Goal: Feedback & Contribution: Submit feedback/report problem

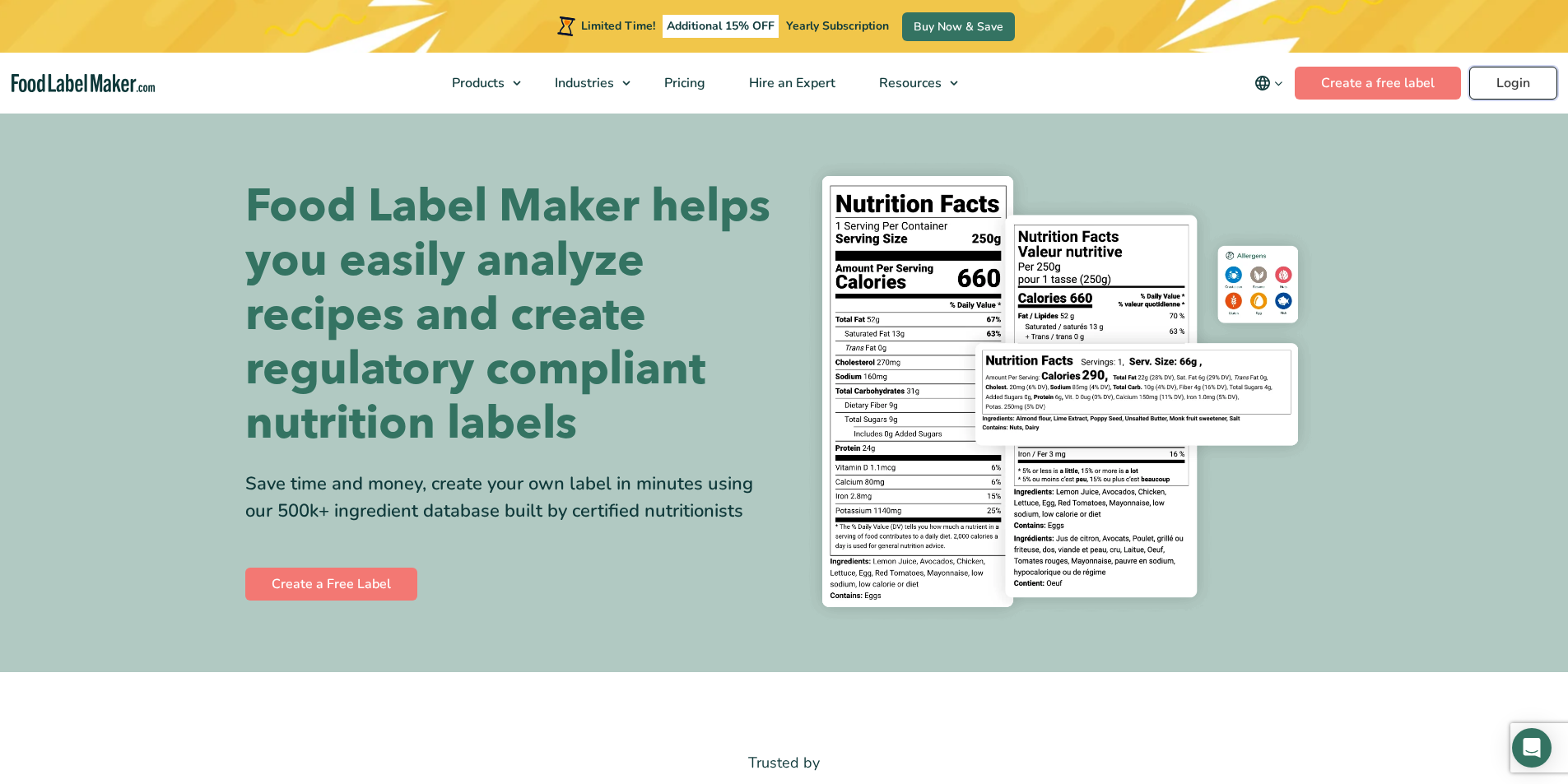
click at [1498, 94] on link "Login" at bounding box center [1513, 83] width 88 height 33
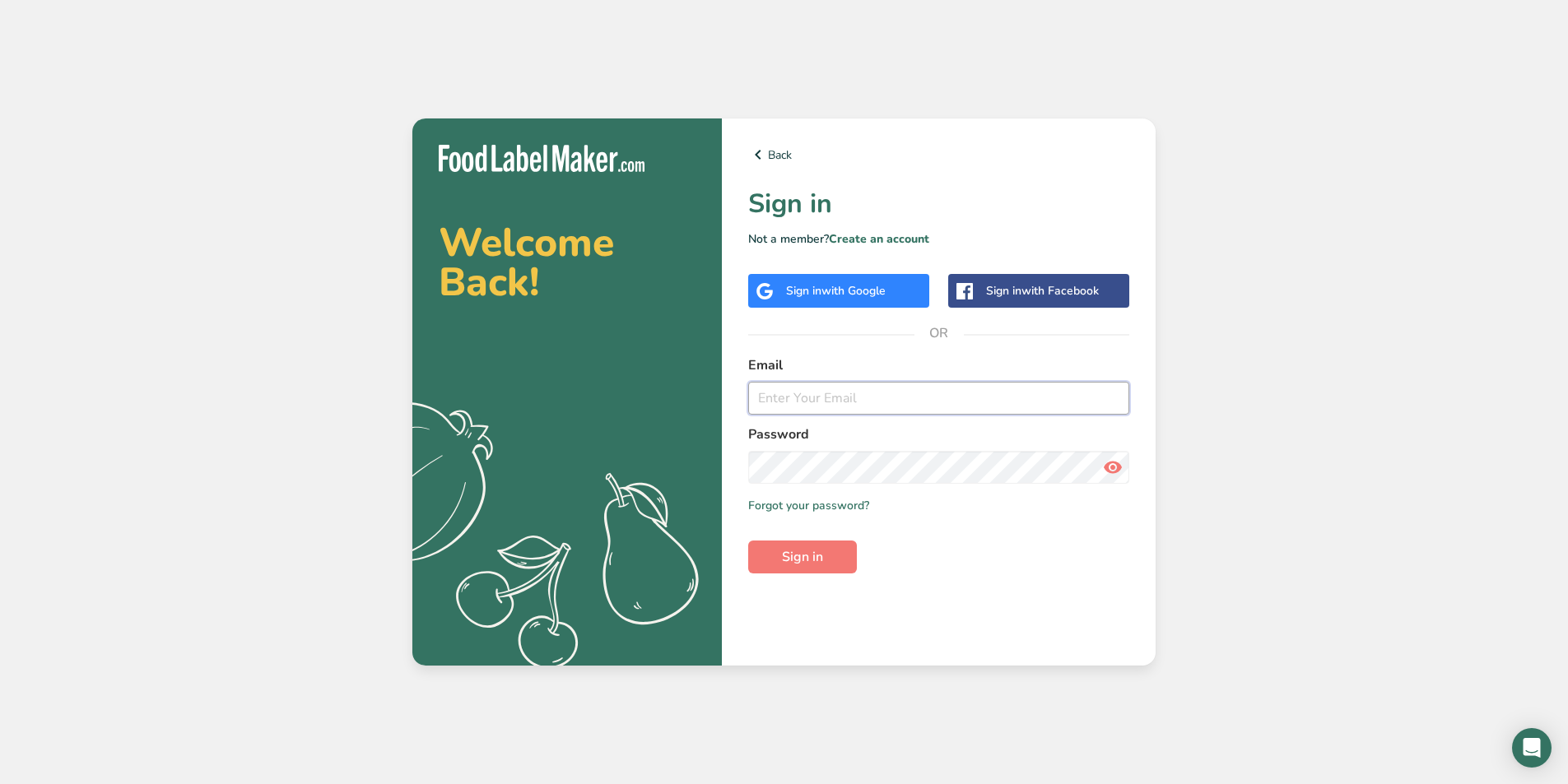
click at [823, 395] on input "email" at bounding box center [939, 399] width 381 height 33
type input "[EMAIL_ADDRESS][PERSON_NAME][DOMAIN_NAME]"
click at [748, 541] on button "Sign in" at bounding box center [802, 558] width 109 height 33
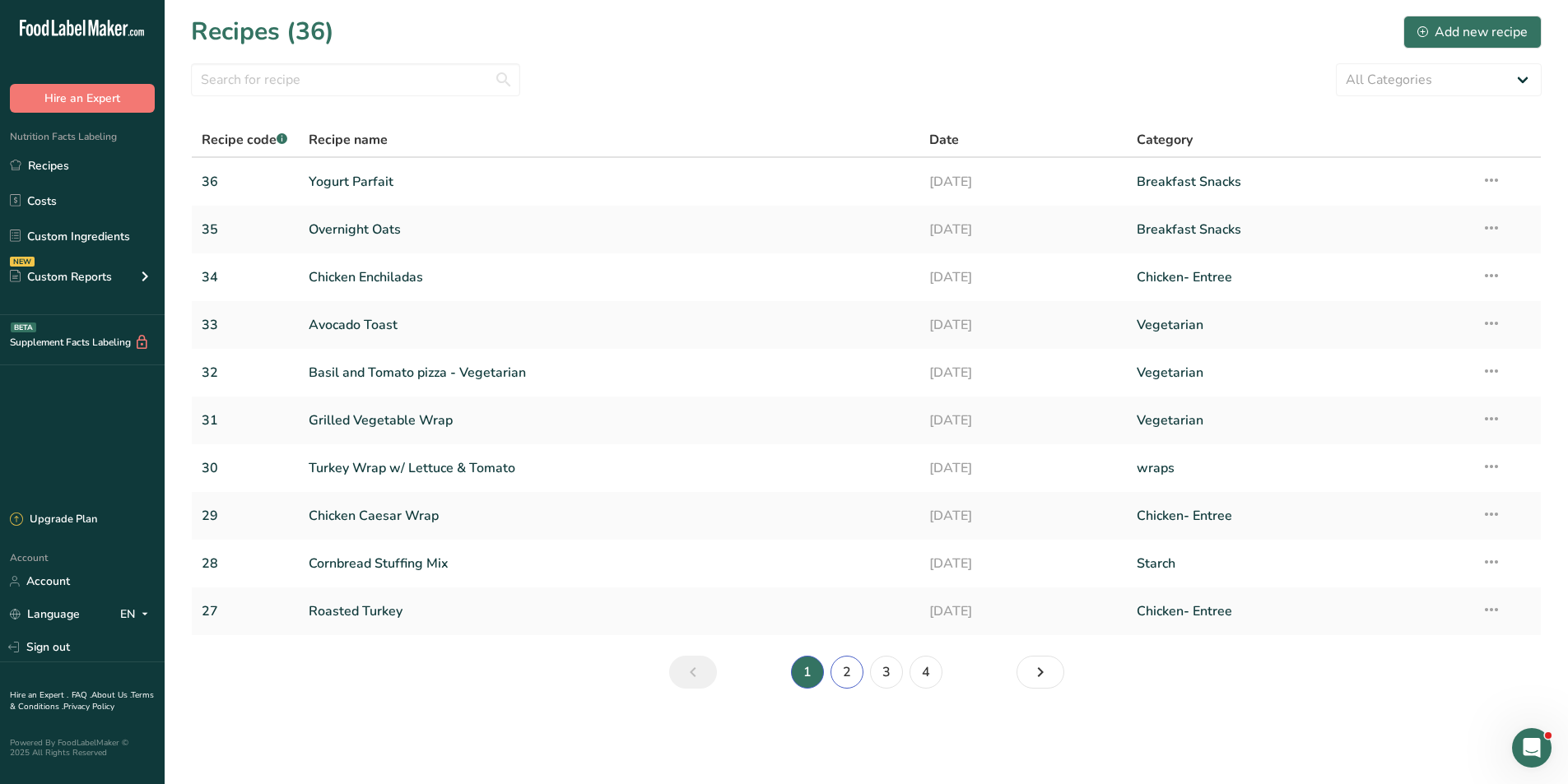
click at [856, 667] on link "2" at bounding box center [847, 672] width 33 height 33
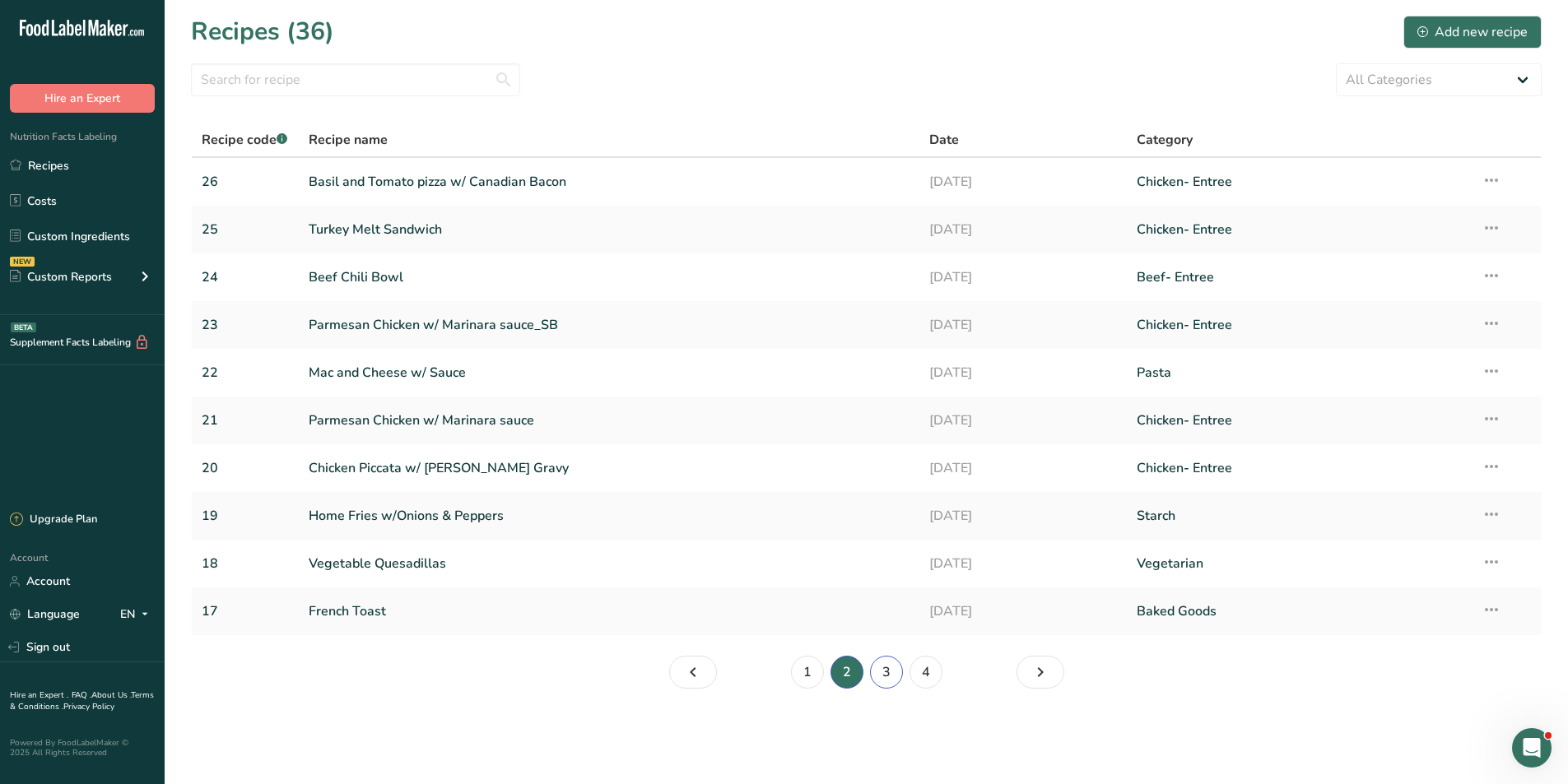
click at [886, 677] on link "3" at bounding box center [886, 672] width 33 height 33
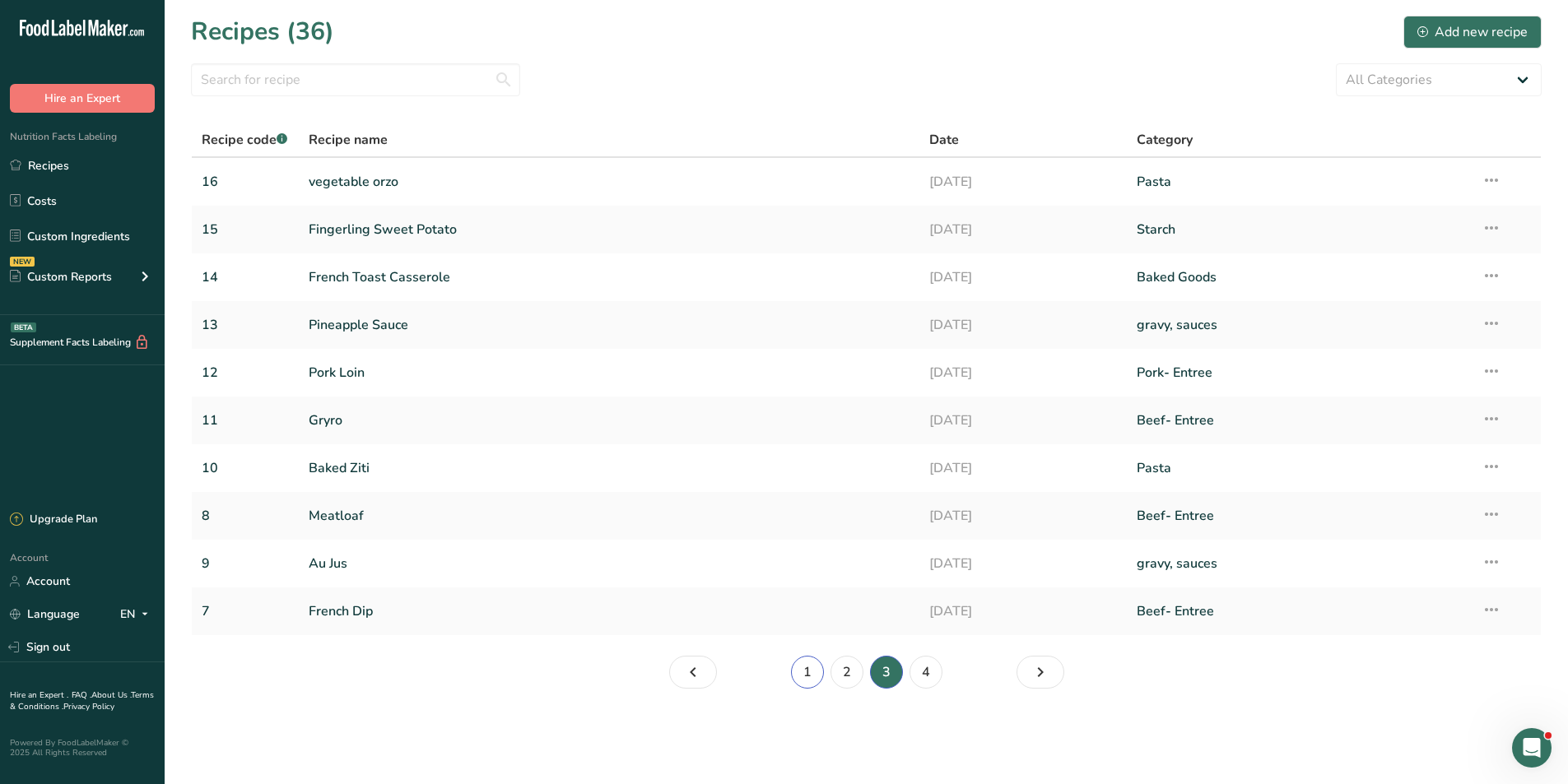
click at [820, 670] on link "1" at bounding box center [807, 672] width 33 height 33
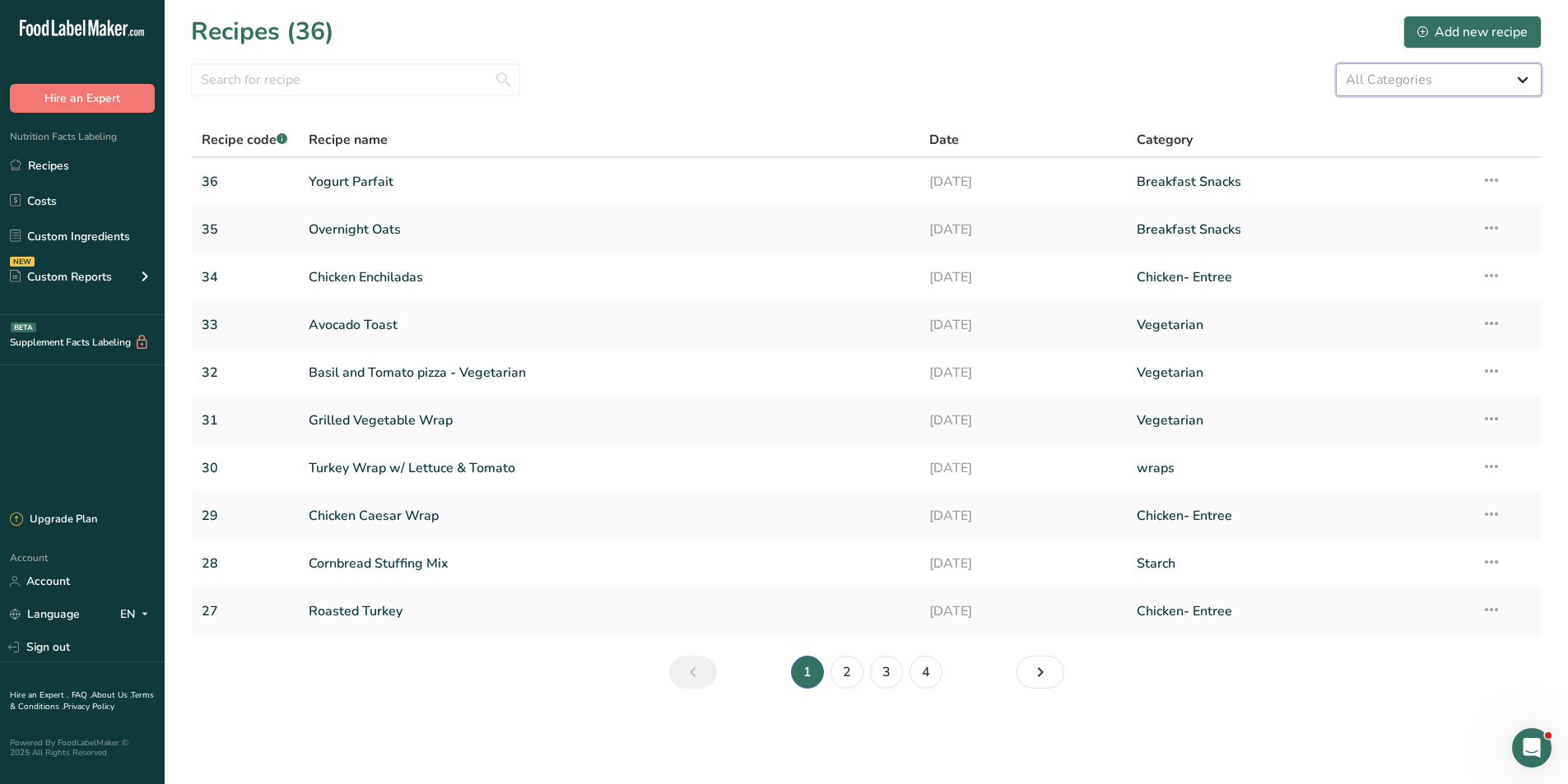
click at [1492, 77] on select "All Categories Baked Goods Beef Entree Beef- Entree [GEOGRAPHIC_DATA] Breakfast…" at bounding box center [1438, 80] width 206 height 33
select select "2556"
click at [1336, 63] on select "All Categories Baked Goods Beef Entree Beef- Entree [GEOGRAPHIC_DATA] Breakfast…" at bounding box center [1438, 80] width 206 height 33
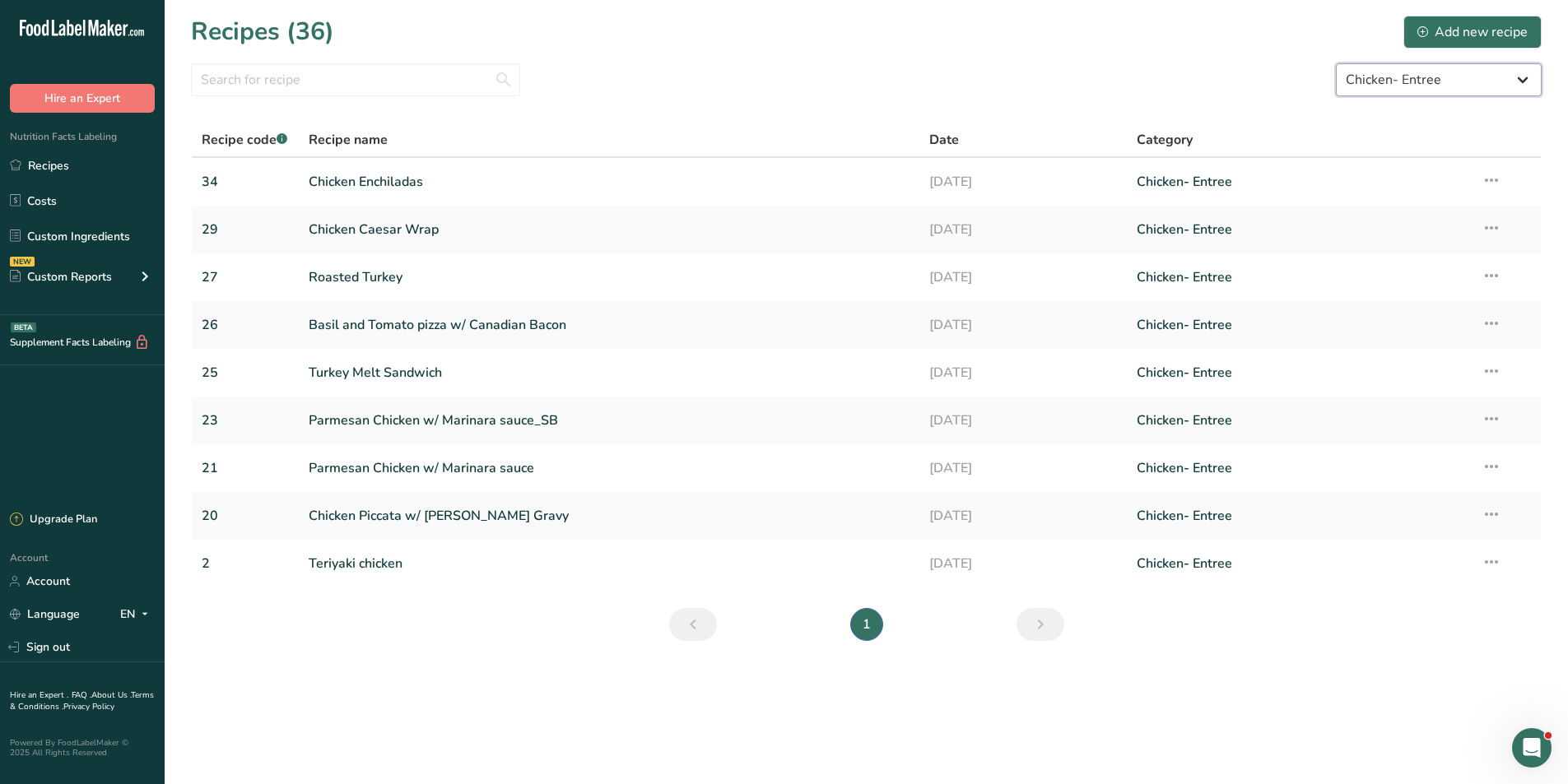
click at [1429, 82] on select "All Categories Baked Goods Beef Entree Beef- Entree [GEOGRAPHIC_DATA] Breakfast…" at bounding box center [1438, 80] width 206 height 33
click at [1336, 63] on select "All Categories Baked Goods Beef Entree Beef- Entree [GEOGRAPHIC_DATA] Breakfast…" at bounding box center [1438, 80] width 206 height 33
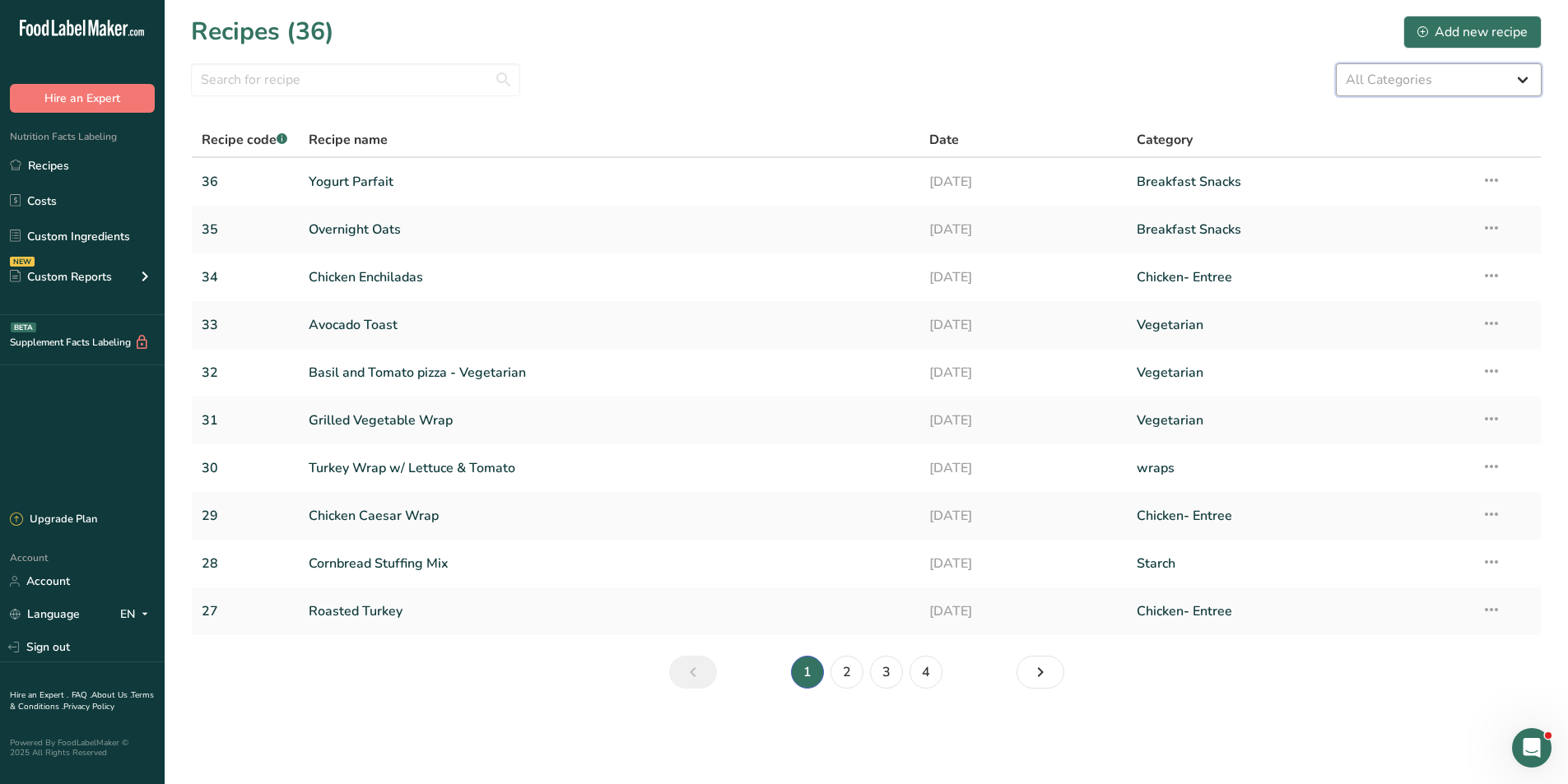
click at [1454, 81] on select "All Categories Baked Goods Beef Entree Beef- Entree [GEOGRAPHIC_DATA] Breakfast…" at bounding box center [1438, 80] width 206 height 33
select select "2556"
click at [1336, 63] on select "All Categories Baked Goods Beef Entree Beef- Entree [GEOGRAPHIC_DATA] Breakfast…" at bounding box center [1438, 80] width 206 height 33
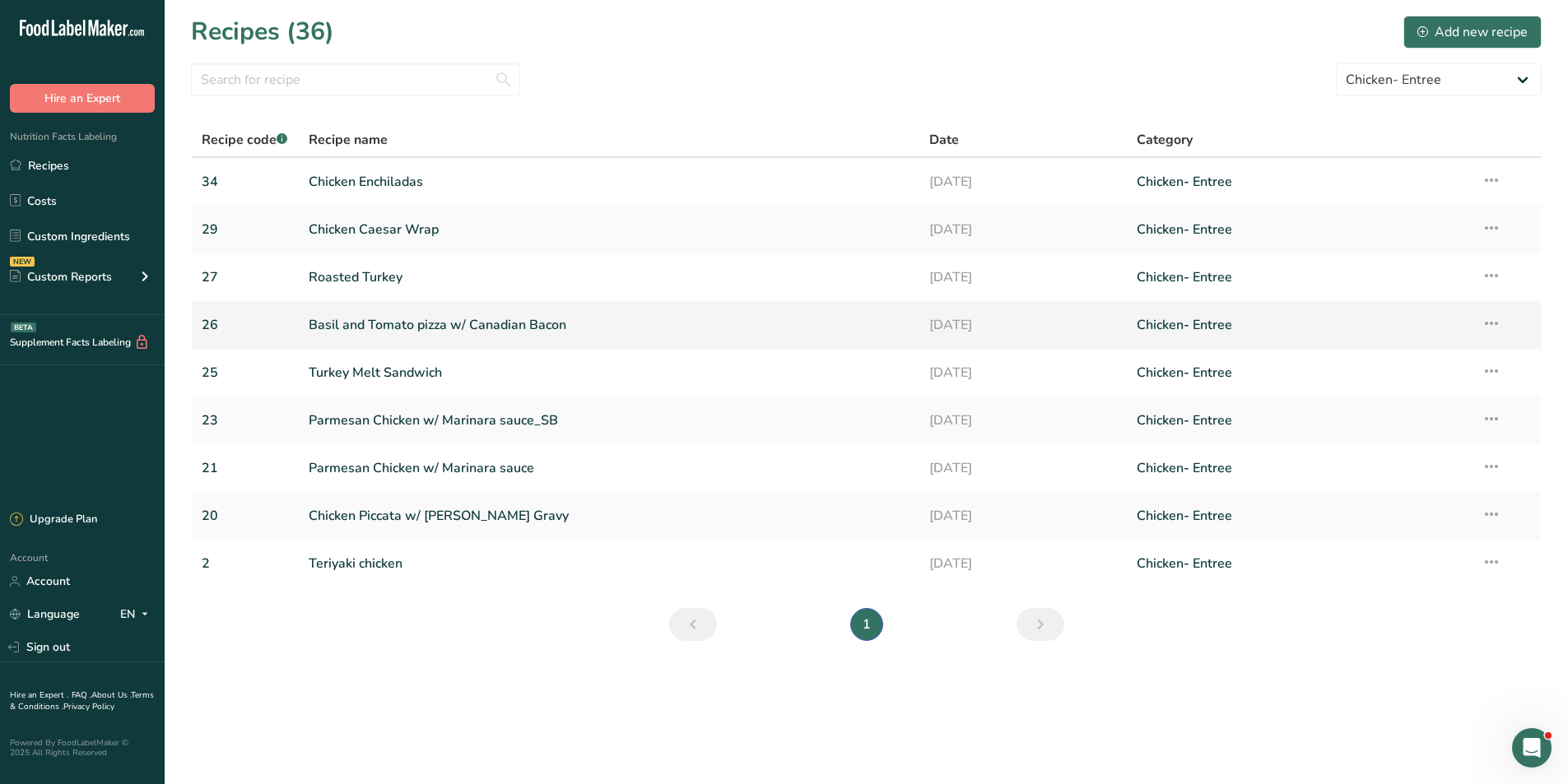
click at [558, 325] on link "Basil and Tomato pizza w/ Canadian Bacon" at bounding box center [609, 325] width 602 height 35
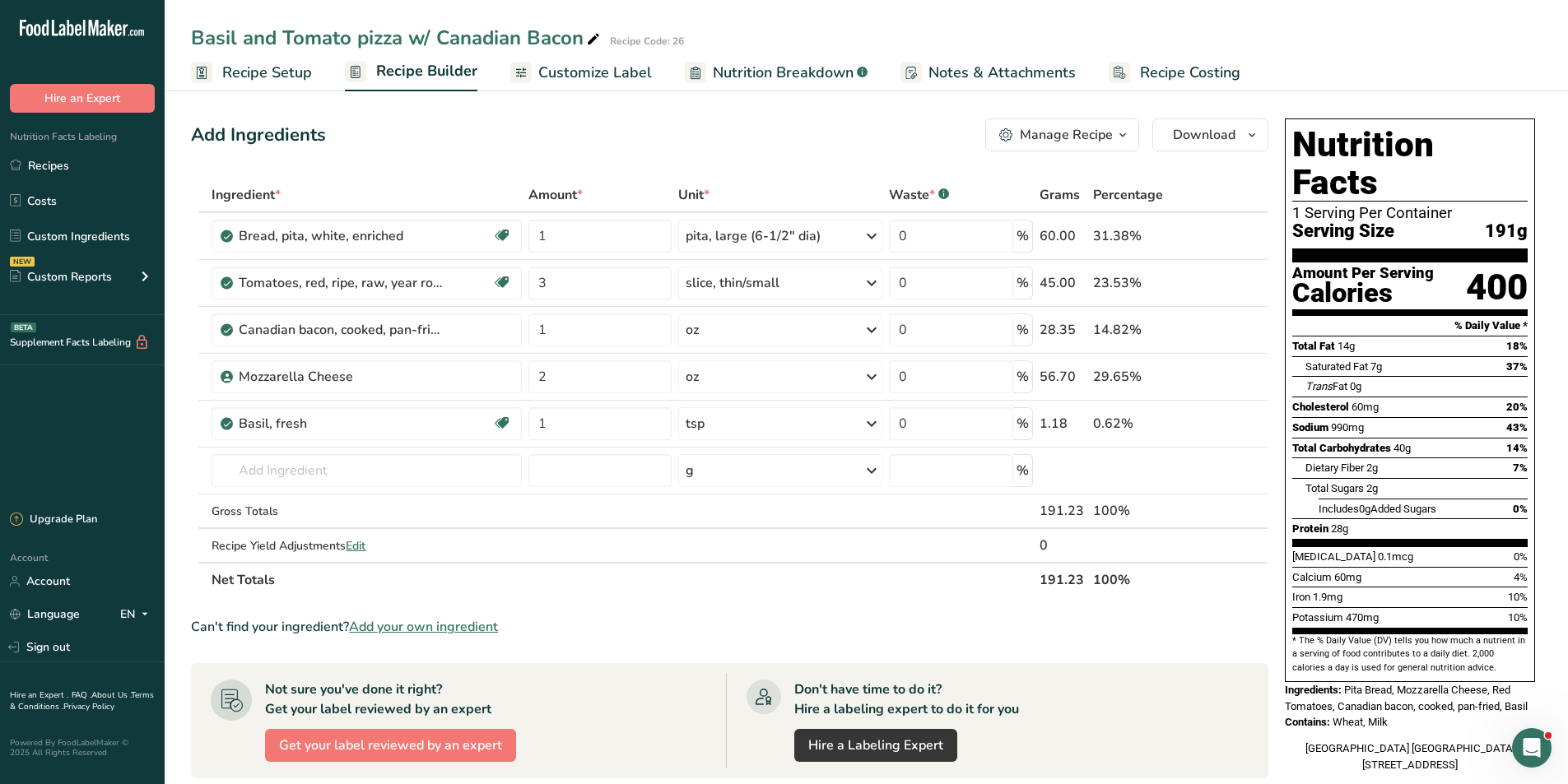
click at [277, 72] on span "Recipe Setup" at bounding box center [267, 72] width 90 height 22
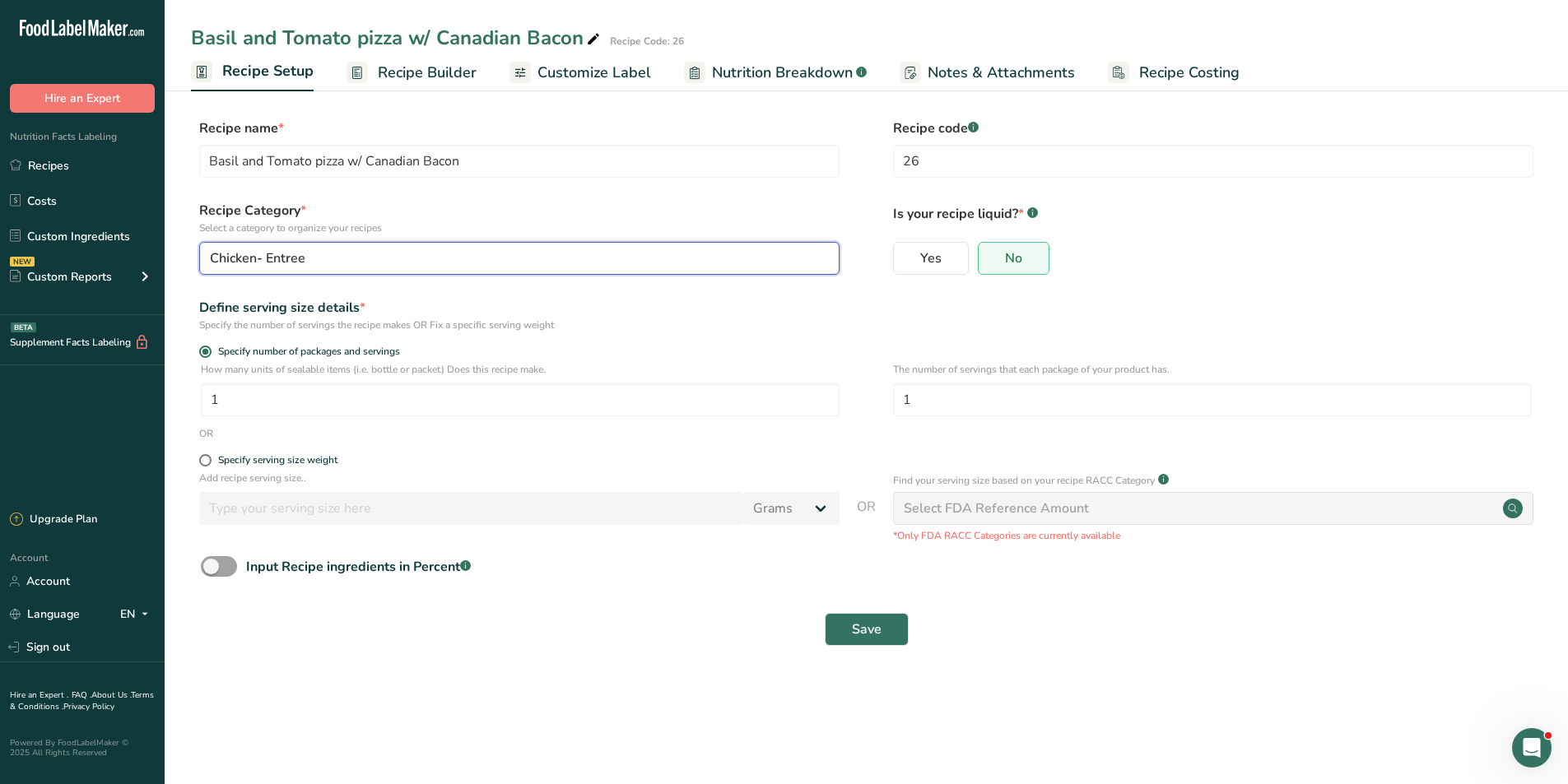
click at [533, 263] on div "Chicken- Entree" at bounding box center [514, 259] width 609 height 20
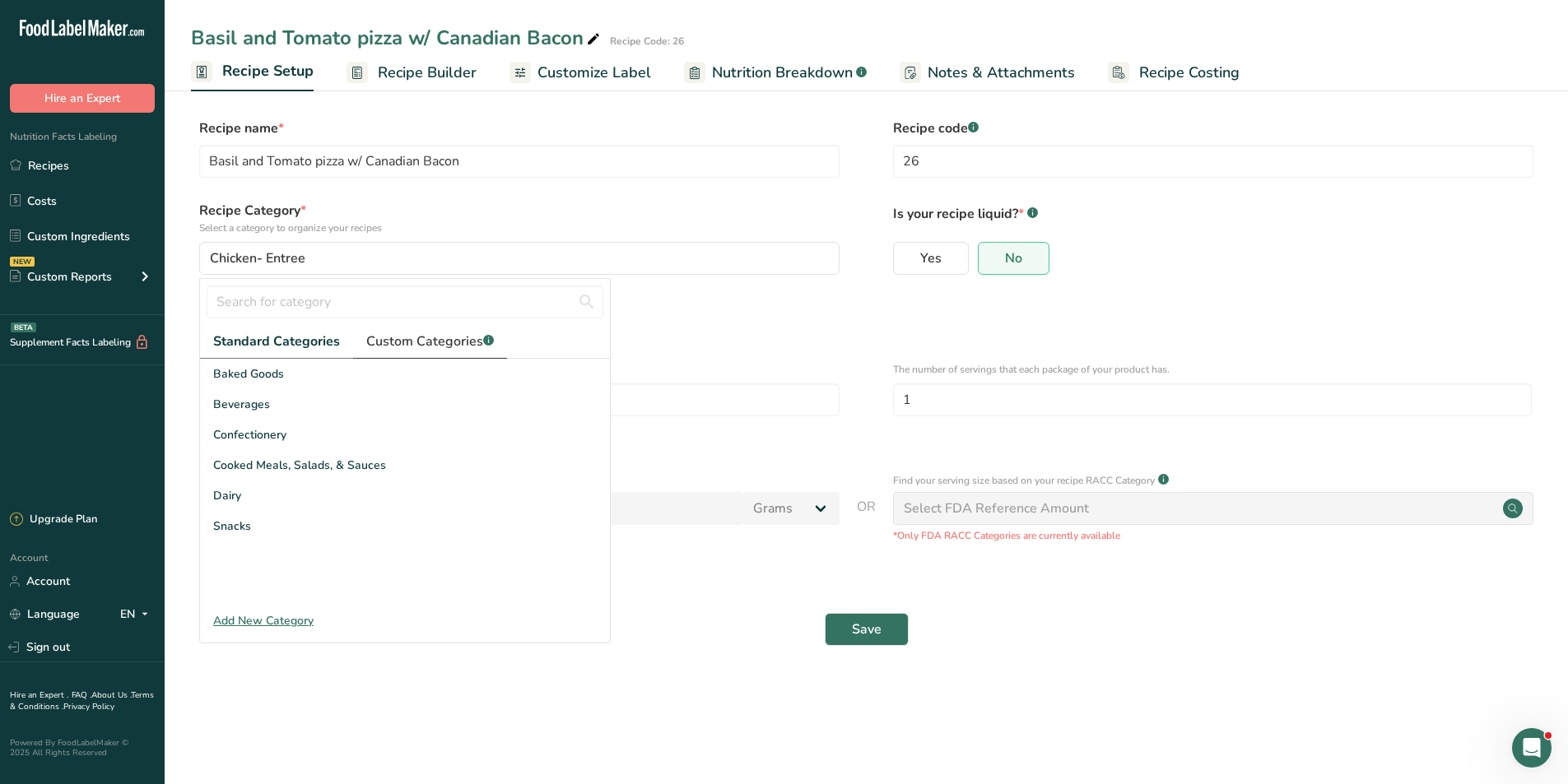
click at [420, 331] on span "Custom Categories .a-a{fill:#347362;}.b-a{fill:#fff;}" at bounding box center [429, 341] width 127 height 20
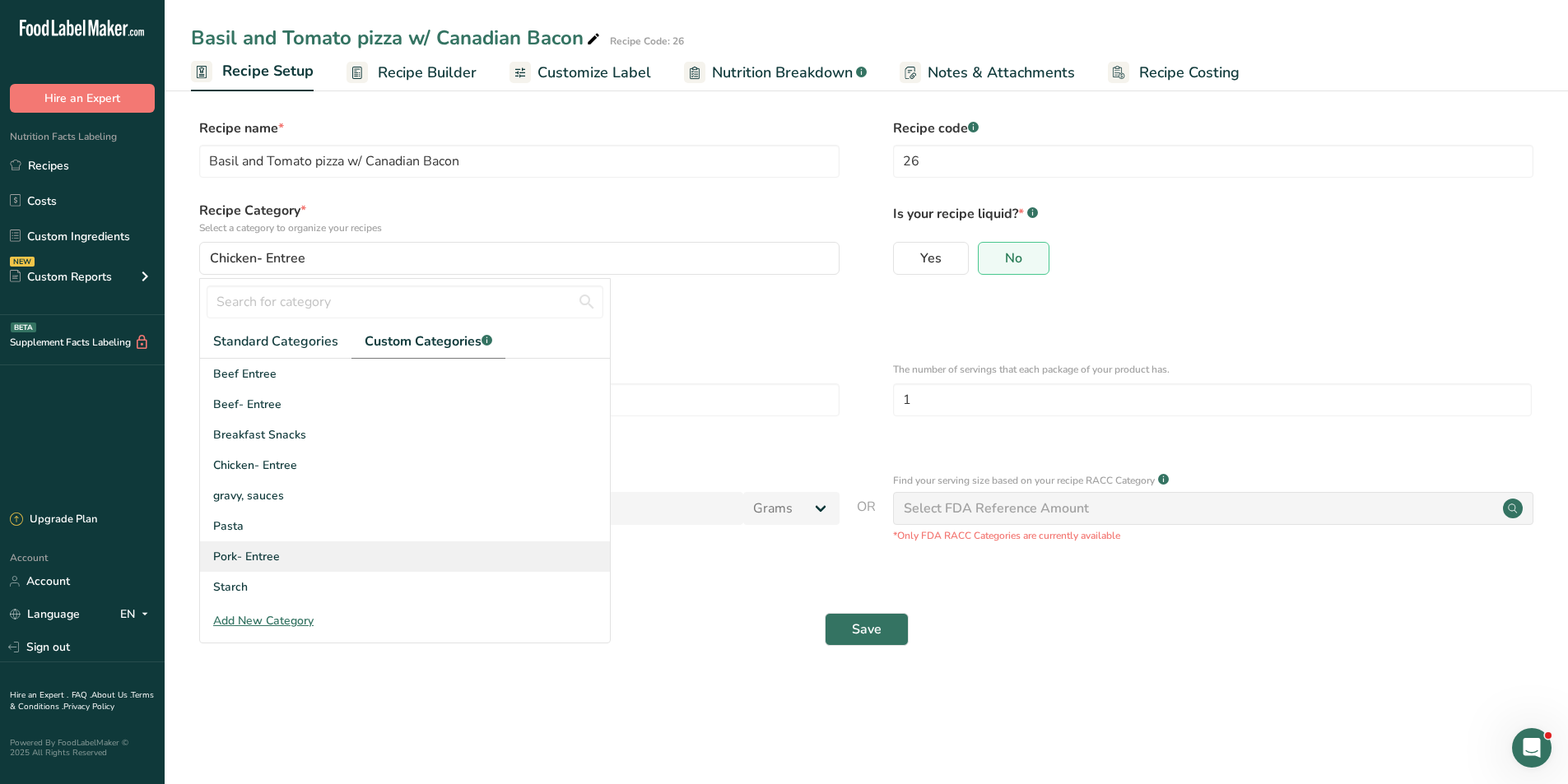
click at [343, 566] on div "Pork- Entree" at bounding box center [404, 557] width 409 height 31
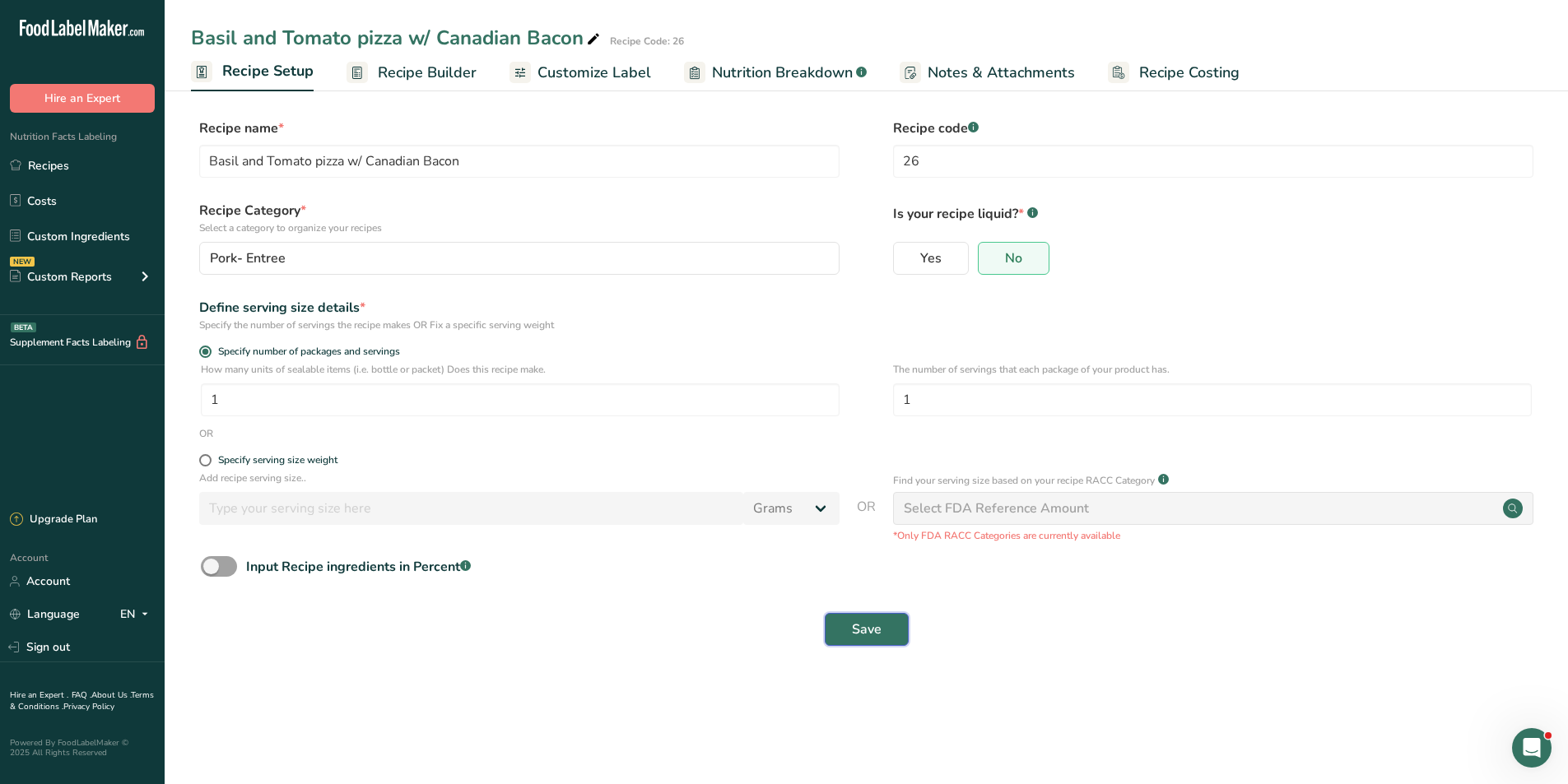
click at [862, 616] on button "Save" at bounding box center [866, 630] width 84 height 33
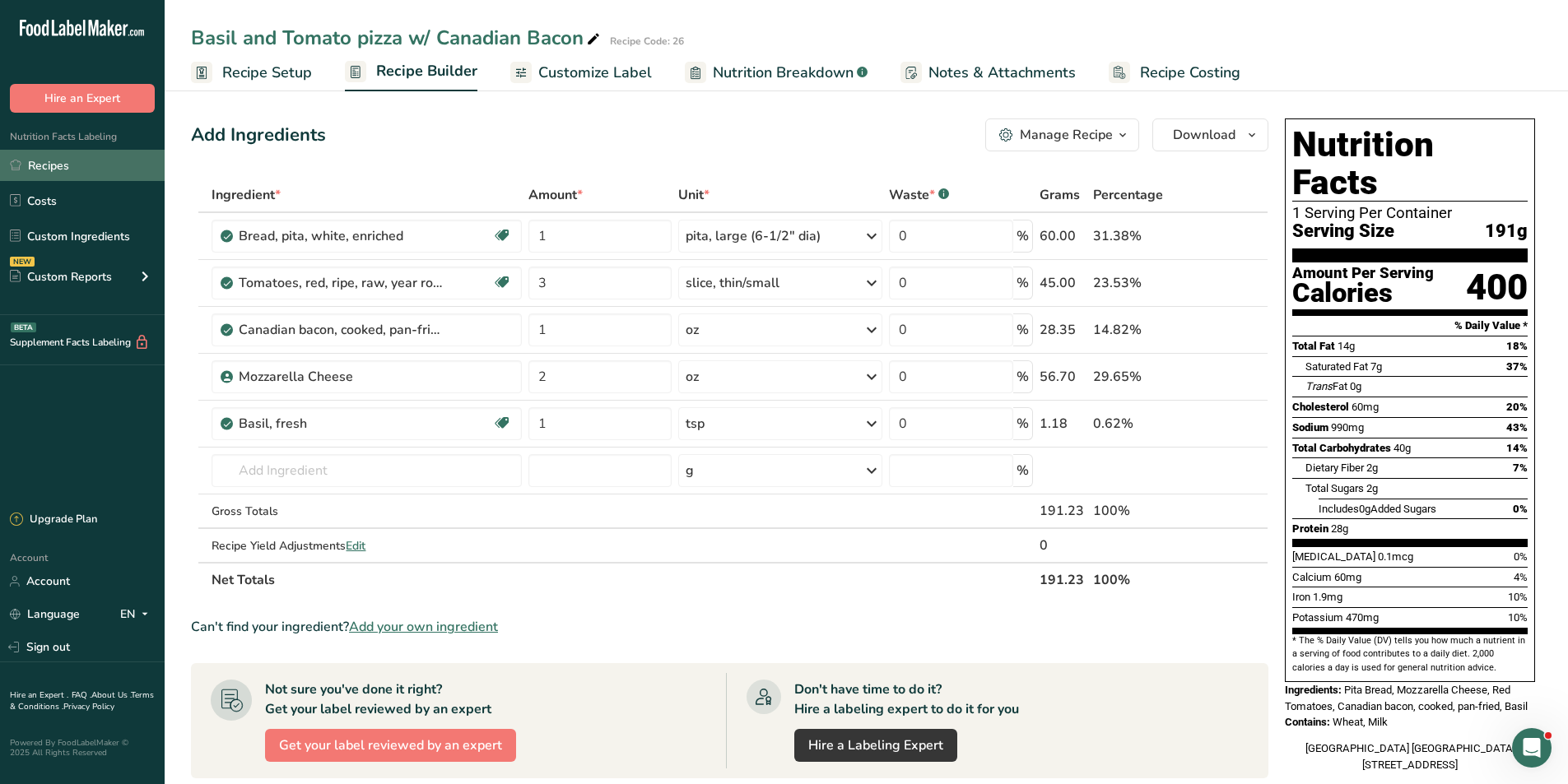
click at [115, 154] on link "Recipes" at bounding box center [82, 166] width 165 height 32
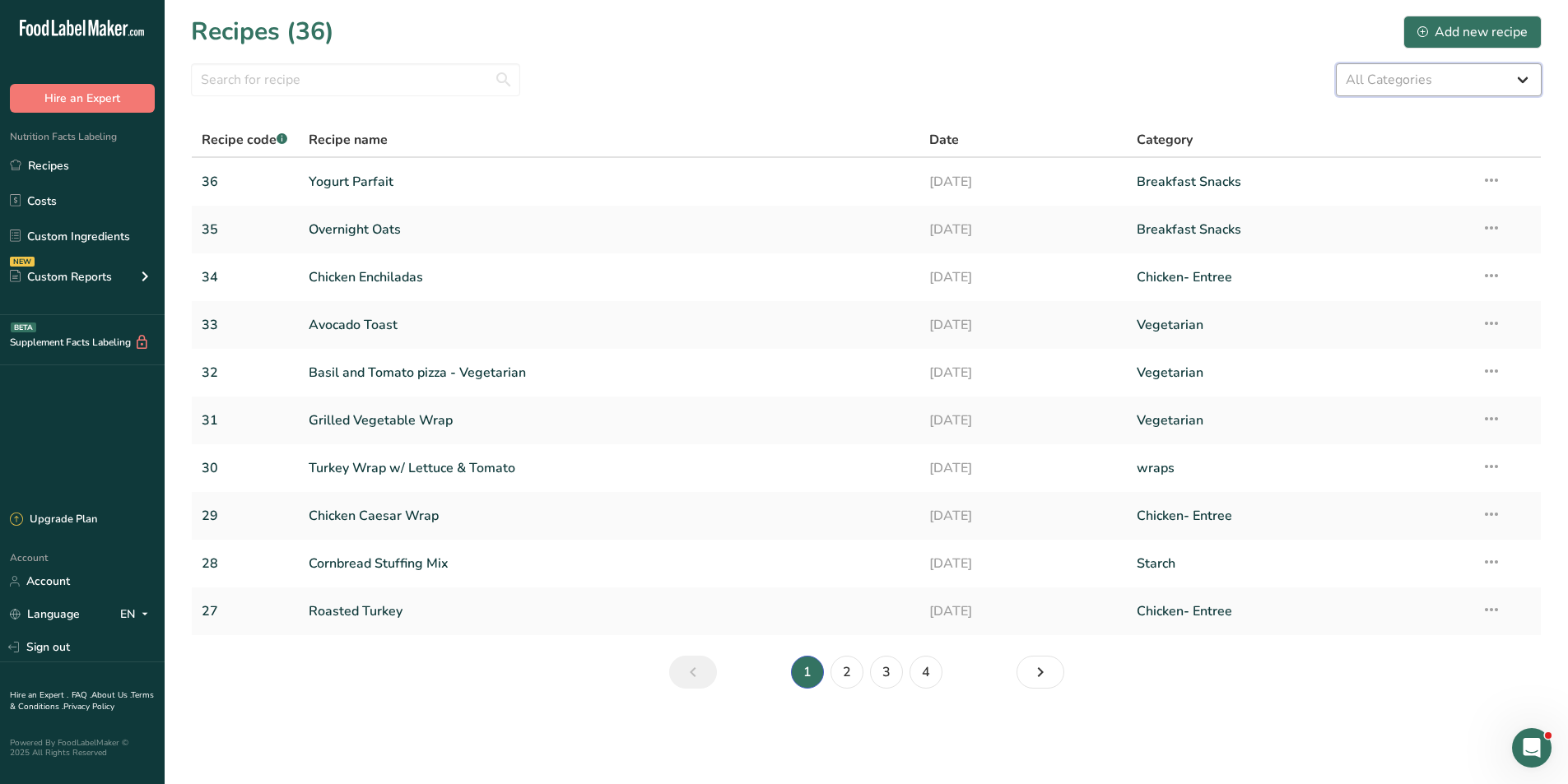
click at [1505, 63] on select "All Categories Baked Goods Beef Entree Beef- Entree [GEOGRAPHIC_DATA] Breakfast…" at bounding box center [1438, 80] width 206 height 33
select select "2557"
click at [1336, 63] on select "All Categories Baked Goods Beef Entree Beef- Entree [GEOGRAPHIC_DATA] Breakfast…" at bounding box center [1438, 80] width 206 height 33
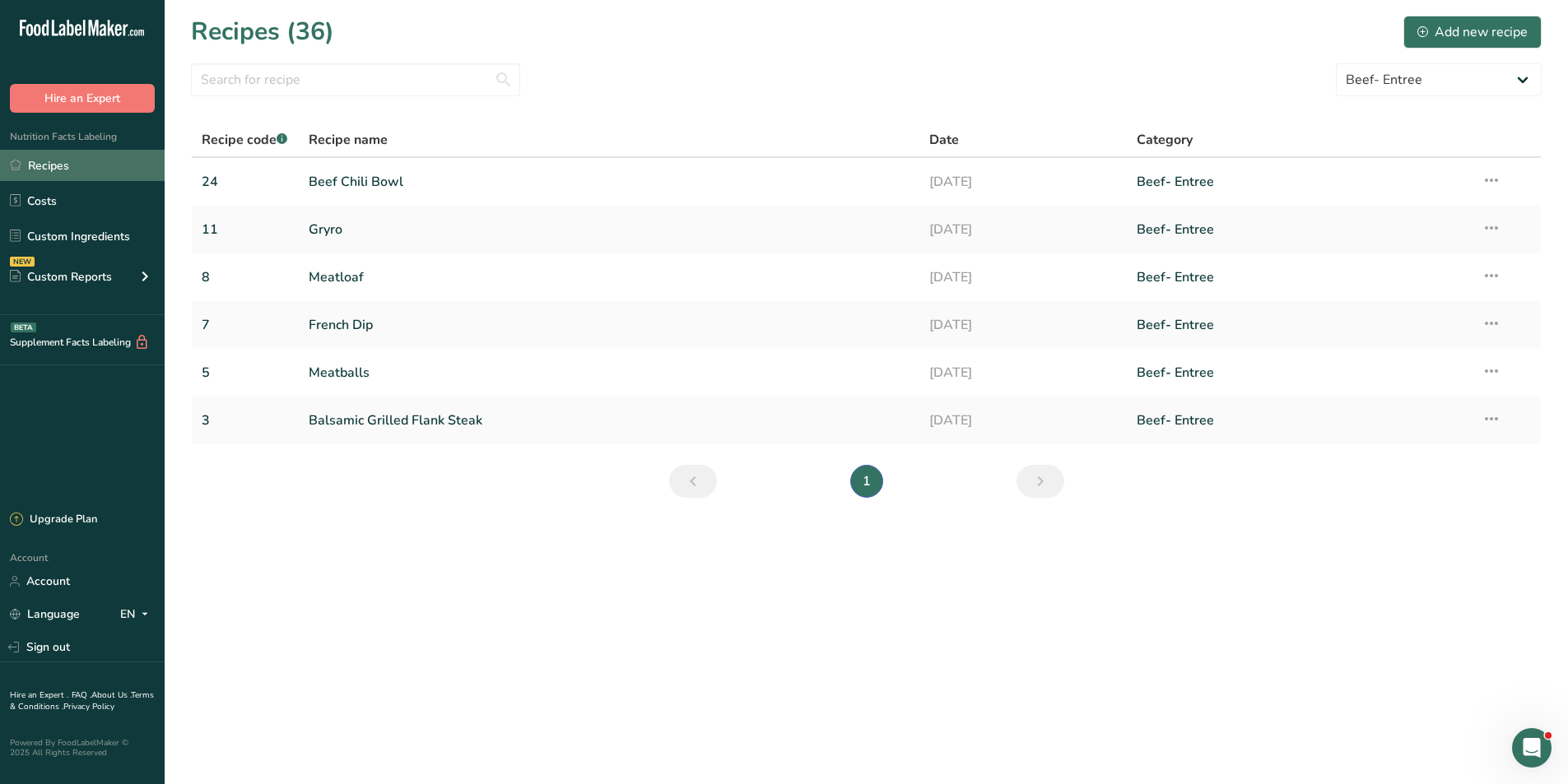
click at [57, 160] on link "Recipes" at bounding box center [82, 166] width 165 height 32
click at [62, 167] on link "Recipes" at bounding box center [82, 166] width 165 height 32
click at [1488, 32] on div "Add new recipe" at bounding box center [1472, 32] width 110 height 20
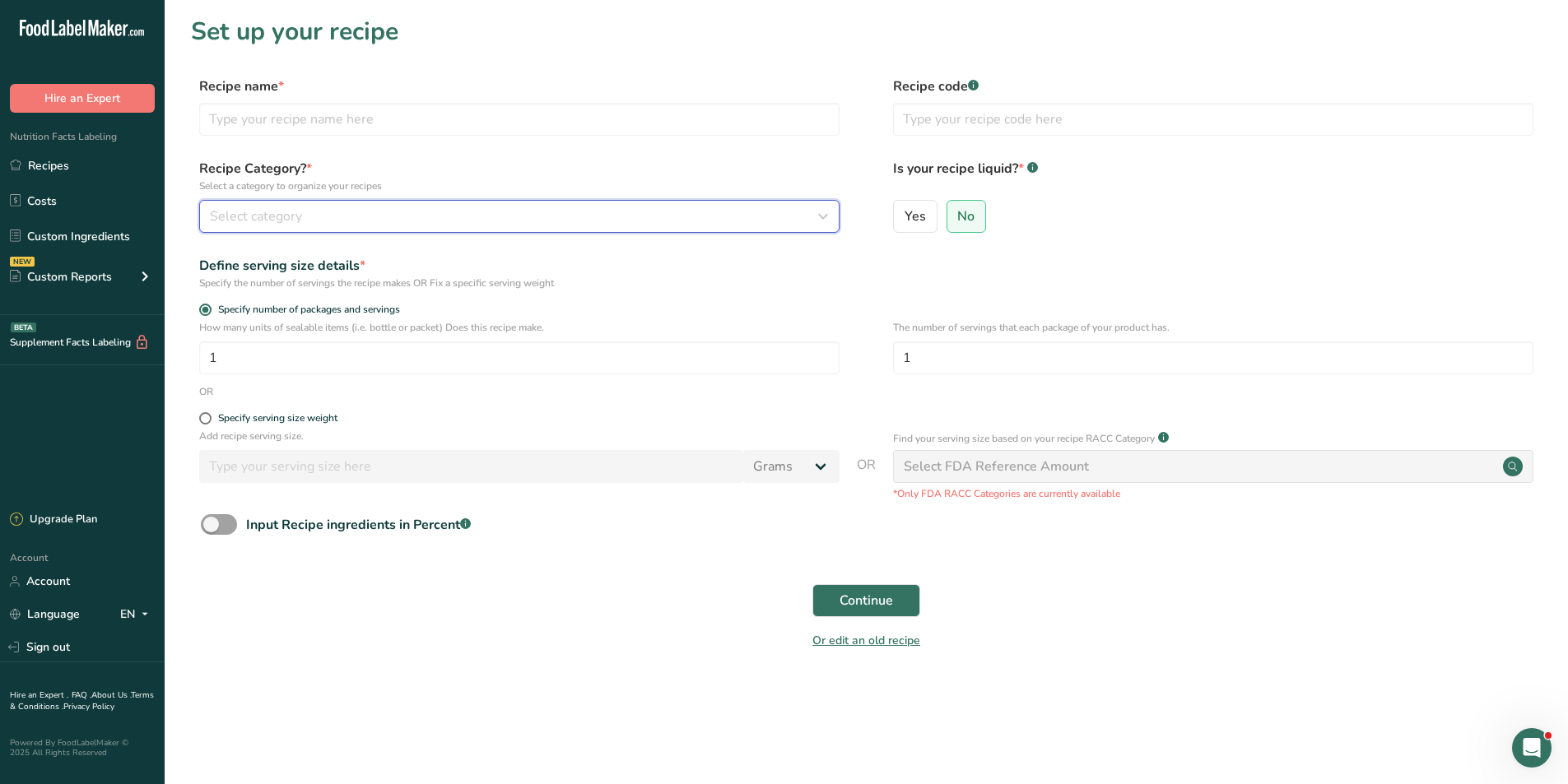
click at [303, 207] on div "Select category" at bounding box center [514, 216] width 609 height 20
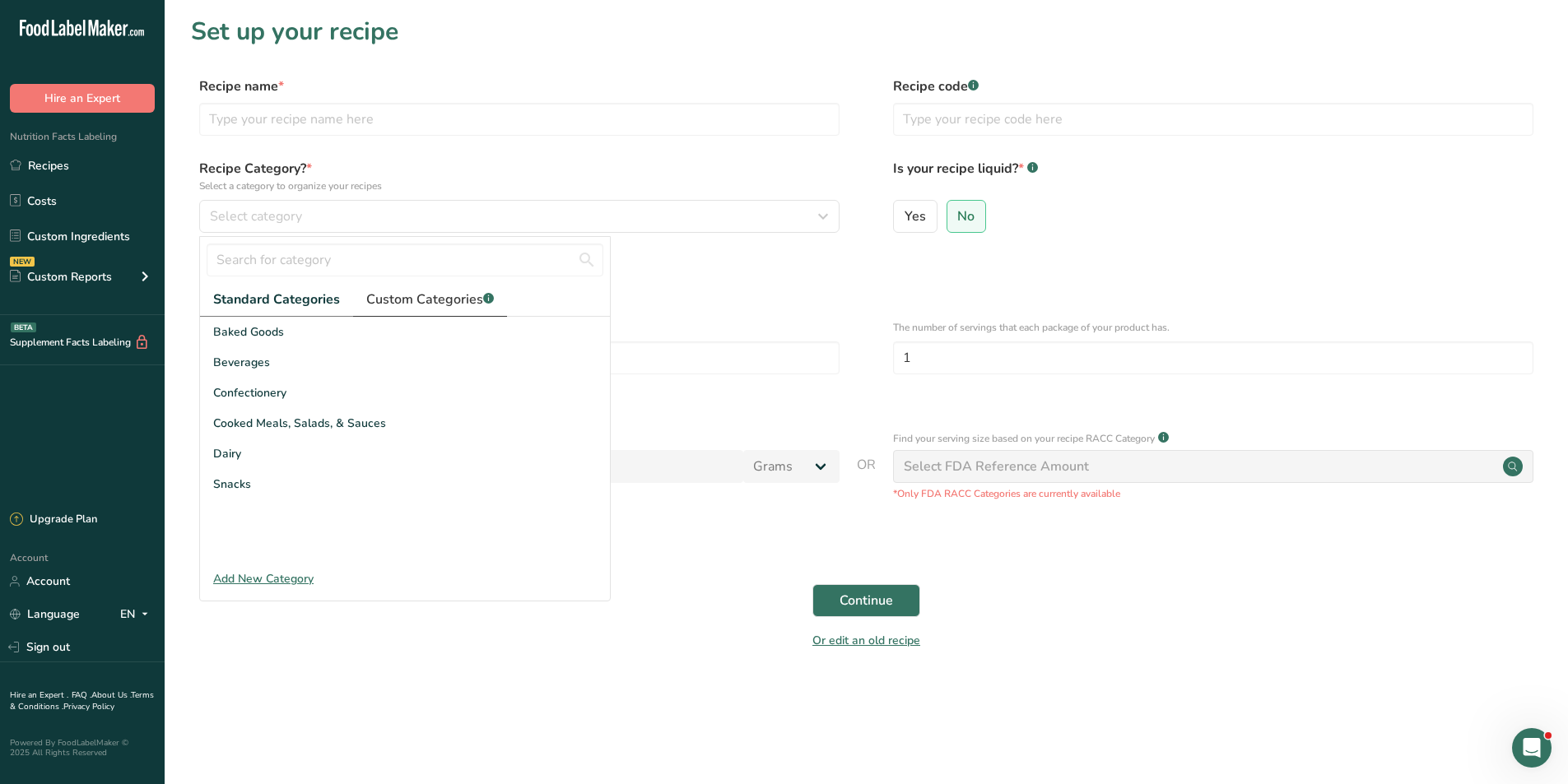
click at [409, 305] on span "Custom Categories .a-a{fill:#347362;}.b-a{fill:#fff;}" at bounding box center [429, 300] width 127 height 20
click at [271, 304] on span "Standard Categories" at bounding box center [275, 300] width 125 height 20
click at [296, 581] on div "Add New Category" at bounding box center [404, 578] width 409 height 17
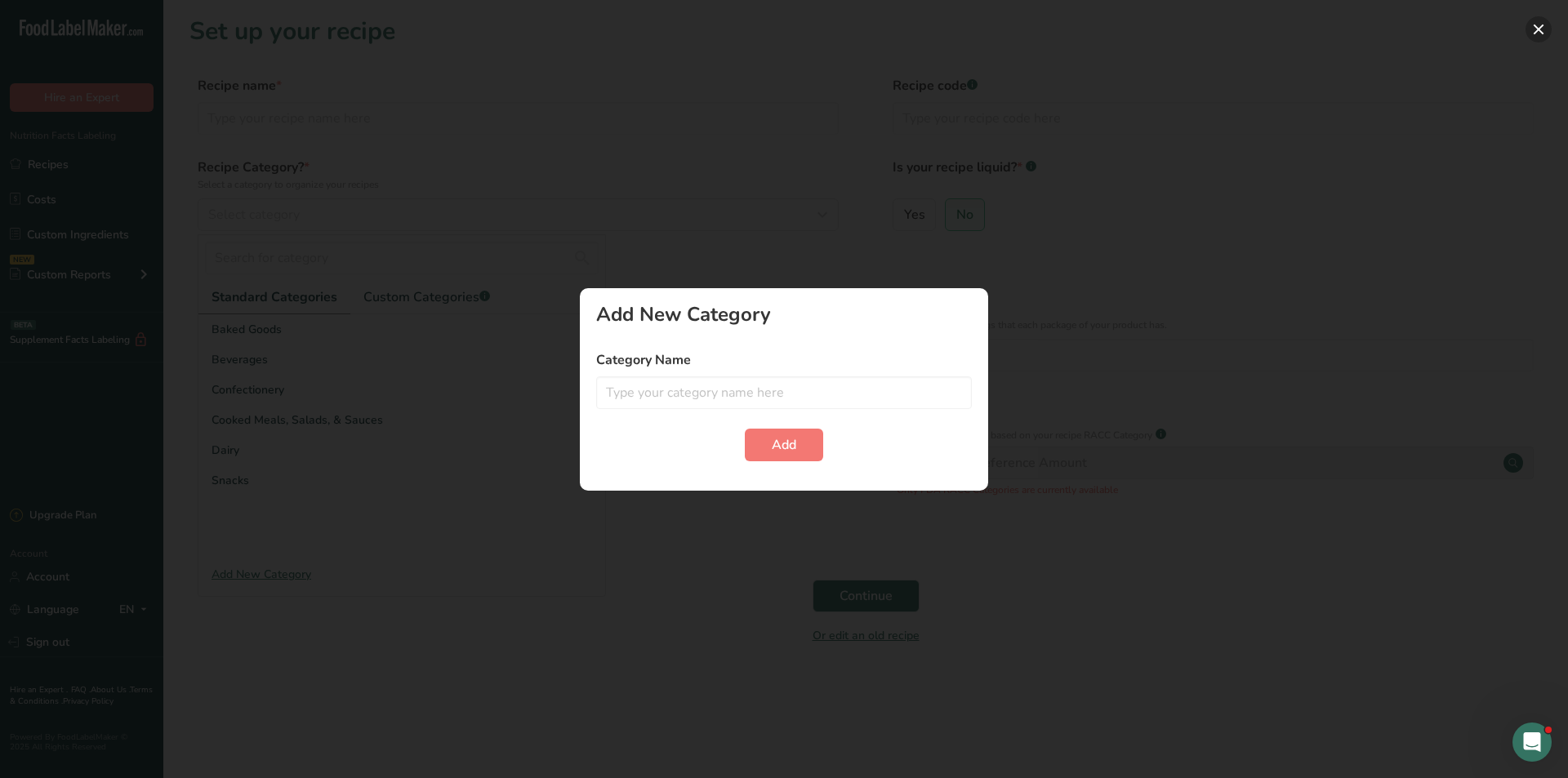
click at [1530, 19] on button "button" at bounding box center [1539, 30] width 26 height 26
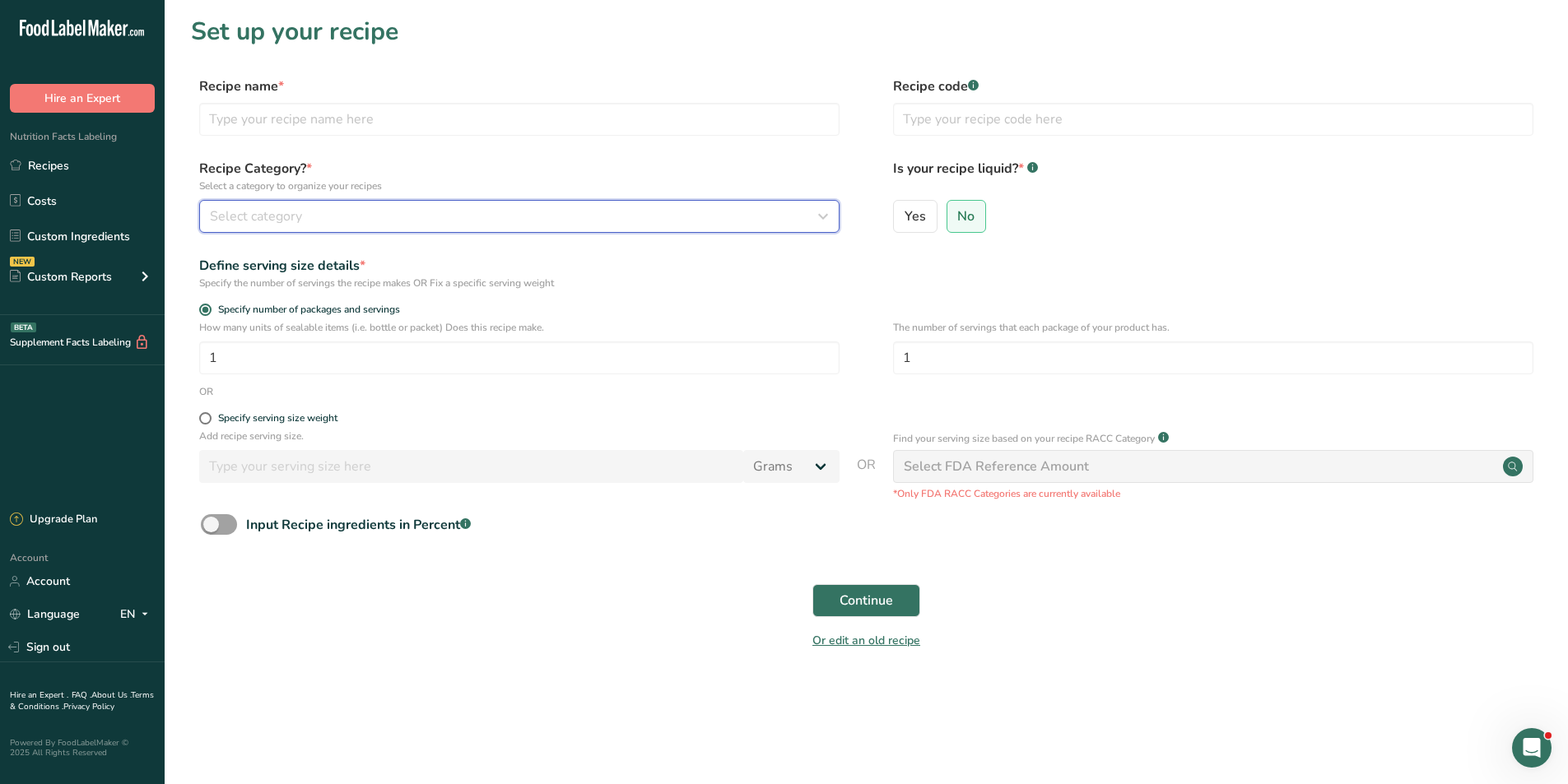
click at [452, 217] on div "Select category" at bounding box center [514, 216] width 609 height 20
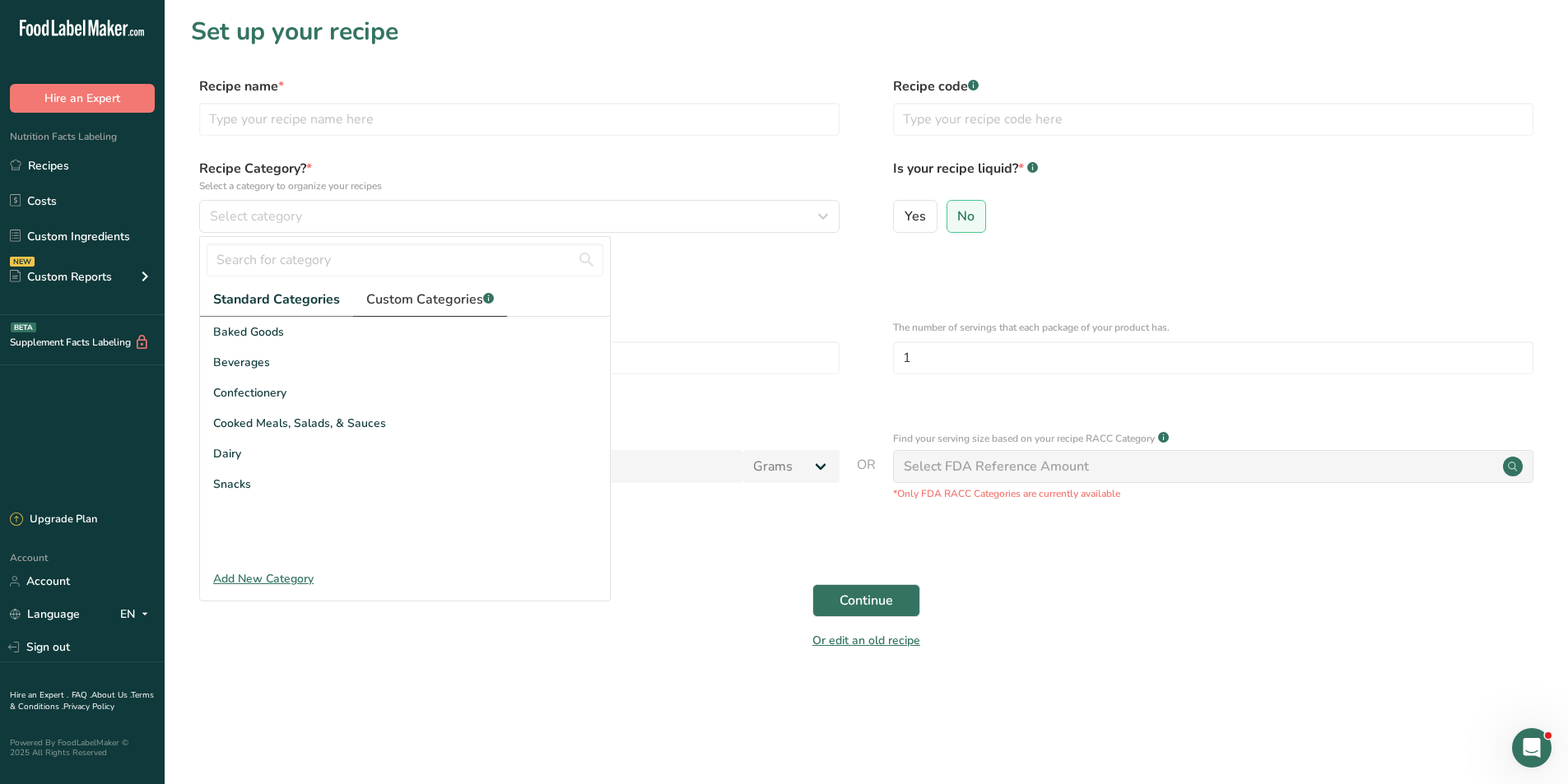
click at [422, 305] on span "Custom Categories .a-a{fill:#347362;}.b-a{fill:#fff;}" at bounding box center [429, 300] width 127 height 20
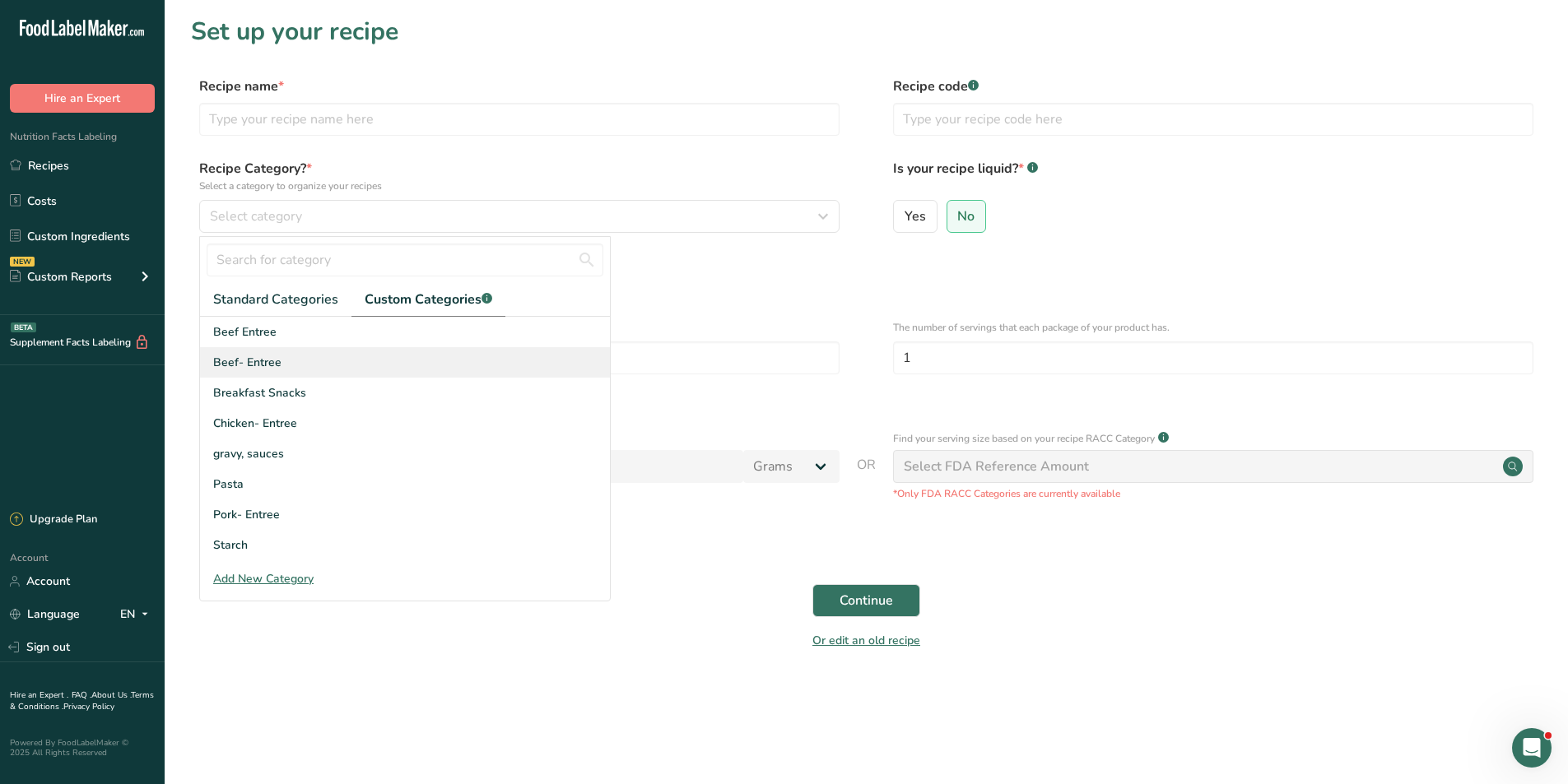
click at [265, 365] on span "Beef- Entree" at bounding box center [247, 362] width 68 height 17
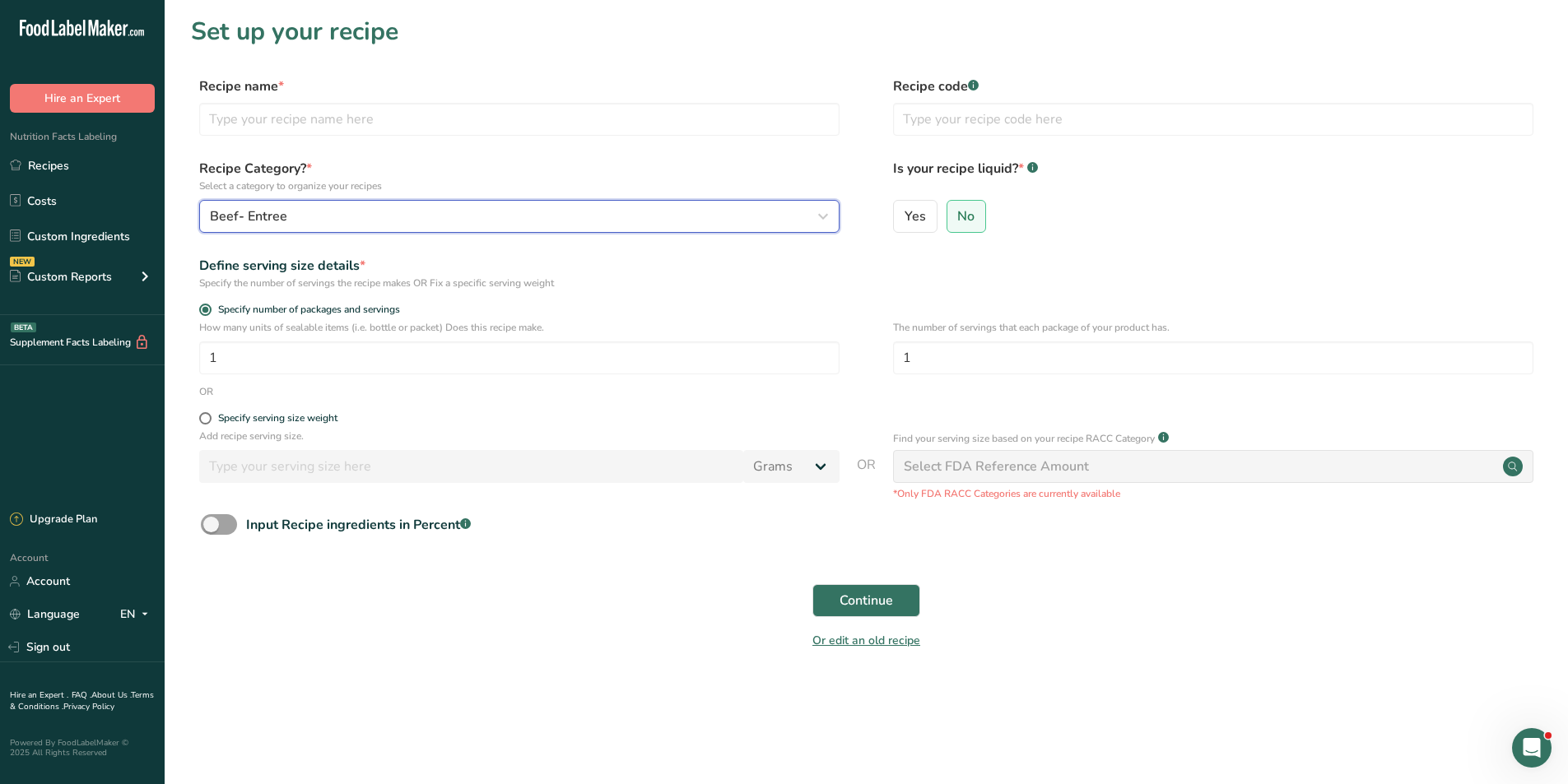
click at [276, 218] on span "Beef- Entree" at bounding box center [248, 216] width 77 height 20
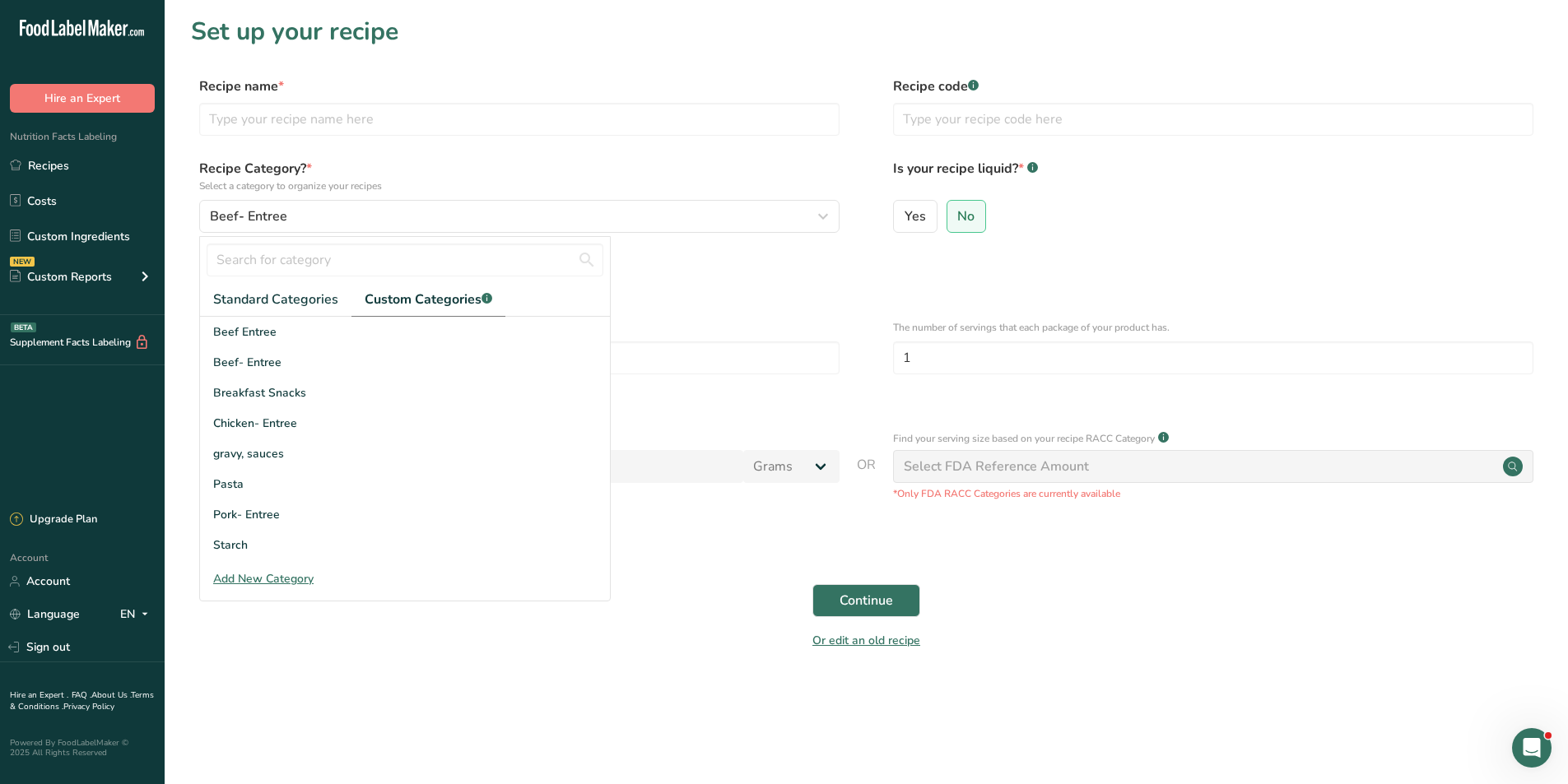
click at [392, 295] on span "Custom Categories .a-a{fill:#347362;}.b-a{fill:#fff;}" at bounding box center [428, 300] width 127 height 20
click at [708, 672] on section "Set up your recipe Recipe name * Recipe code .a-a{fill:#347362;}.b-a{fill:#fff;…" at bounding box center [866, 343] width 1403 height 687
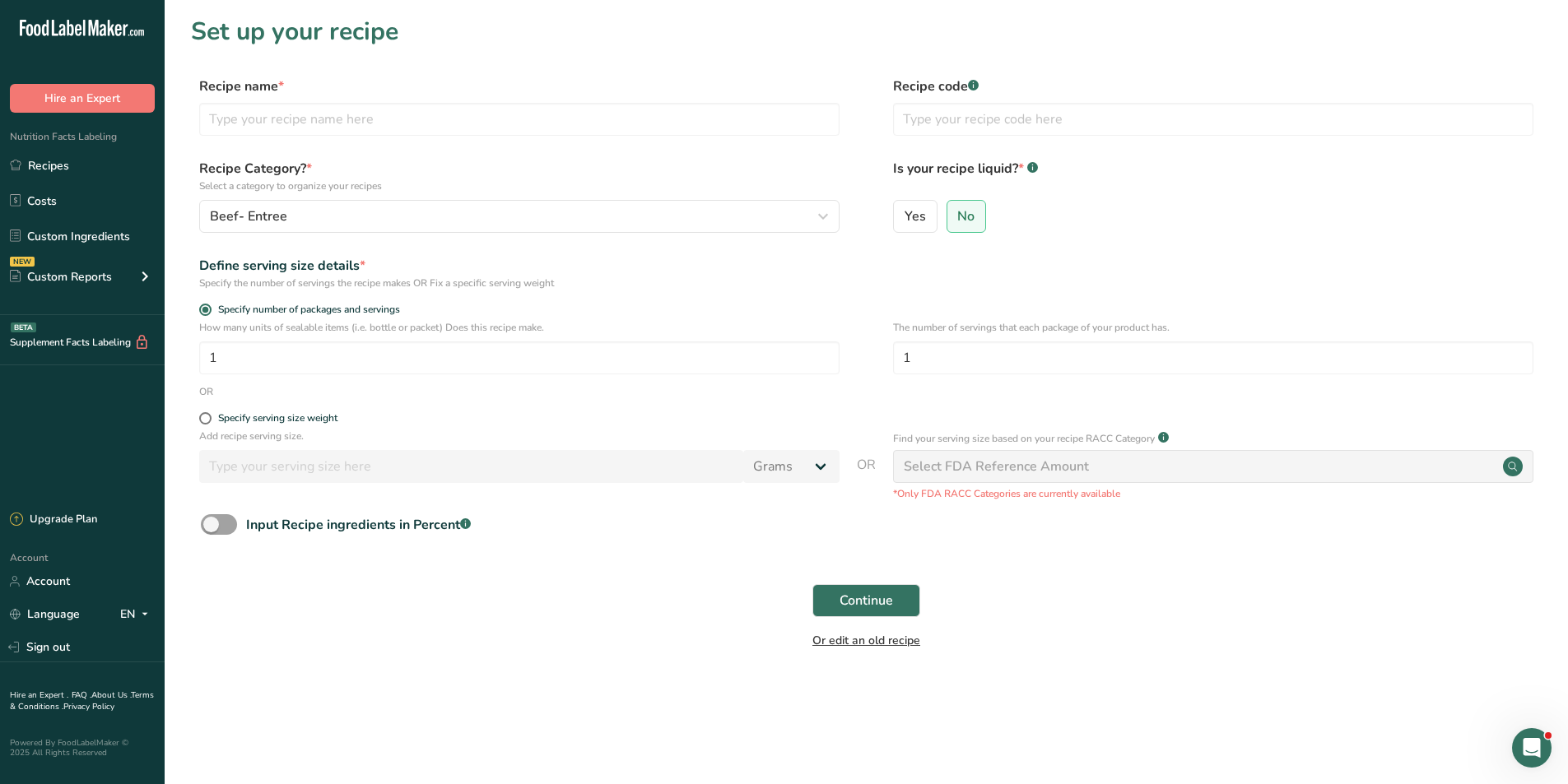
click at [880, 638] on link "Or edit an old recipe" at bounding box center [866, 640] width 108 height 16
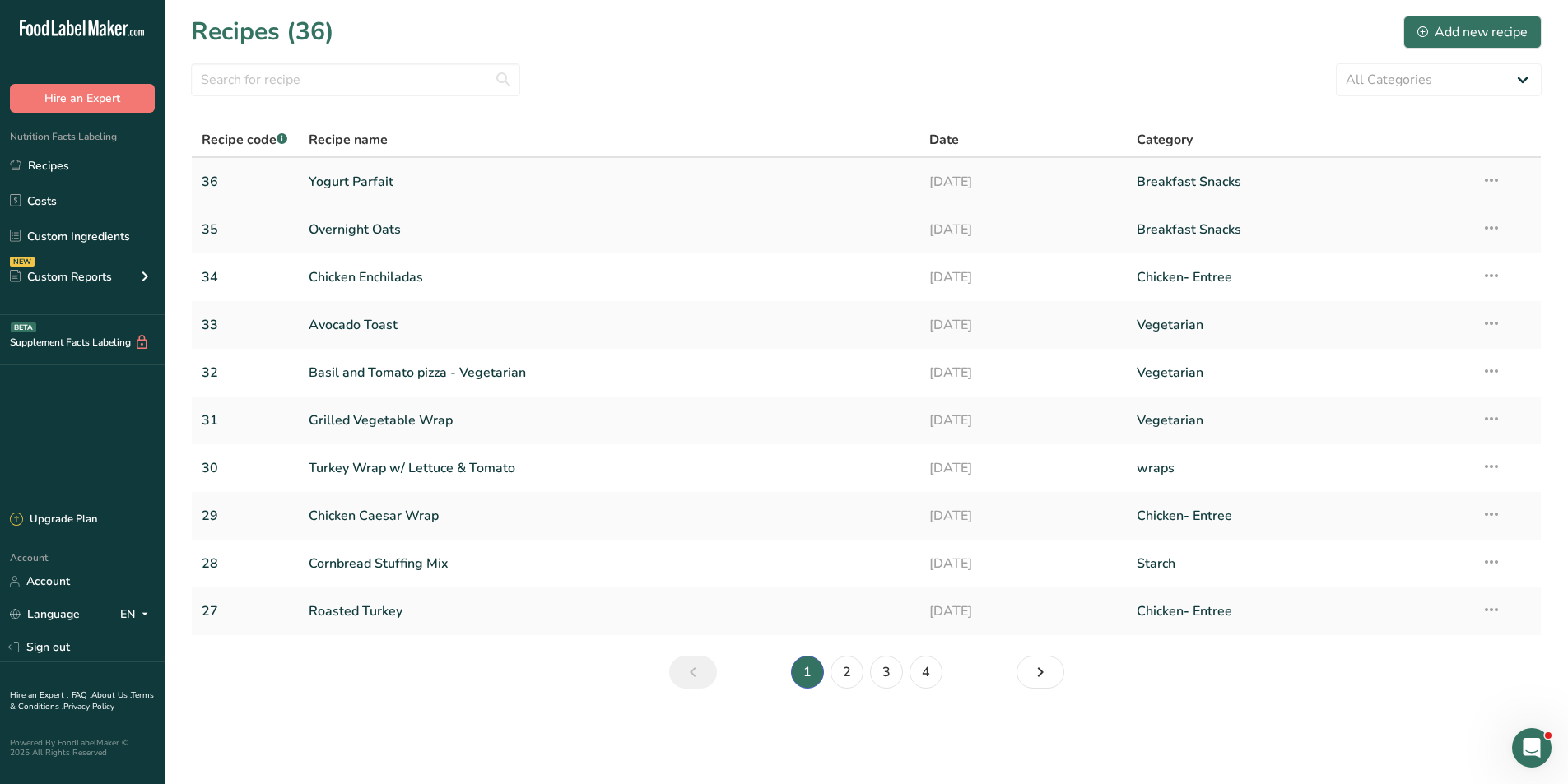
click at [1490, 180] on icon at bounding box center [1491, 181] width 20 height 30
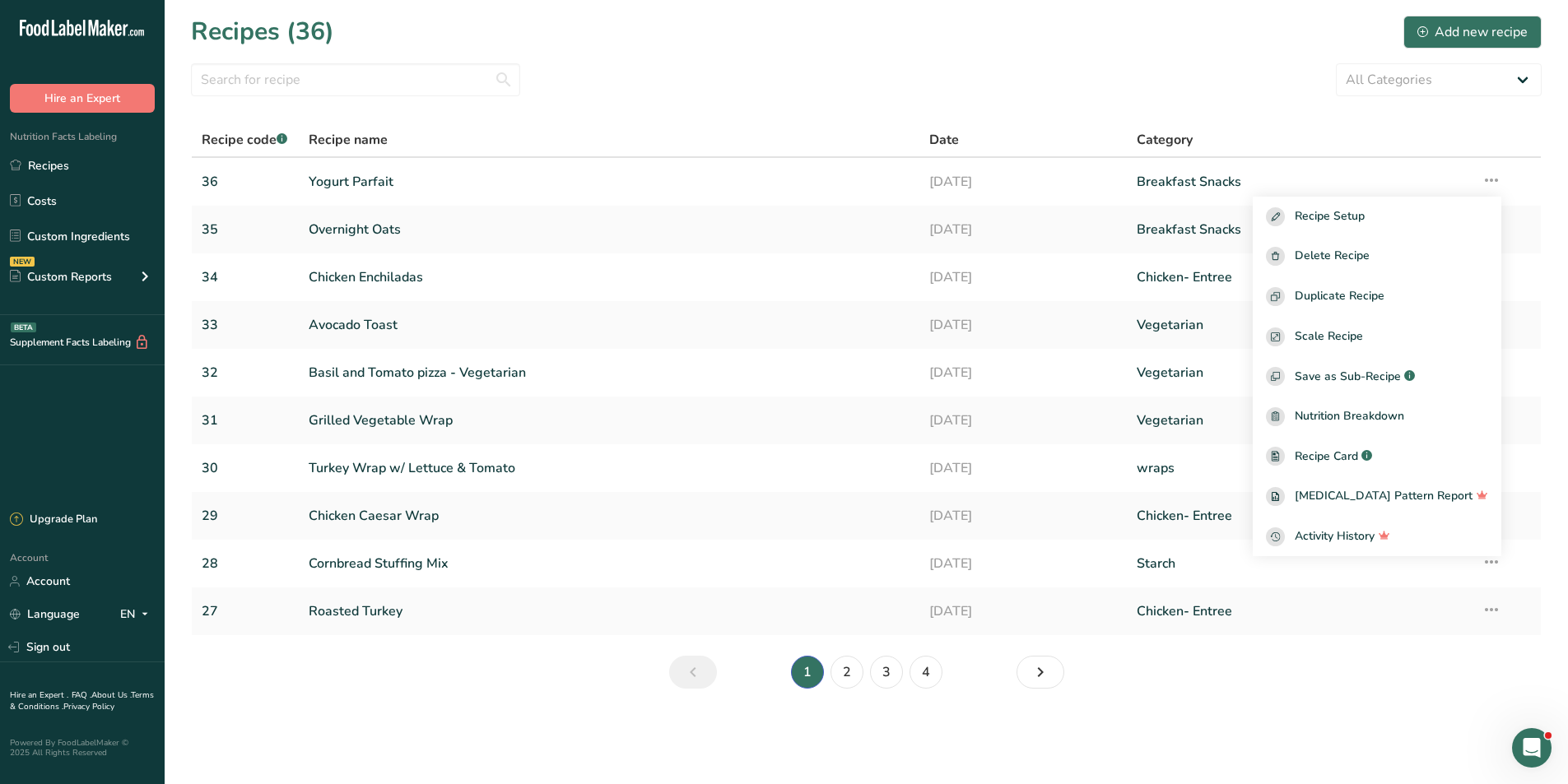
click at [1288, 78] on div "All Categories Baked Goods Beef Entree Beef- Entree [GEOGRAPHIC_DATA] Breakfast…" at bounding box center [866, 80] width 1351 height 33
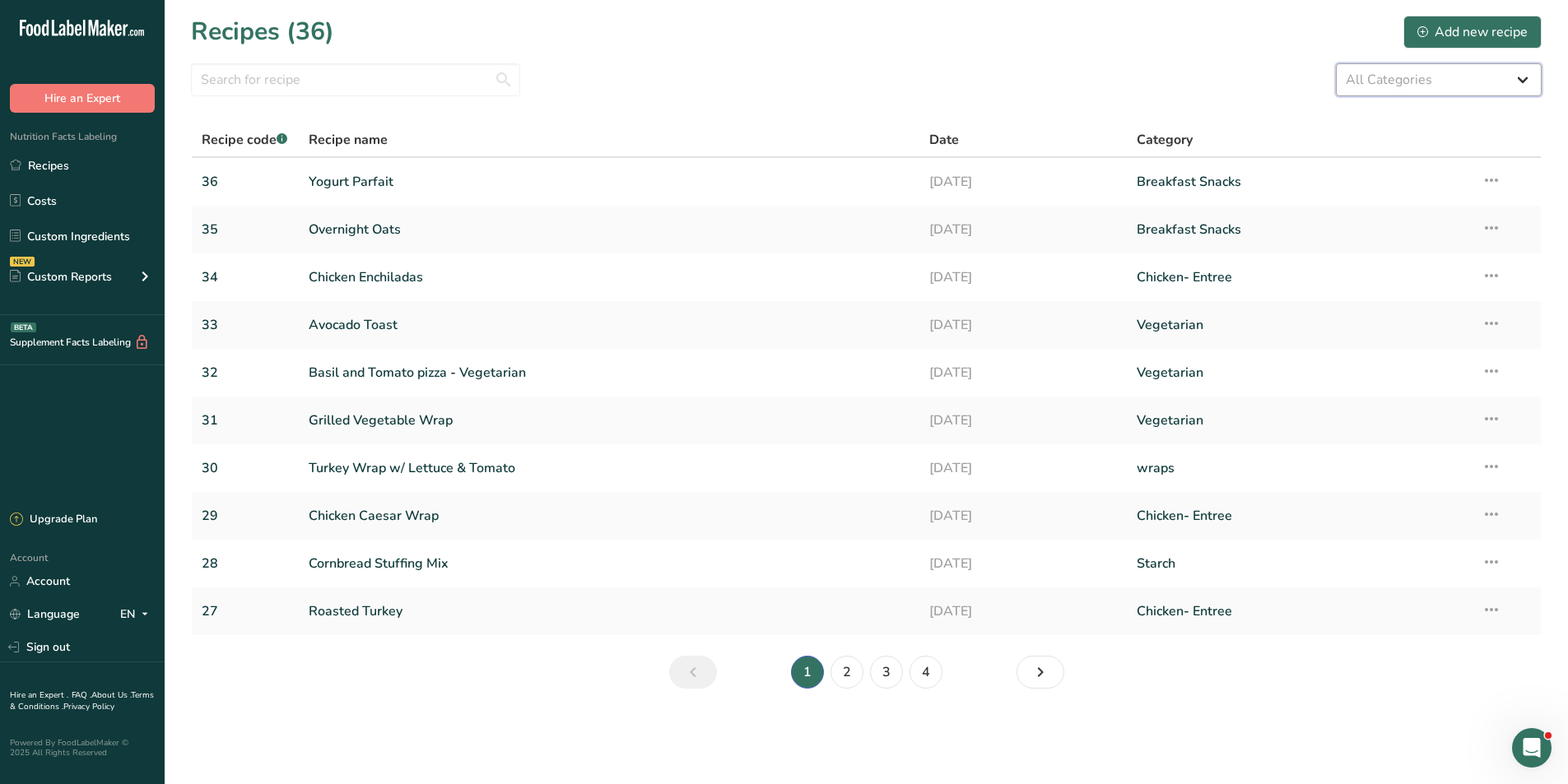
click at [1399, 82] on select "All Categories Baked Goods Beef Entree Beef- Entree [GEOGRAPHIC_DATA] Breakfast…" at bounding box center [1438, 80] width 206 height 33
click at [837, 669] on link "2" at bounding box center [847, 672] width 33 height 33
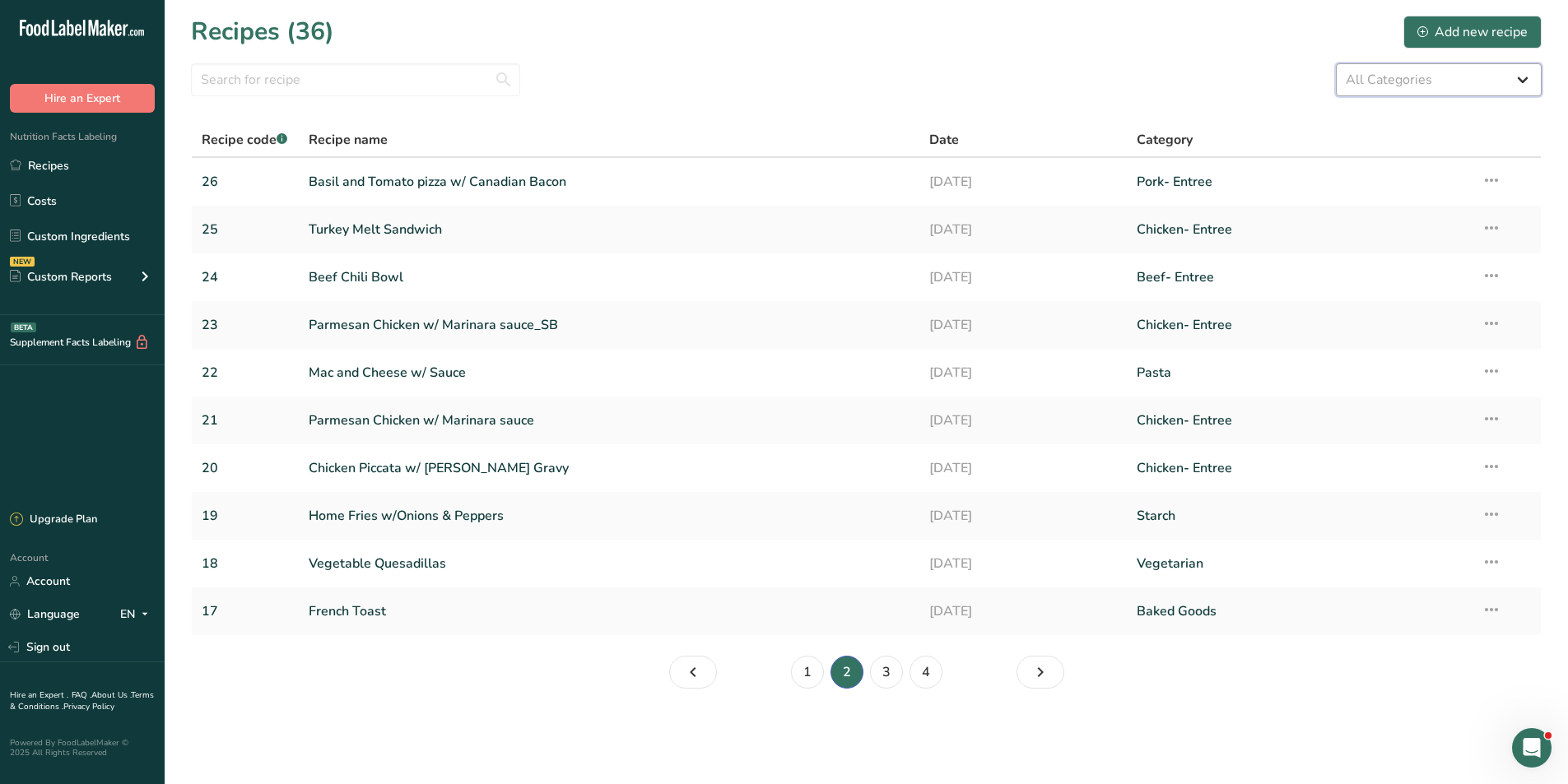
click at [1521, 83] on select "All Categories Baked Goods Beef Entree Beef- Entree [GEOGRAPHIC_DATA] Breakfast…" at bounding box center [1438, 80] width 206 height 33
click at [1336, 63] on select "All Categories Baked Goods Beef Entree Beef- Entree [GEOGRAPHIC_DATA] Breakfast…" at bounding box center [1438, 80] width 206 height 33
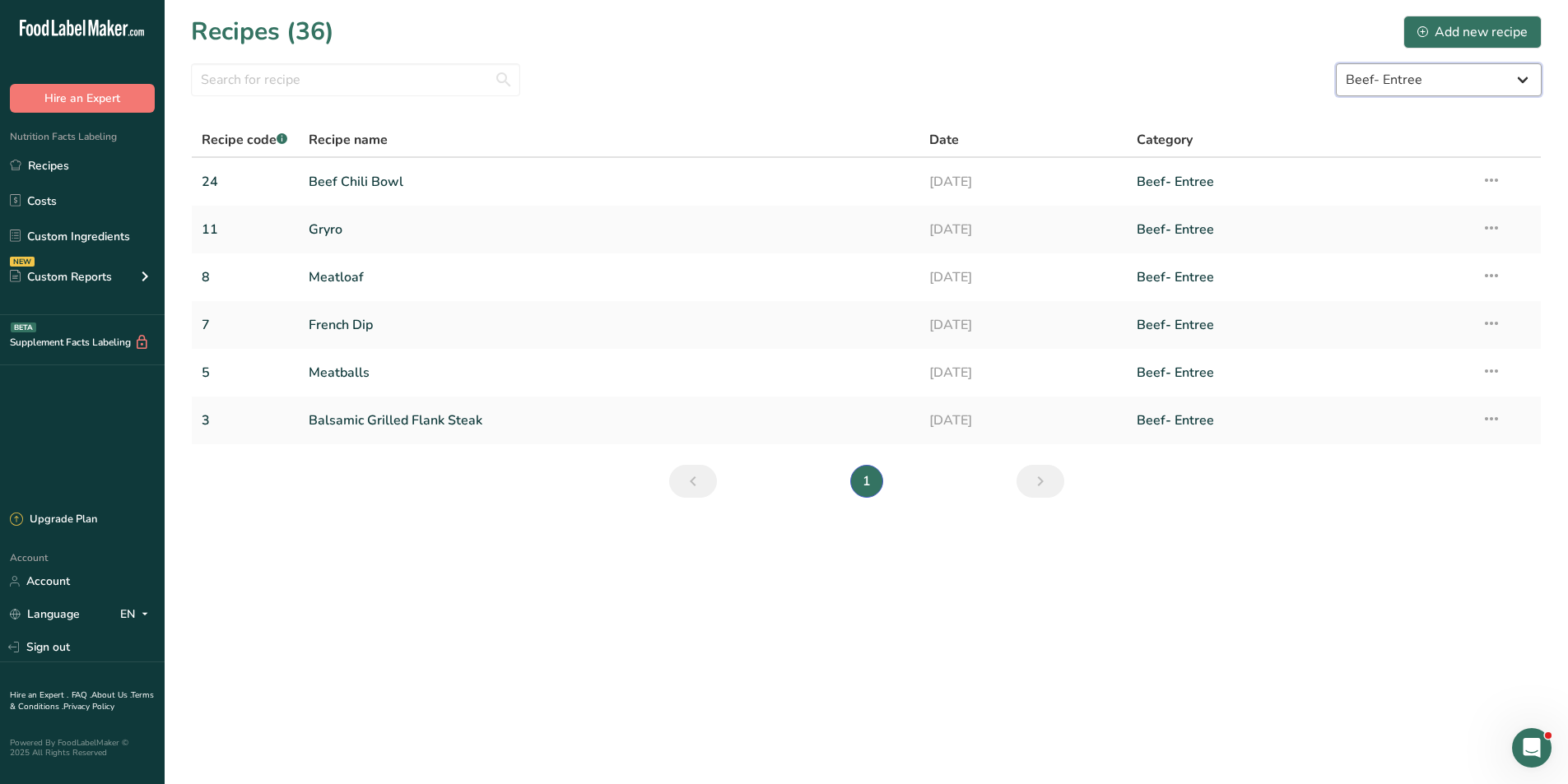
click at [1462, 91] on select "All Categories Baked Goods Beef Entree Beef- Entree [GEOGRAPHIC_DATA] Breakfast…" at bounding box center [1438, 80] width 206 height 33
select select "5"
click at [1336, 63] on select "All Categories Baked Goods Beef Entree Beef- Entree [GEOGRAPHIC_DATA] Breakfast…" at bounding box center [1438, 80] width 206 height 33
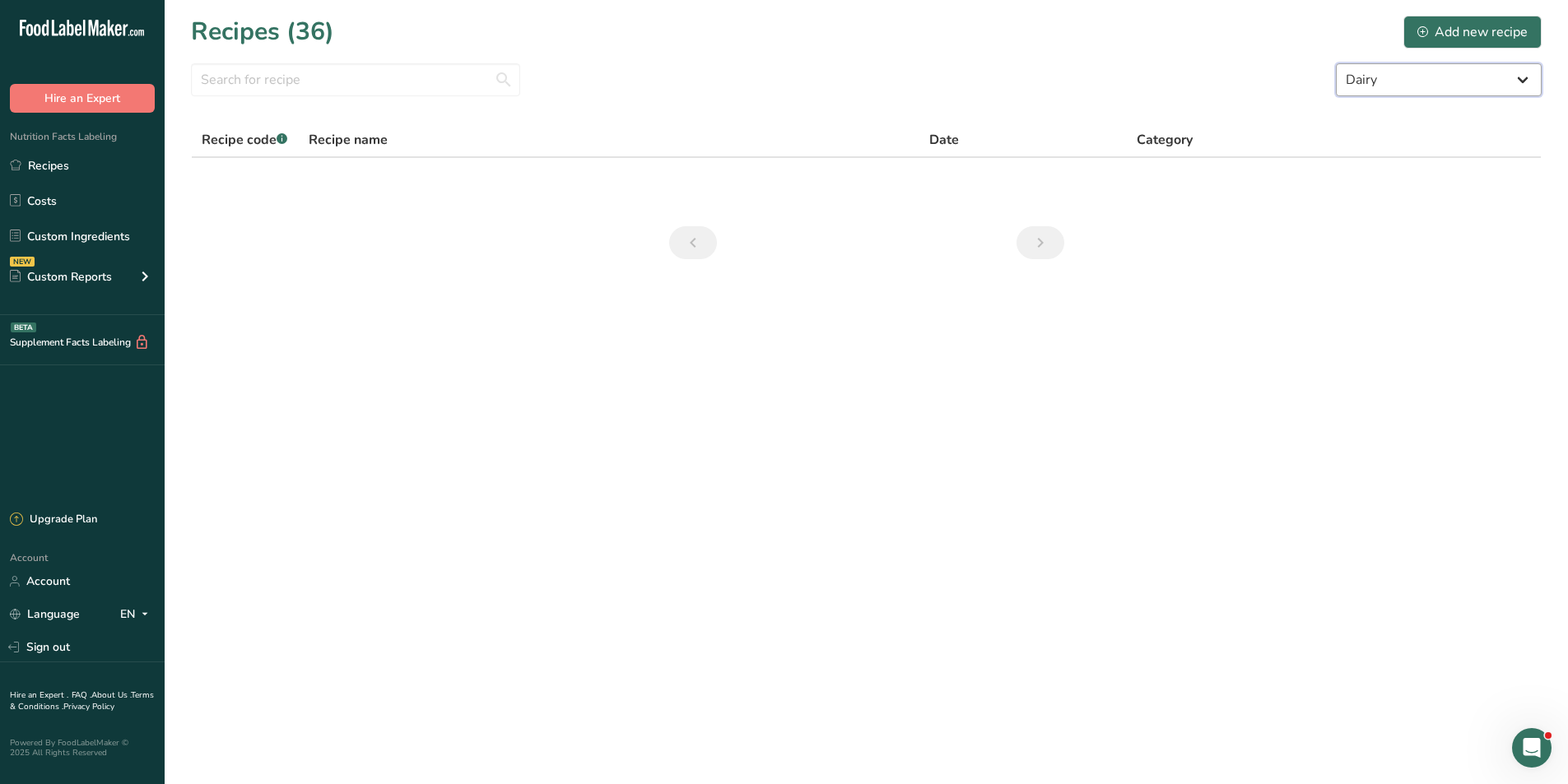
click at [1473, 80] on select "All Categories Baked Goods Beef Entree Beef- Entree [GEOGRAPHIC_DATA] Breakfast…" at bounding box center [1438, 80] width 206 height 33
click at [20, 170] on icon at bounding box center [16, 165] width 12 height 12
click at [38, 169] on link "Recipes" at bounding box center [82, 166] width 165 height 32
click at [1478, 77] on select "All Categories Baked Goods Beef Entree Beef- Entree [GEOGRAPHIC_DATA] Breakfast…" at bounding box center [1438, 80] width 206 height 33
select select
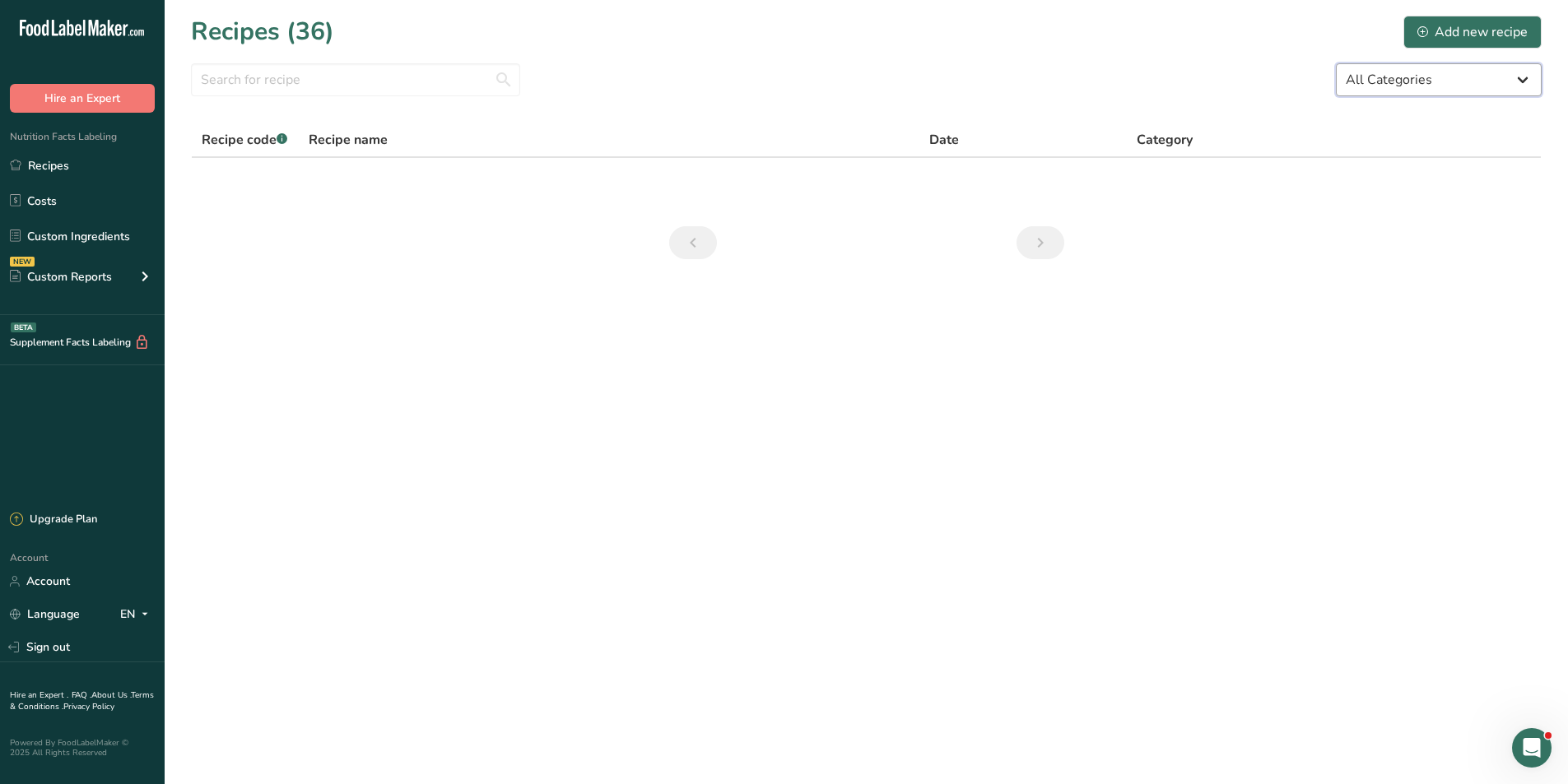
click at [1336, 63] on select "All Categories Baked Goods Beef Entree Beef- Entree [GEOGRAPHIC_DATA] Breakfast…" at bounding box center [1438, 80] width 206 height 33
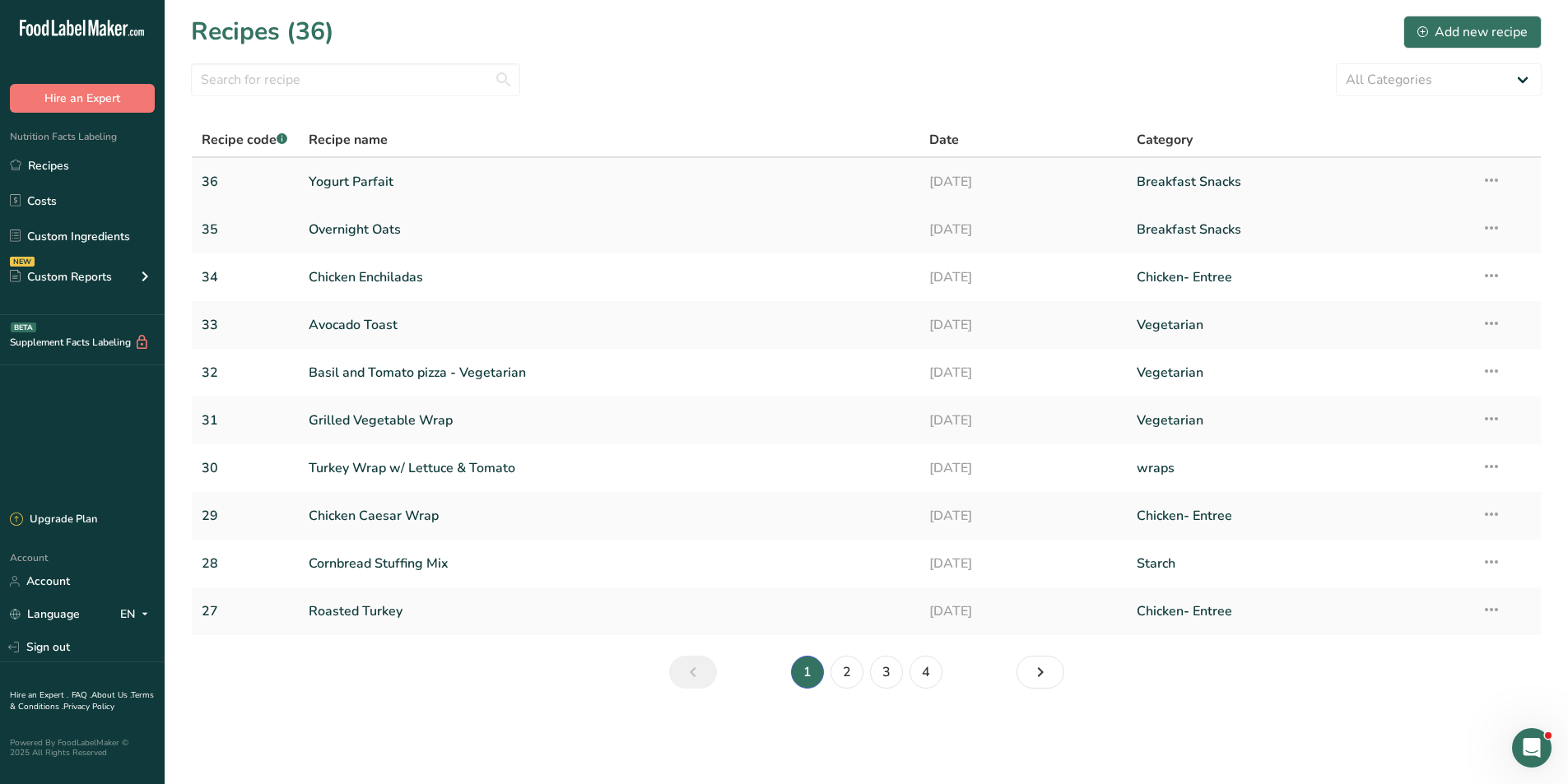
click at [1184, 188] on link "Breakfast Snacks" at bounding box center [1298, 182] width 325 height 35
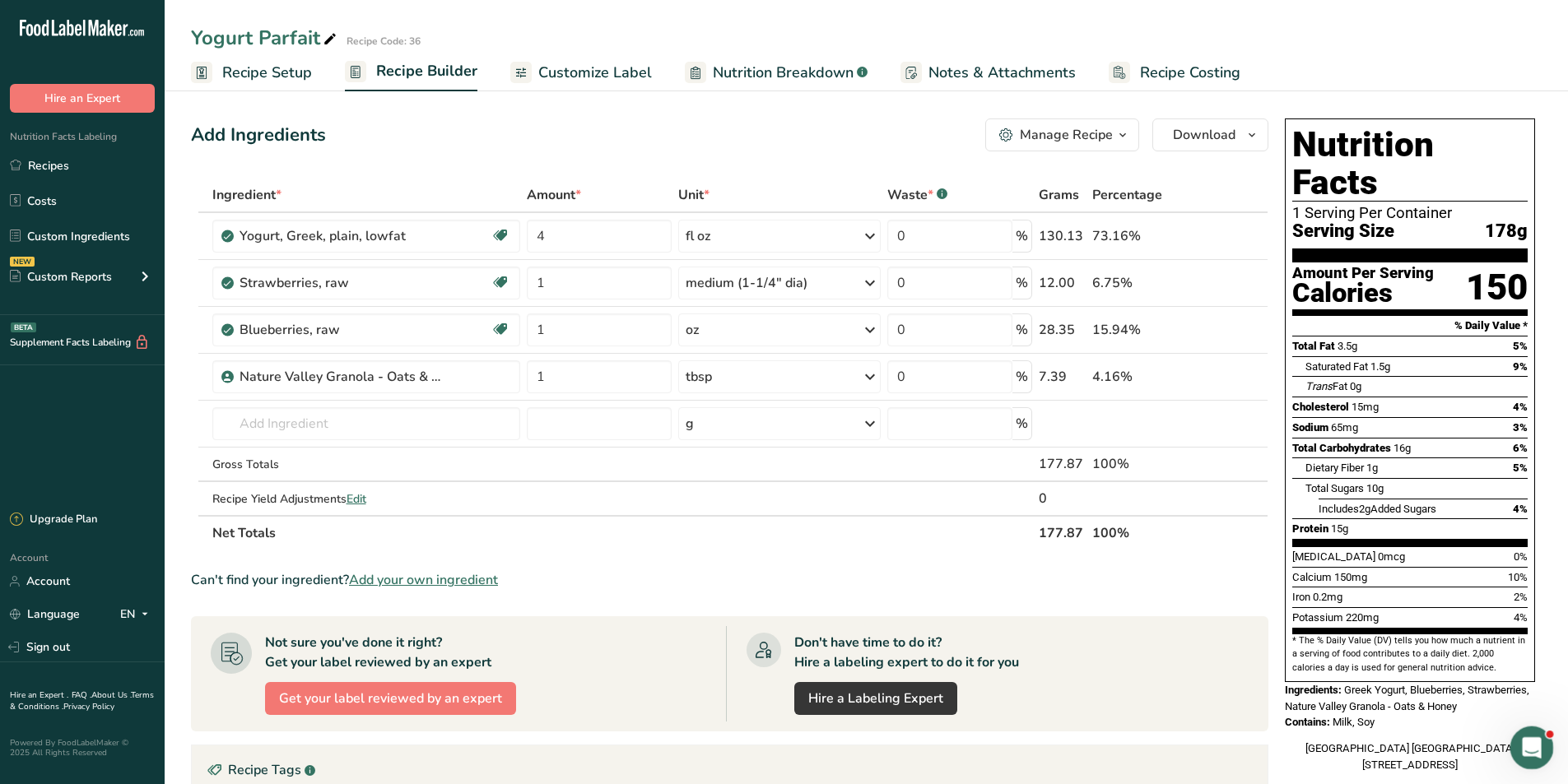
click at [1529, 743] on icon "Open Intercom Messenger" at bounding box center [1529, 746] width 27 height 27
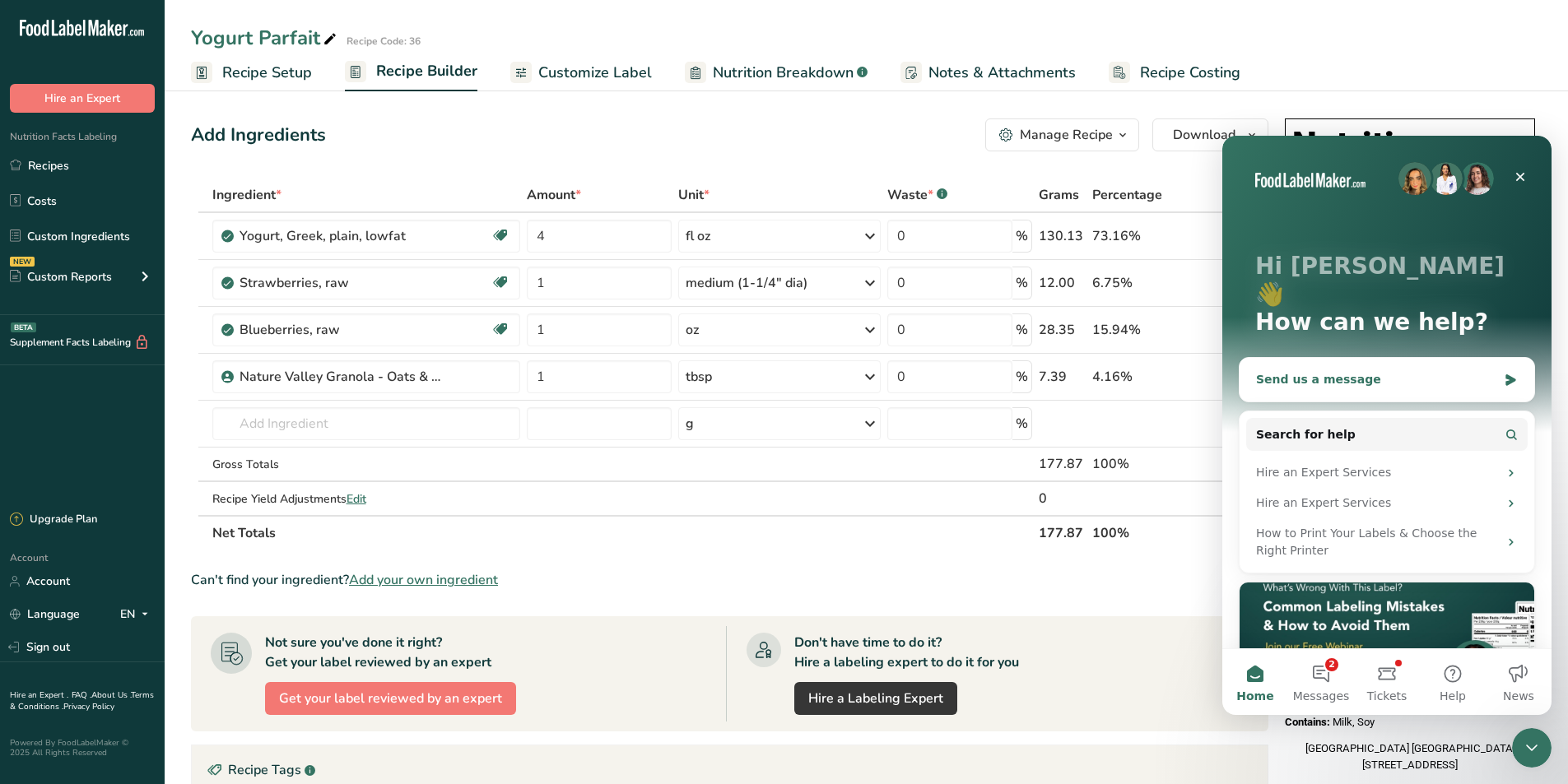
click at [1330, 371] on div "Send us a message" at bounding box center [1377, 380] width 241 height 17
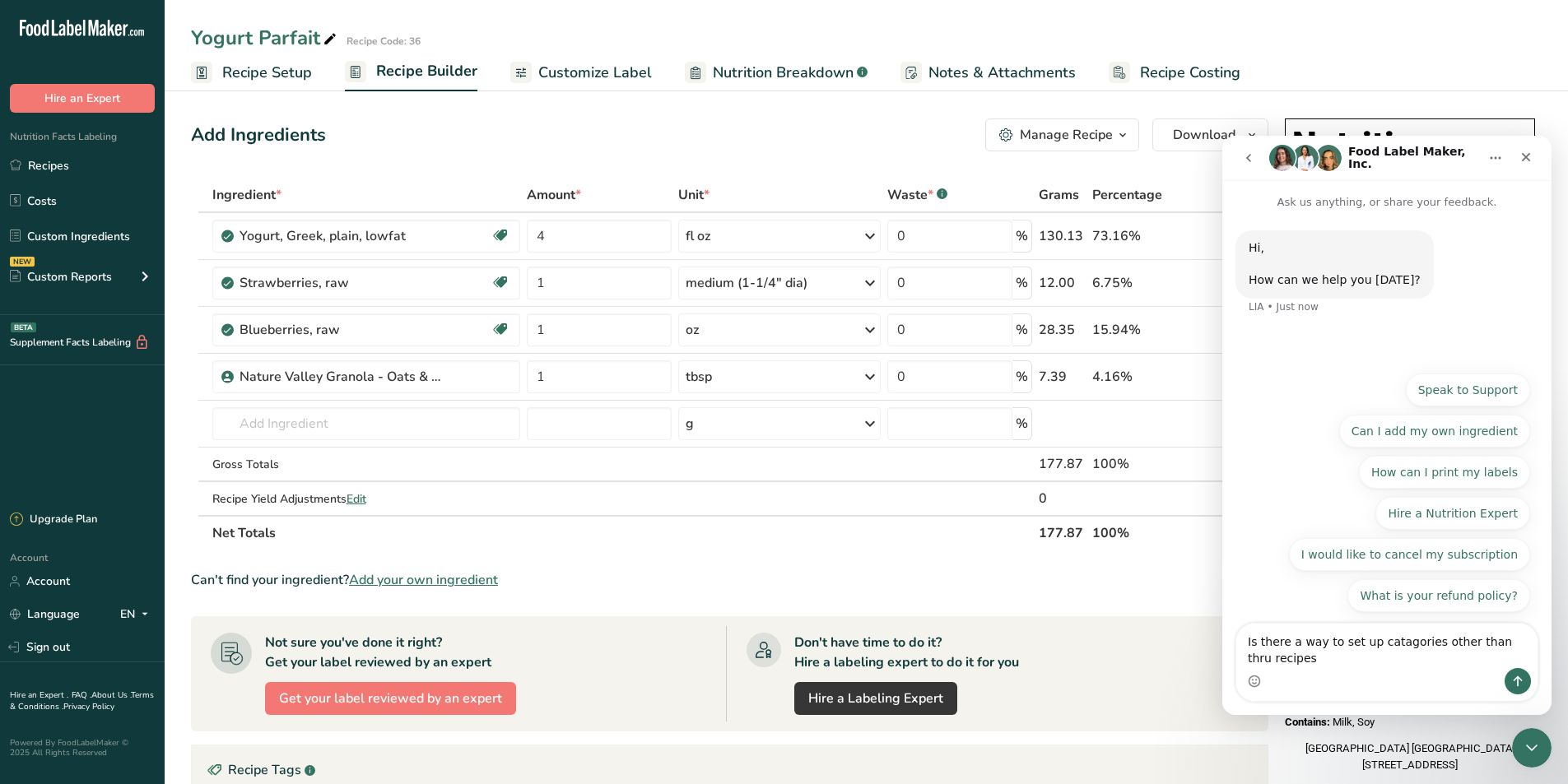
click at [1399, 643] on textarea "Is there a way to set up catagories other than thru recipes" at bounding box center [1387, 645] width 301 height 44
drag, startPoint x: 176, startPoint y: 509, endPoint x: 1174, endPoint y: 662, distance: 1009.7
click at [1154, 672] on div "Don't have time to do it? Hire a labeling expert to do it for you Hire a Labeli…" at bounding box center [987, 673] width 523 height 96
click at [1391, 643] on textarea "Is there a way to set up catagories other than thru recipes" at bounding box center [1387, 645] width 301 height 44
type textarea "Is there a way to set up categories other than thru recipes"
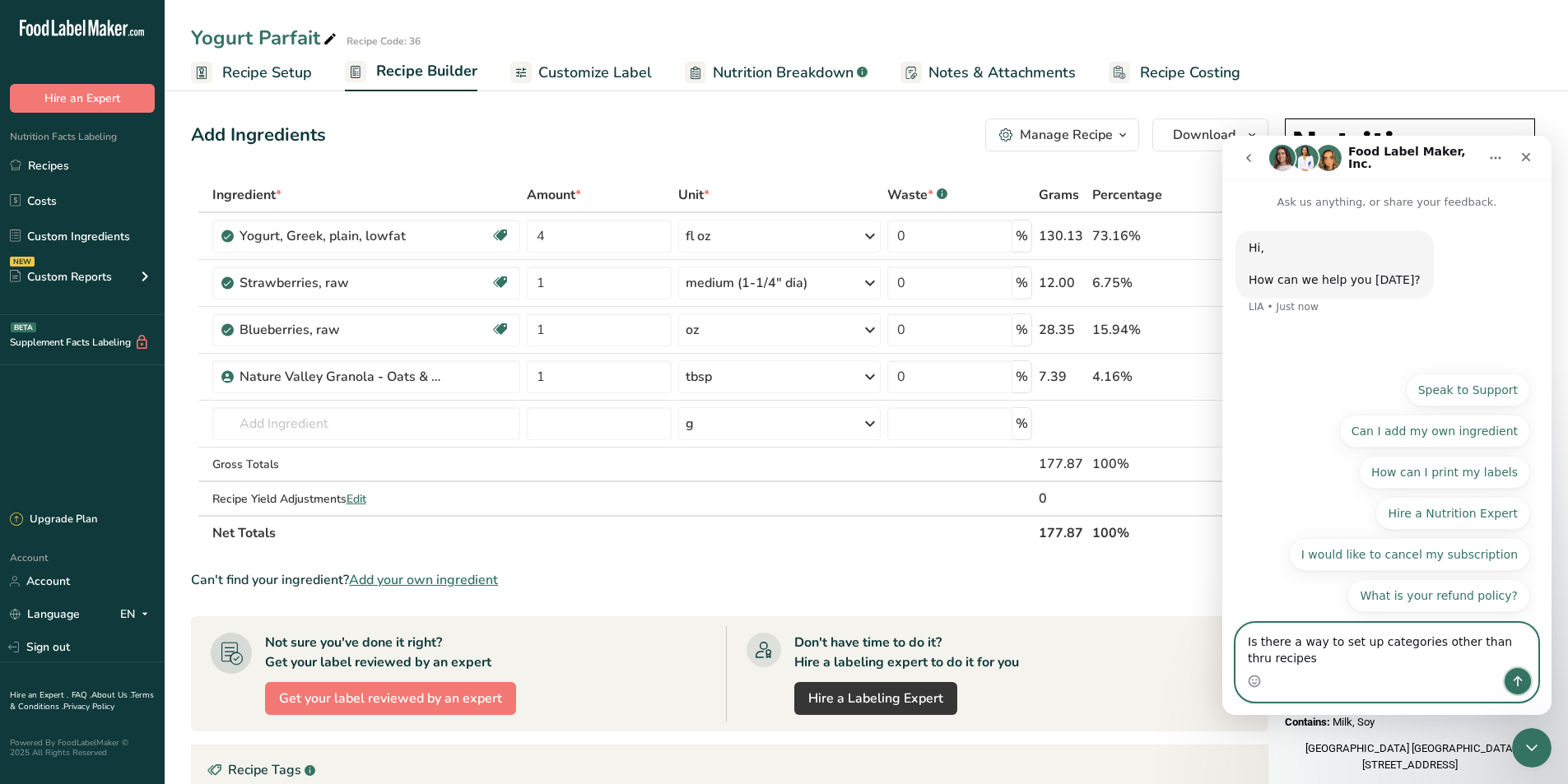
click at [1518, 680] on icon "Send a message…" at bounding box center [1517, 682] width 13 height 13
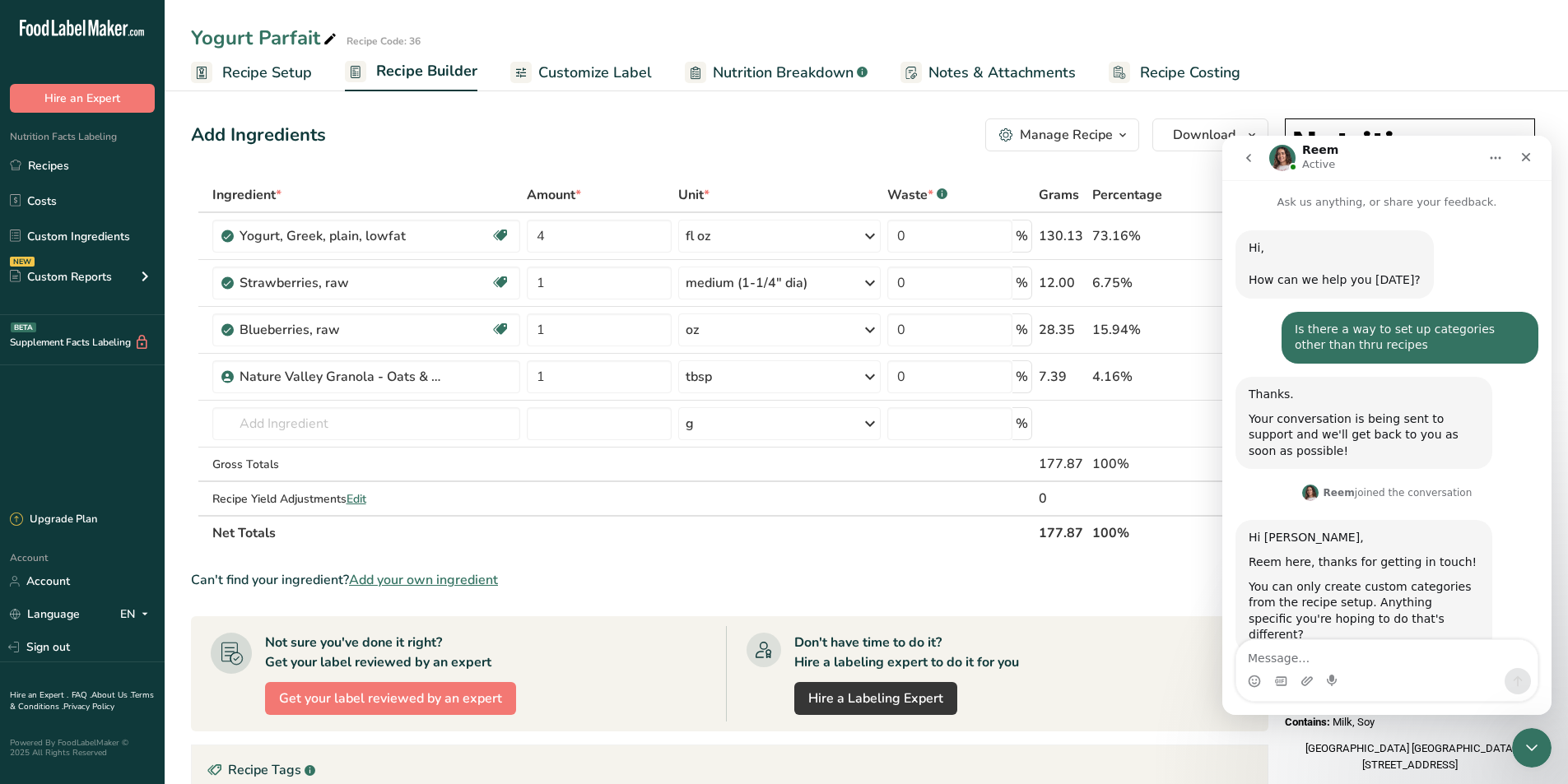
scroll to position [32, 0]
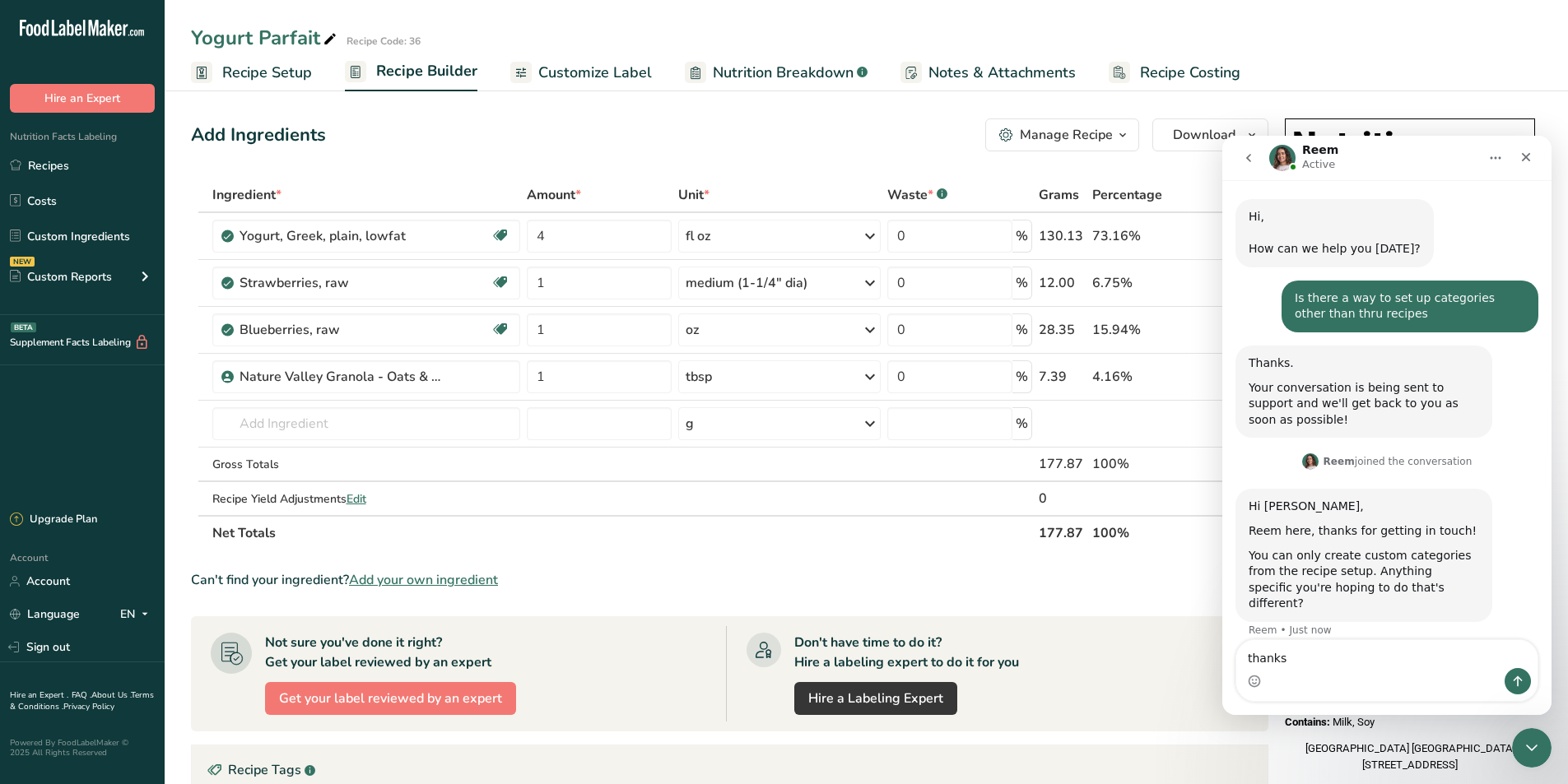
type textarea "thanks"
click at [1518, 680] on icon "Send a message…" at bounding box center [1517, 682] width 13 height 13
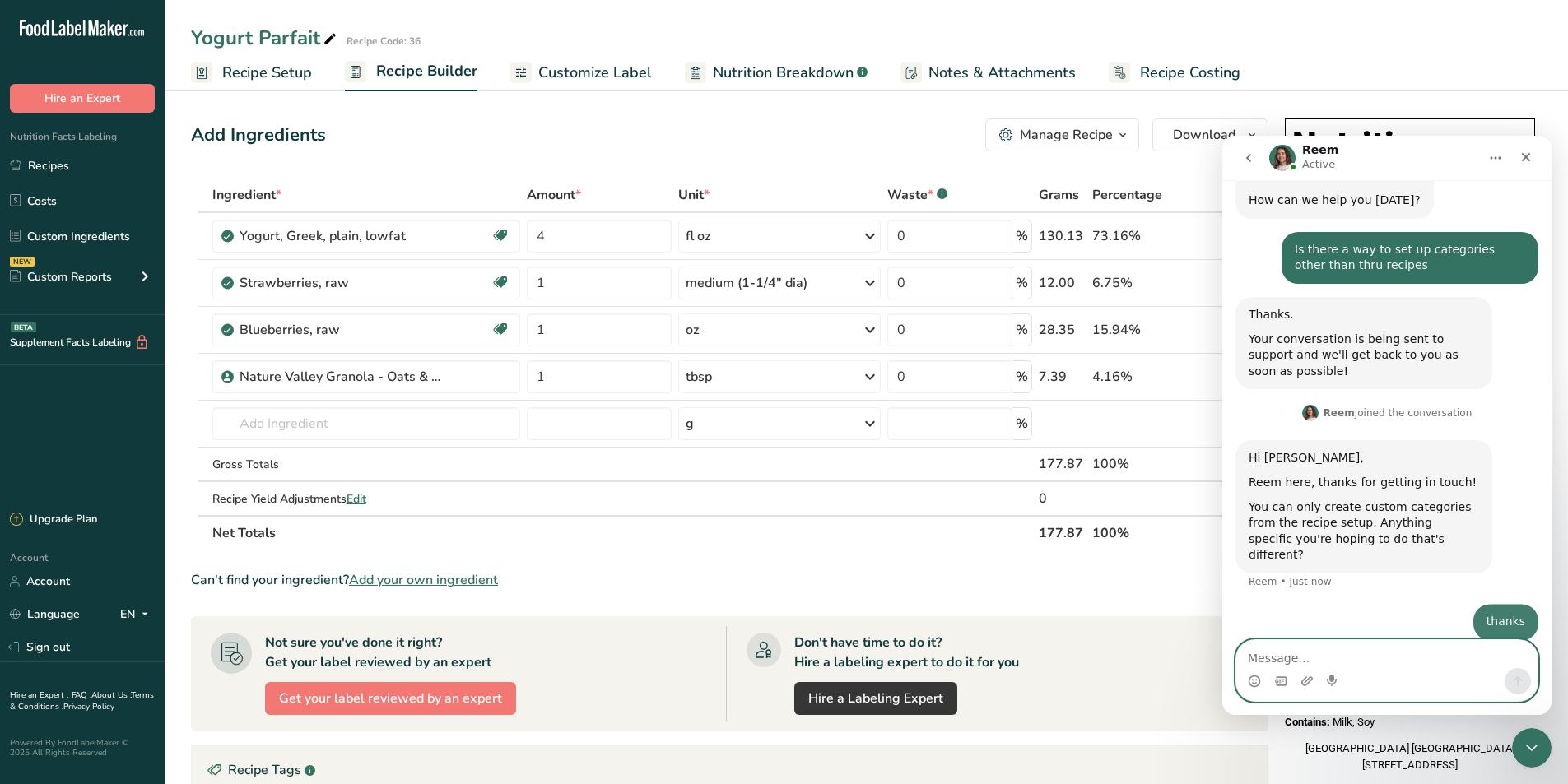
scroll to position [81, 0]
click at [1527, 156] on icon "Close" at bounding box center [1526, 157] width 9 height 9
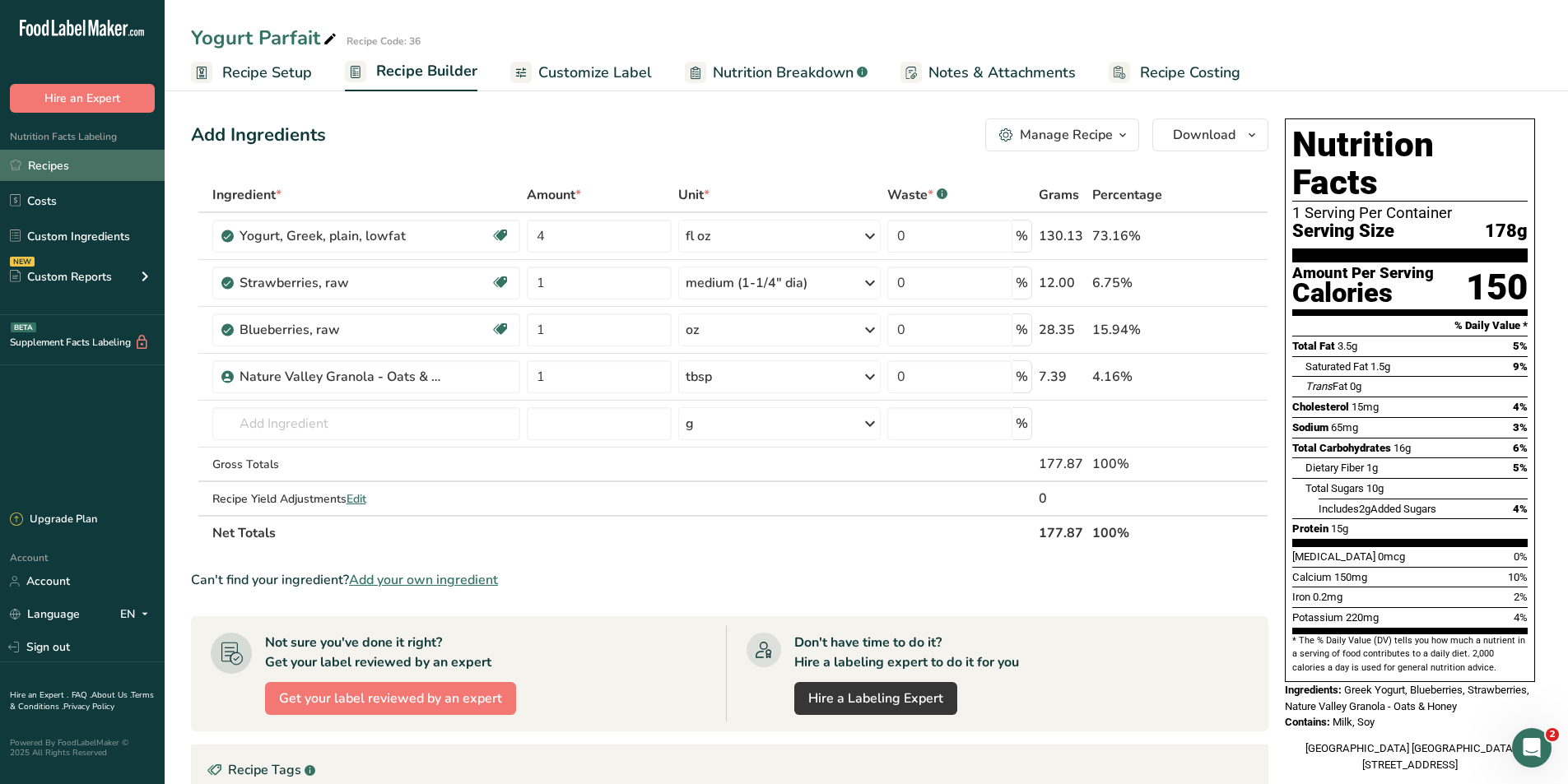
click at [56, 164] on link "Recipes" at bounding box center [82, 166] width 165 height 32
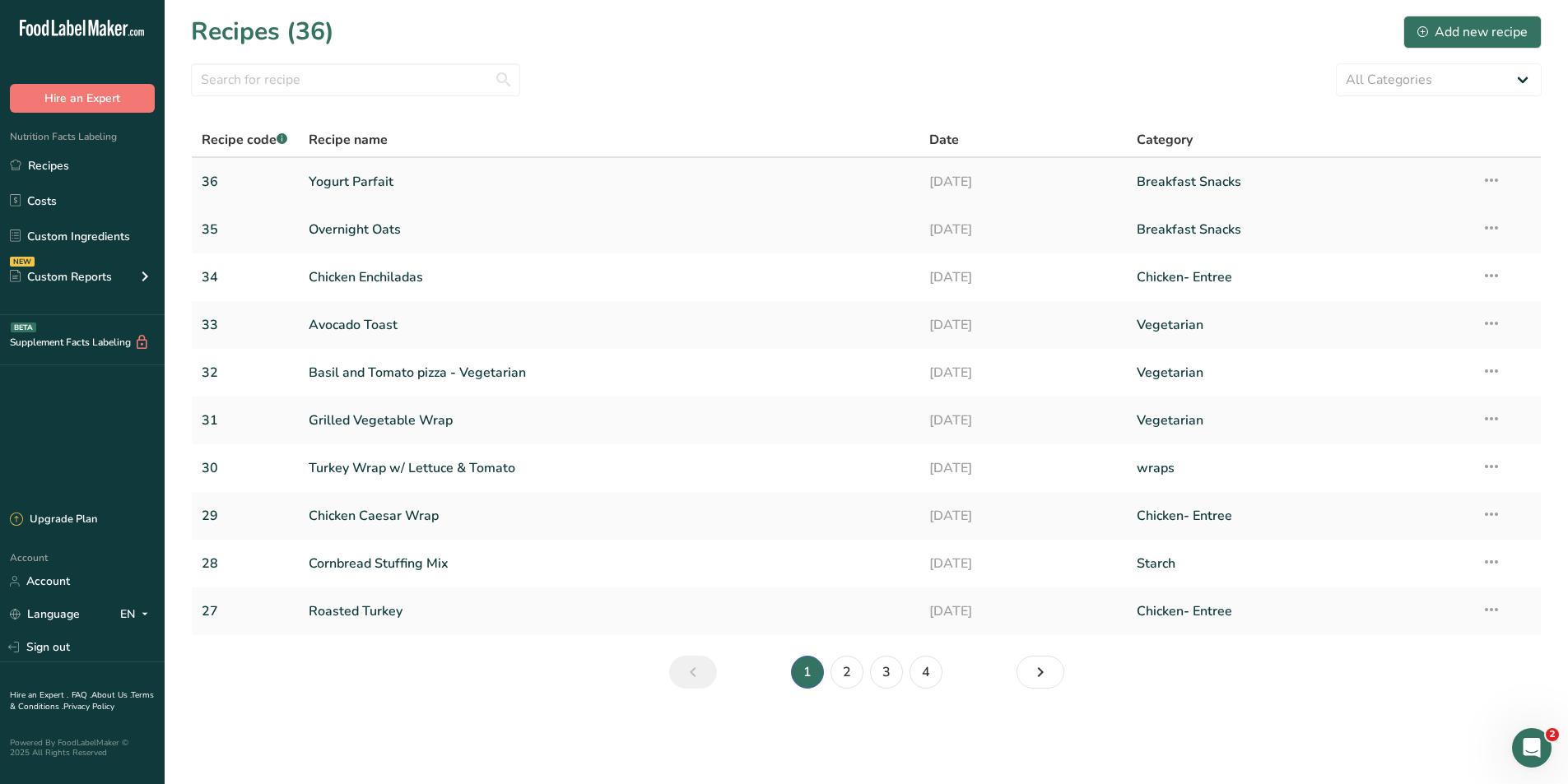
click at [330, 189] on link "Yogurt Parfait" at bounding box center [609, 182] width 602 height 35
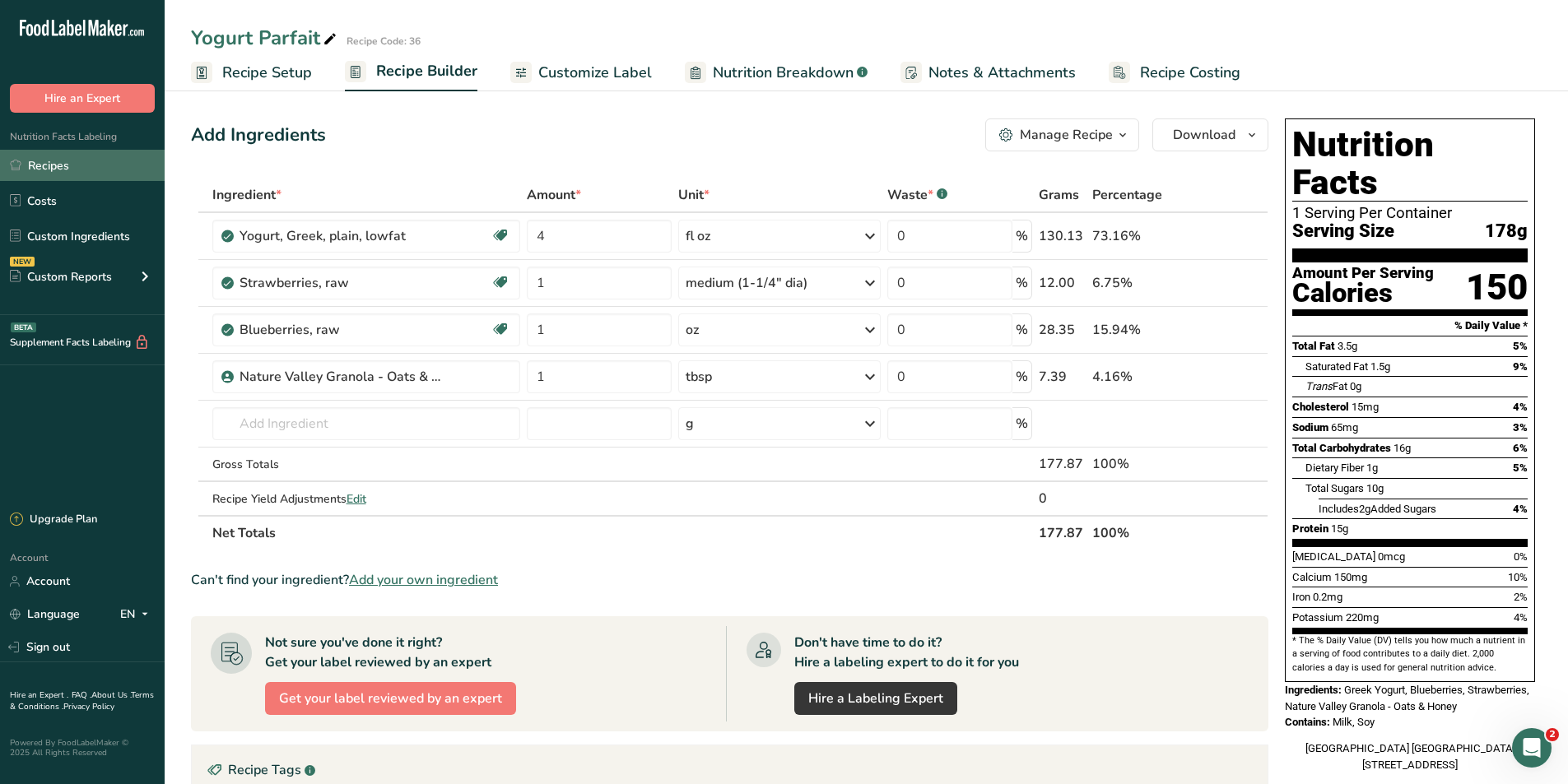
click at [47, 170] on link "Recipes" at bounding box center [82, 166] width 165 height 32
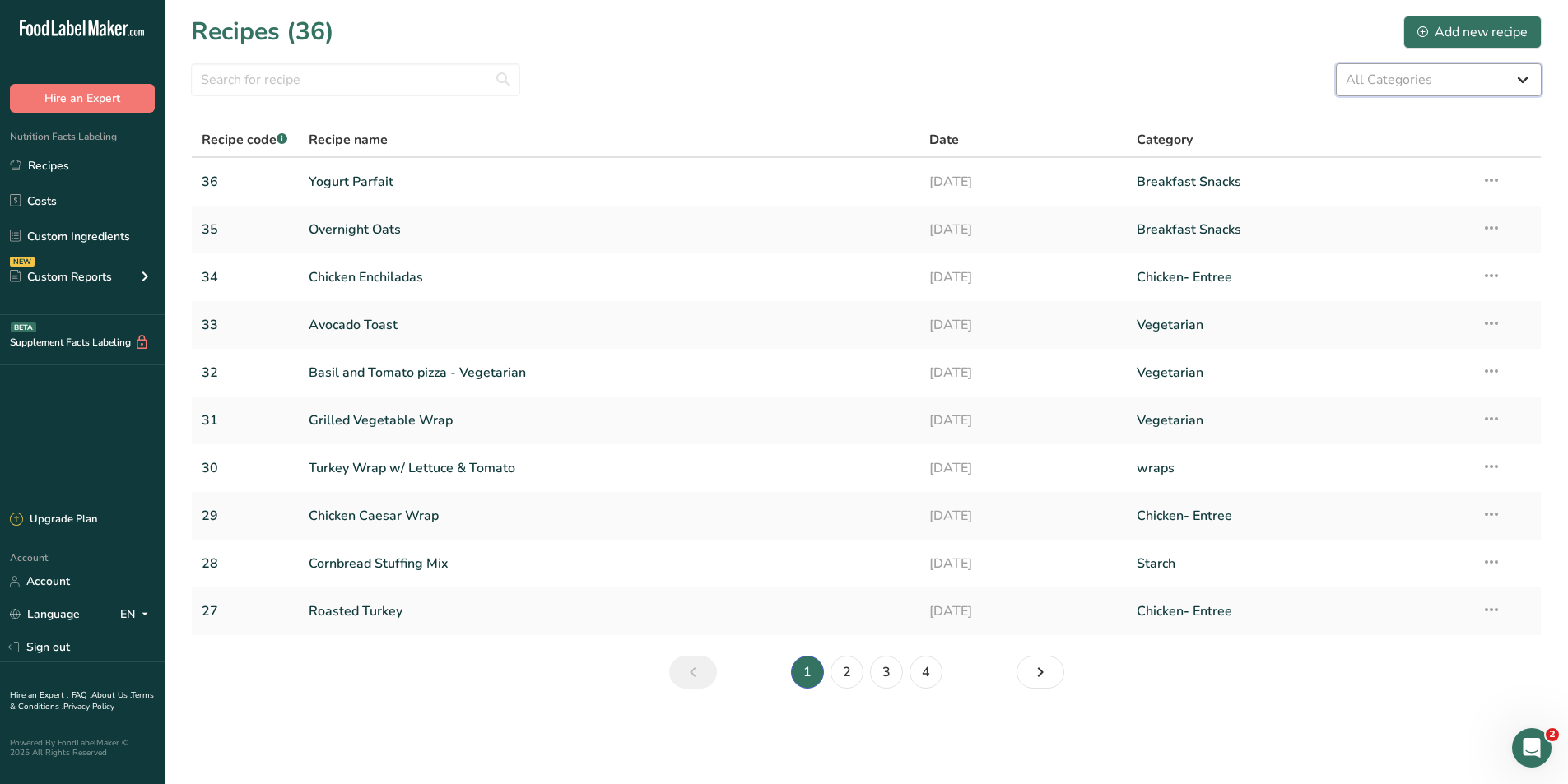
click at [1402, 79] on select "All Categories Baked Goods Beef Entree Beef- Entree [GEOGRAPHIC_DATA] Breakfast…" at bounding box center [1438, 80] width 206 height 33
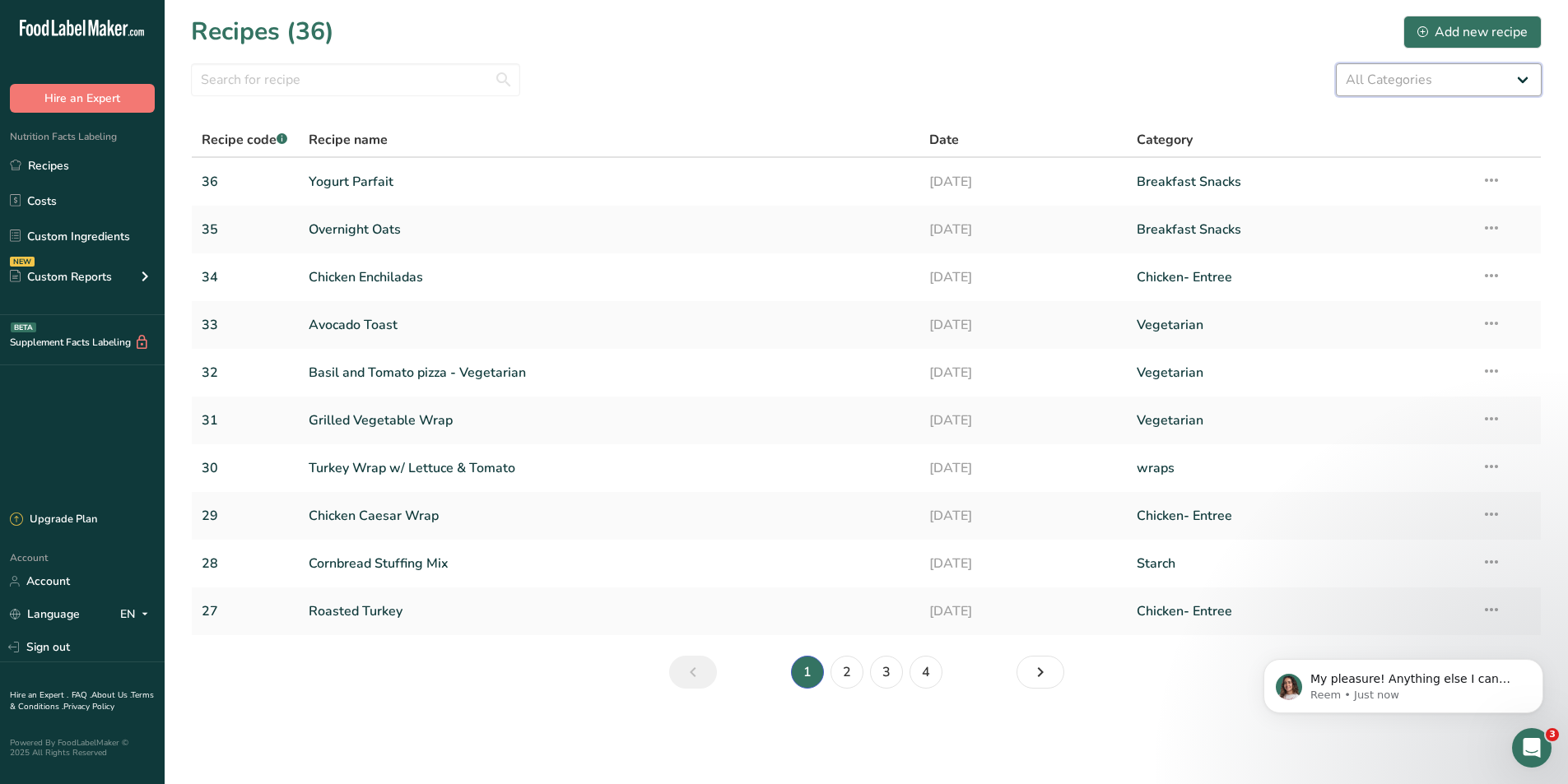
scroll to position [146, 0]
click at [1408, 695] on p "Reem • Just now" at bounding box center [1416, 696] width 212 height 15
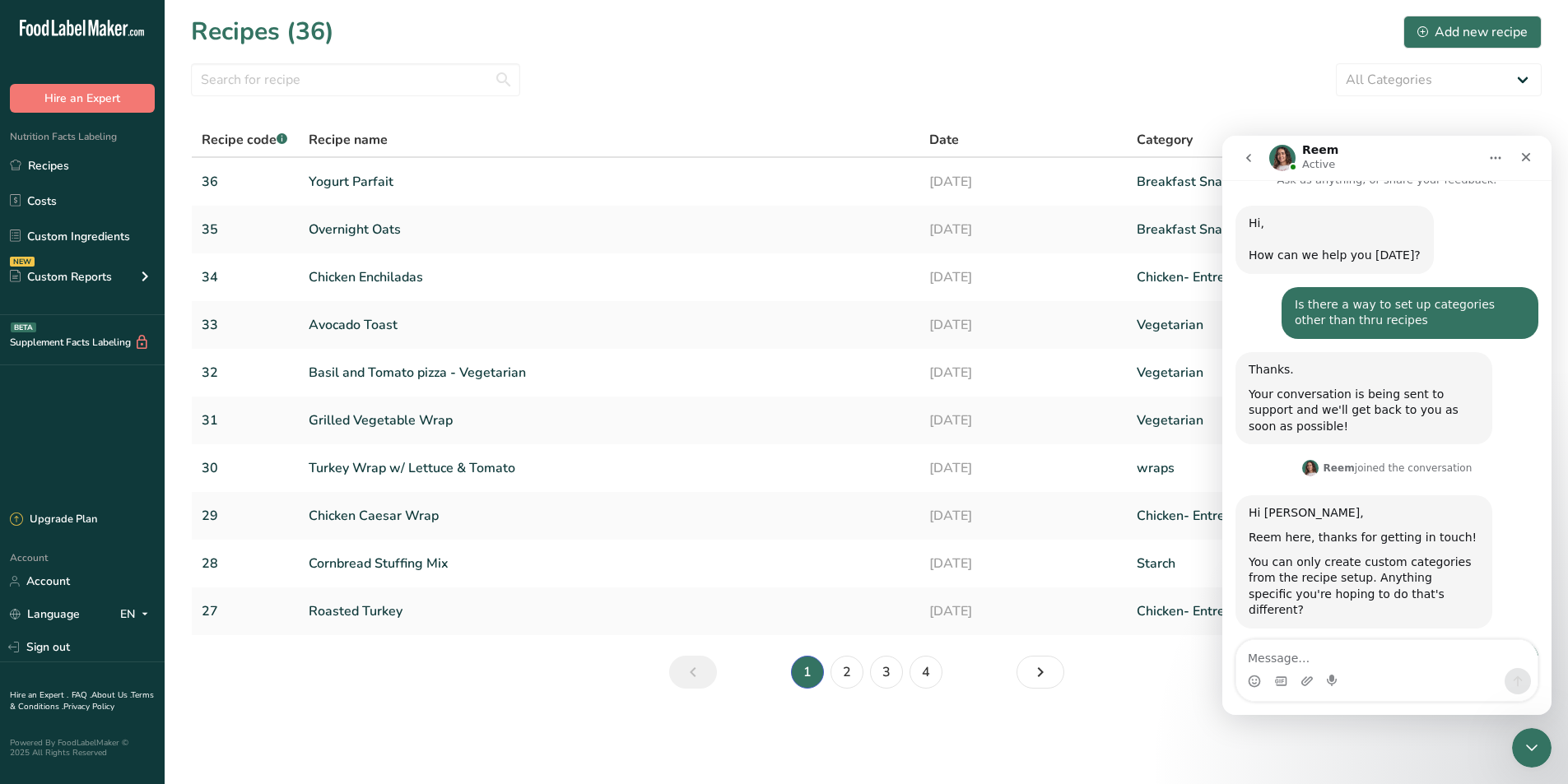
scroll to position [173, 0]
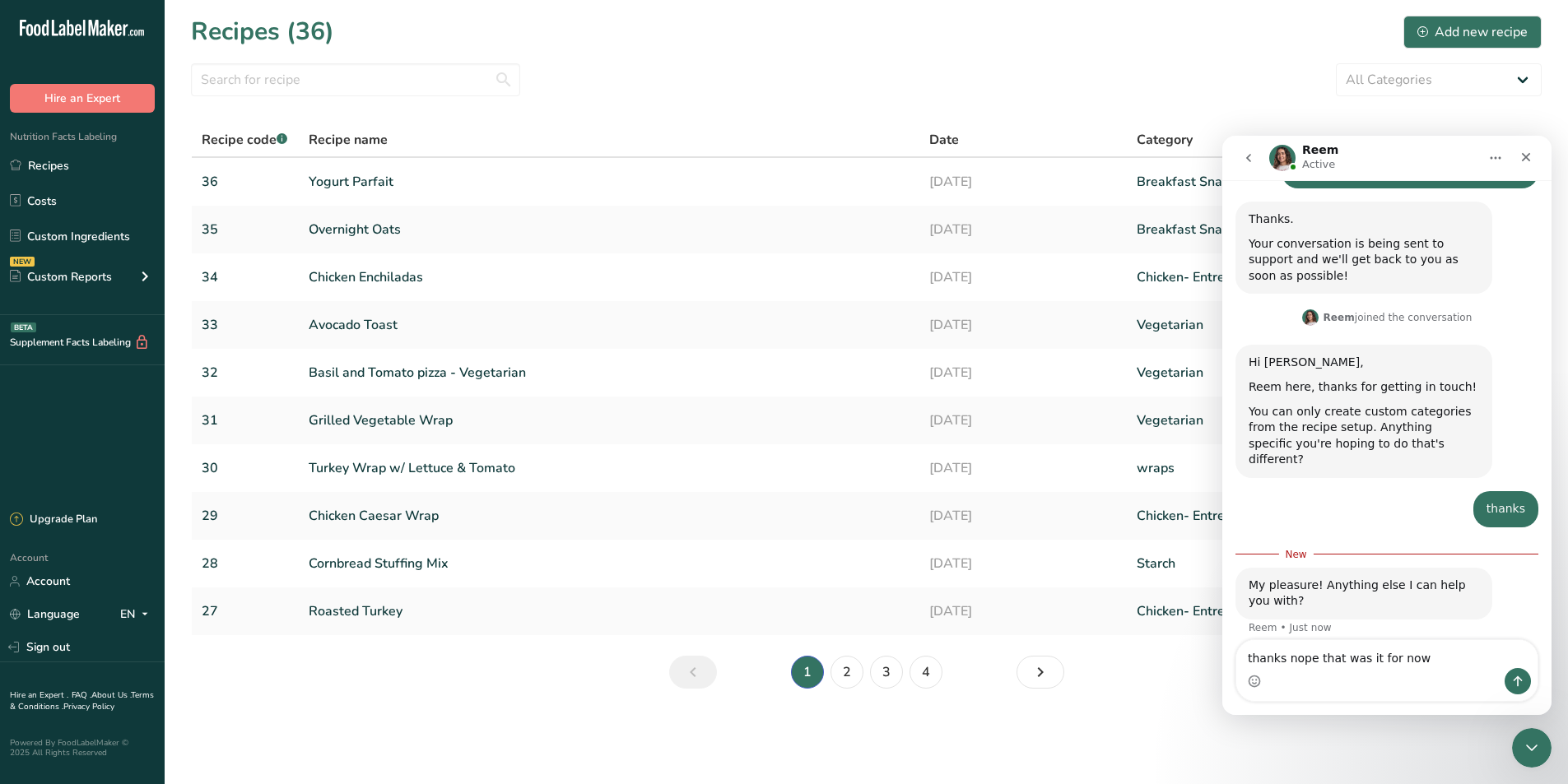
type textarea "thanks nope that was it for now"
click at [1511, 678] on icon "Send a message…" at bounding box center [1517, 682] width 13 height 13
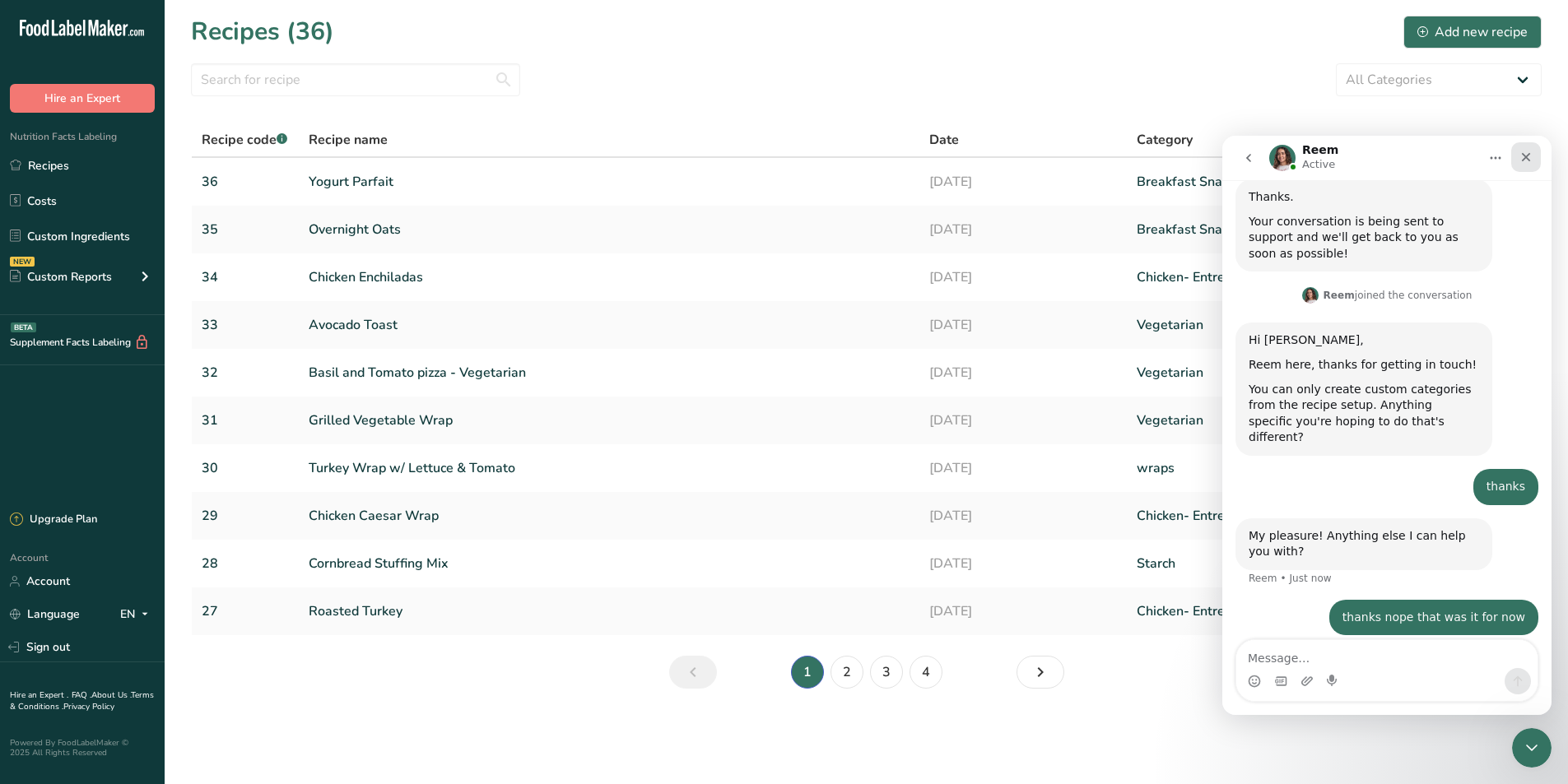
click at [1523, 154] on icon "Close" at bounding box center [1526, 157] width 9 height 9
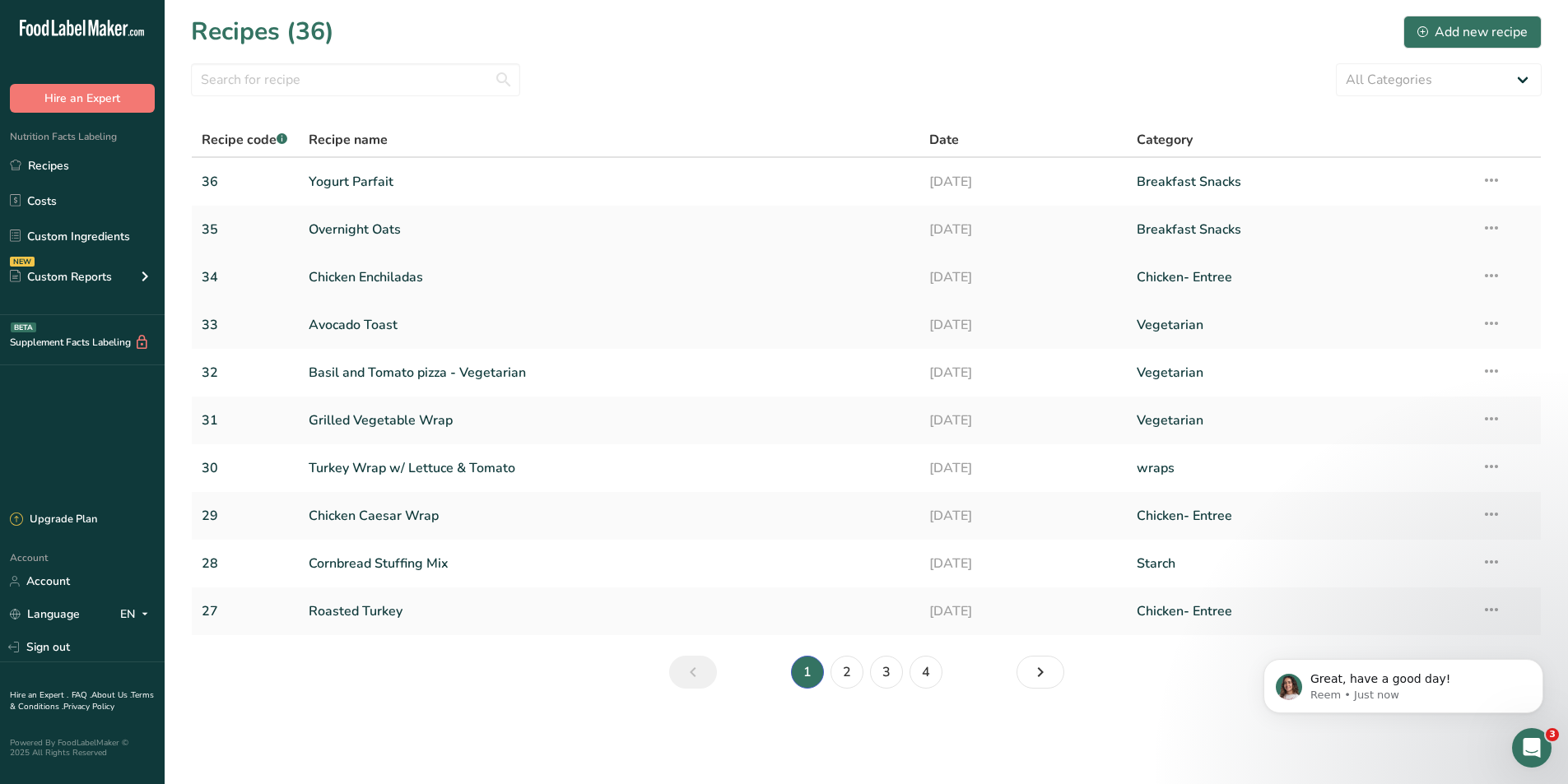
scroll to position [244, 0]
click at [363, 325] on link "Avocado Toast" at bounding box center [609, 325] width 602 height 35
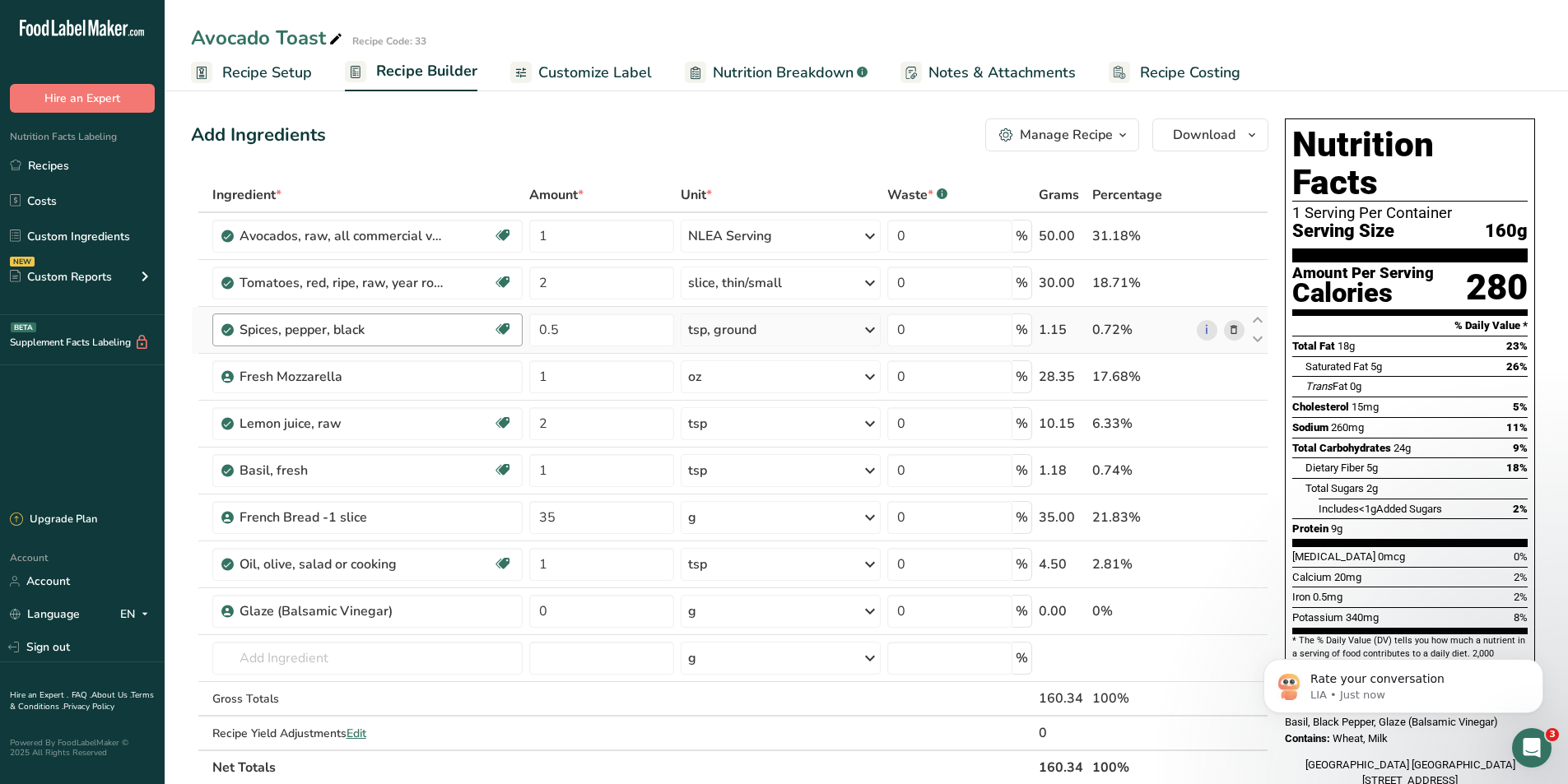
scroll to position [278, 0]
click at [277, 67] on span "Recipe Setup" at bounding box center [267, 72] width 90 height 22
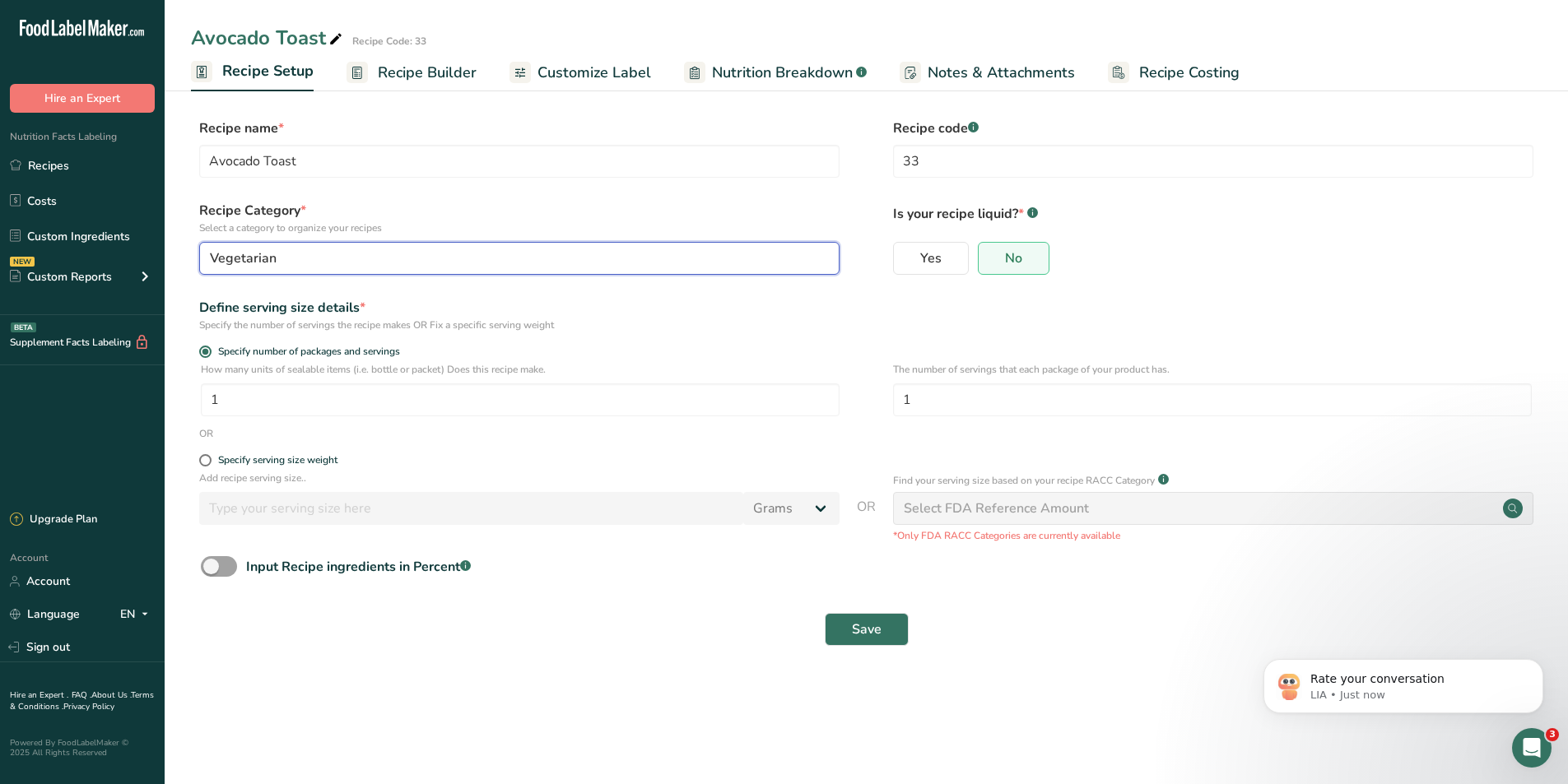
click at [293, 260] on div "Vegetarian" at bounding box center [514, 259] width 609 height 20
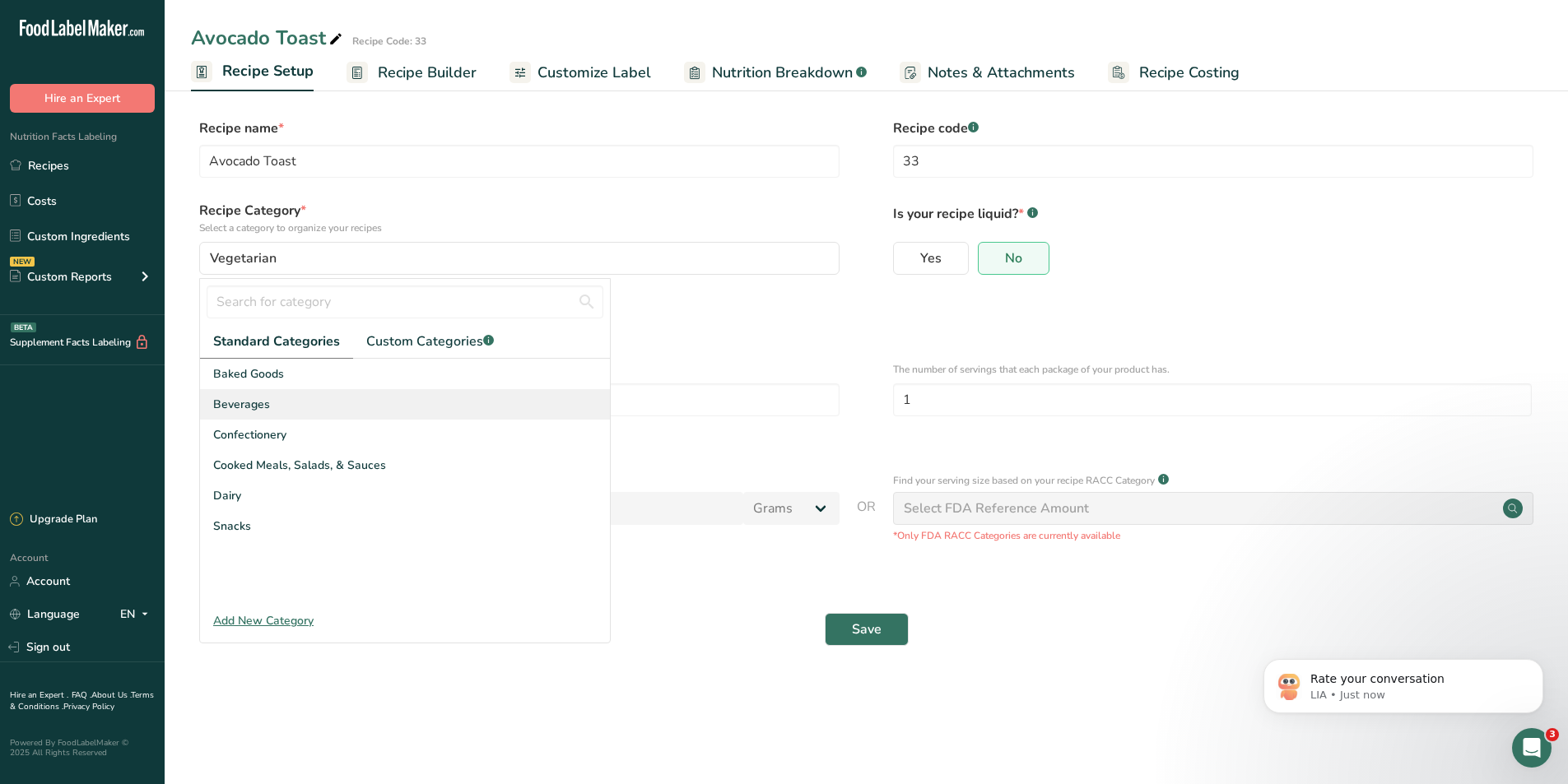
click at [256, 405] on span "Beverages" at bounding box center [241, 404] width 57 height 17
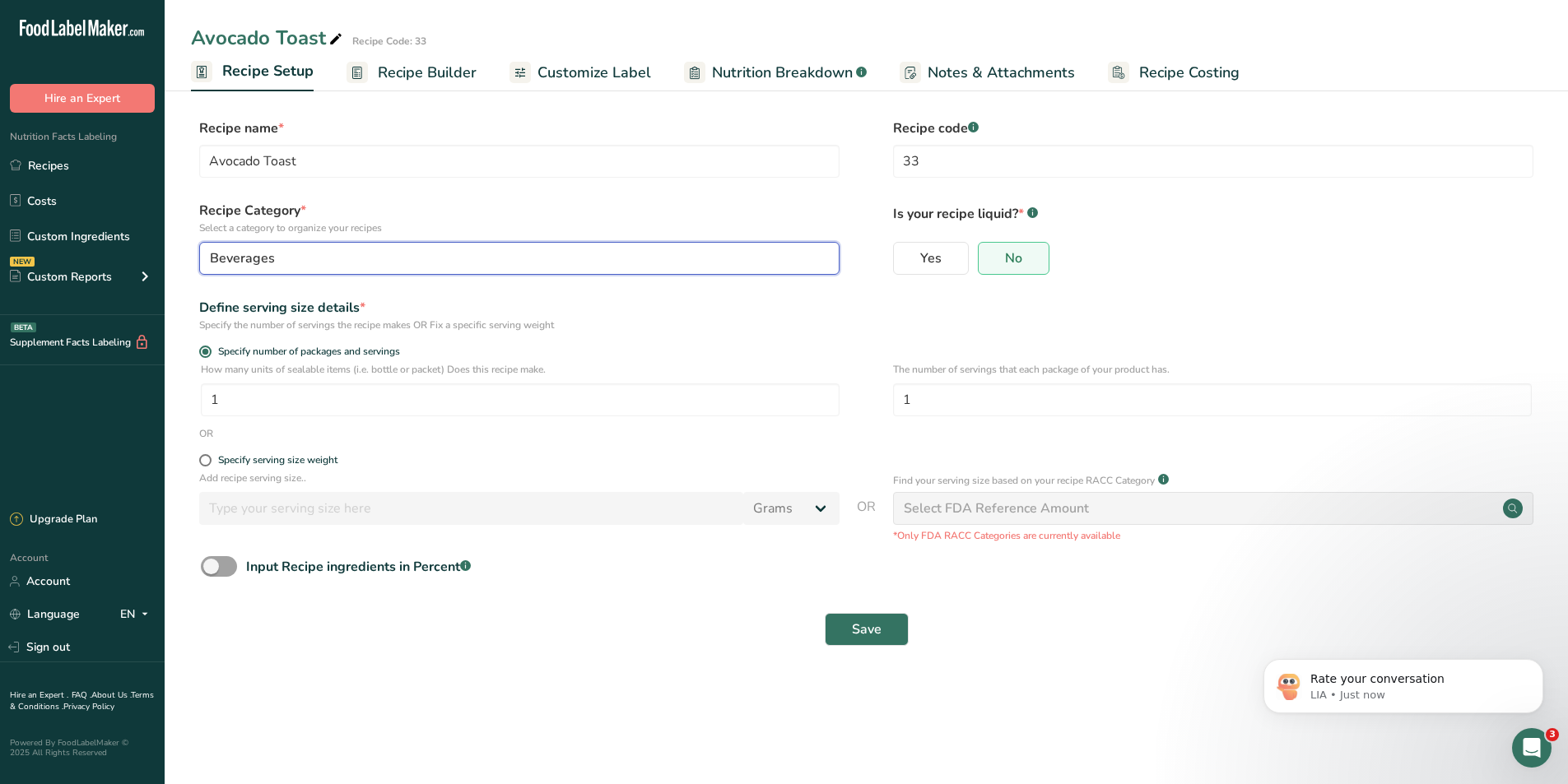
click at [308, 263] on div "Beverages" at bounding box center [514, 259] width 609 height 20
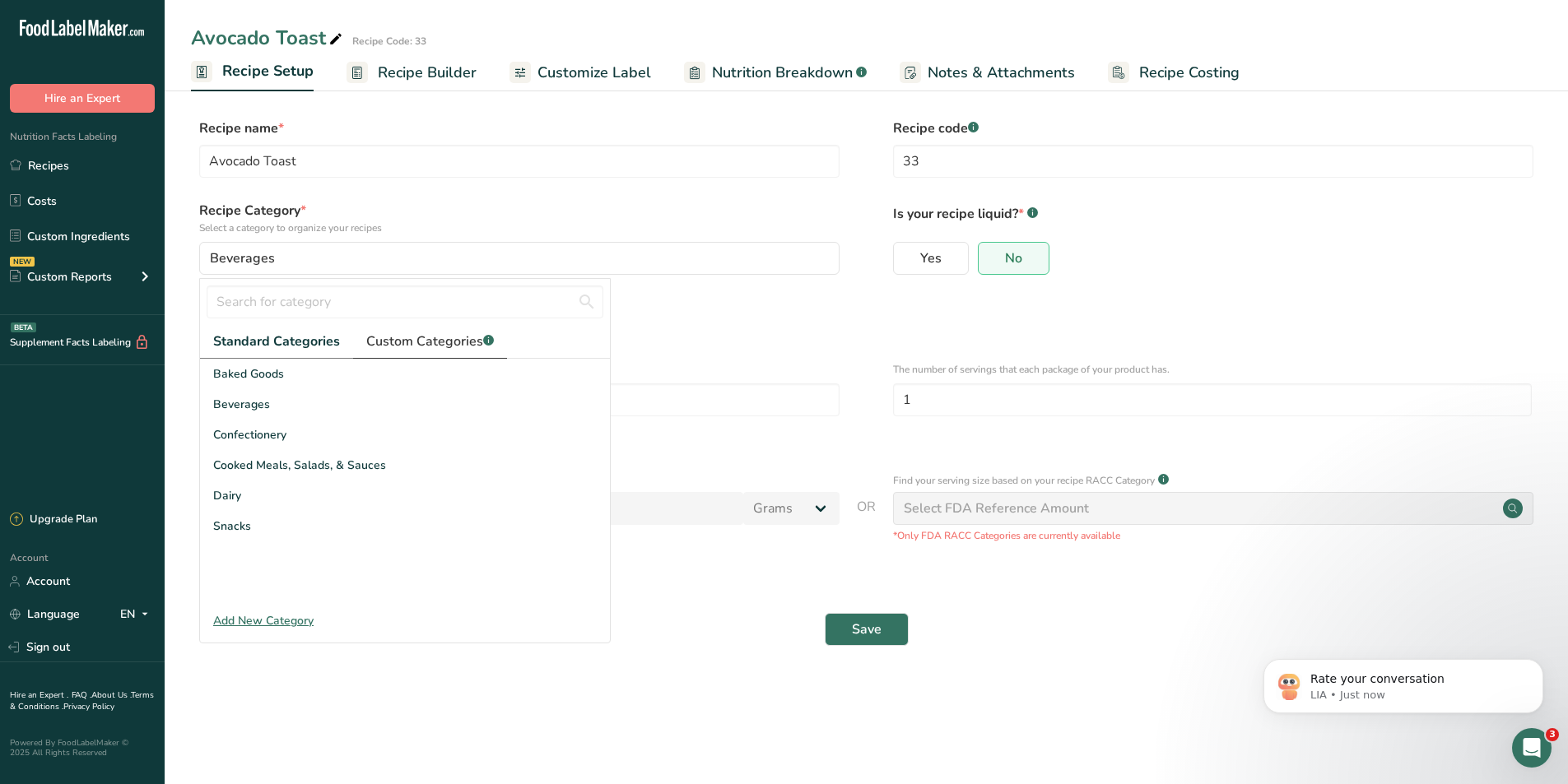
click at [385, 346] on span "Custom Categories .a-a{fill:#347362;}.b-a{fill:#fff;}" at bounding box center [429, 341] width 127 height 20
click at [272, 530] on div "Vegetarian" at bounding box center [404, 528] width 409 height 31
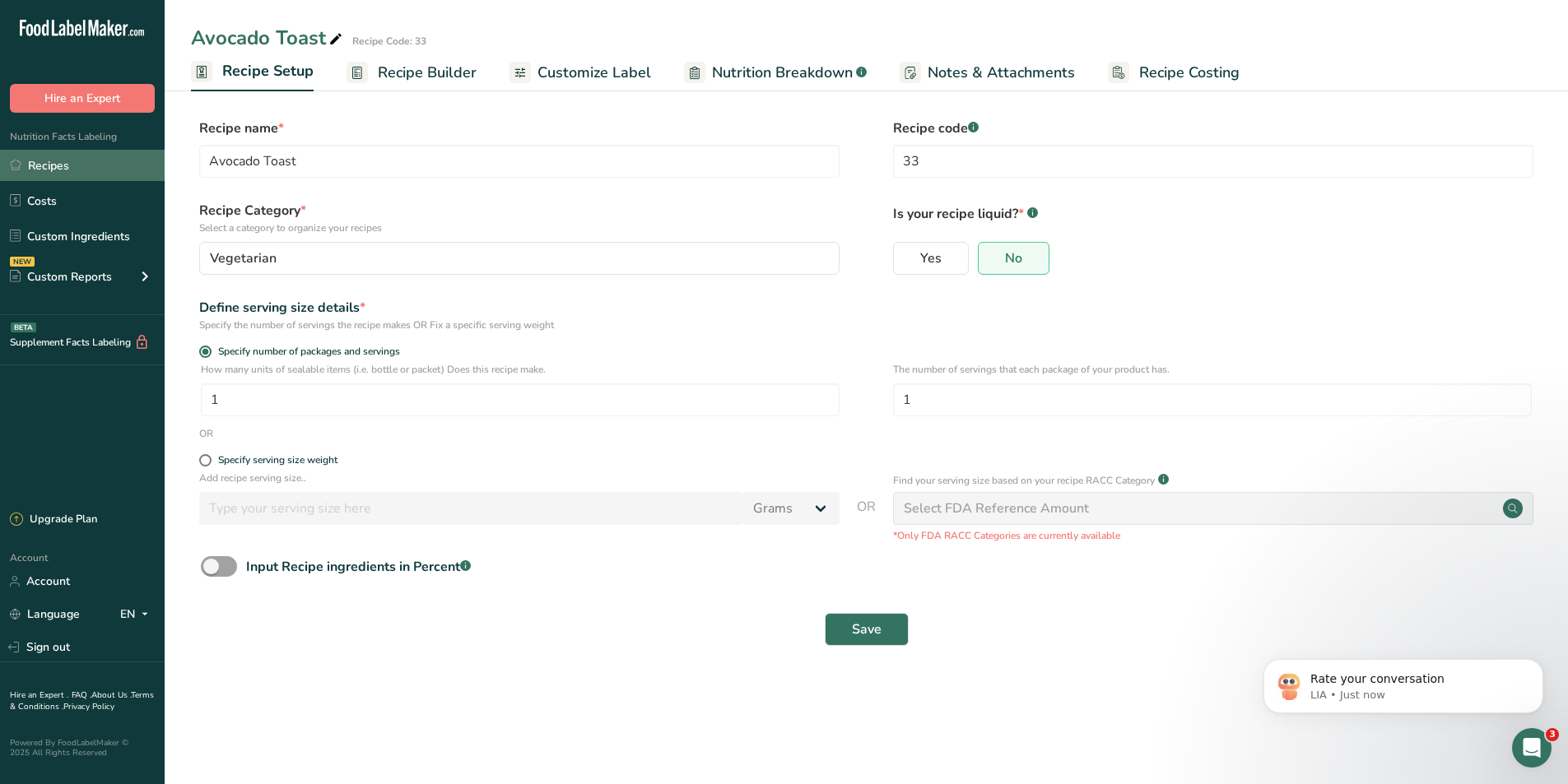
click at [67, 161] on link "Recipes" at bounding box center [82, 166] width 165 height 32
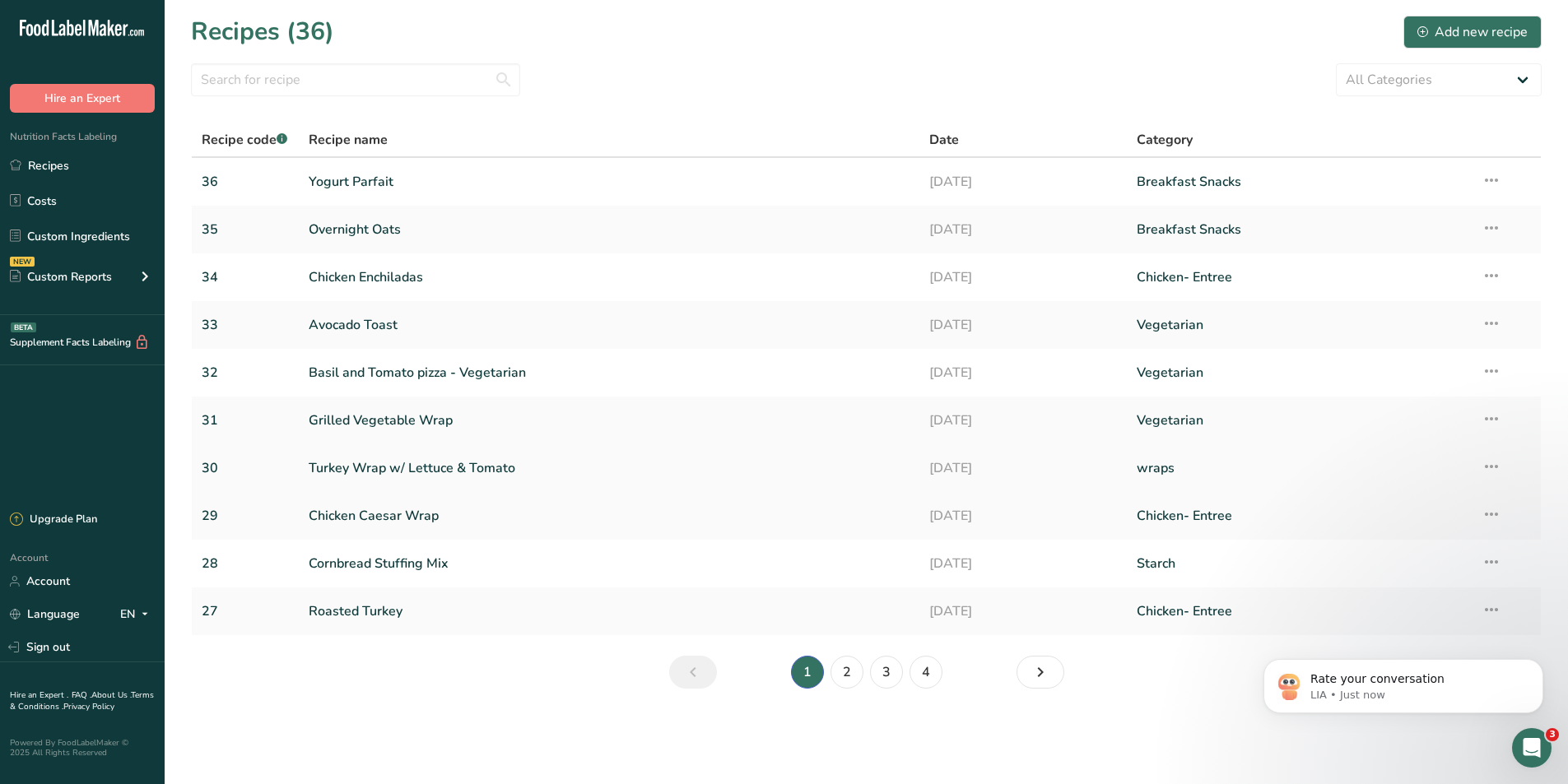
click at [489, 475] on link "Turkey Wrap w/ Lettuce & Tomato" at bounding box center [609, 469] width 602 height 35
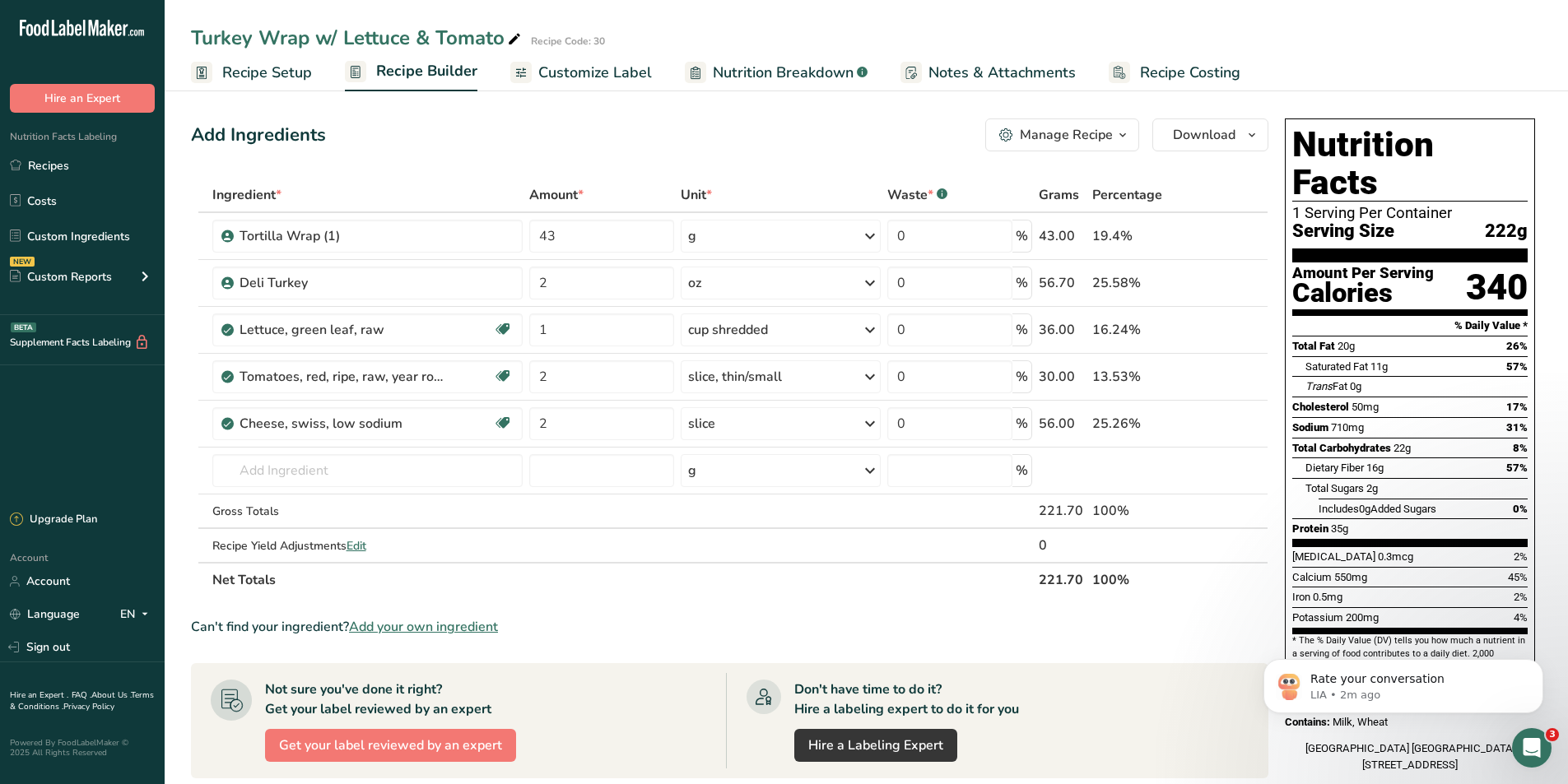
click at [732, 72] on span "Nutrition Breakdown" at bounding box center [782, 72] width 141 height 22
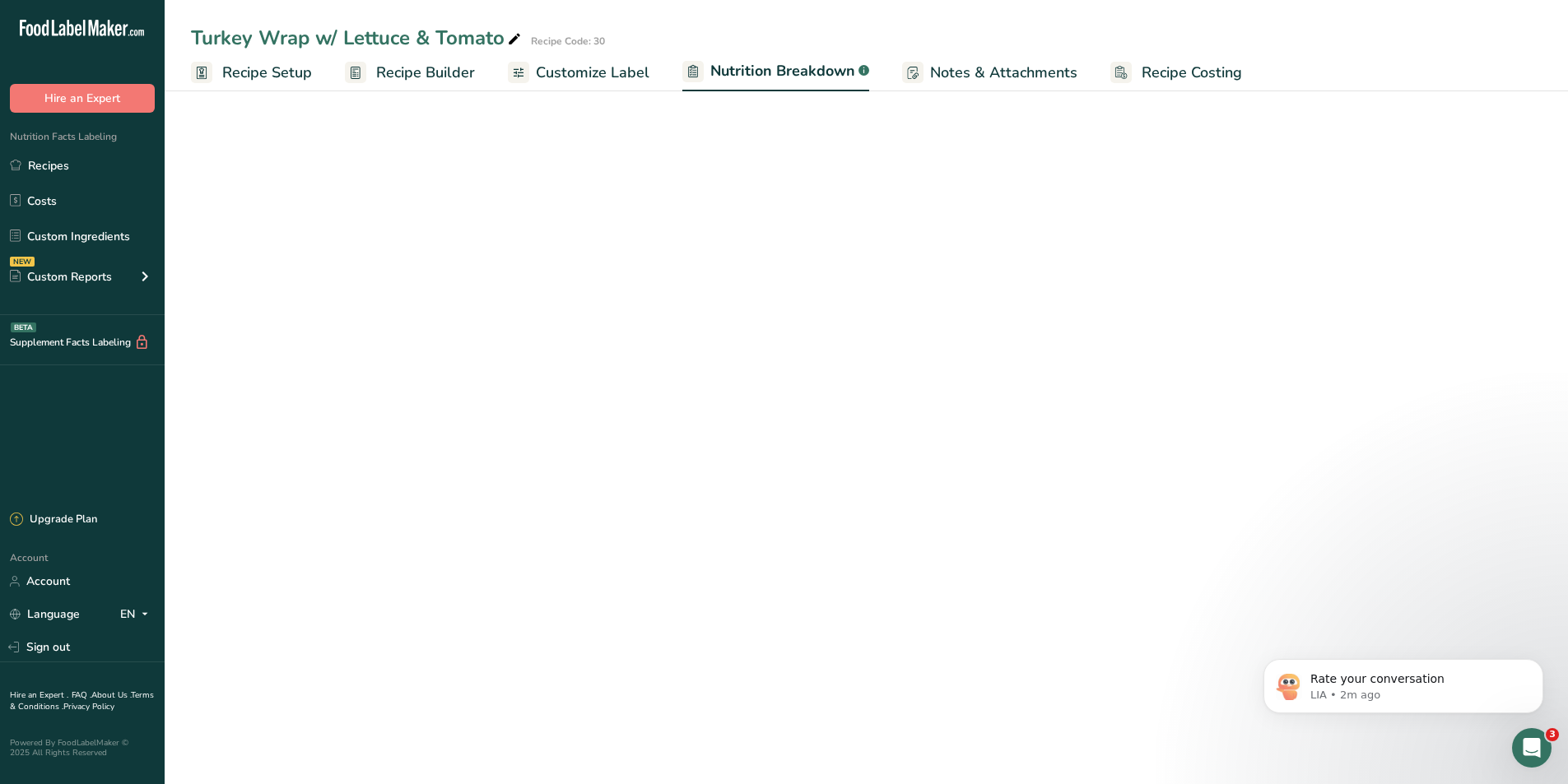
select select "Calories"
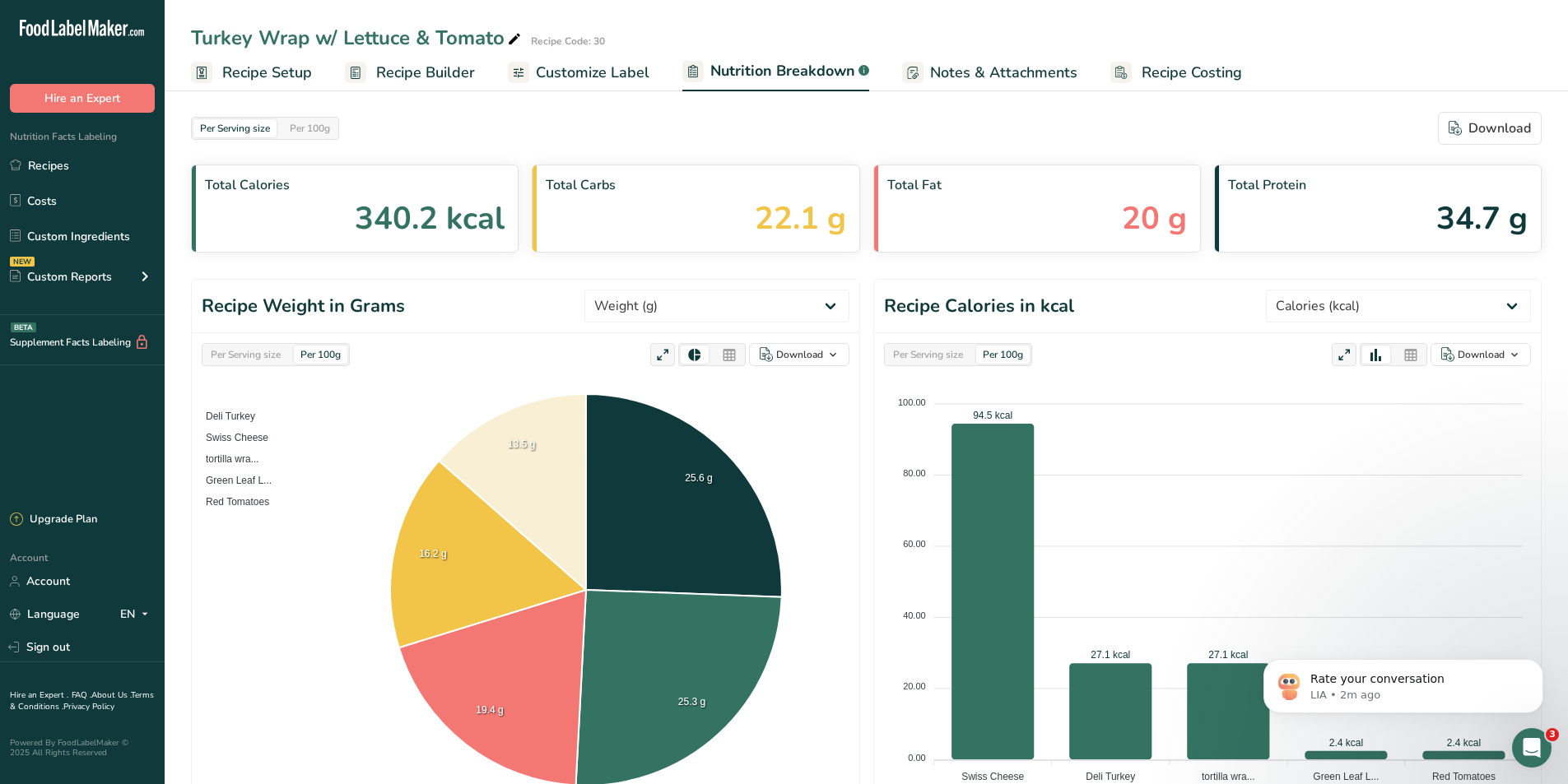
click at [419, 62] on span "Recipe Builder" at bounding box center [425, 72] width 99 height 22
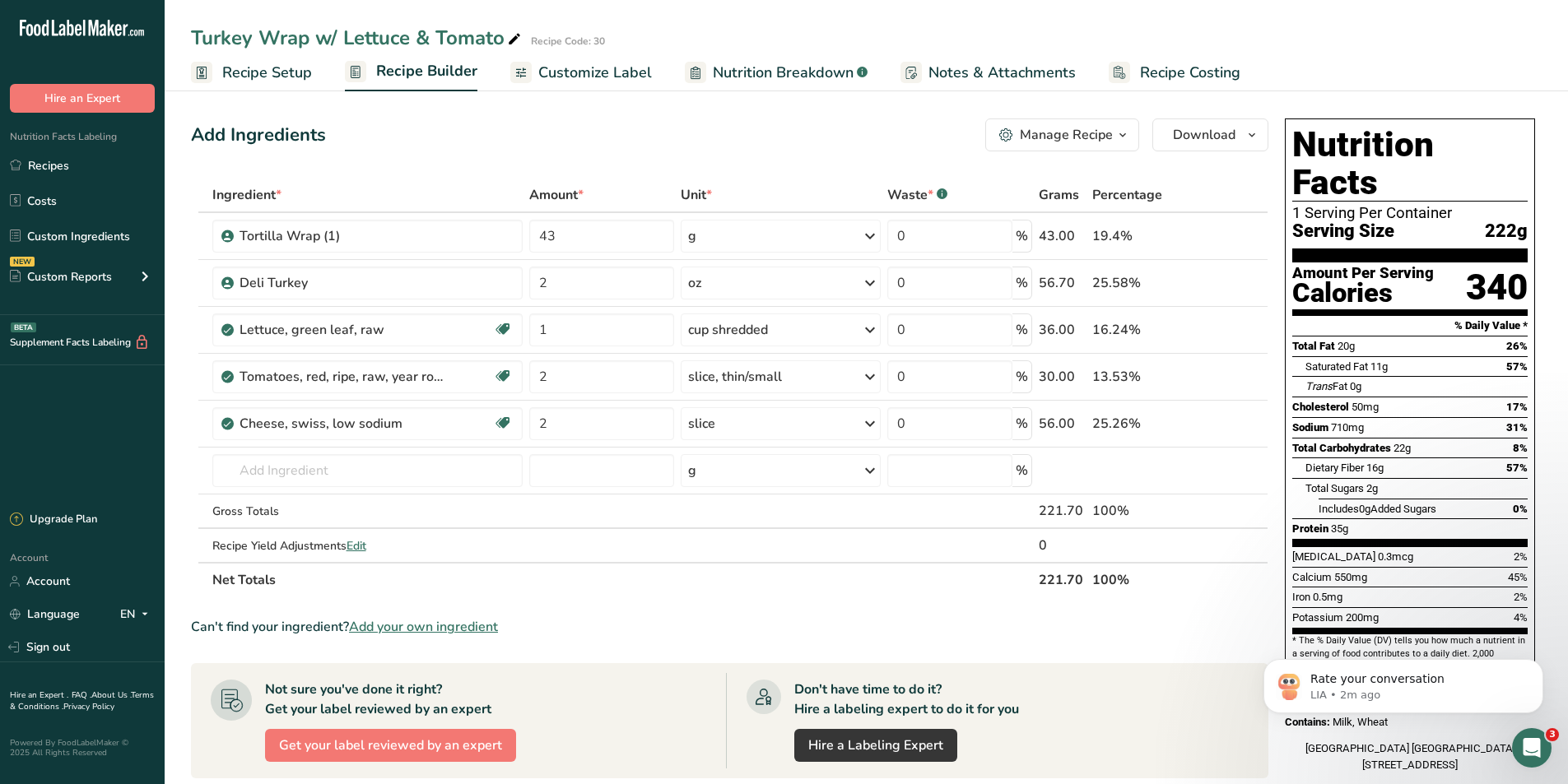
click at [1114, 141] on span "button" at bounding box center [1123, 135] width 20 height 20
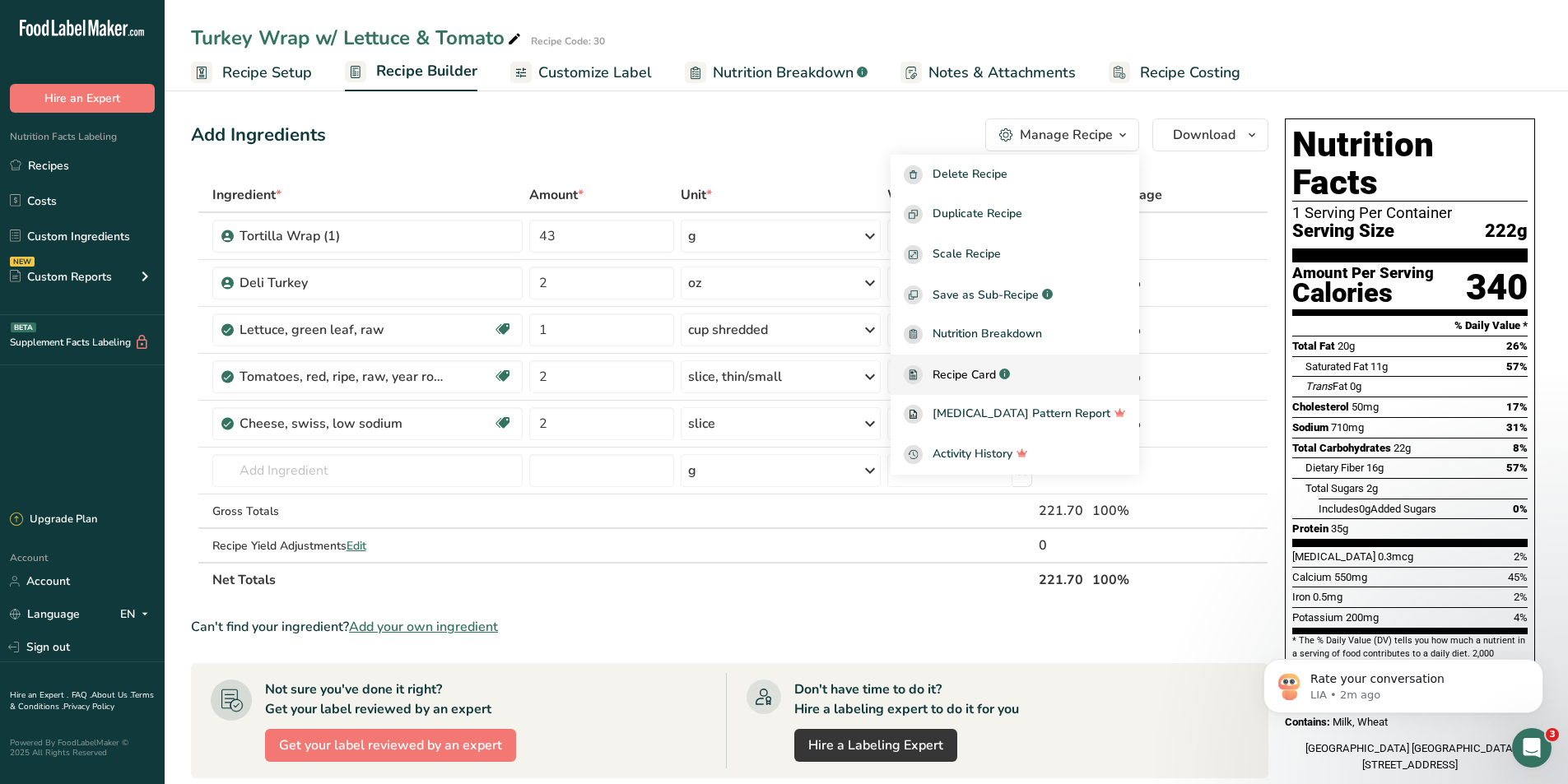
click at [985, 379] on span "Recipe Card" at bounding box center [964, 375] width 63 height 17
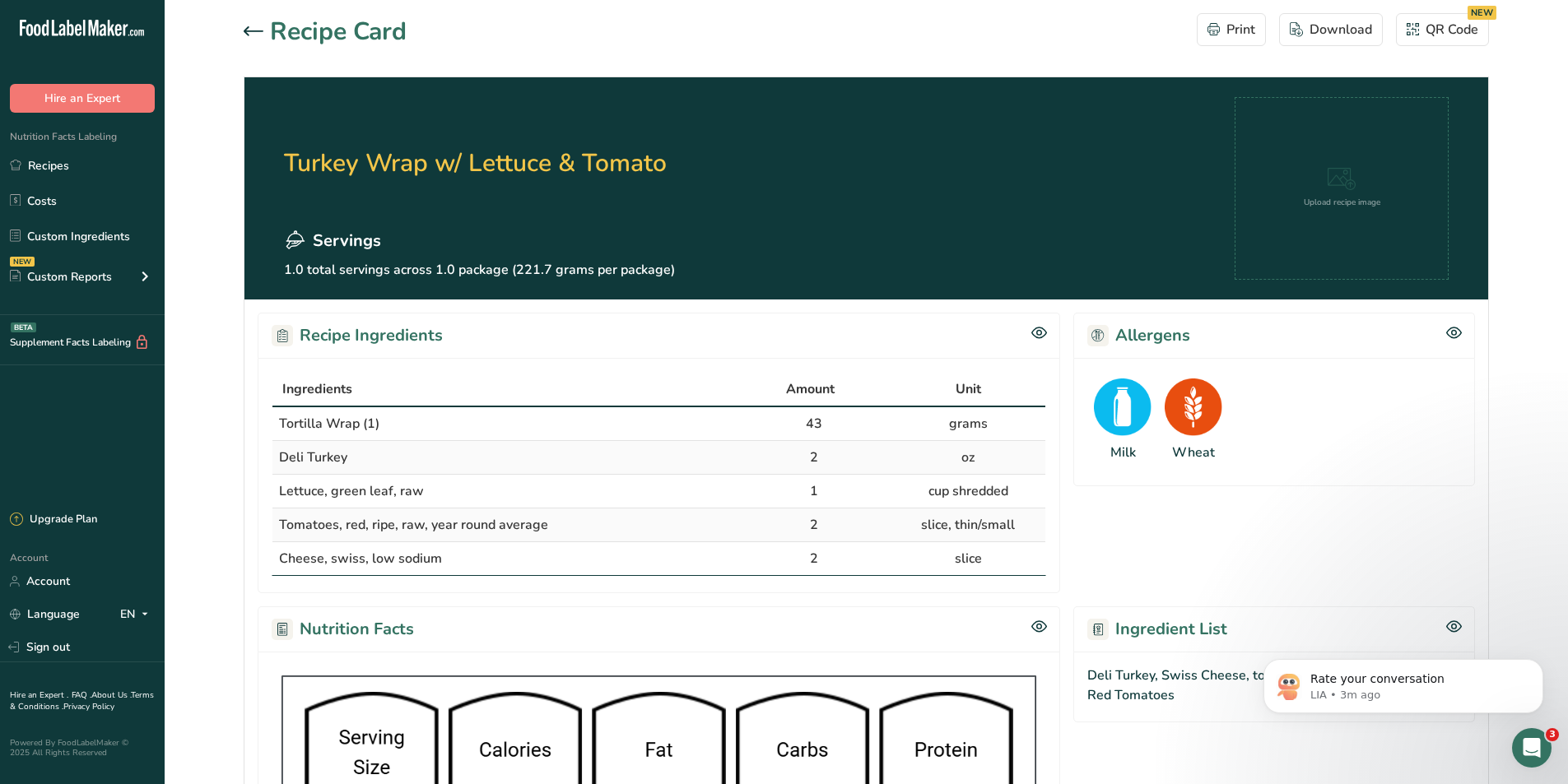
click at [246, 25] on div at bounding box center [257, 32] width 27 height 20
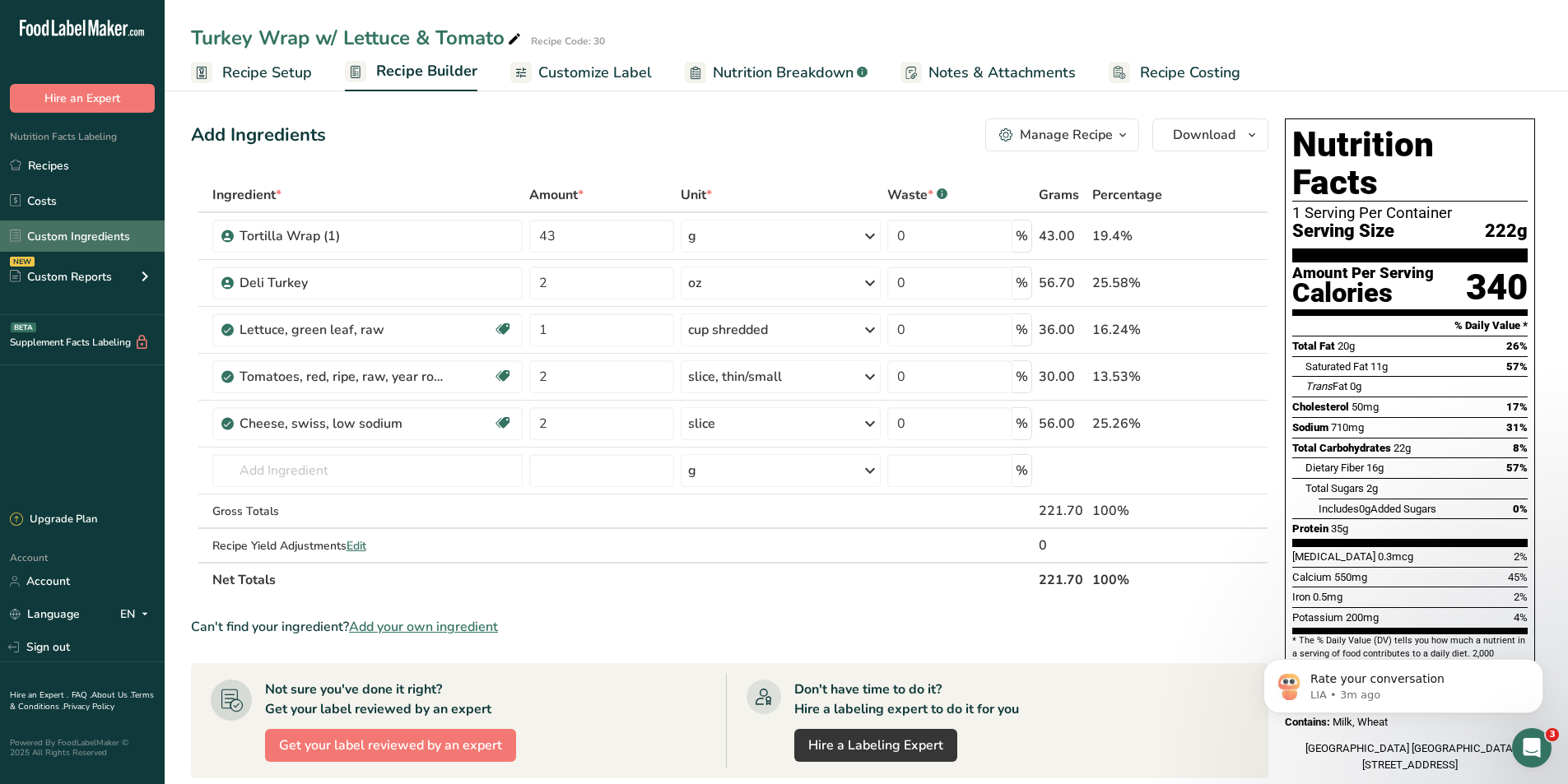
click at [66, 231] on link "Custom Ingredients" at bounding box center [82, 236] width 165 height 32
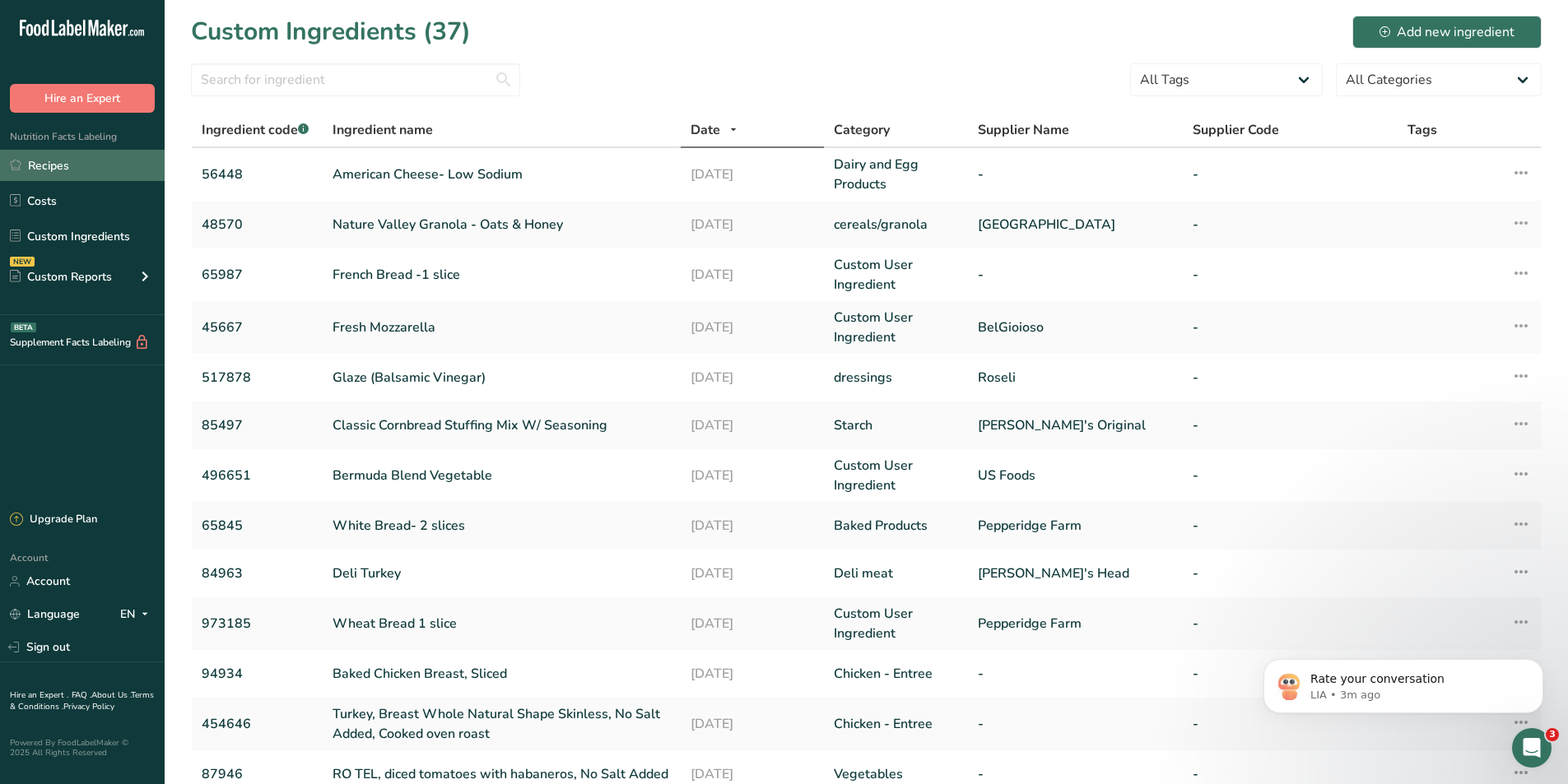
click at [83, 152] on link "Recipes" at bounding box center [82, 166] width 165 height 32
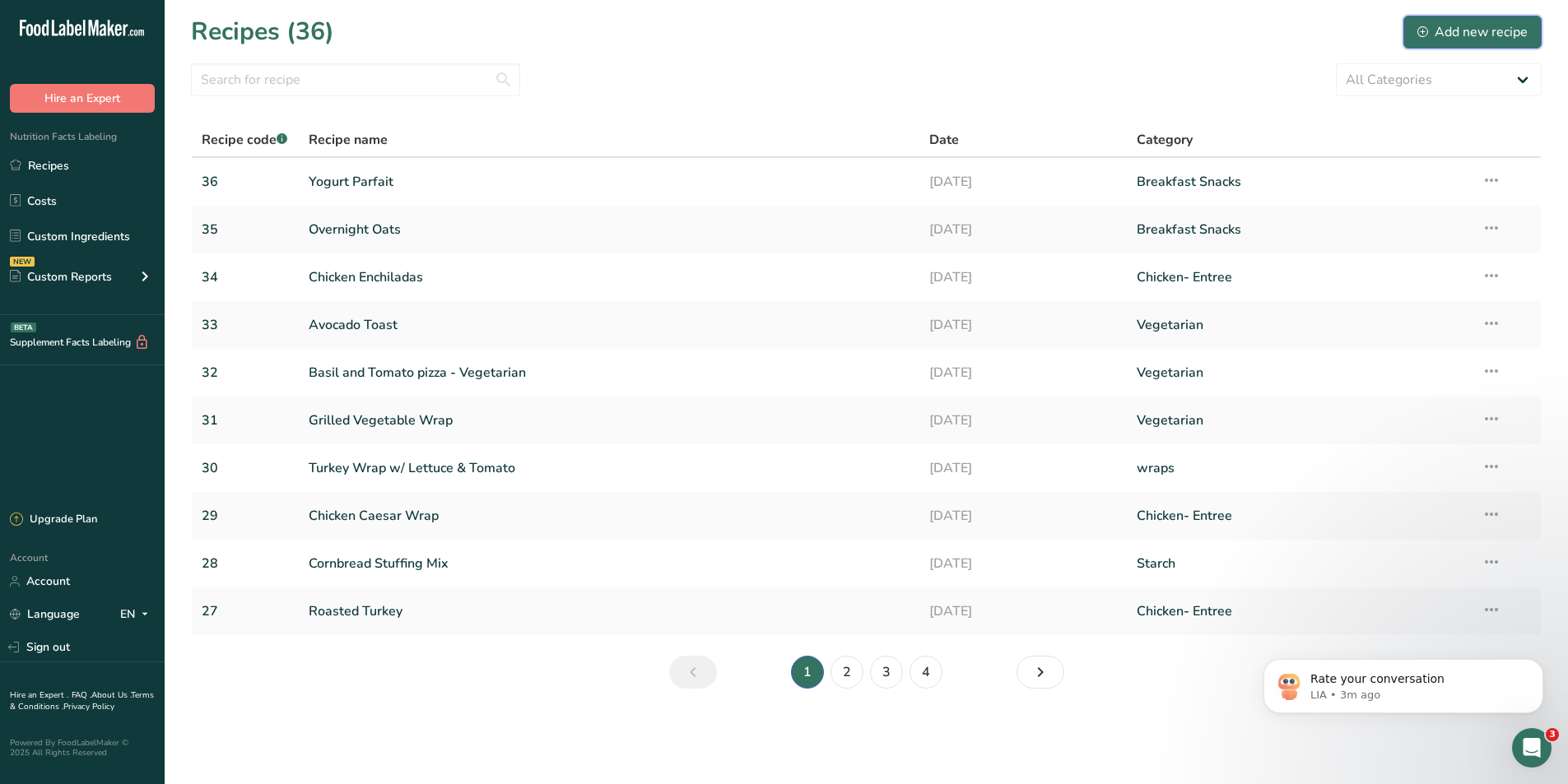
click at [1456, 28] on div "Add new recipe" at bounding box center [1472, 32] width 110 height 20
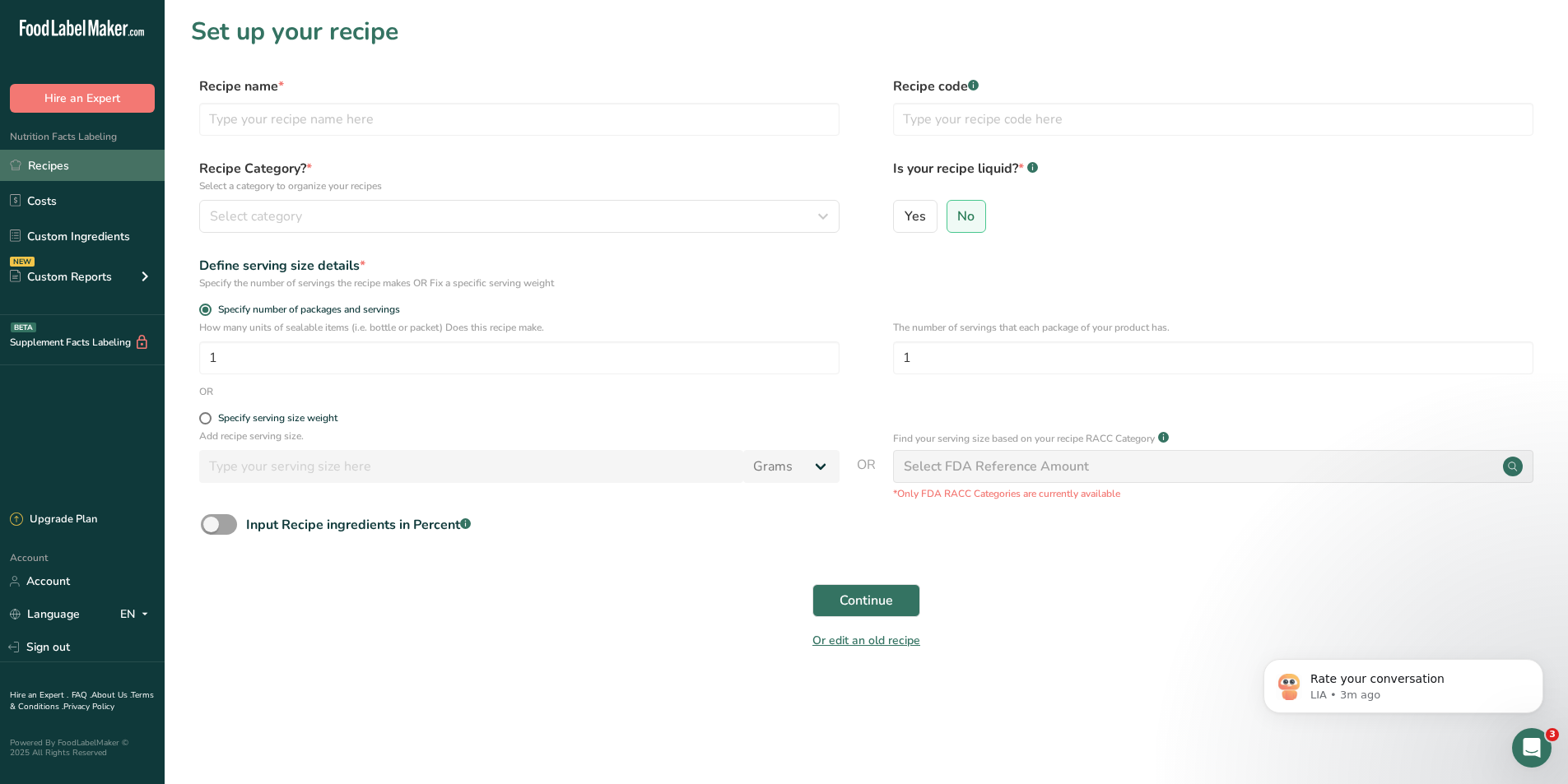
click at [49, 153] on link "Recipes" at bounding box center [82, 166] width 165 height 32
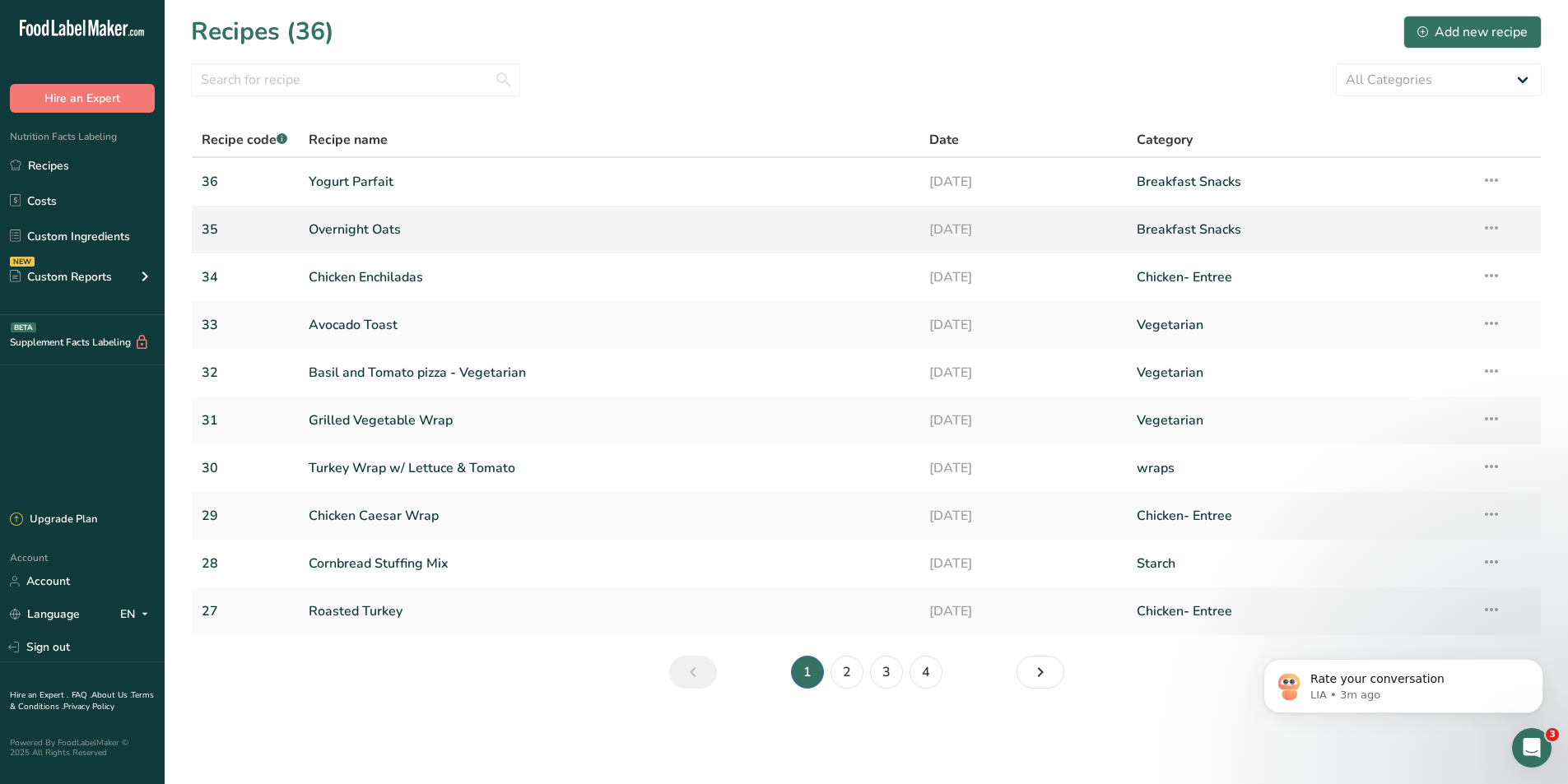
click at [350, 231] on link "Overnight Oats" at bounding box center [609, 230] width 602 height 35
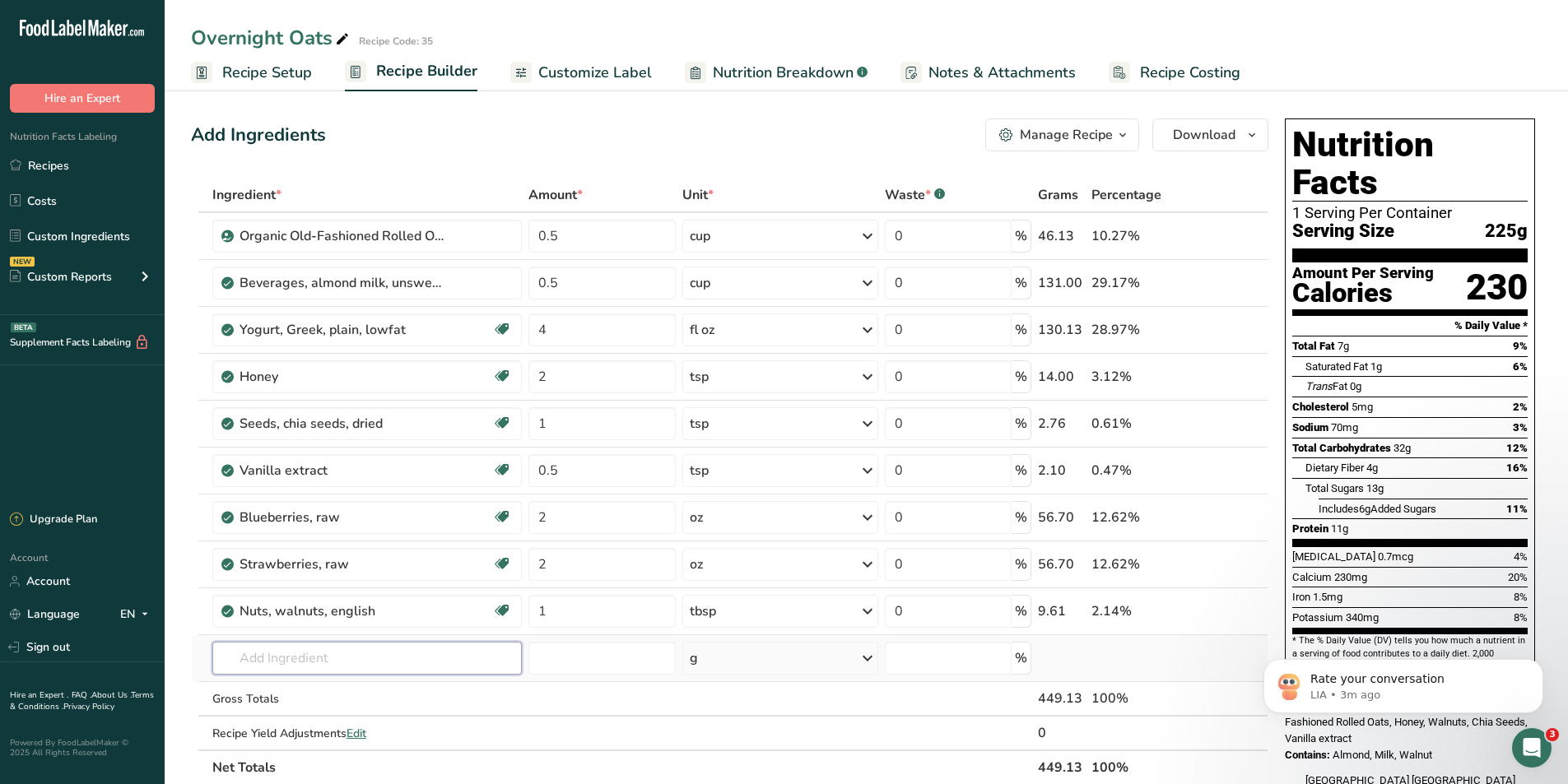
click at [269, 666] on input "text" at bounding box center [367, 658] width 310 height 33
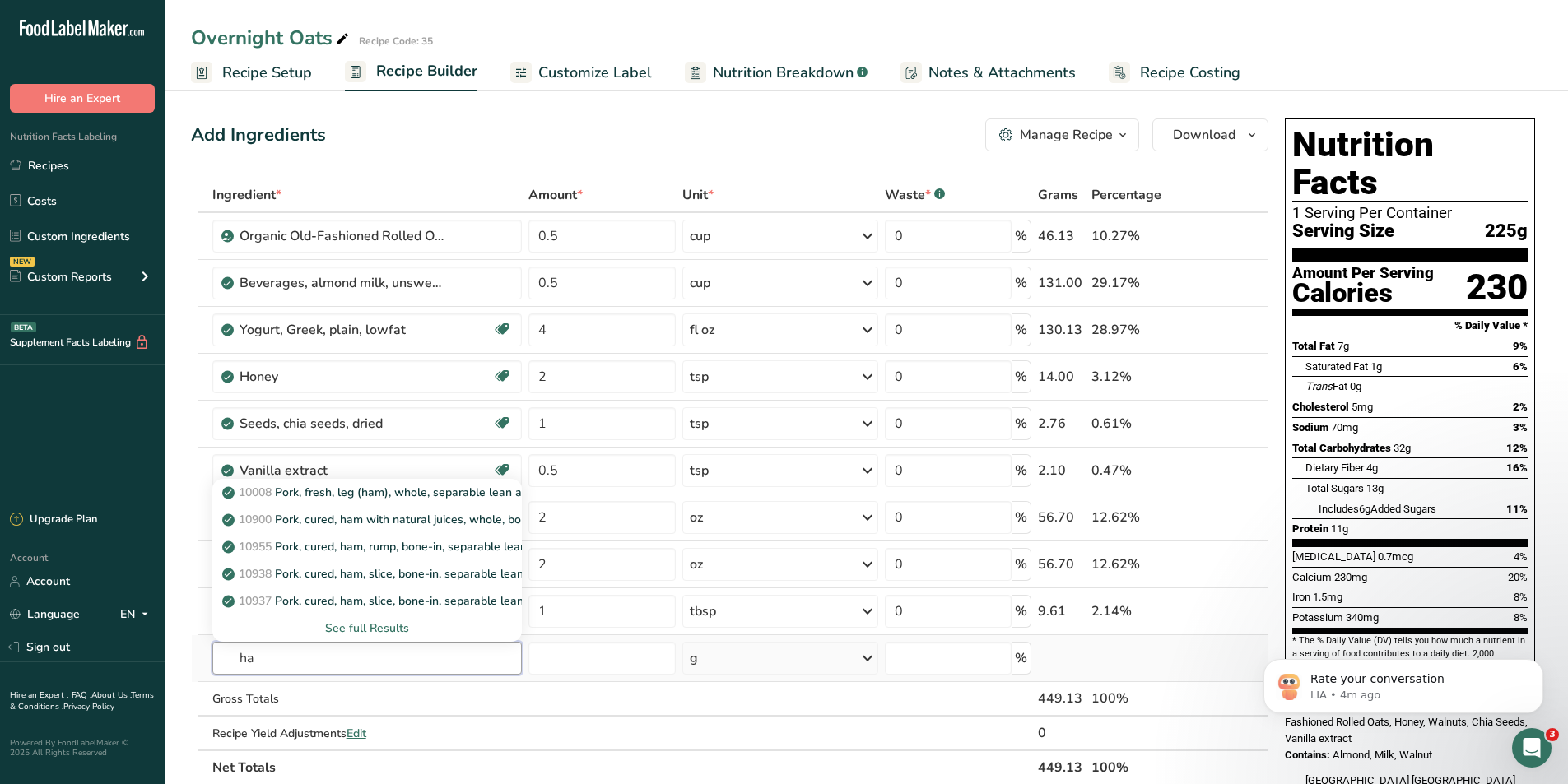
type input "h"
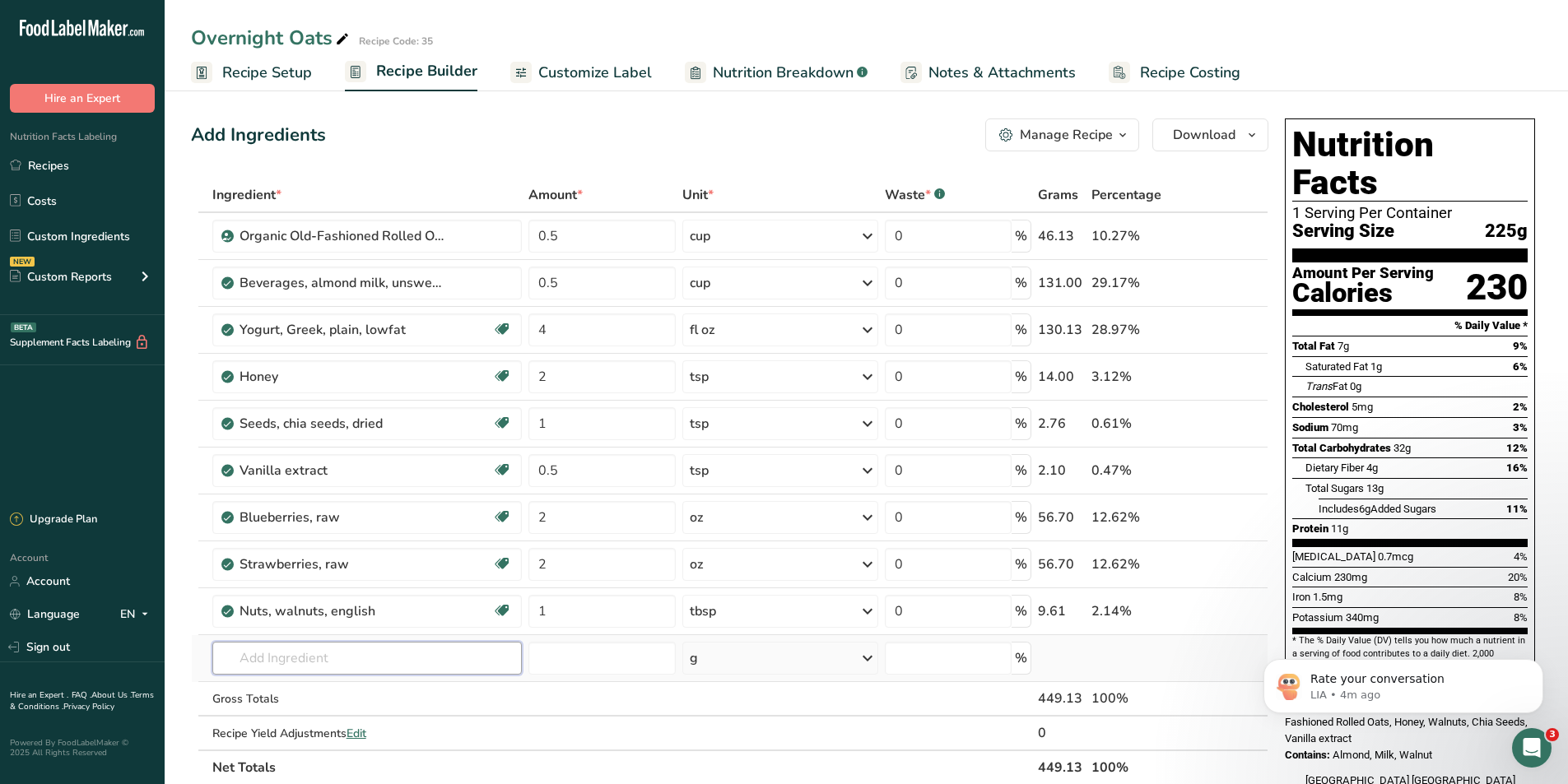
click at [297, 653] on input "text" at bounding box center [367, 658] width 310 height 33
click at [86, 239] on link "Custom Ingredients" at bounding box center [82, 236] width 165 height 32
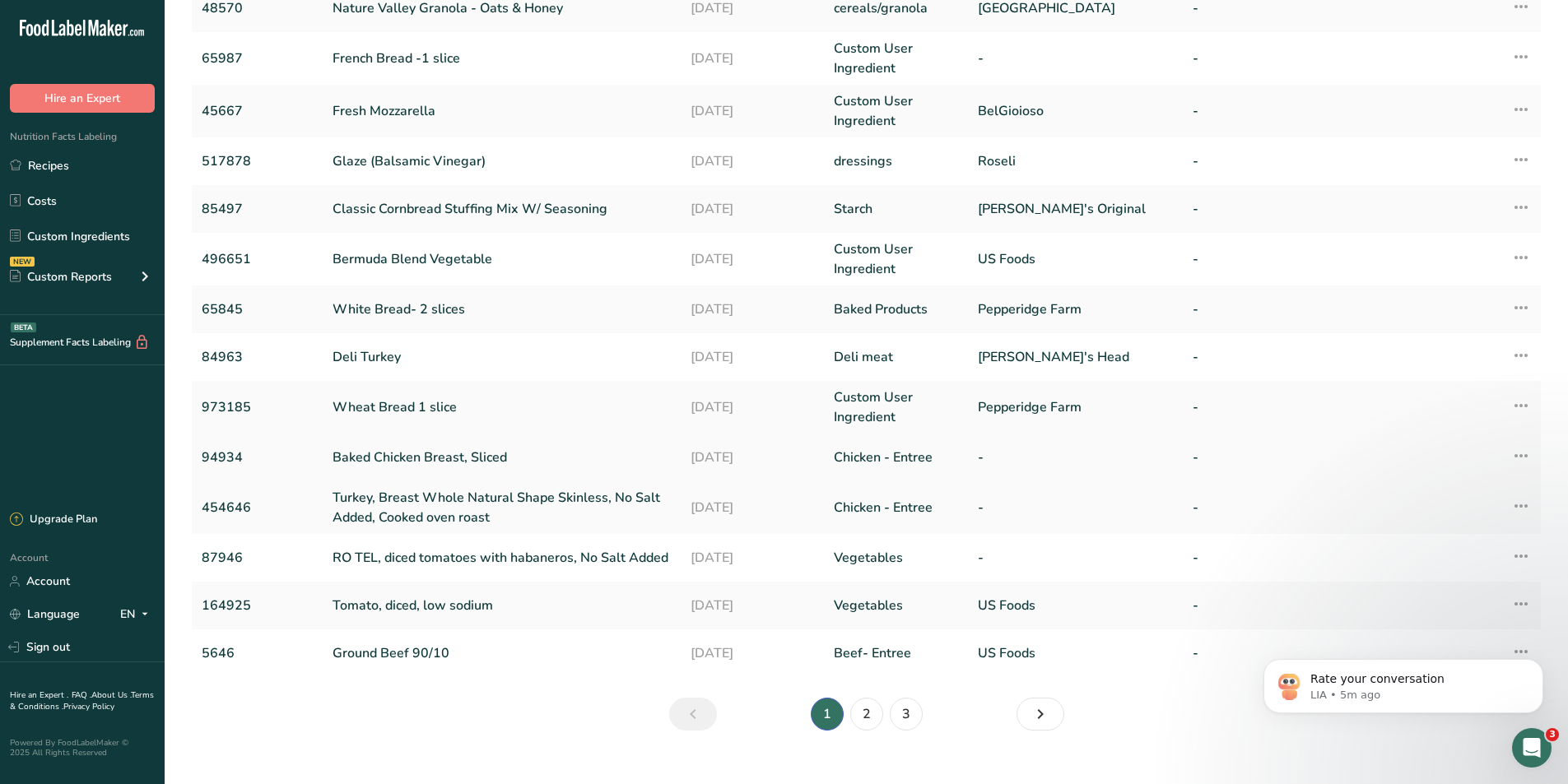
scroll to position [242, 0]
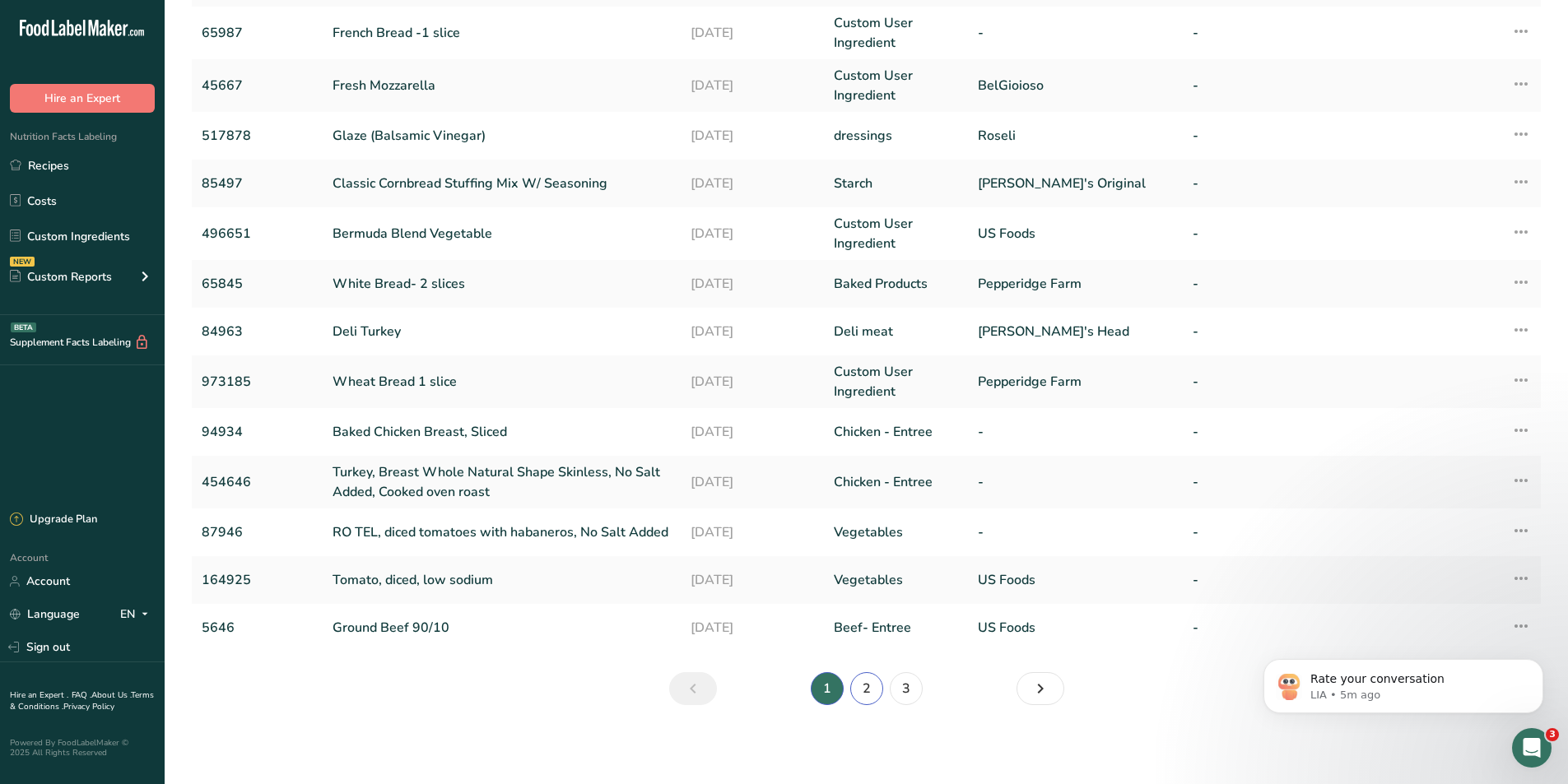
click at [862, 687] on link "2" at bounding box center [866, 689] width 33 height 33
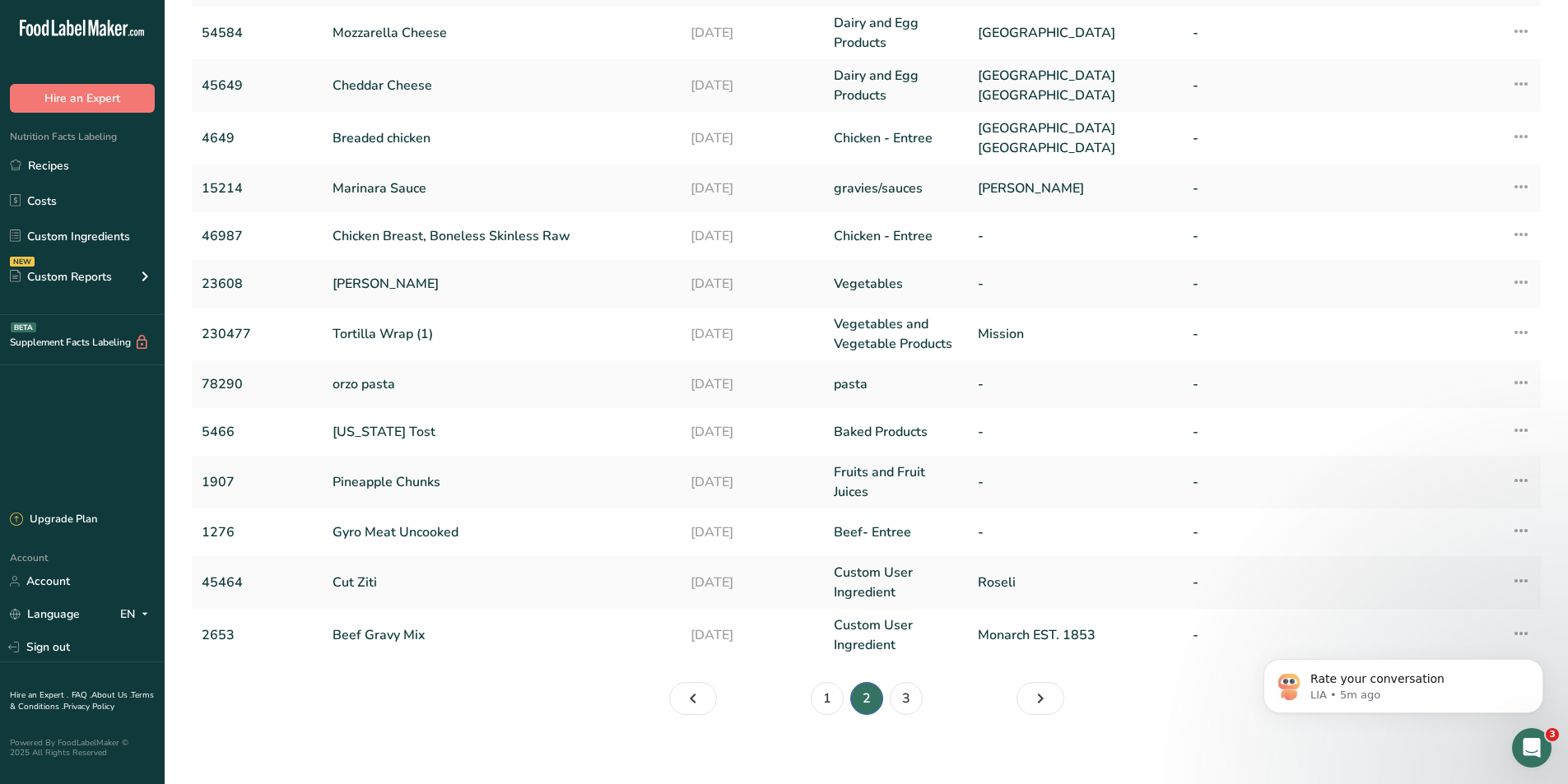
scroll to position [237, 0]
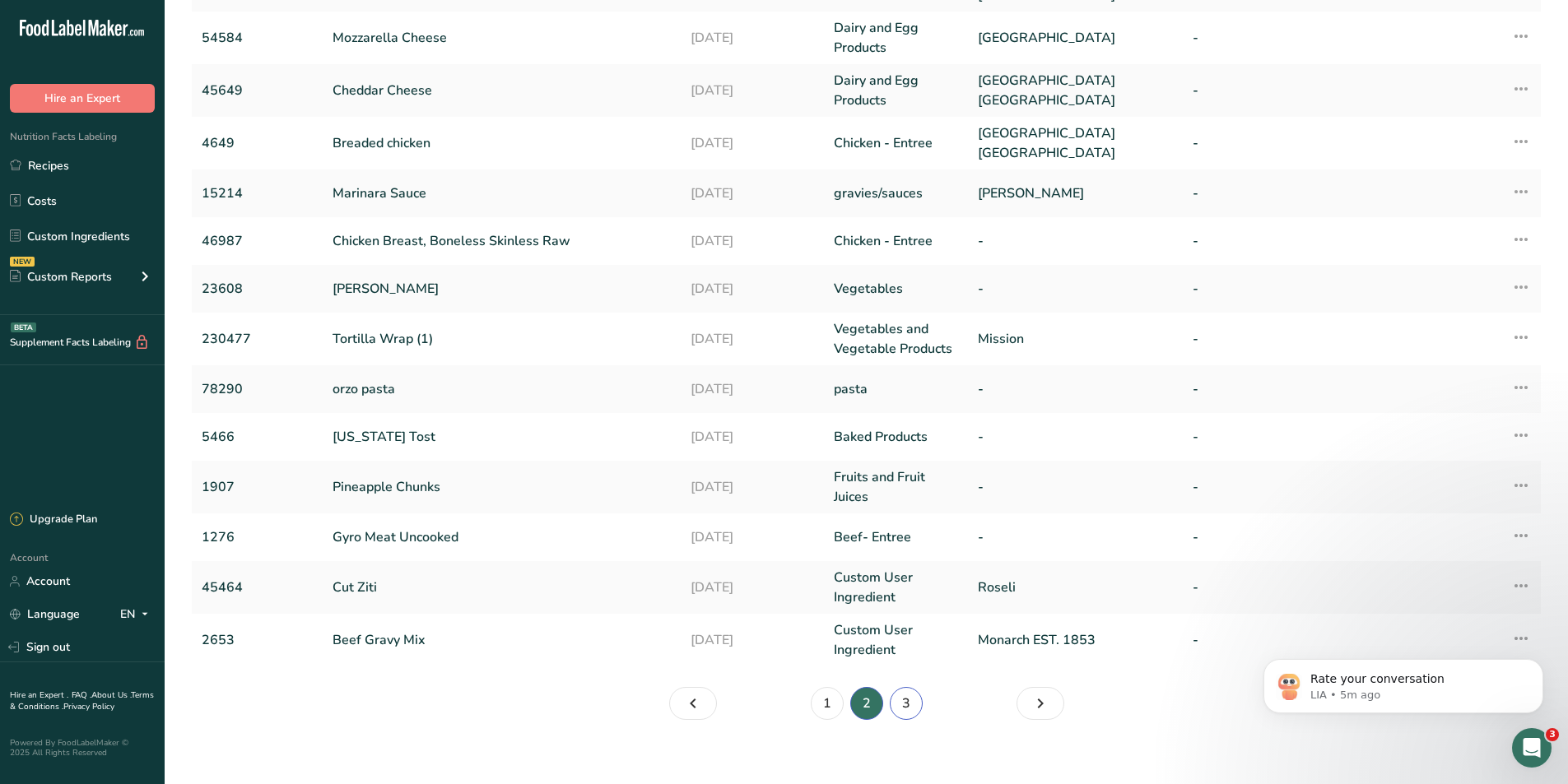
click at [898, 702] on link "3" at bounding box center [906, 704] width 33 height 33
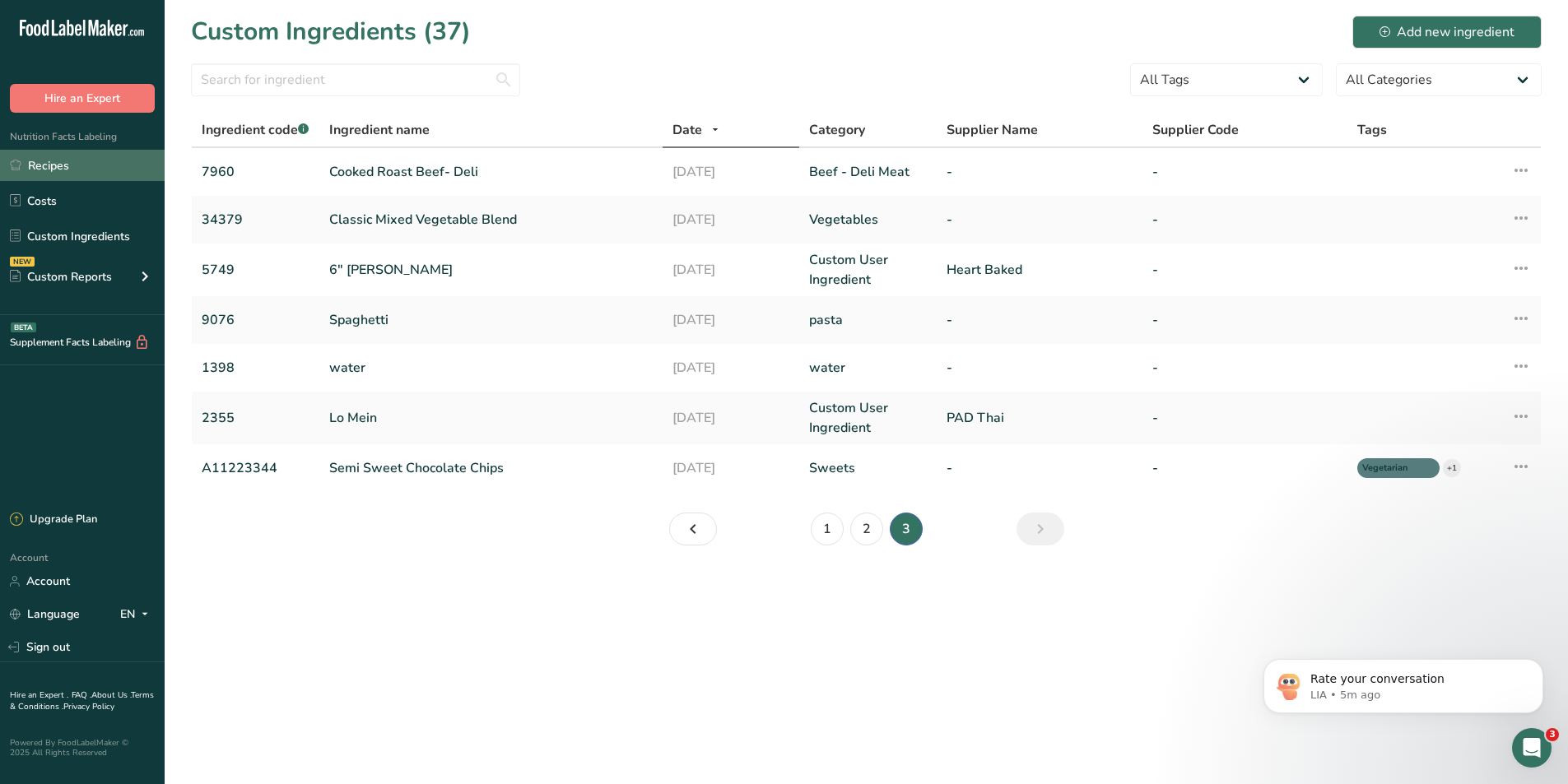
click at [43, 172] on link "Recipes" at bounding box center [82, 166] width 165 height 32
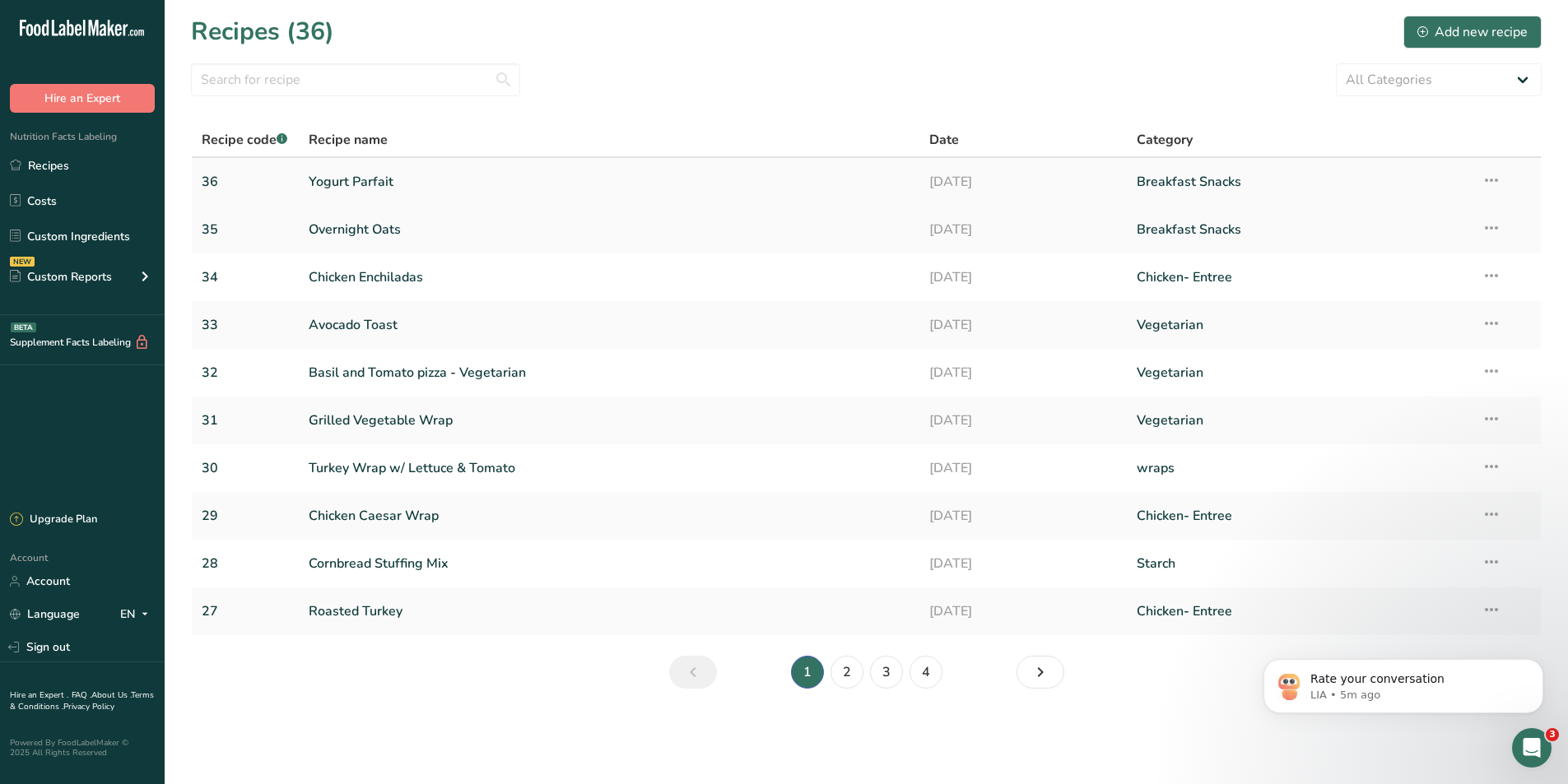
click at [386, 181] on link "Yogurt Parfait" at bounding box center [609, 182] width 602 height 35
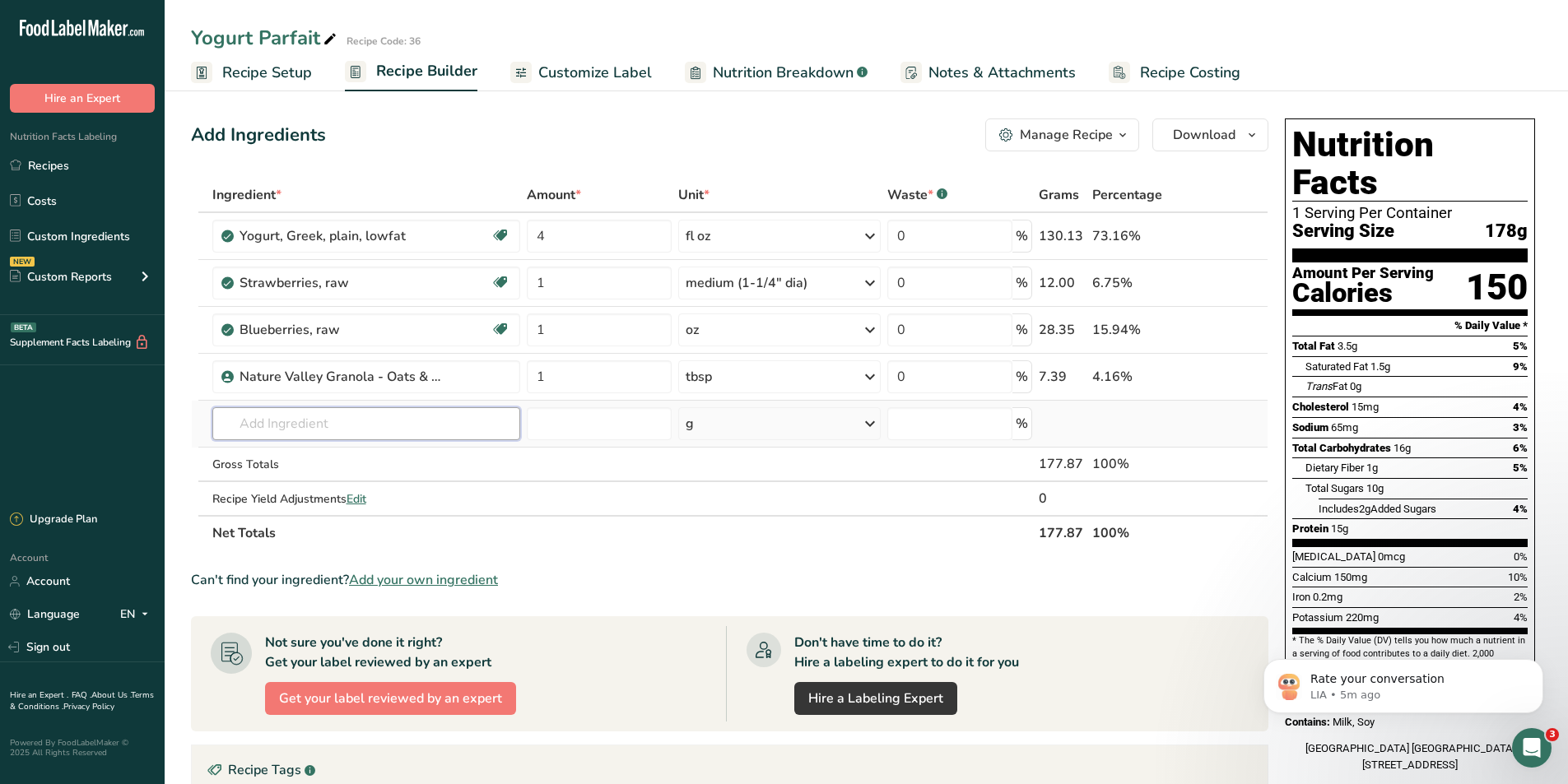
click at [342, 429] on input "text" at bounding box center [366, 424] width 309 height 33
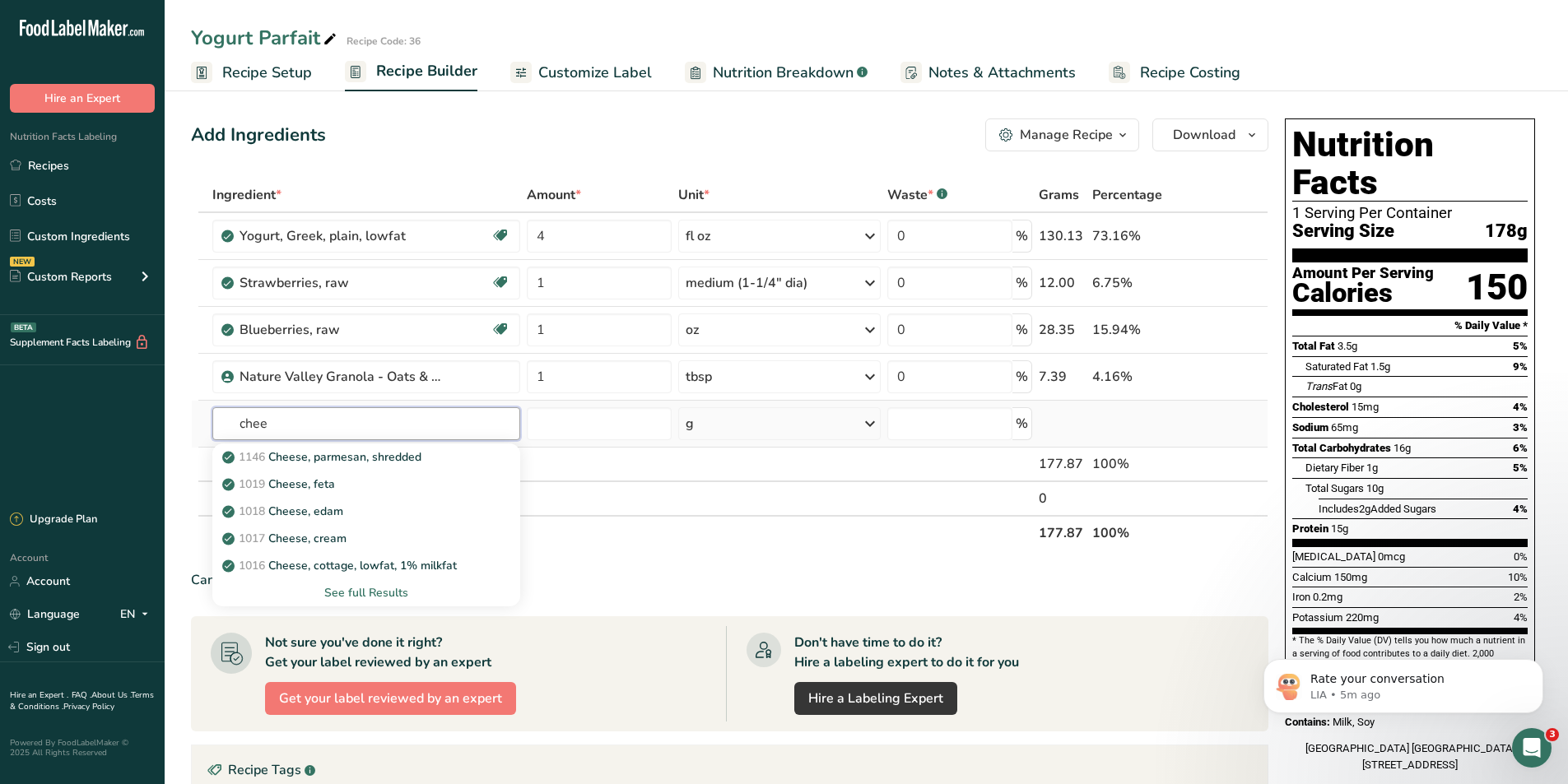
type input "chee"
click at [352, 596] on div "See full Results" at bounding box center [366, 593] width 282 height 17
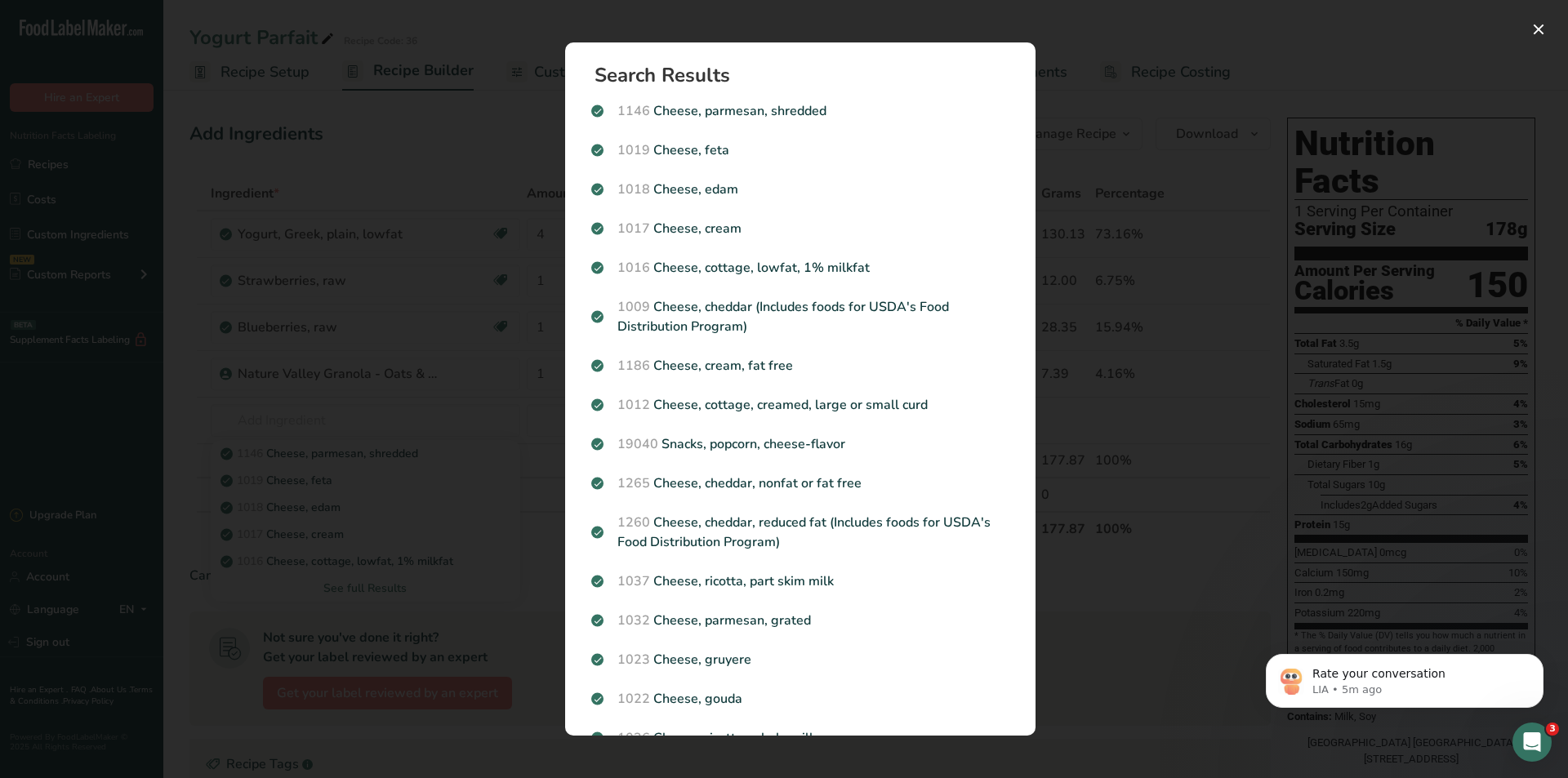
click at [1203, 540] on div "Search results modal" at bounding box center [784, 389] width 1568 height 778
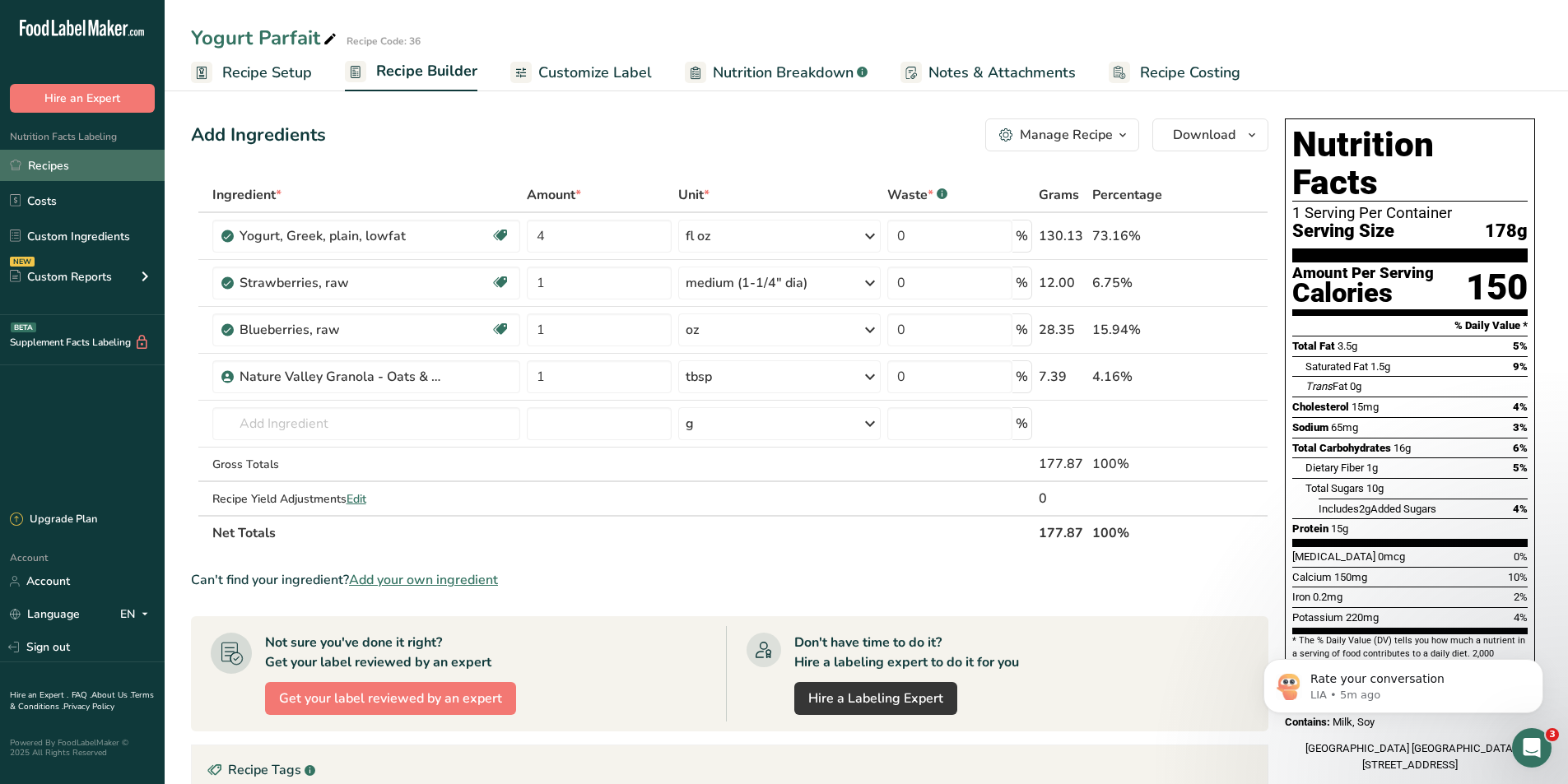
click at [72, 157] on link "Recipes" at bounding box center [82, 166] width 165 height 32
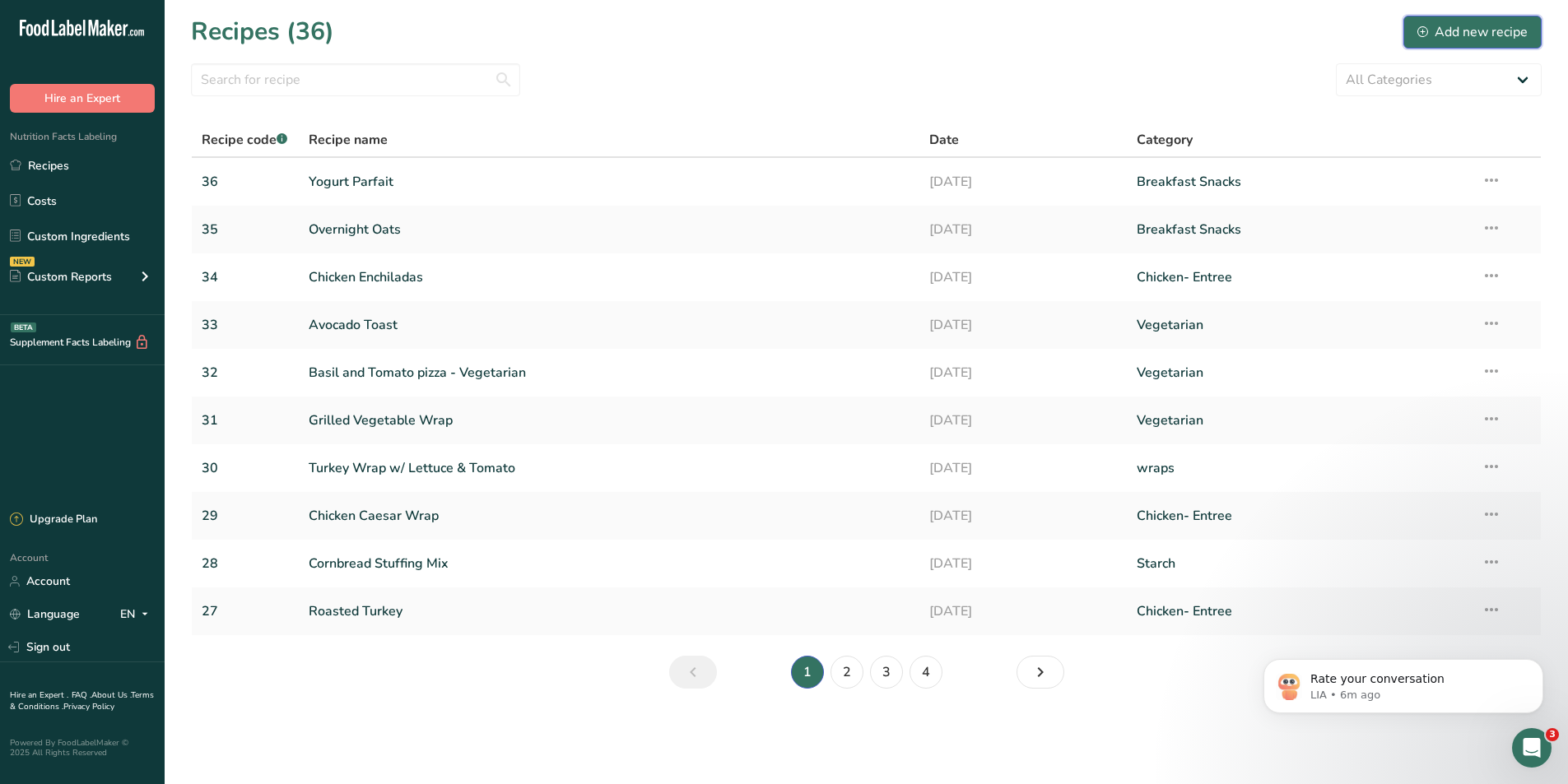
click at [1476, 29] on div "Add new recipe" at bounding box center [1472, 32] width 110 height 20
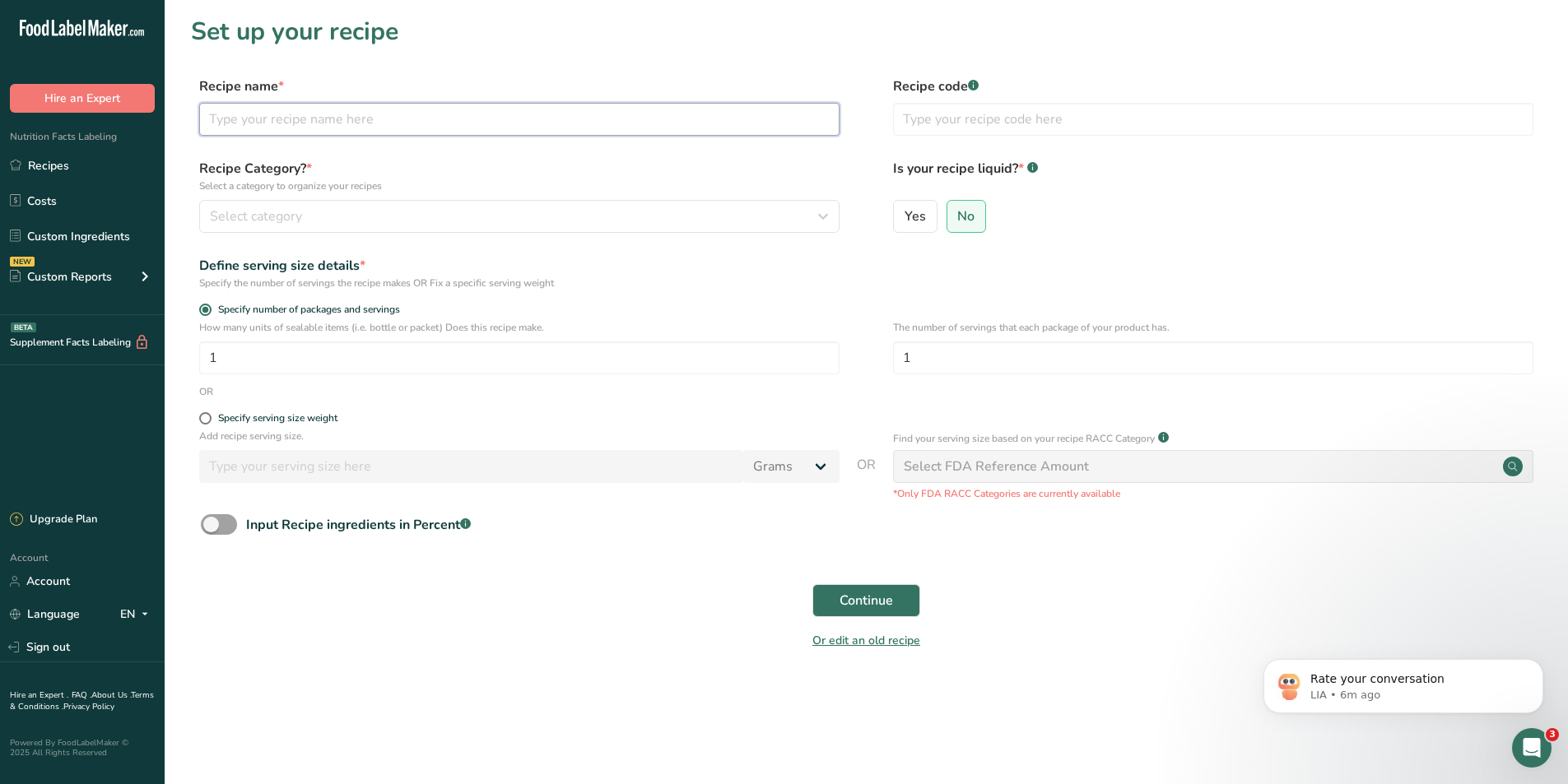
click at [525, 125] on input "text" at bounding box center [519, 120] width 640 height 33
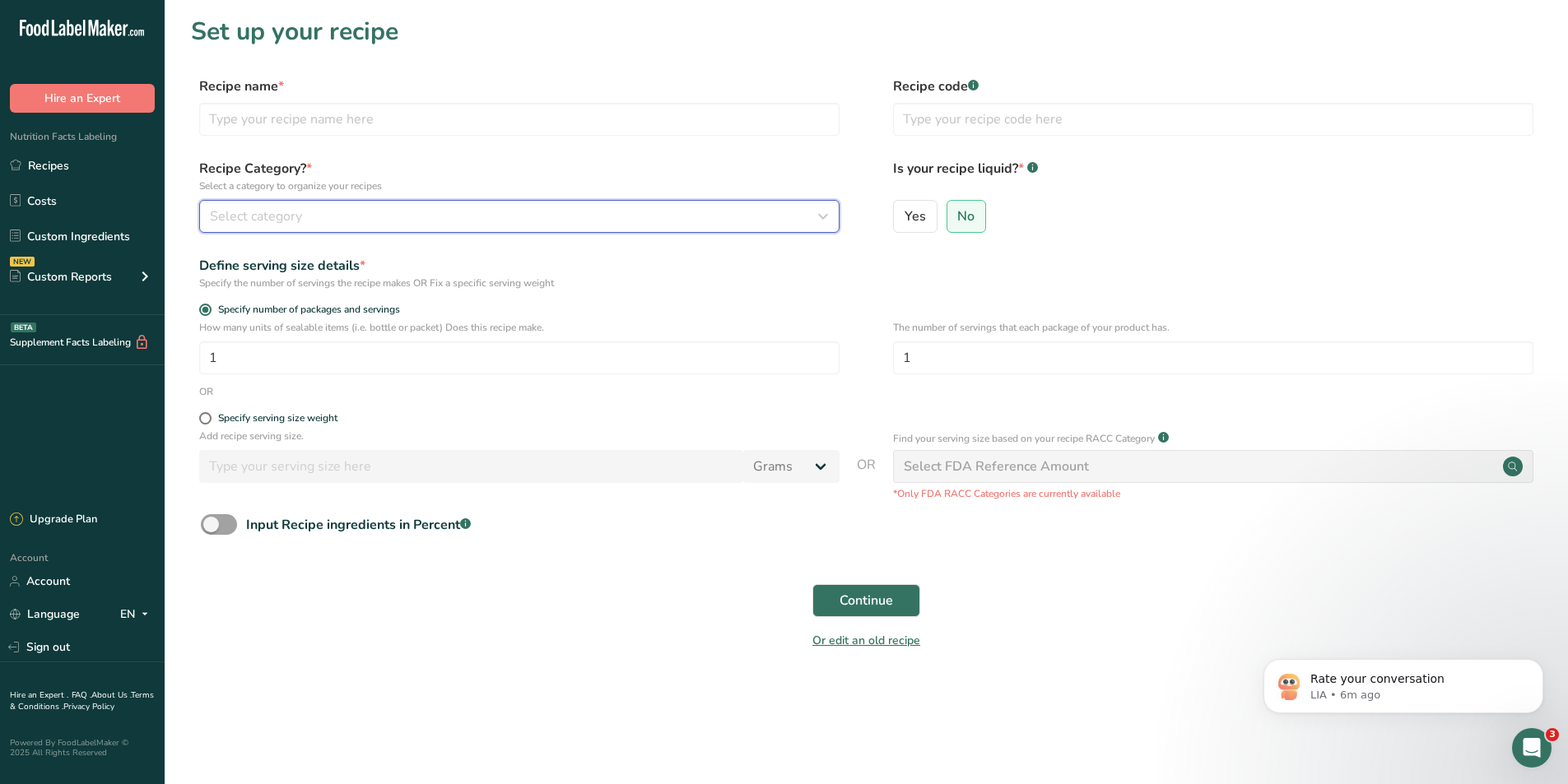
click at [506, 221] on div "Select category" at bounding box center [514, 216] width 609 height 20
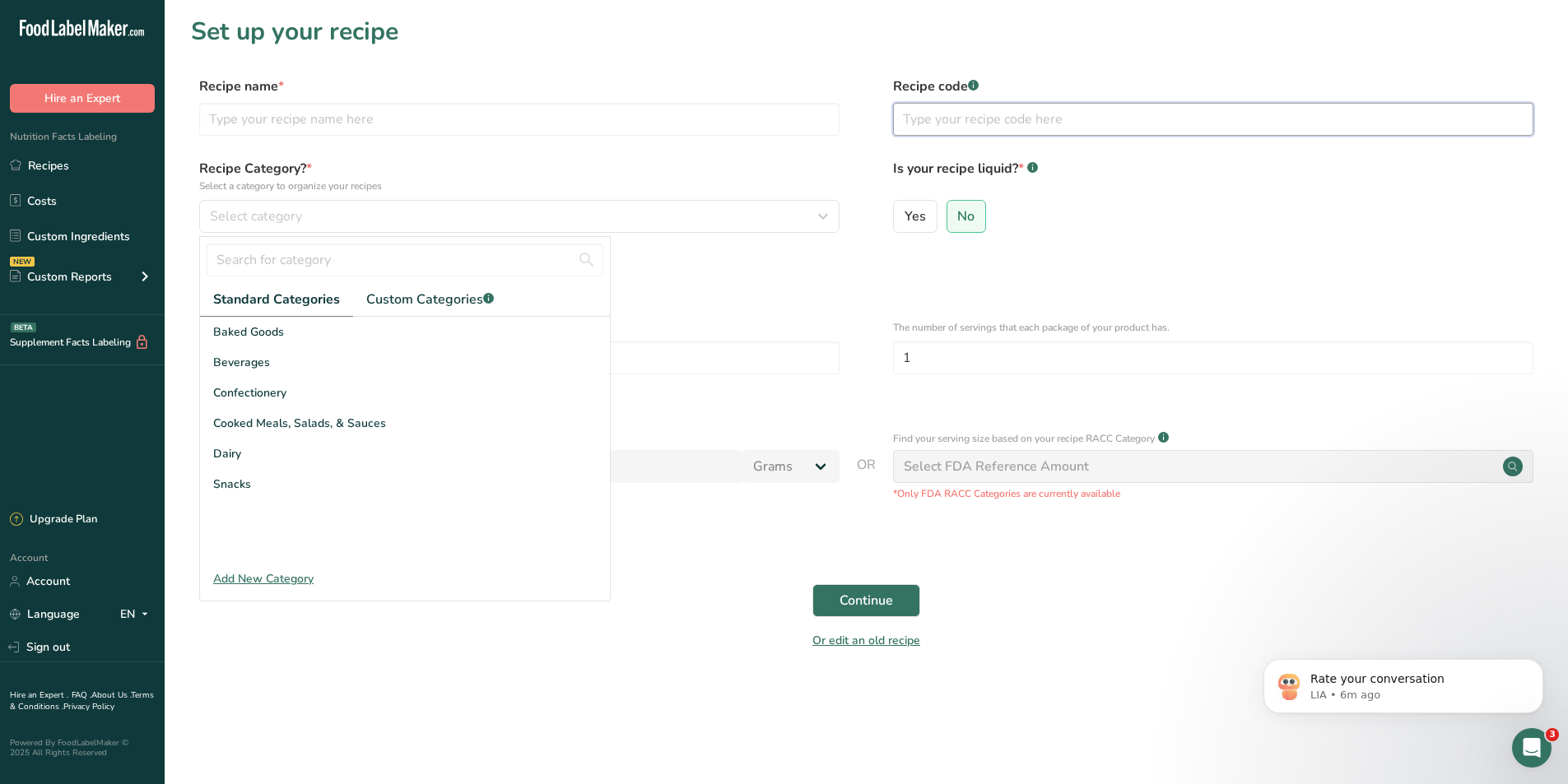
click at [1018, 130] on input "text" at bounding box center [1213, 120] width 640 height 33
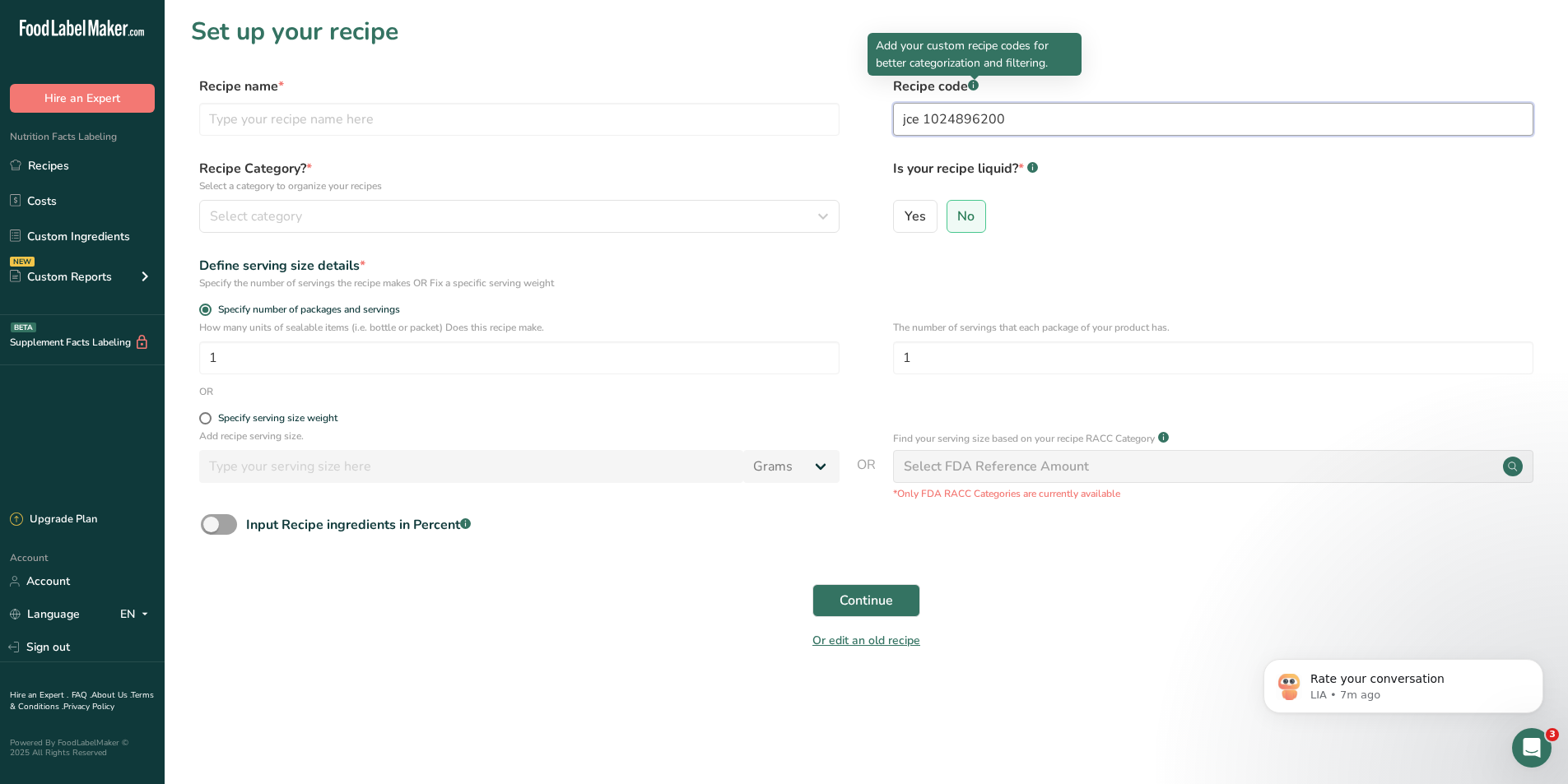
type input "jce 10248962002"
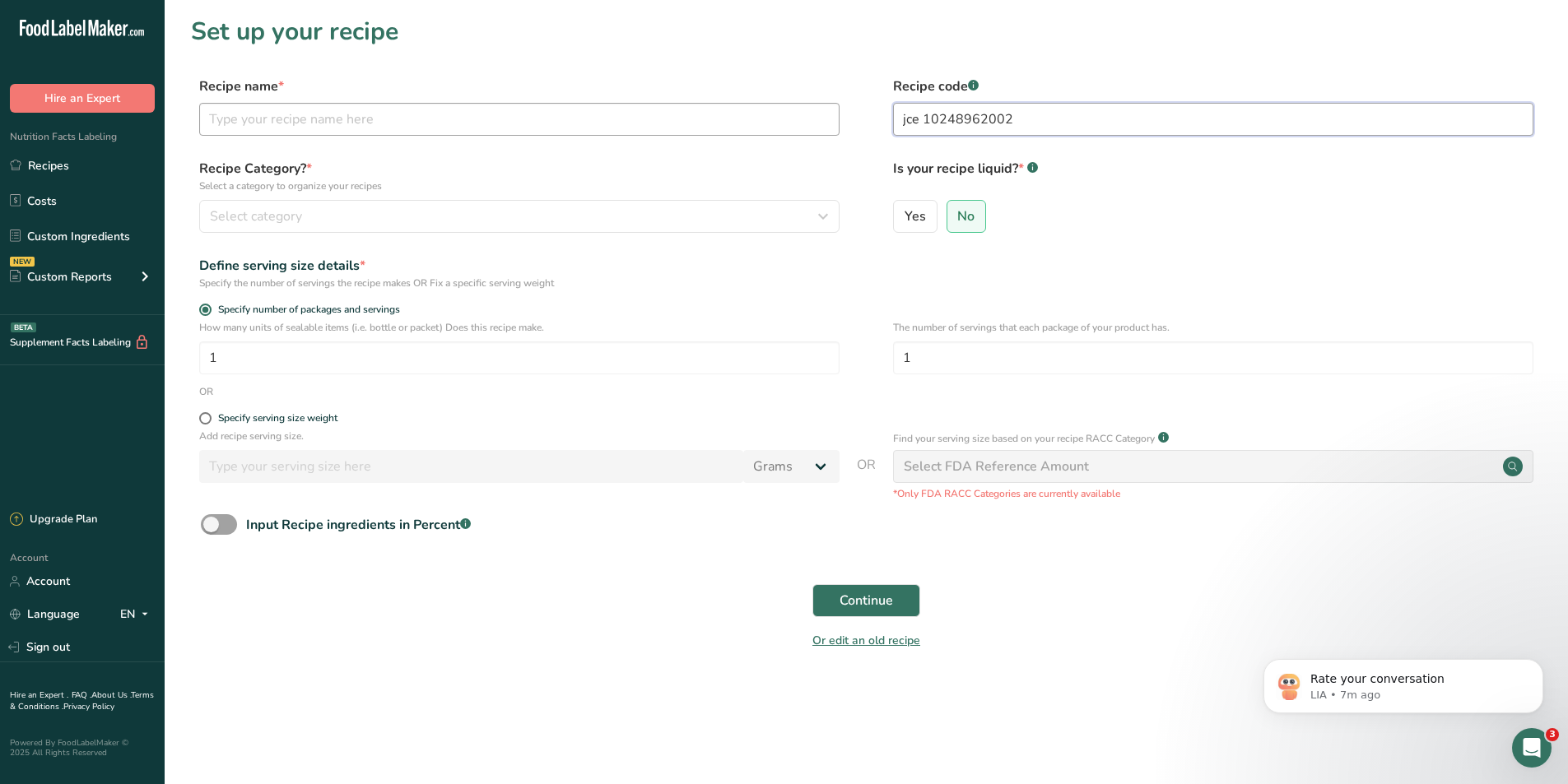
drag, startPoint x: 1038, startPoint y: 118, endPoint x: 826, endPoint y: 132, distance: 212.5
click at [826, 132] on div "Recipe name * Recipe code .a-a{fill:#347362;}.b-a{fill:#fff;} jce 10248962002" at bounding box center [866, 111] width 1351 height 69
click at [71, 163] on link "Recipes" at bounding box center [82, 166] width 165 height 32
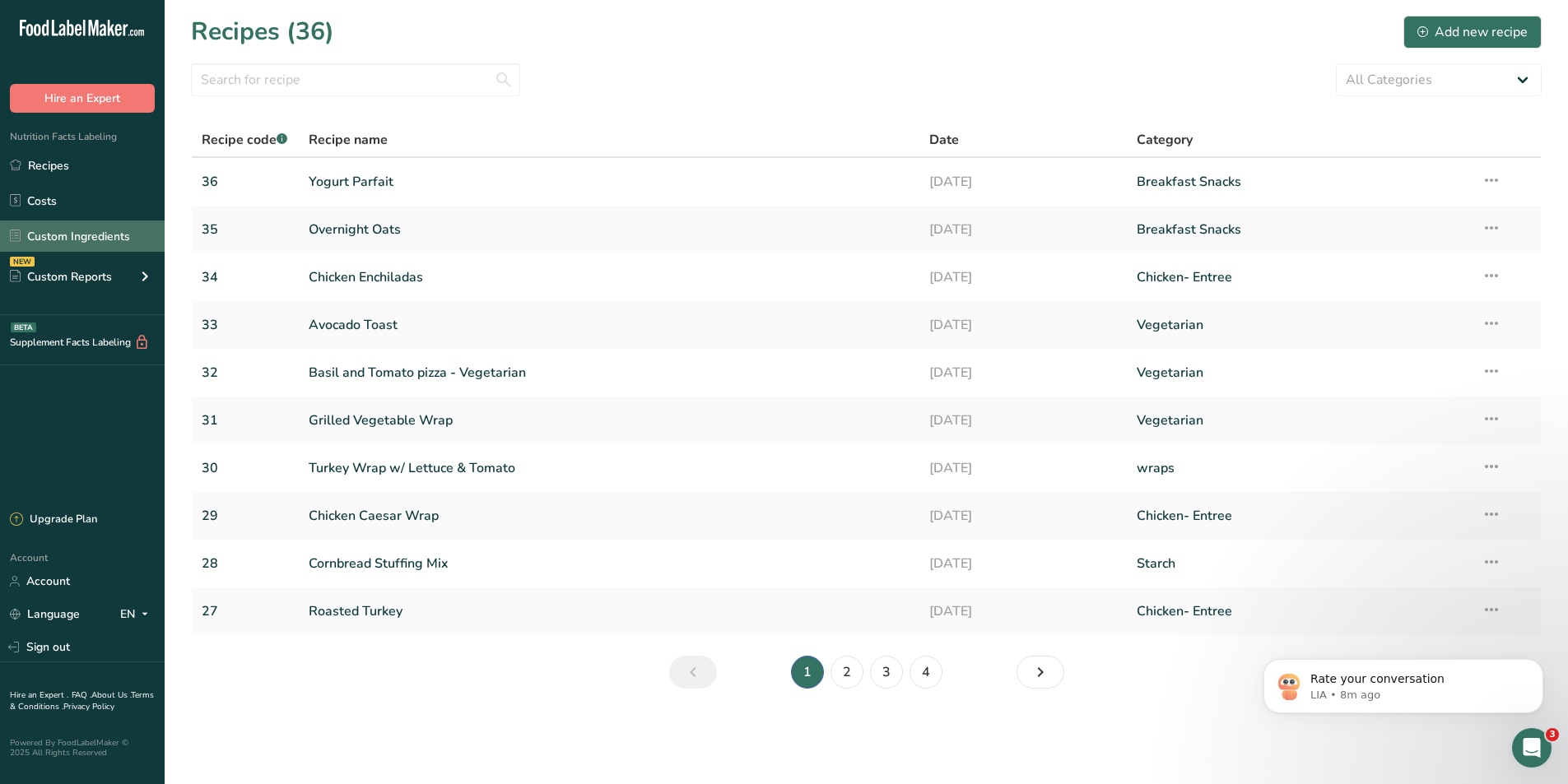
click at [79, 236] on link "Custom Ingredients" at bounding box center [82, 236] width 165 height 32
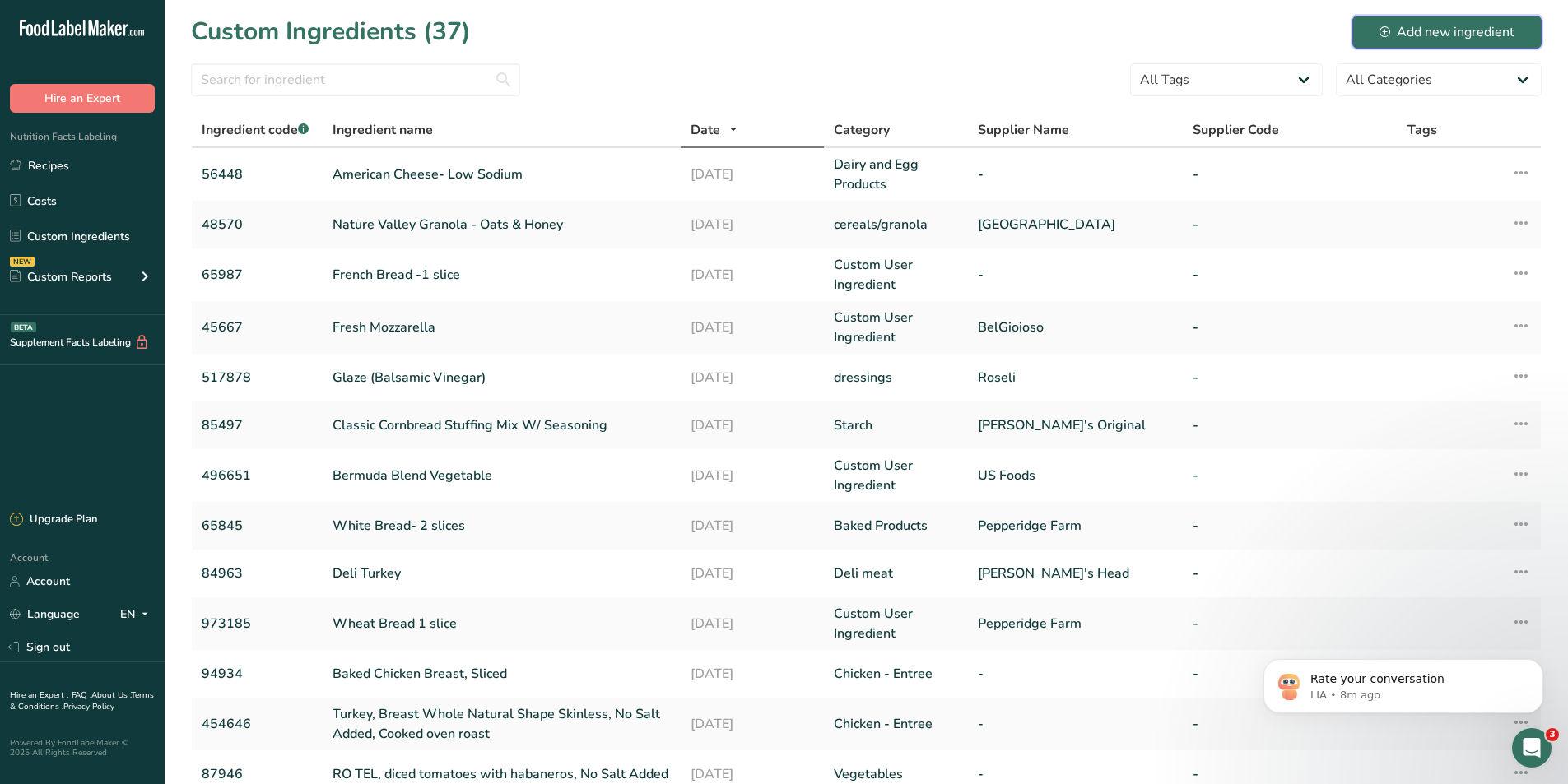
click at [1479, 16] on button "Add new ingredient" at bounding box center [1446, 32] width 189 height 33
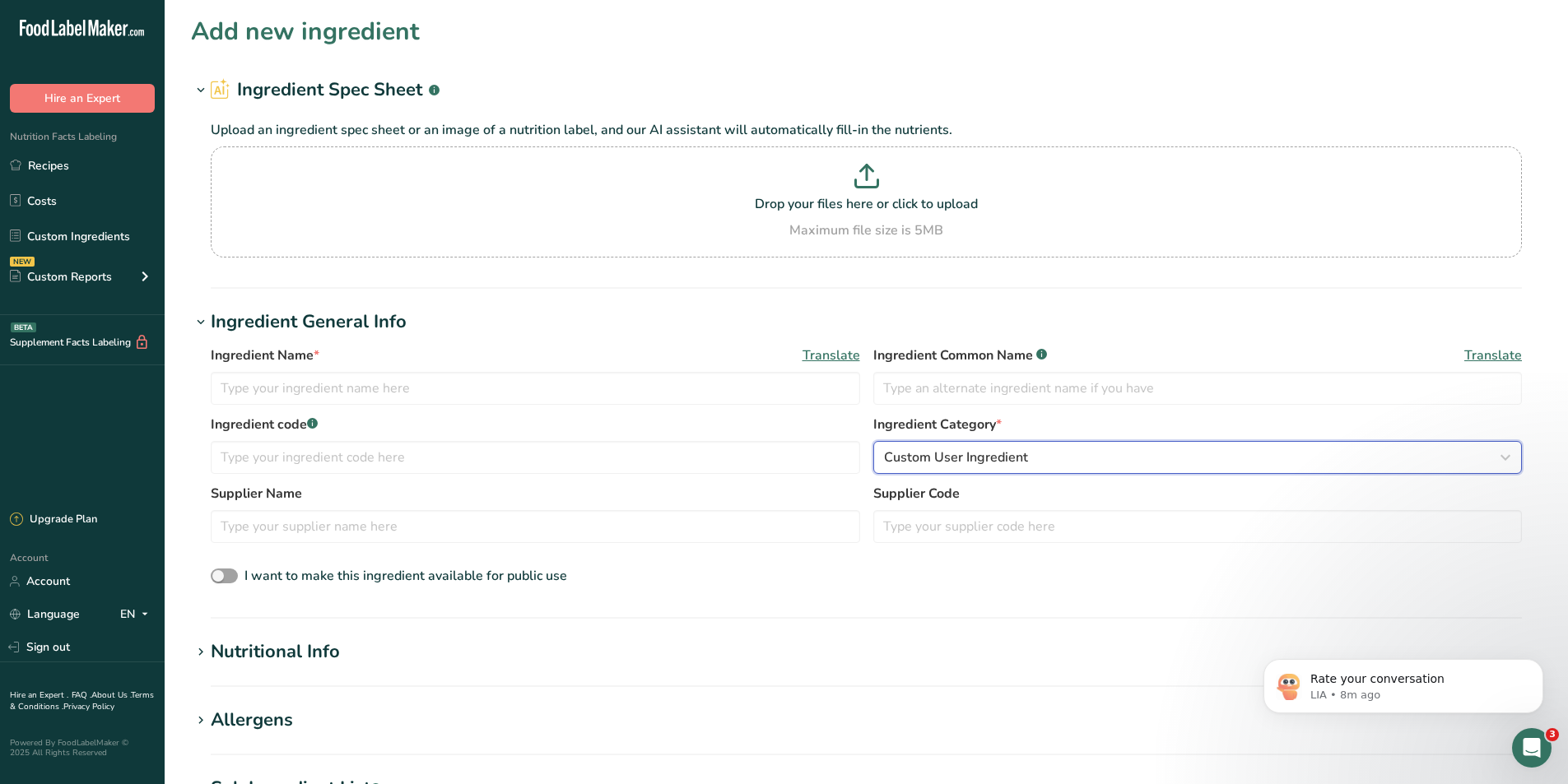
click at [1009, 457] on span "Custom User Ingredient" at bounding box center [955, 458] width 144 height 20
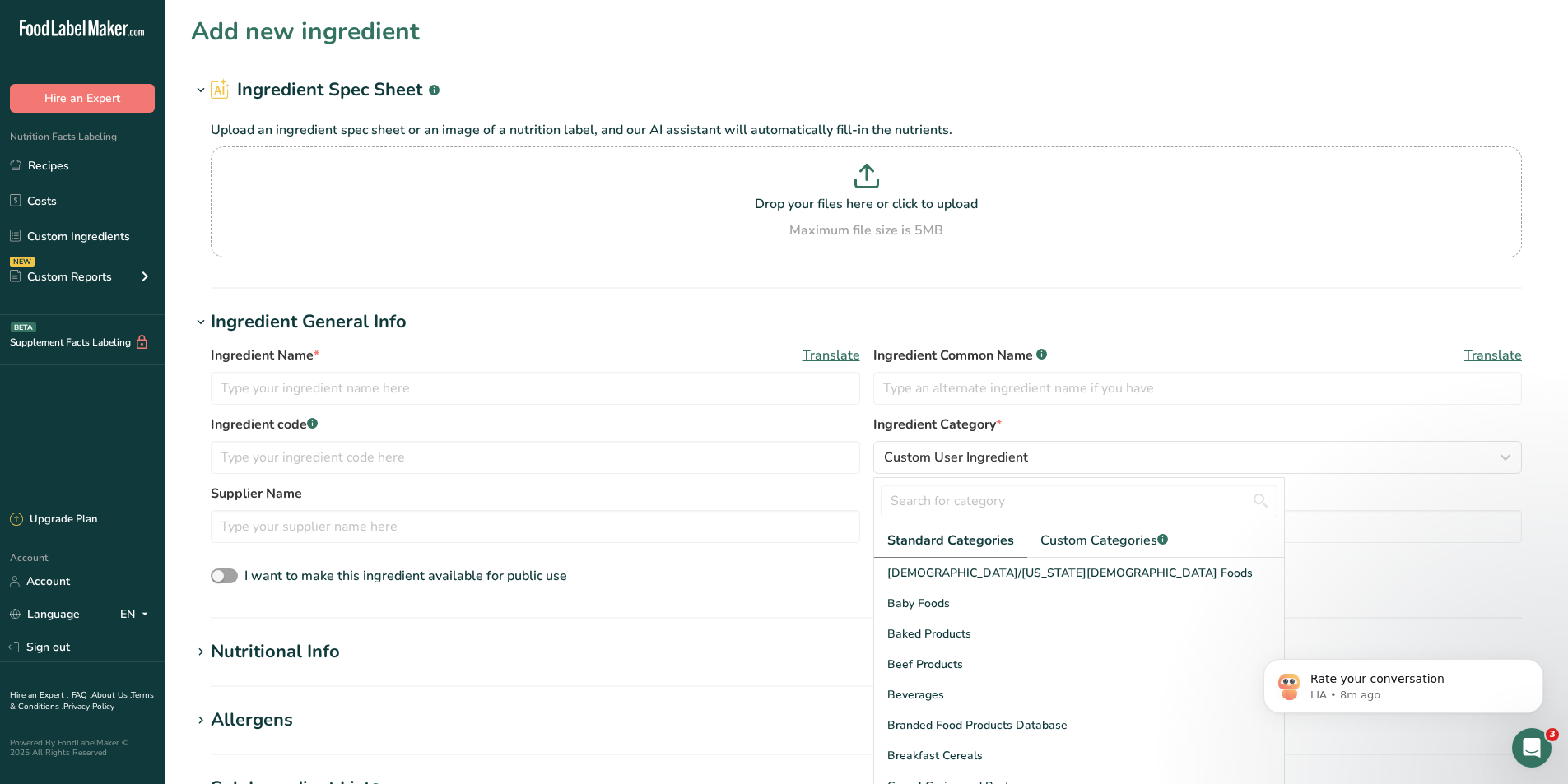
click at [858, 494] on label "Supplier Name" at bounding box center [535, 494] width 649 height 20
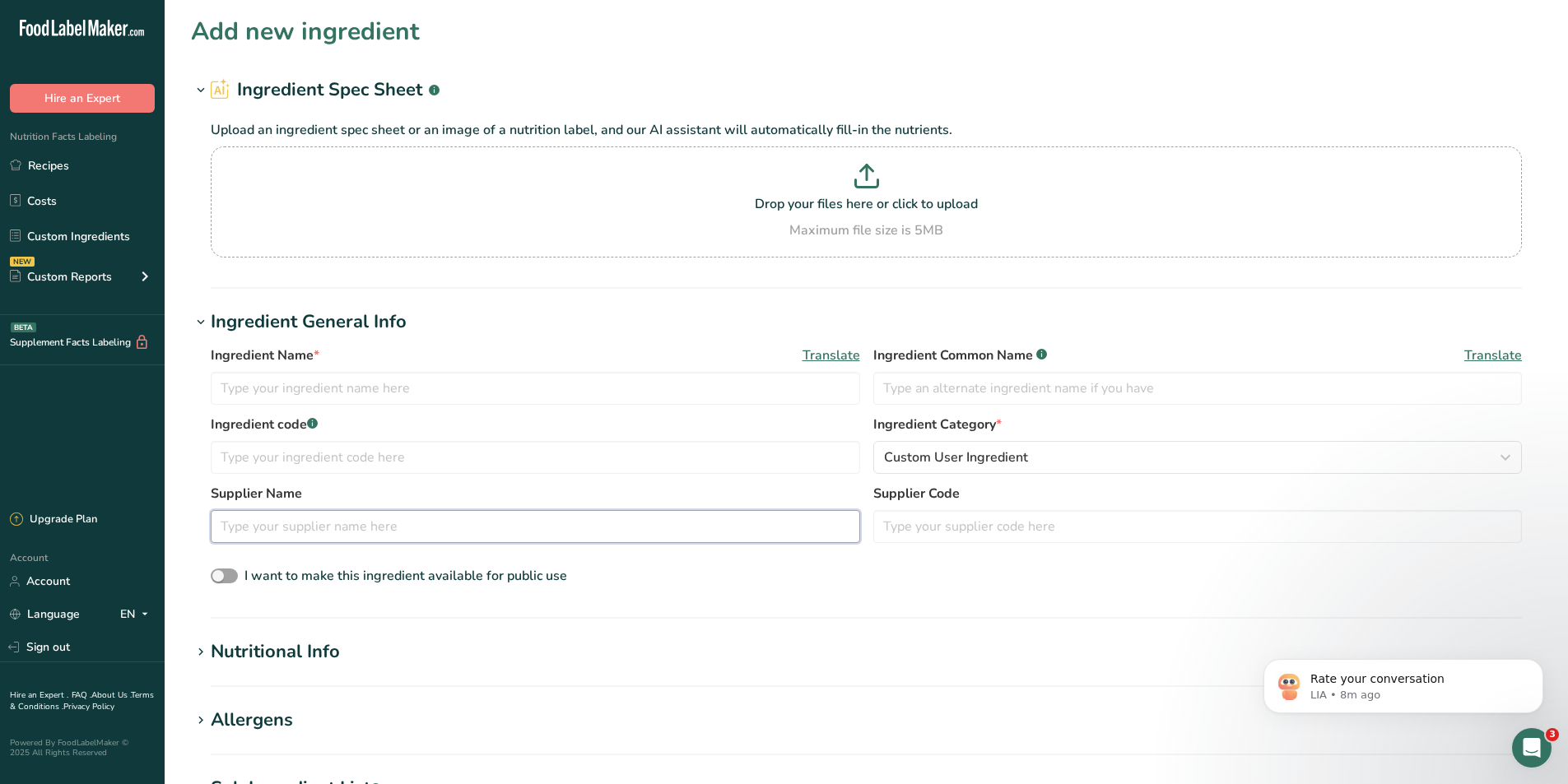
click at [723, 533] on input "text" at bounding box center [535, 527] width 649 height 33
click at [311, 644] on div "Nutritional Info" at bounding box center [275, 652] width 129 height 27
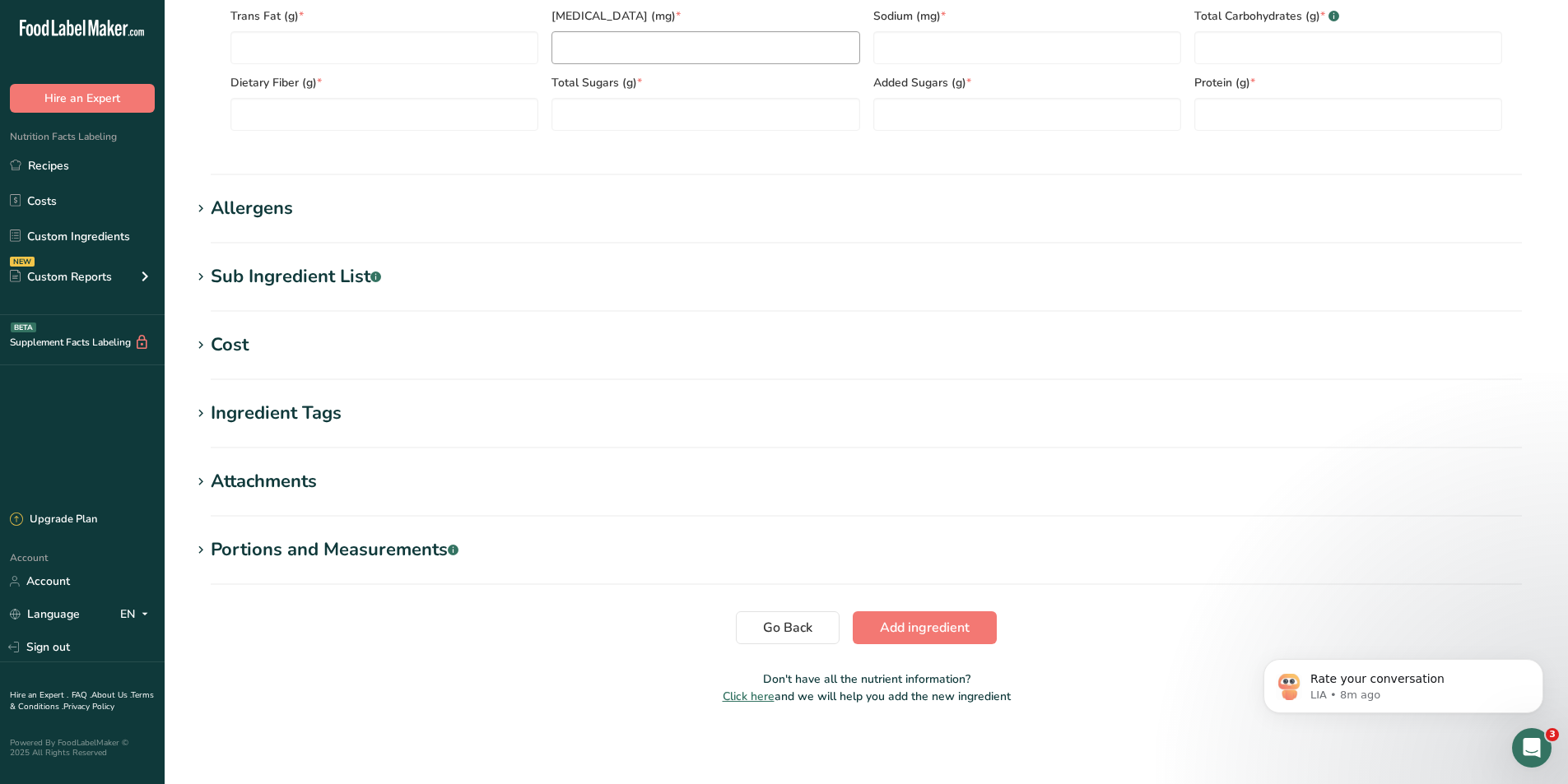
scroll to position [206, 0]
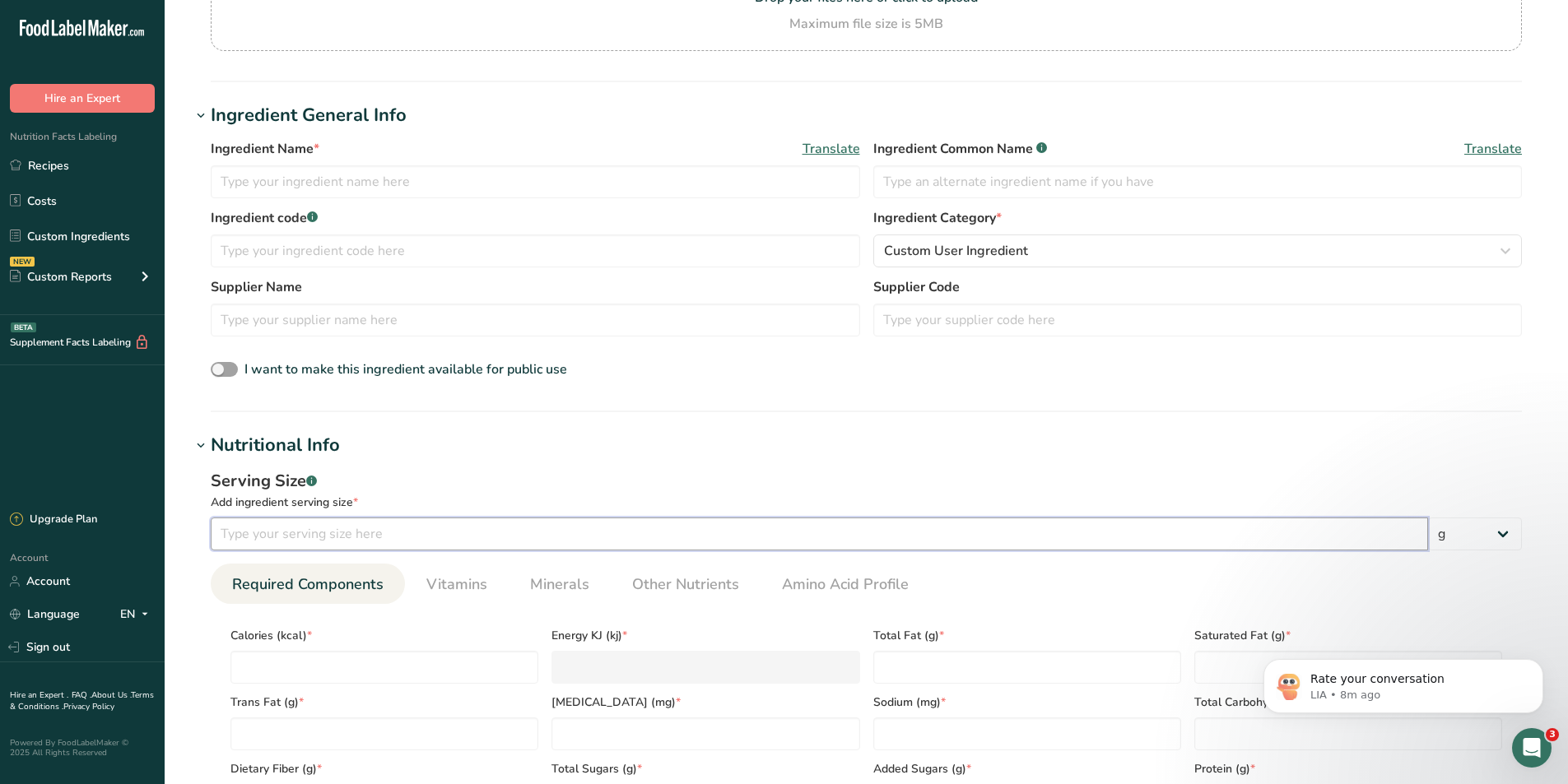
click at [684, 539] on input "number" at bounding box center [819, 534] width 1217 height 33
click at [1511, 528] on select "g kg mg mcg lb oz l mL fl oz tbsp tsp cup qt gallon" at bounding box center [1474, 534] width 94 height 33
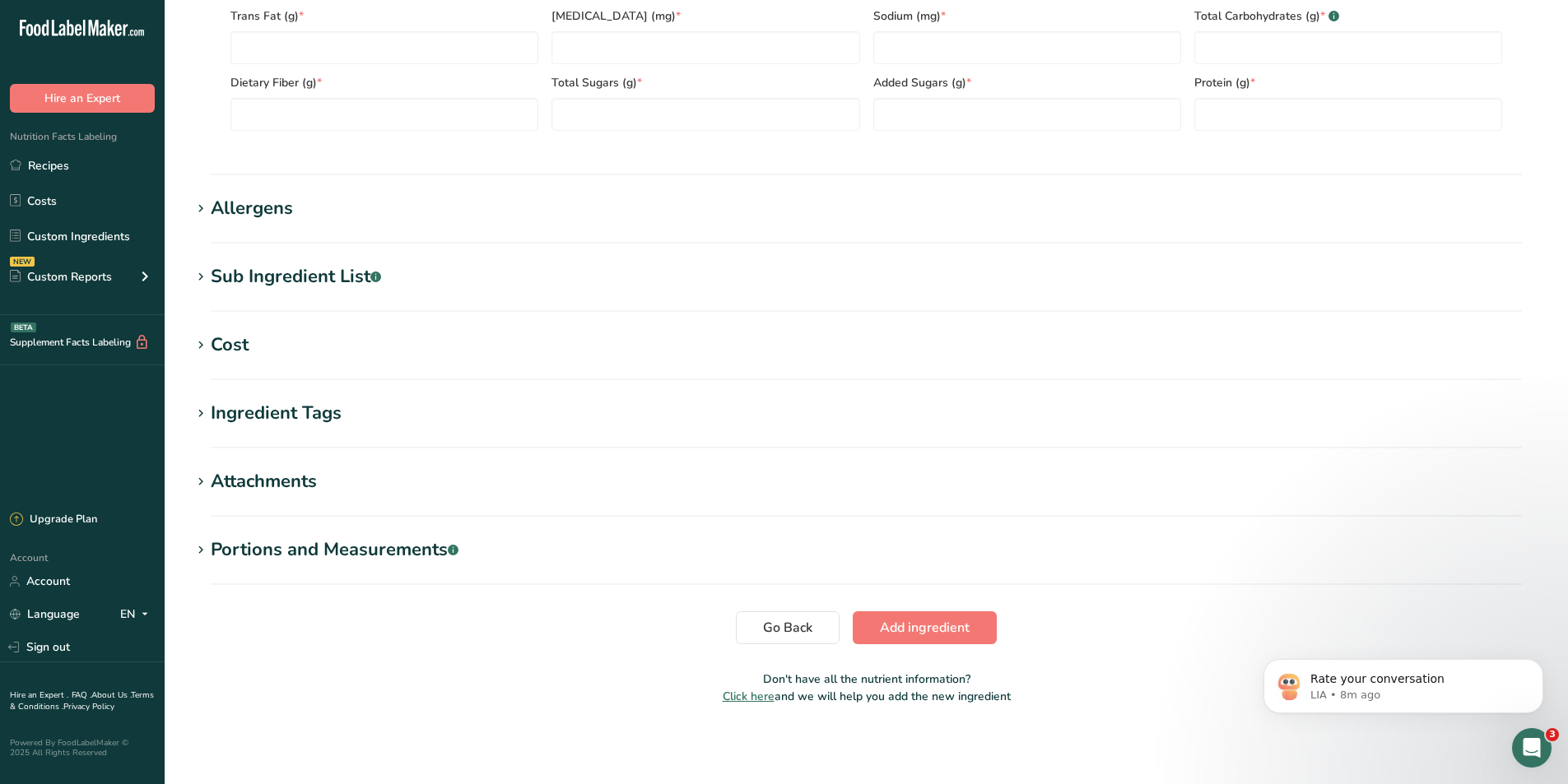
click at [238, 208] on div "Allergens" at bounding box center [251, 208] width 82 height 27
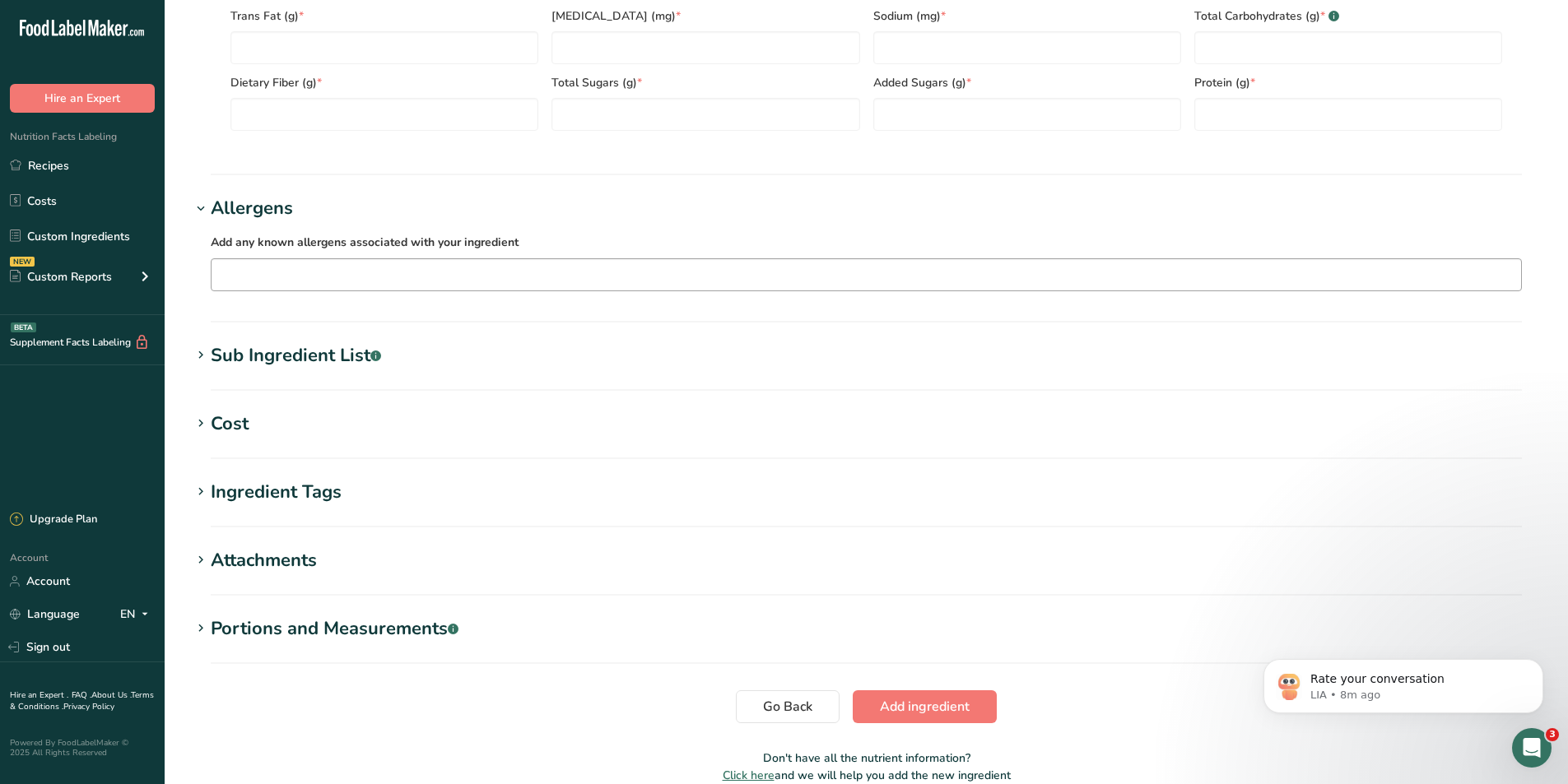
click at [238, 263] on input "text" at bounding box center [866, 274] width 1309 height 26
click at [588, 196] on h1 "Allergens" at bounding box center [866, 208] width 1351 height 27
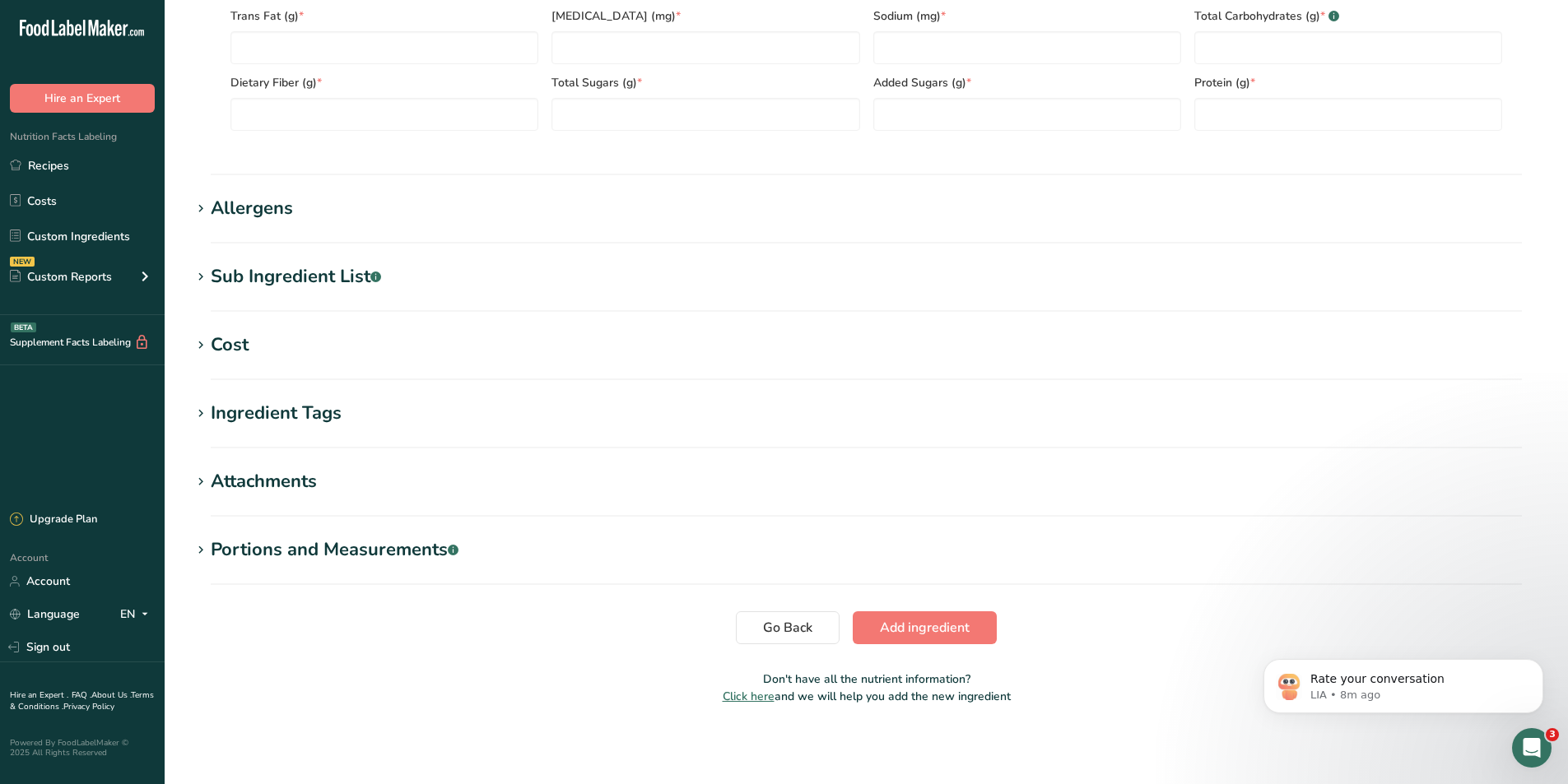
click at [241, 206] on div "Allergens" at bounding box center [251, 208] width 82 height 27
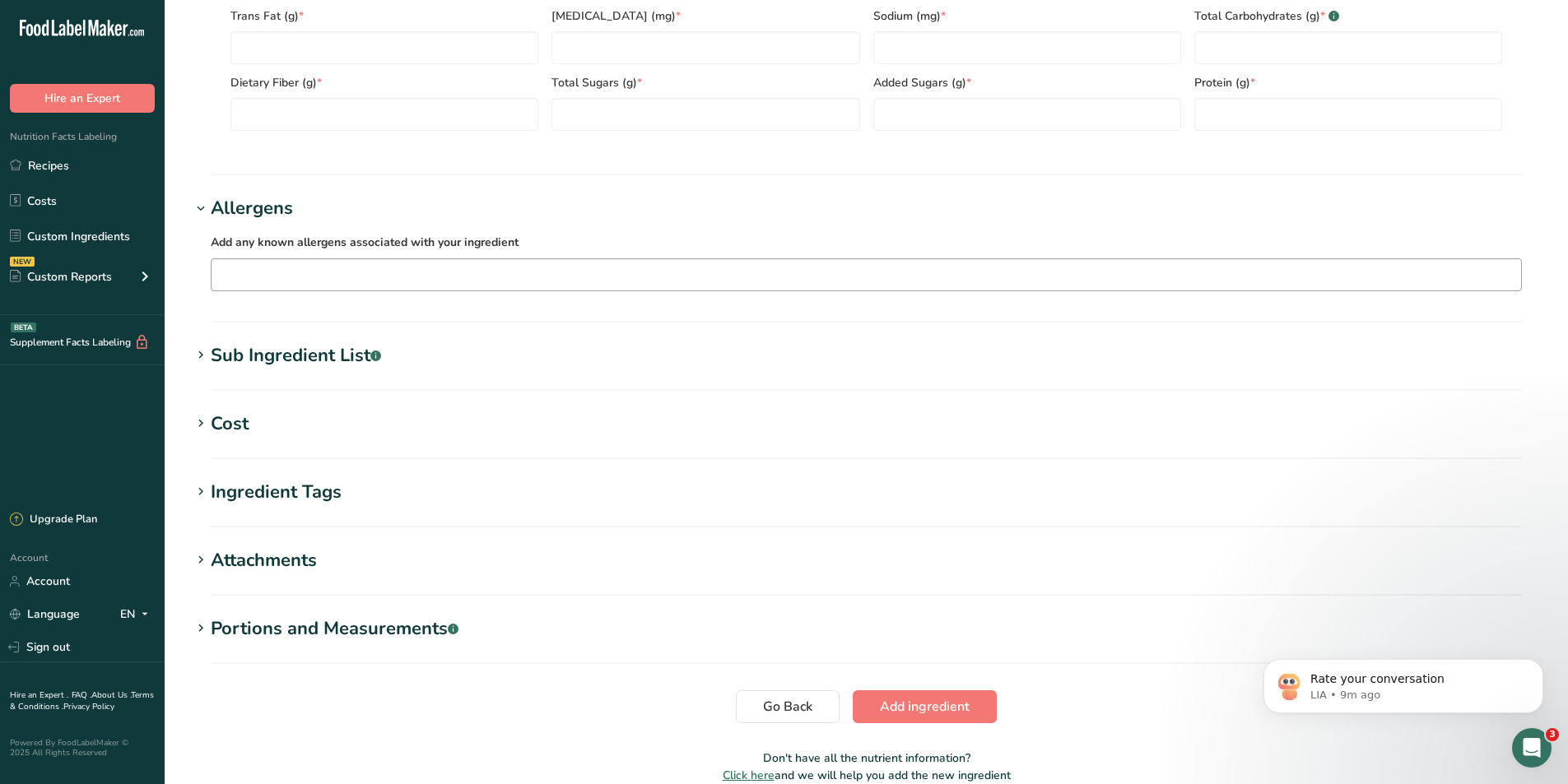
click at [265, 269] on input "text" at bounding box center [866, 274] width 1309 height 26
drag, startPoint x: 1507, startPoint y: 431, endPoint x: 1512, endPoint y: 408, distance: 23.5
click at [1512, 408] on div "Soy Tree Nuts Wheat Milk Eggs Fish Peanuts Sesame Crustaceans Sulphites Celery …" at bounding box center [866, 376] width 1309 height 165
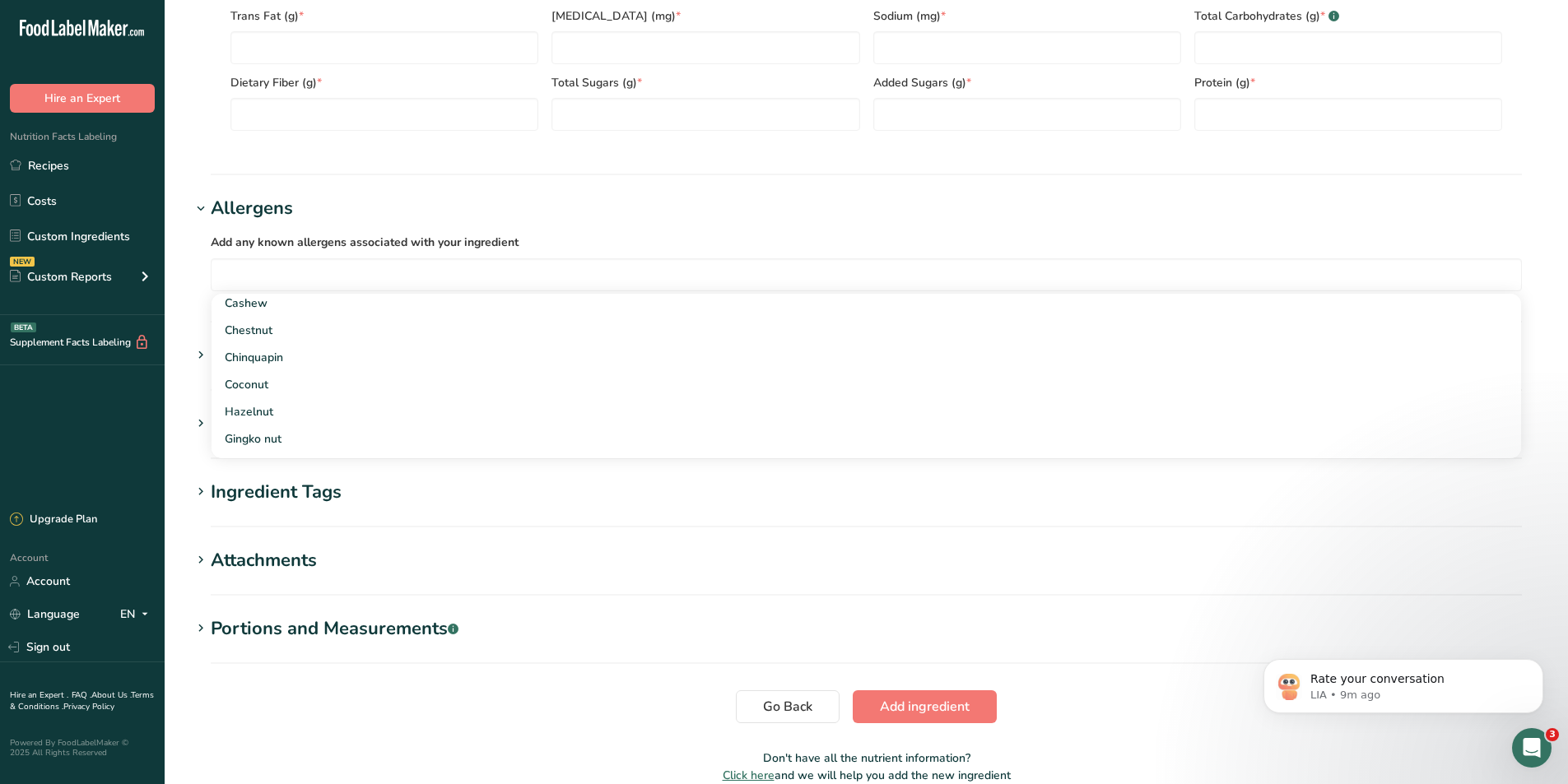
drag, startPoint x: 1515, startPoint y: 434, endPoint x: 1538, endPoint y: 360, distance: 77.5
drag, startPoint x: 1538, startPoint y: 360, endPoint x: 1548, endPoint y: 283, distance: 77.6
click at [1484, 283] on input "text" at bounding box center [866, 274] width 1309 height 26
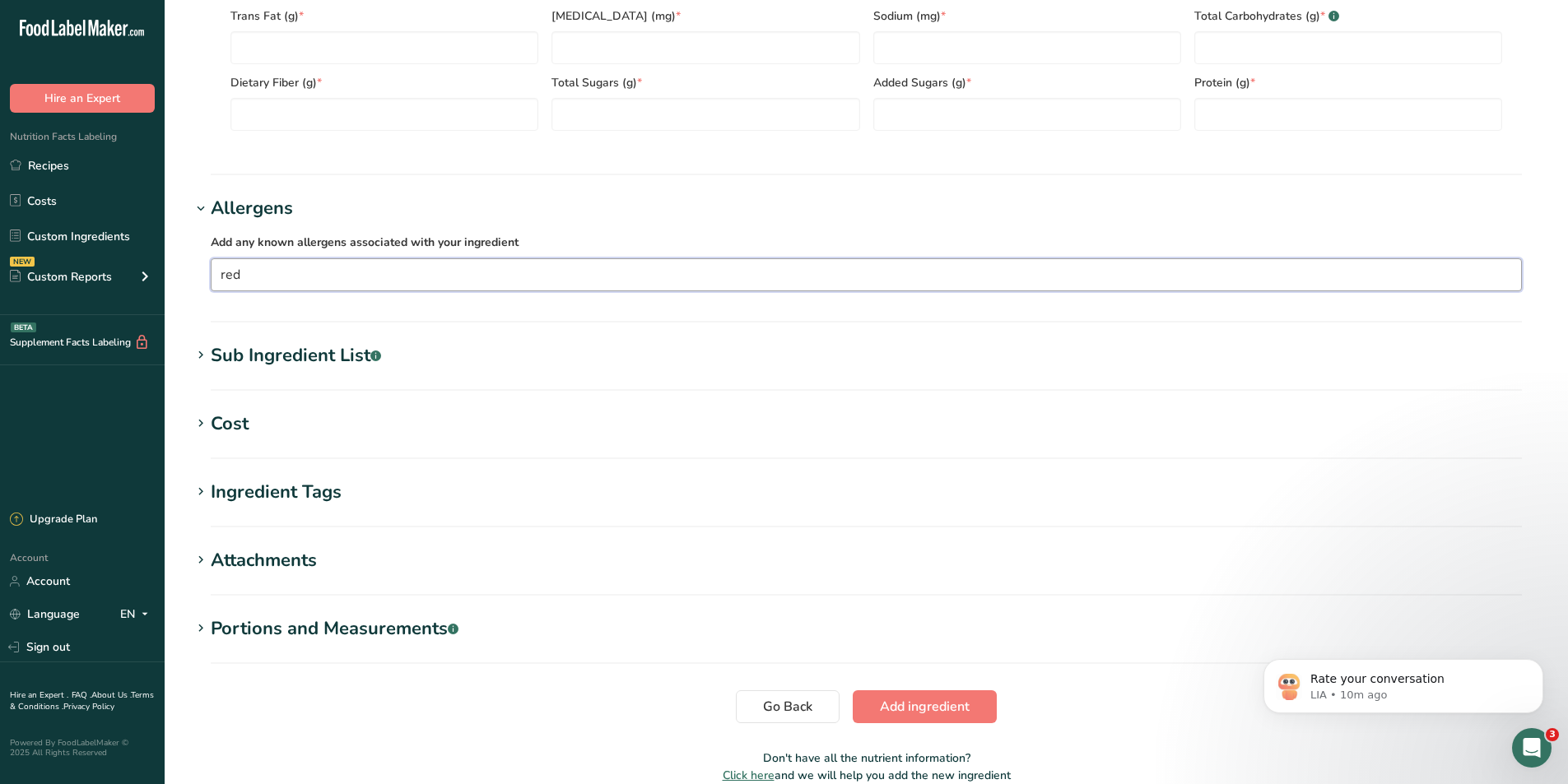
click at [1467, 382] on section "Sub Ingredient List .a-a{fill:#347362;}.b-a{fill:#fff;} Translate" at bounding box center [866, 366] width 1351 height 48
click at [698, 276] on input "red" at bounding box center [866, 274] width 1309 height 26
type input "r"
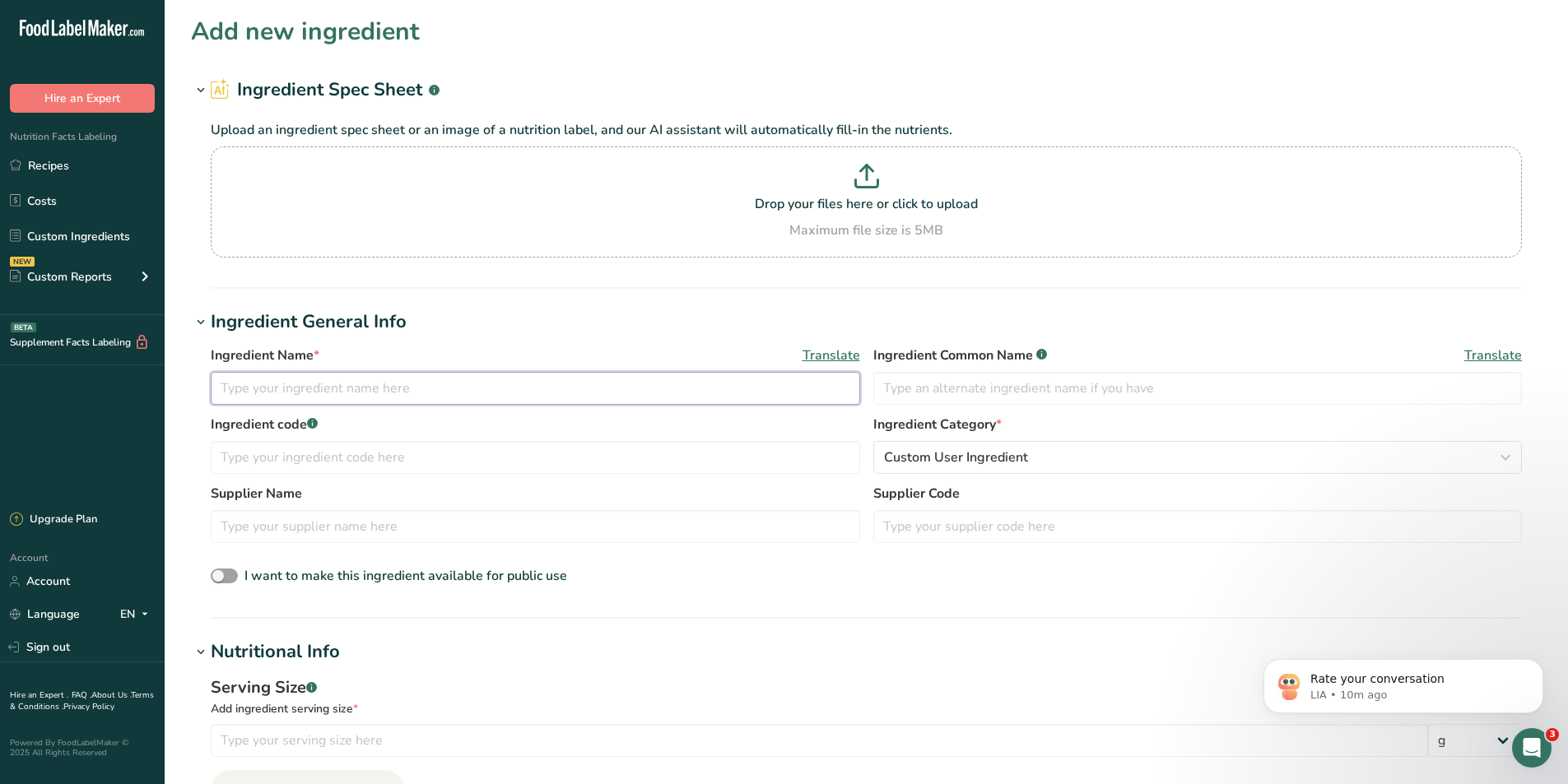
click at [380, 381] on input "text" at bounding box center [535, 389] width 649 height 33
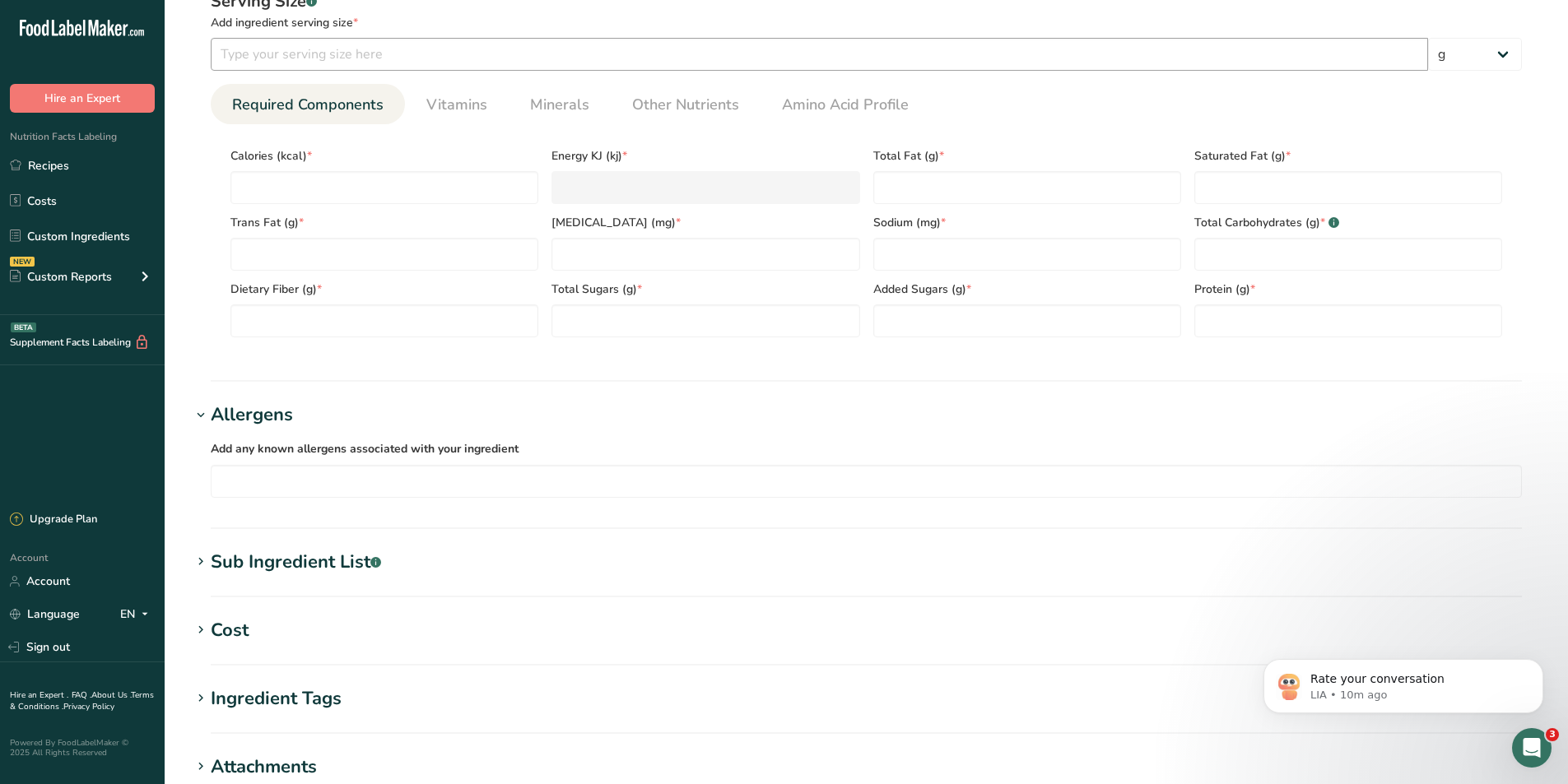
type input "cherry jello"
click at [546, 49] on input "number" at bounding box center [819, 54] width 1217 height 33
type input "1"
type input "24"
click at [278, 186] on input "number" at bounding box center [385, 188] width 308 height 33
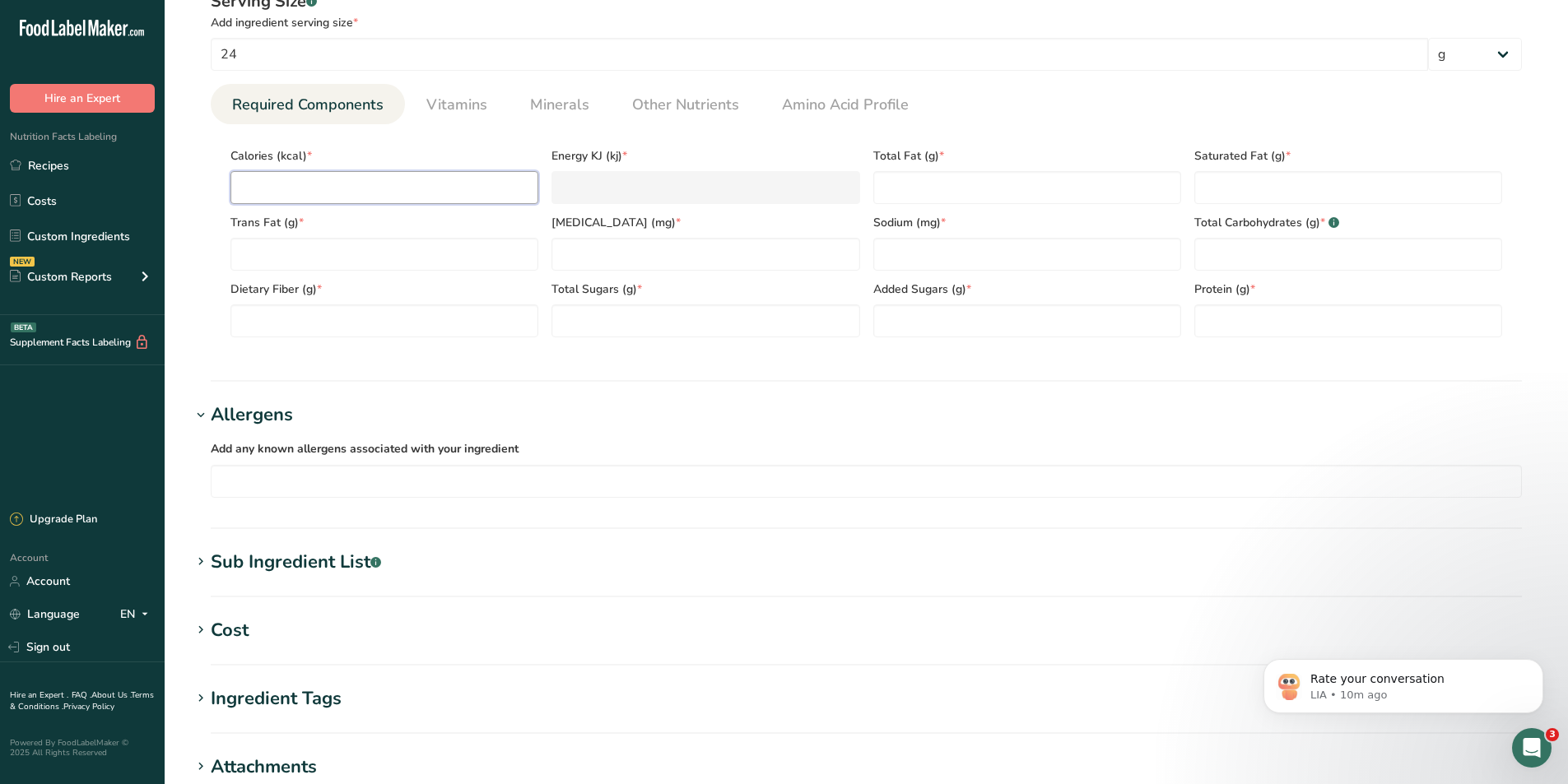
type input "4"
type KJ "16.7"
type input "45"
type KJ "188.3"
type input "45"
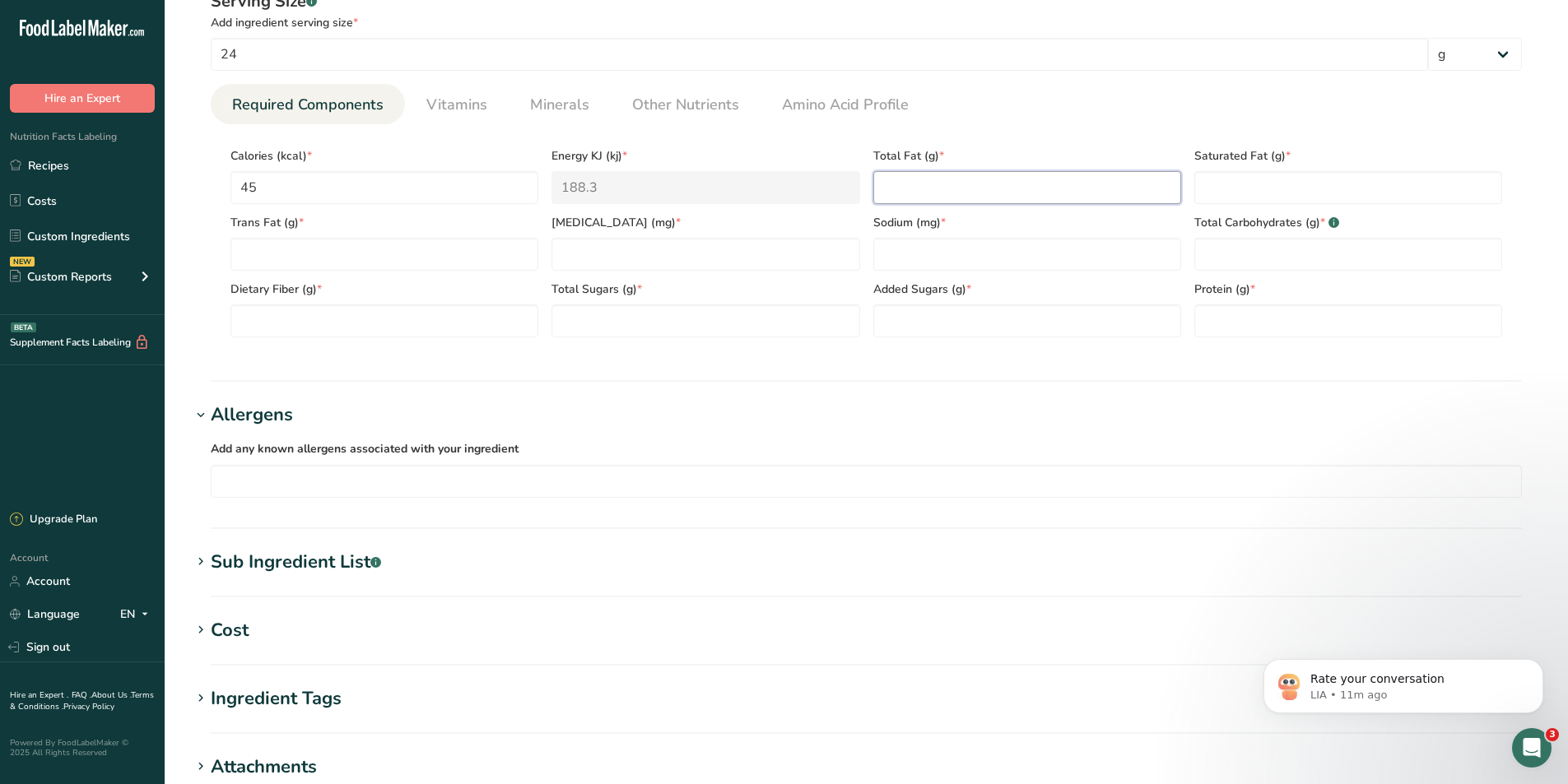
click at [945, 185] on Fat "number" at bounding box center [1027, 188] width 308 height 33
type Fat "0"
click at [1264, 202] on Fat "number" at bounding box center [1348, 188] width 308 height 33
type Fat "0"
click at [377, 272] on div "Dietary Fiber (g) *" at bounding box center [385, 304] width 321 height 67
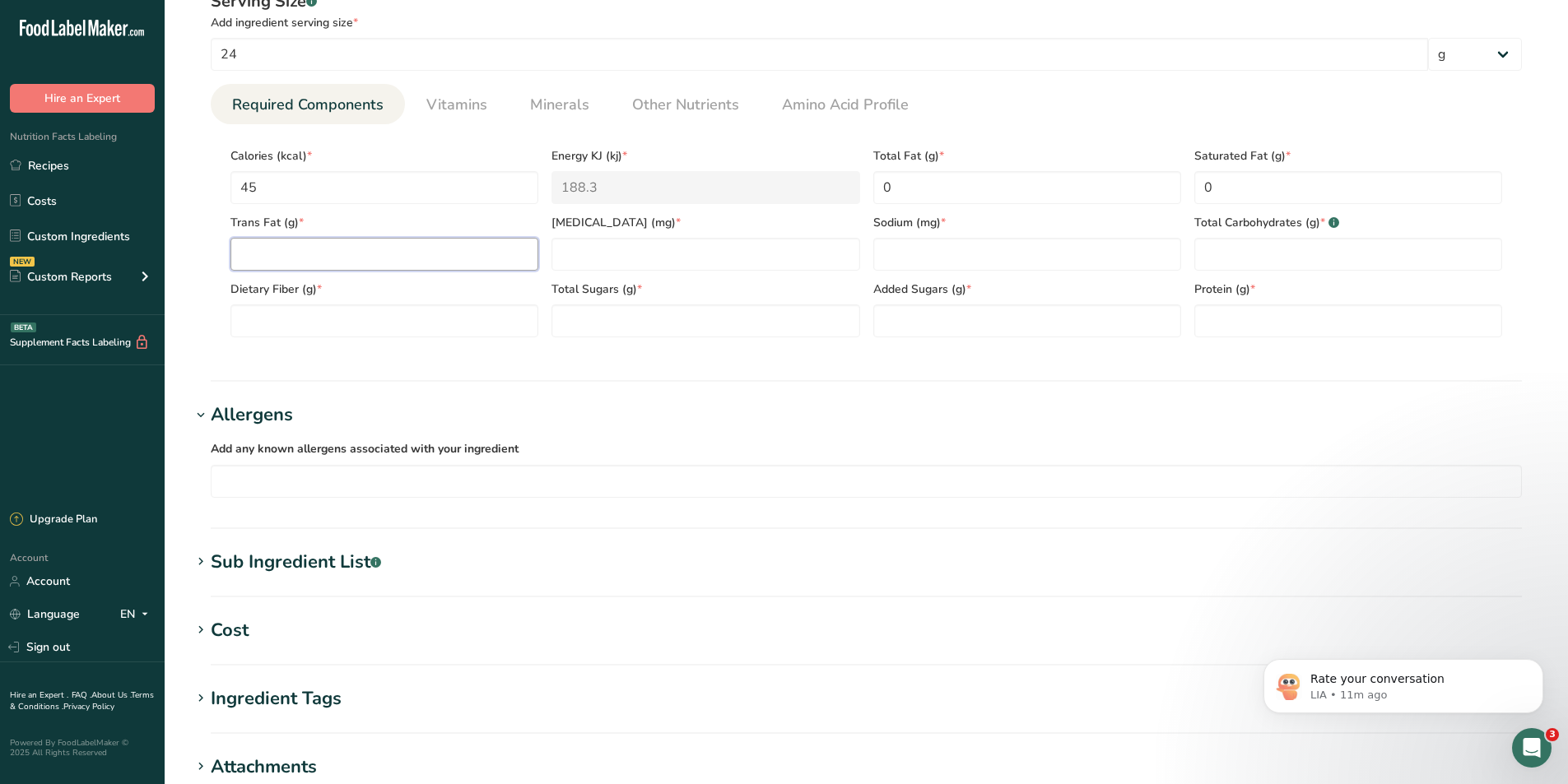
click at [390, 260] on Fat "number" at bounding box center [385, 255] width 308 height 33
type Fat "0"
click at [641, 271] on div "Total Sugars (g) *" at bounding box center [706, 304] width 321 height 67
click at [660, 259] on input "number" at bounding box center [705, 255] width 308 height 33
type input "0"
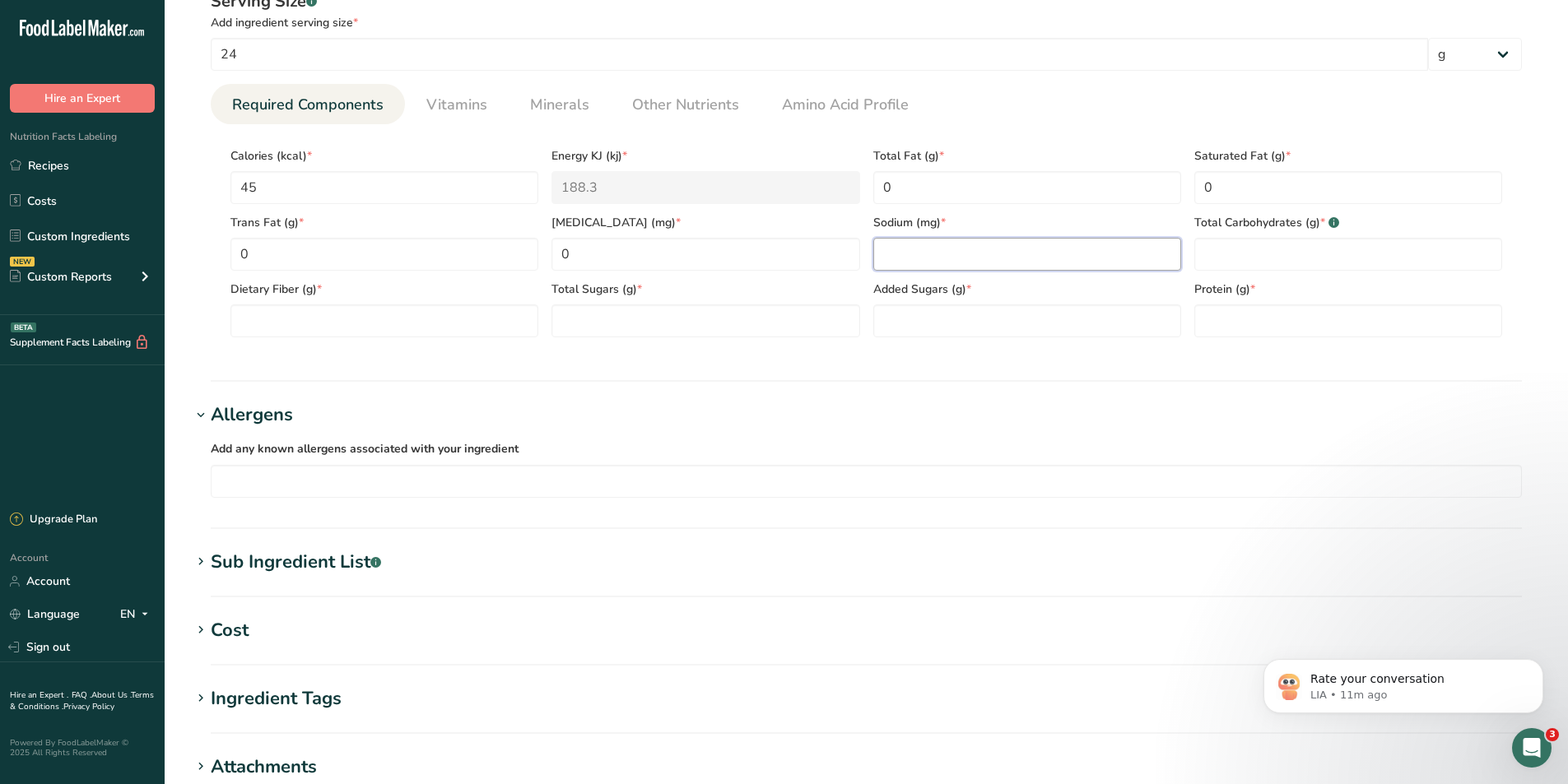
click at [1073, 261] on input "number" at bounding box center [1027, 255] width 308 height 33
type input "0"
click at [1281, 257] on Carbohydrates "number" at bounding box center [1348, 255] width 308 height 33
type Carbohydrates "0"
click at [454, 325] on Fiber "number" at bounding box center [385, 321] width 308 height 33
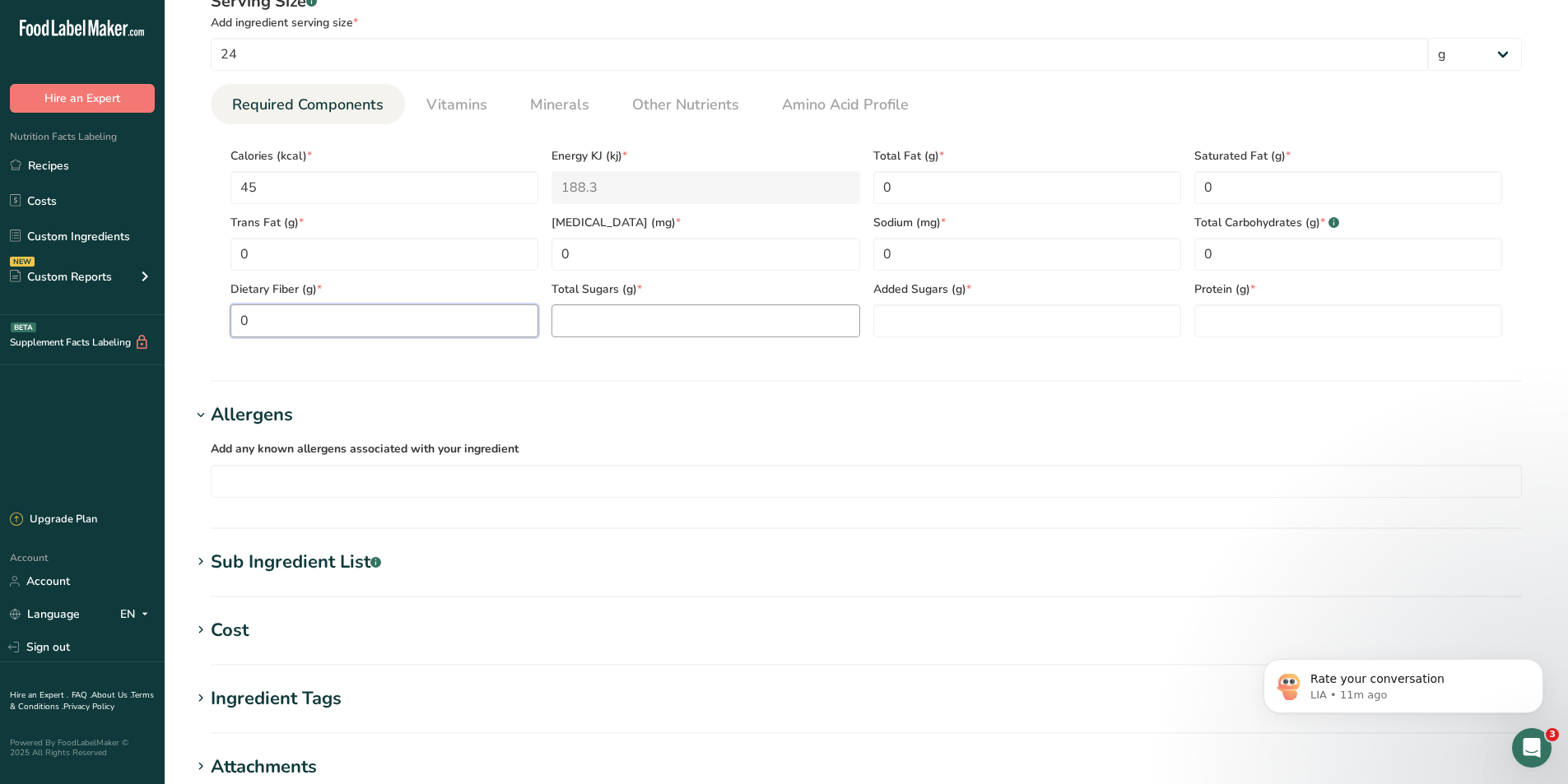
type Fiber "0"
click at [801, 318] on Sugars "number" at bounding box center [705, 321] width 308 height 33
type Sugars "0"
click at [978, 322] on Sugars "number" at bounding box center [1027, 321] width 308 height 33
type Sugars "0"
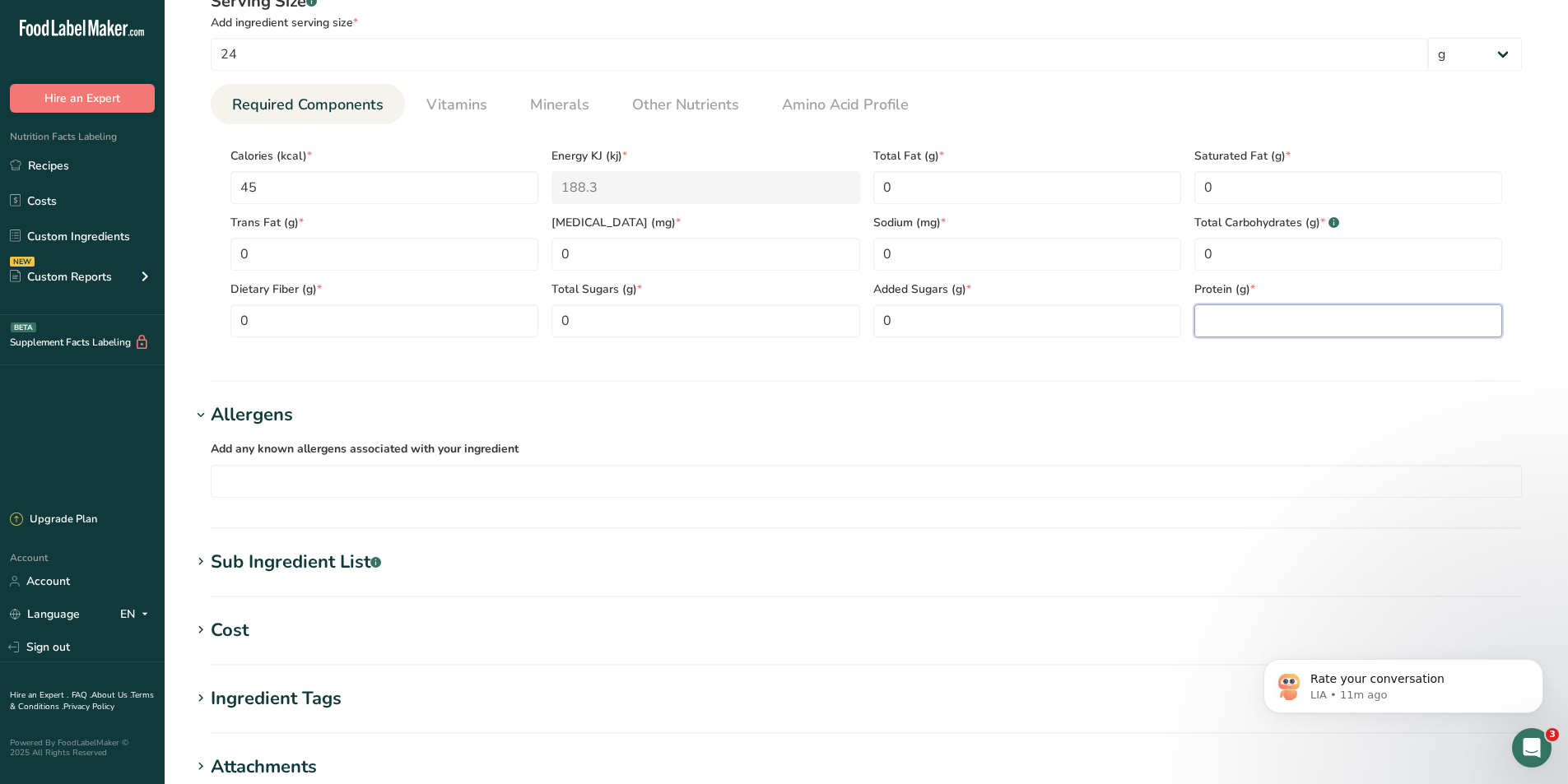
click at [1244, 315] on input "number" at bounding box center [1348, 321] width 308 height 33
type input "0"
click at [230, 489] on input "text" at bounding box center [866, 481] width 1309 height 26
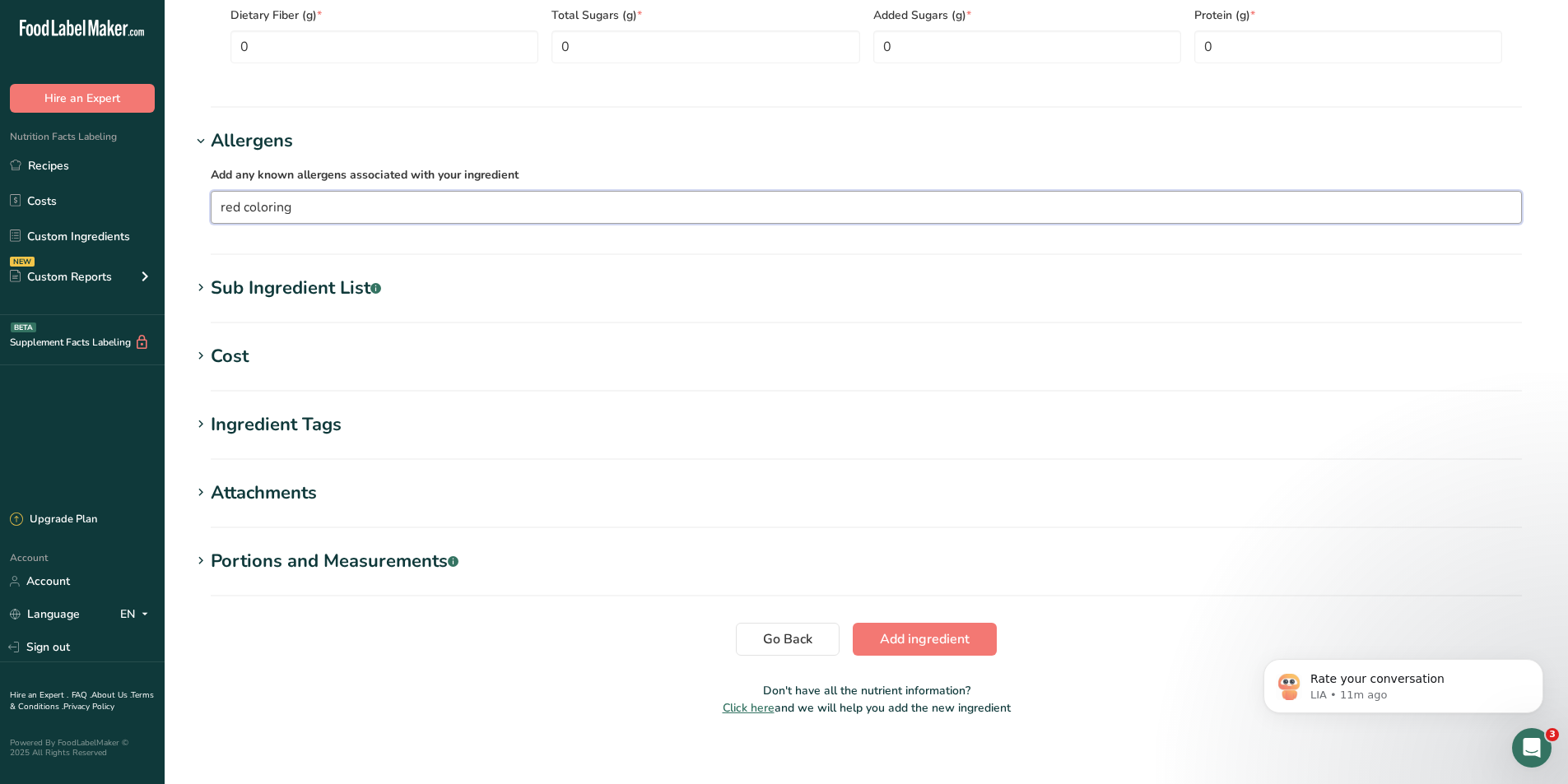
scroll to position [972, 0]
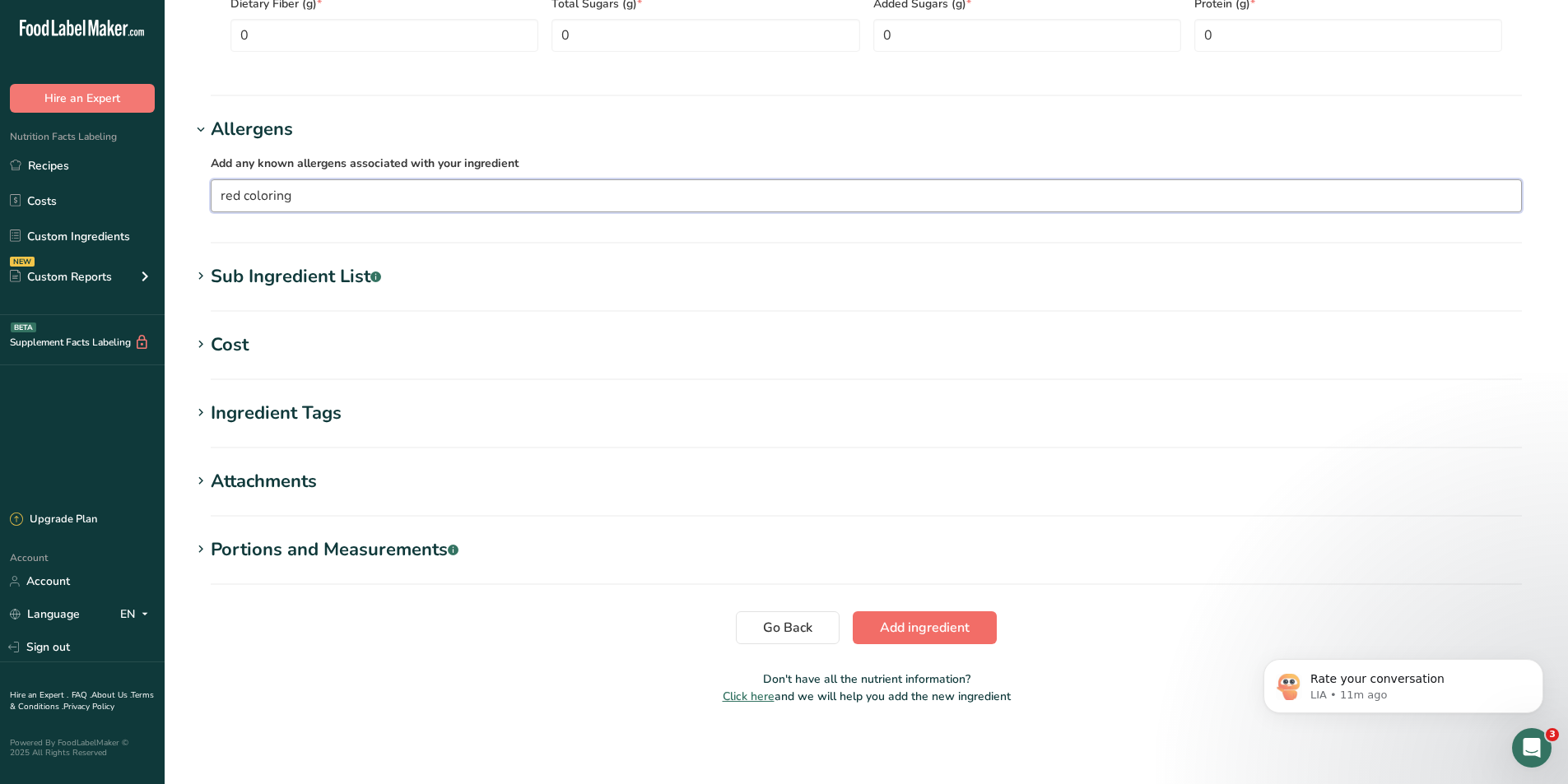
type input "red coloring"
click at [975, 632] on button "Add ingredient" at bounding box center [924, 628] width 144 height 33
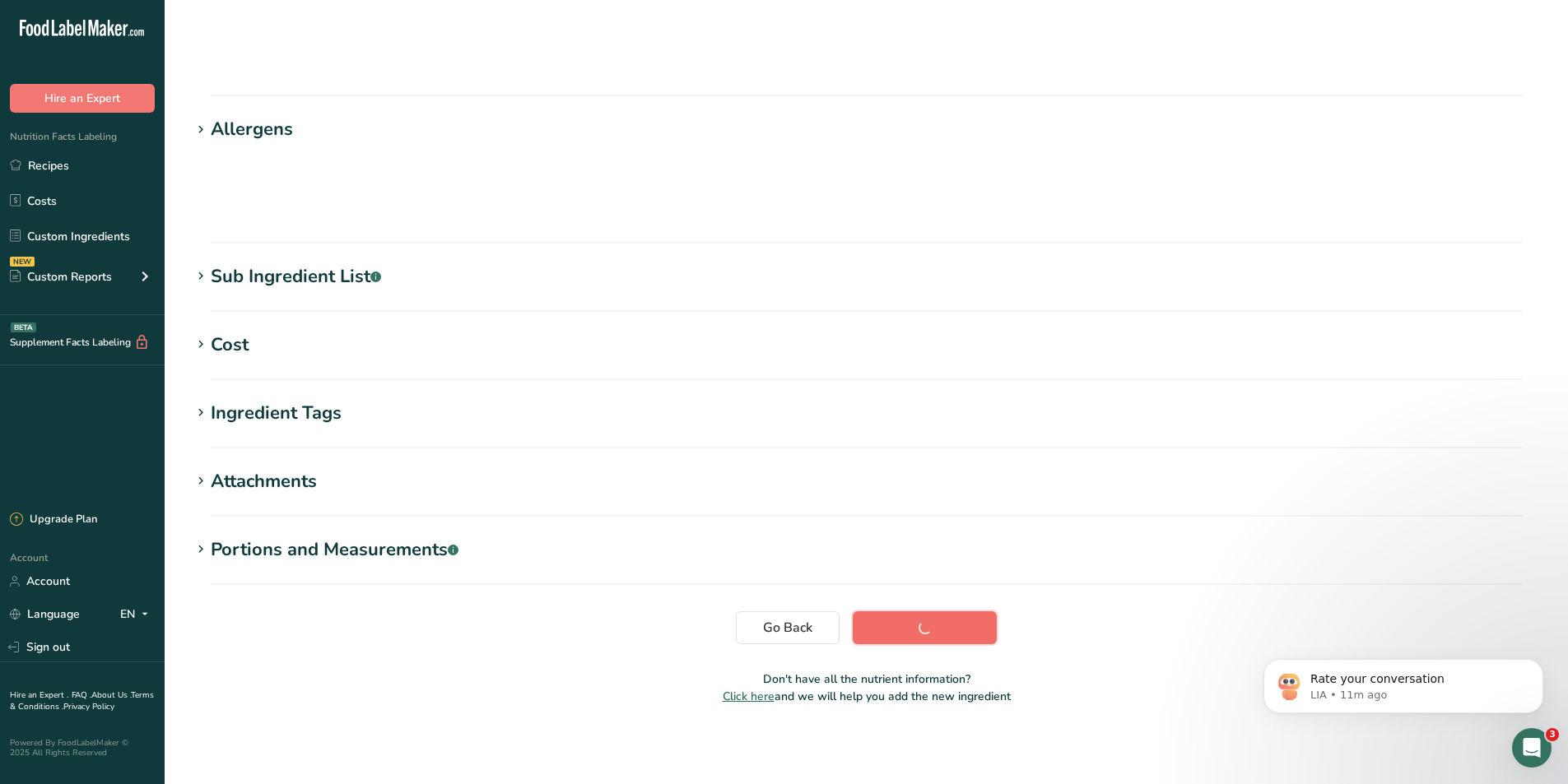
scroll to position [87, 0]
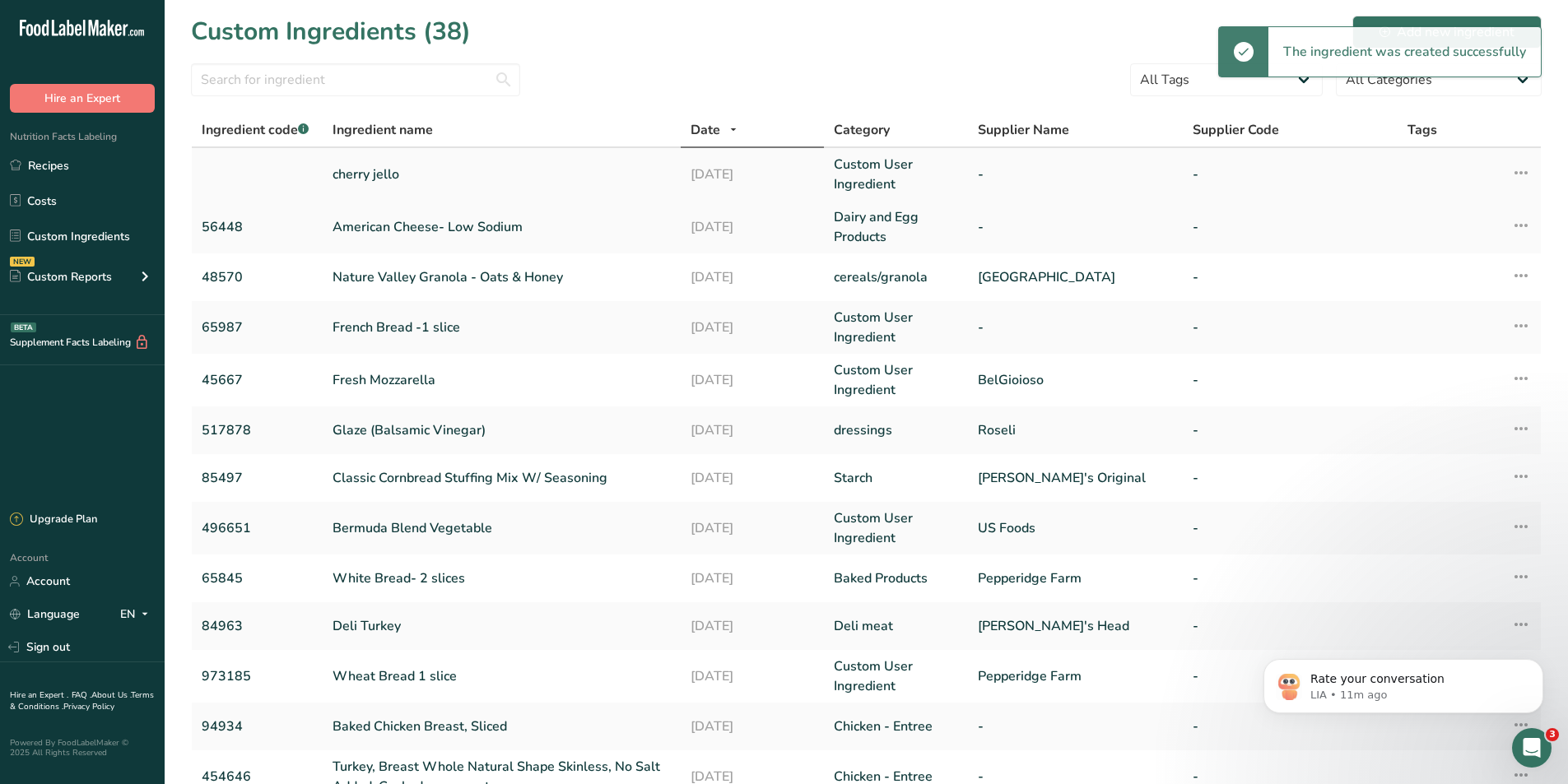
click at [380, 166] on link "cherry jello" at bounding box center [501, 175] width 338 height 20
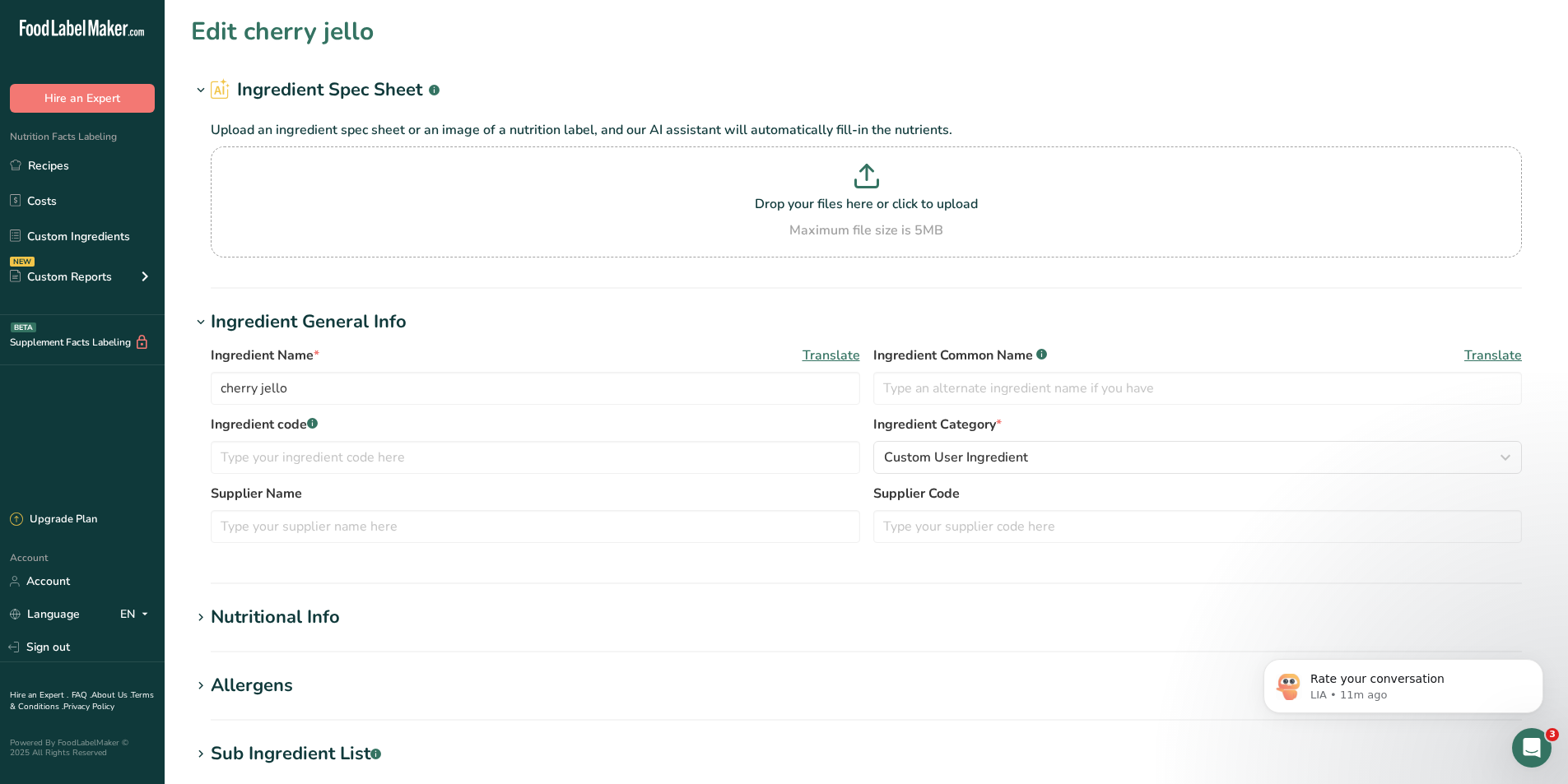
scroll to position [477, 0]
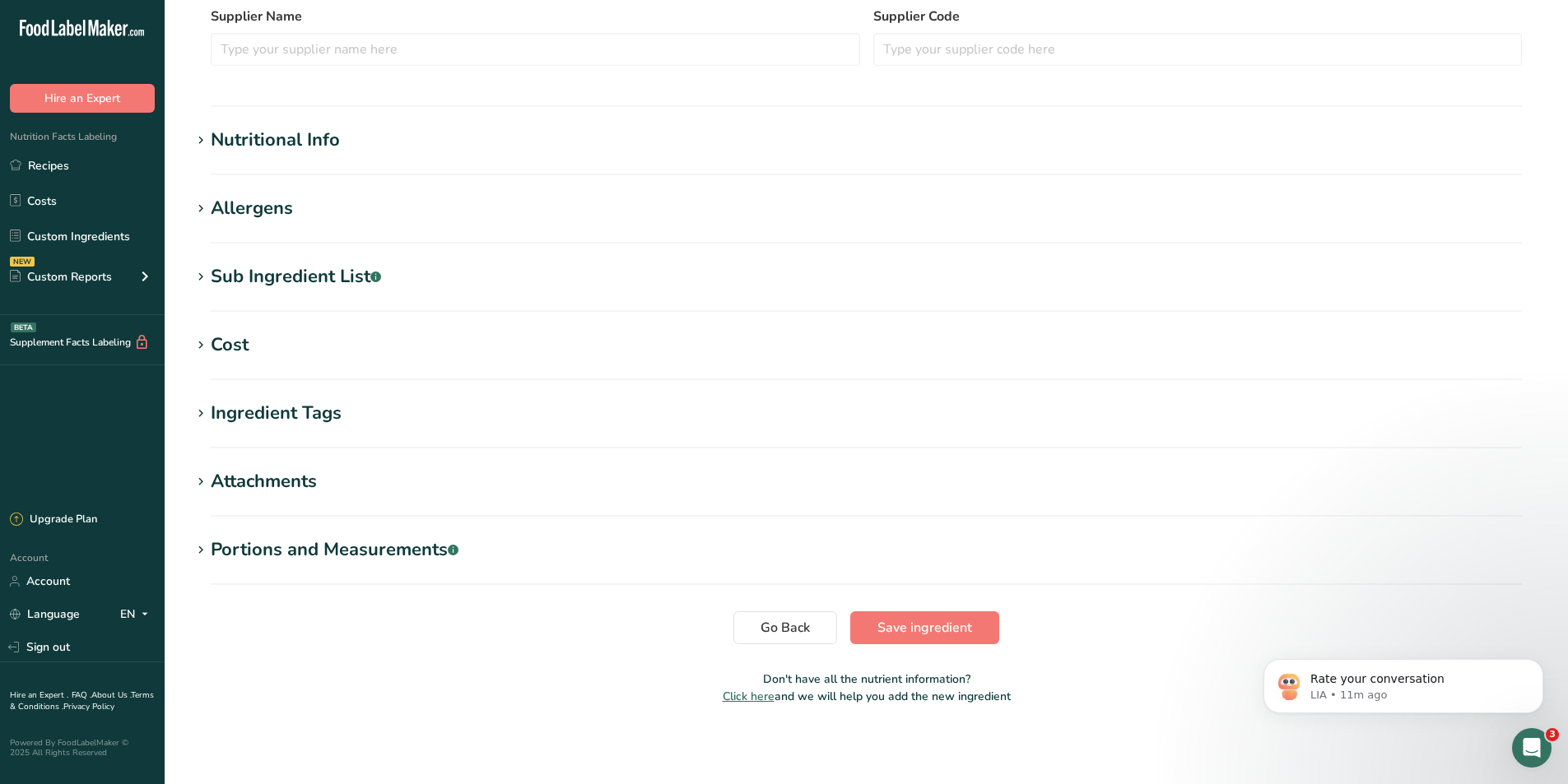
click at [275, 214] on div "Allergens" at bounding box center [251, 208] width 82 height 27
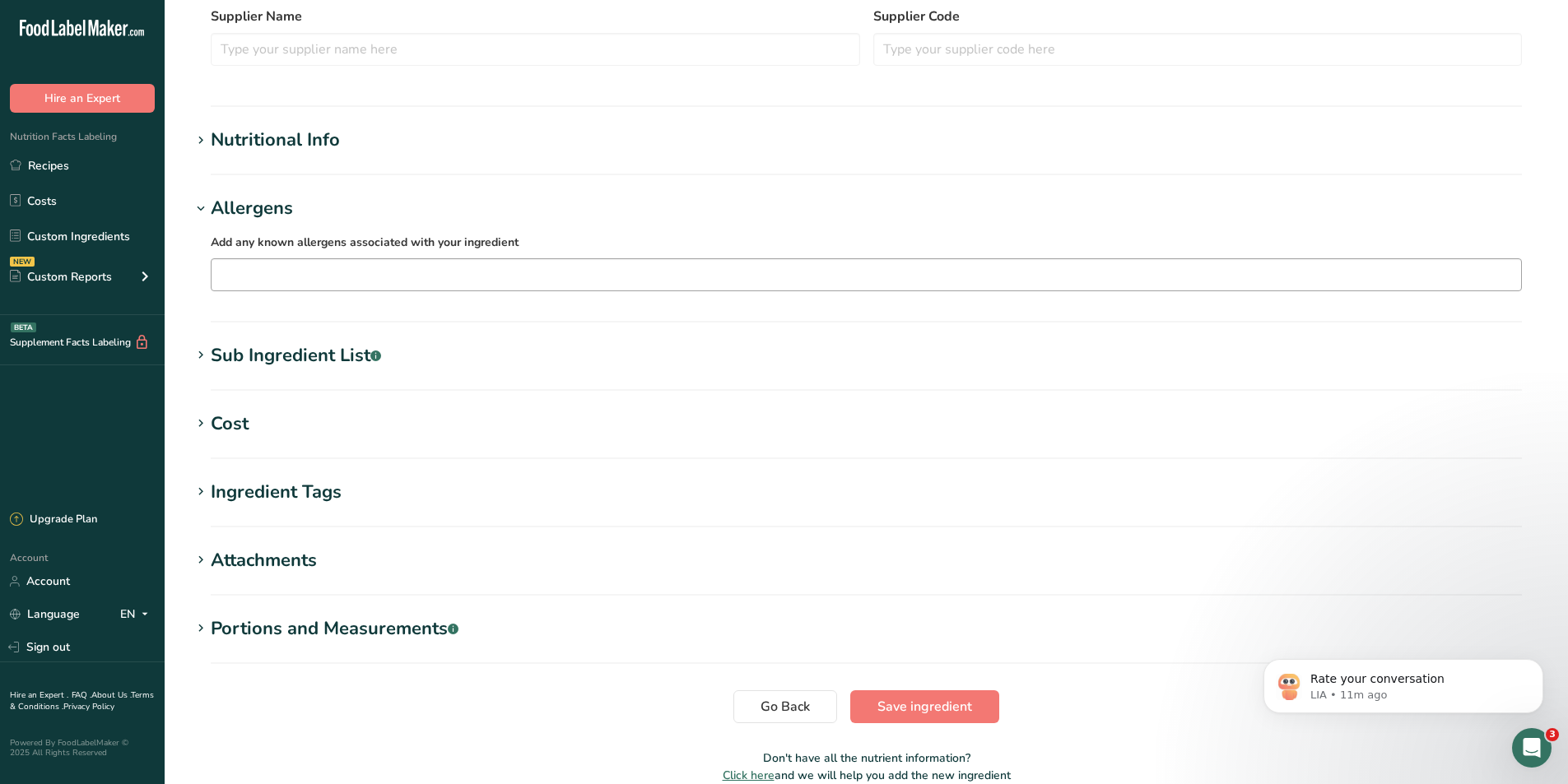
click at [459, 273] on input "text" at bounding box center [866, 274] width 1309 height 26
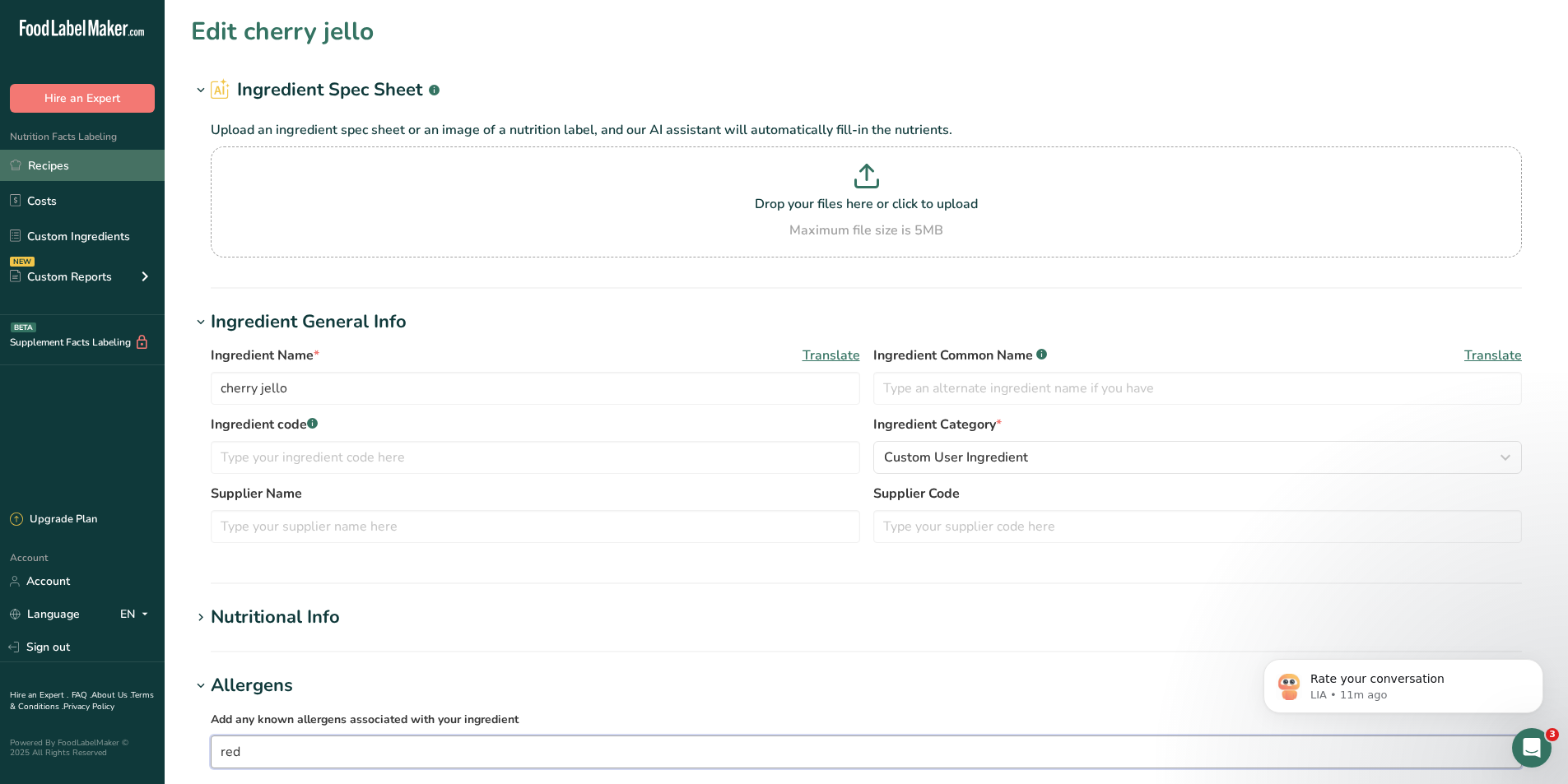
type input "red"
click at [48, 164] on link "Recipes" at bounding box center [82, 166] width 165 height 32
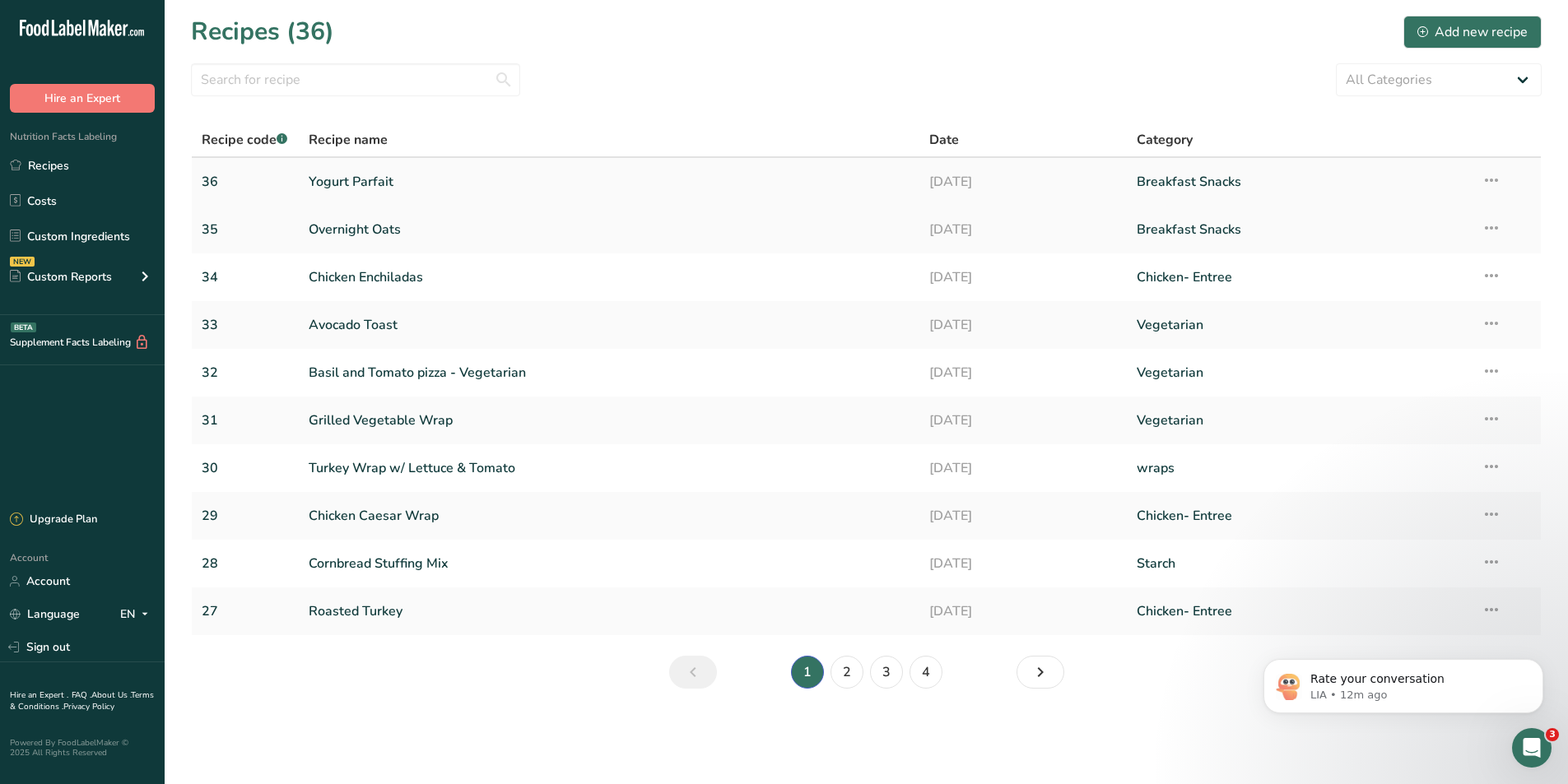
click at [398, 179] on link "Yogurt Parfait" at bounding box center [609, 182] width 602 height 35
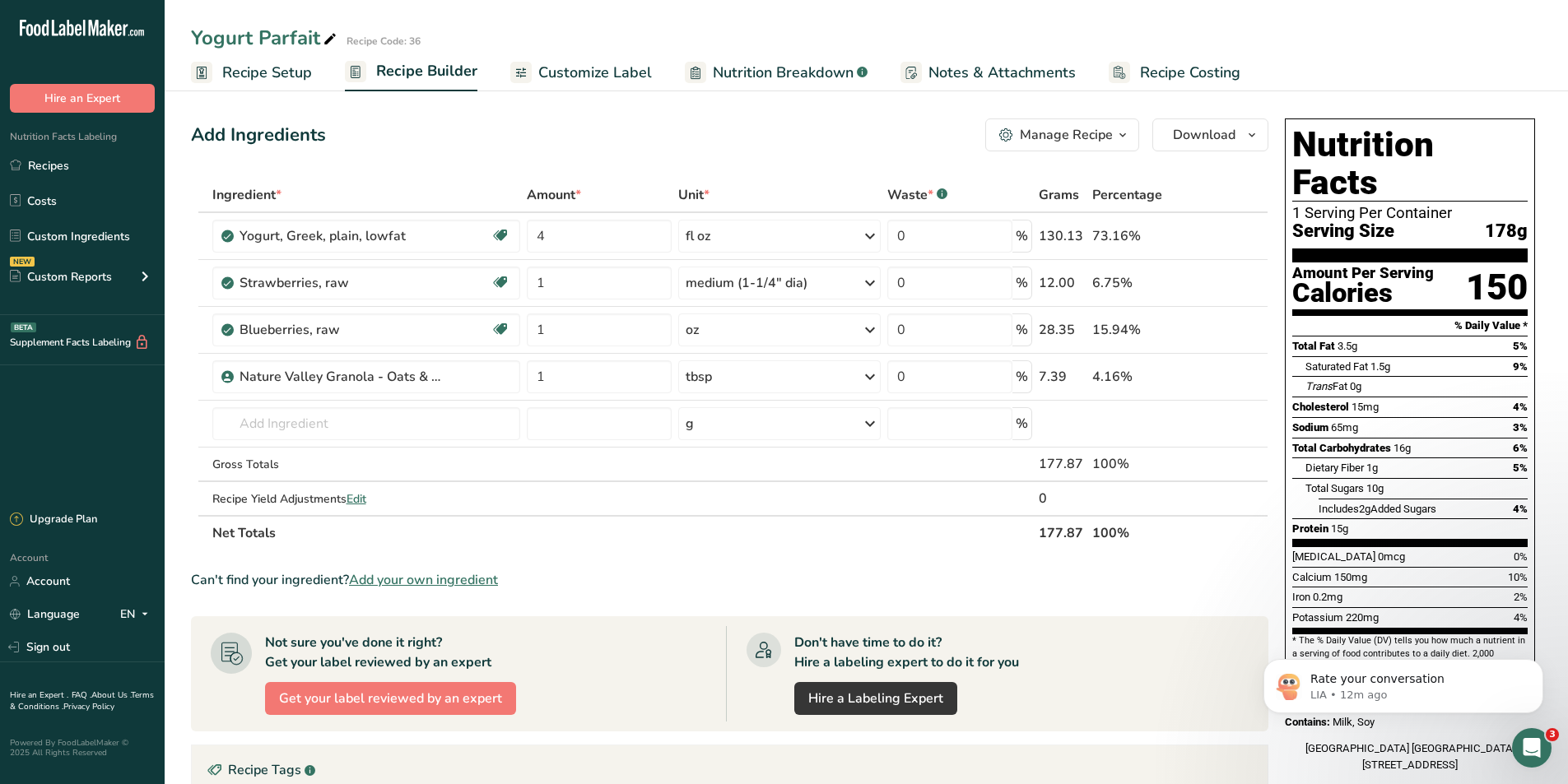
drag, startPoint x: 398, startPoint y: 179, endPoint x: 1345, endPoint y: 75, distance: 952.7
click at [1345, 75] on ul "Recipe Setup Recipe Builder Customize Label Nutrition Breakdown .a-a{fill:#3473…" at bounding box center [866, 72] width 1403 height 38
click at [1119, 134] on icon "button" at bounding box center [1123, 135] width 13 height 21
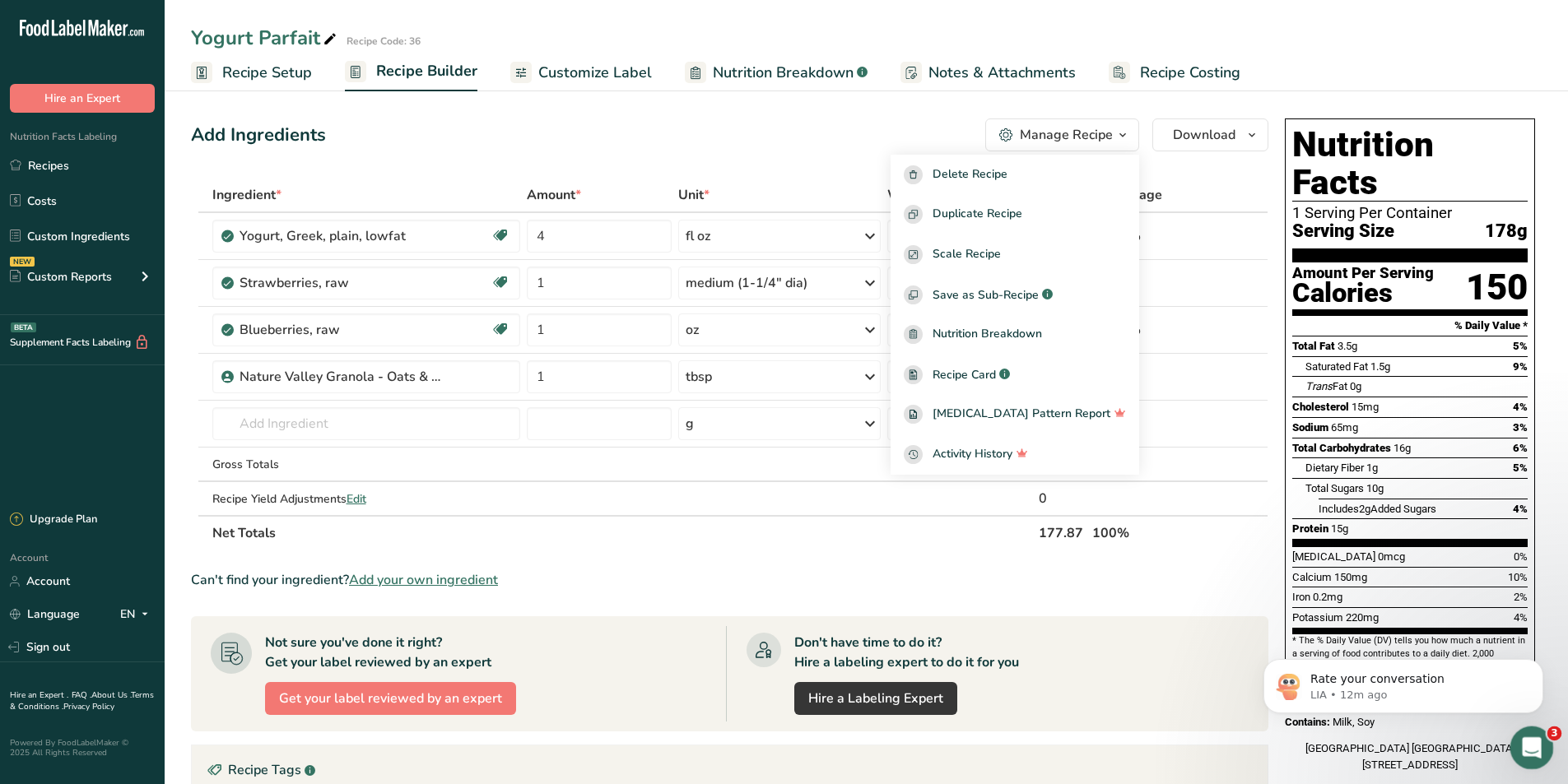
click at [1524, 739] on icon "Open Intercom Messenger" at bounding box center [1529, 746] width 27 height 27
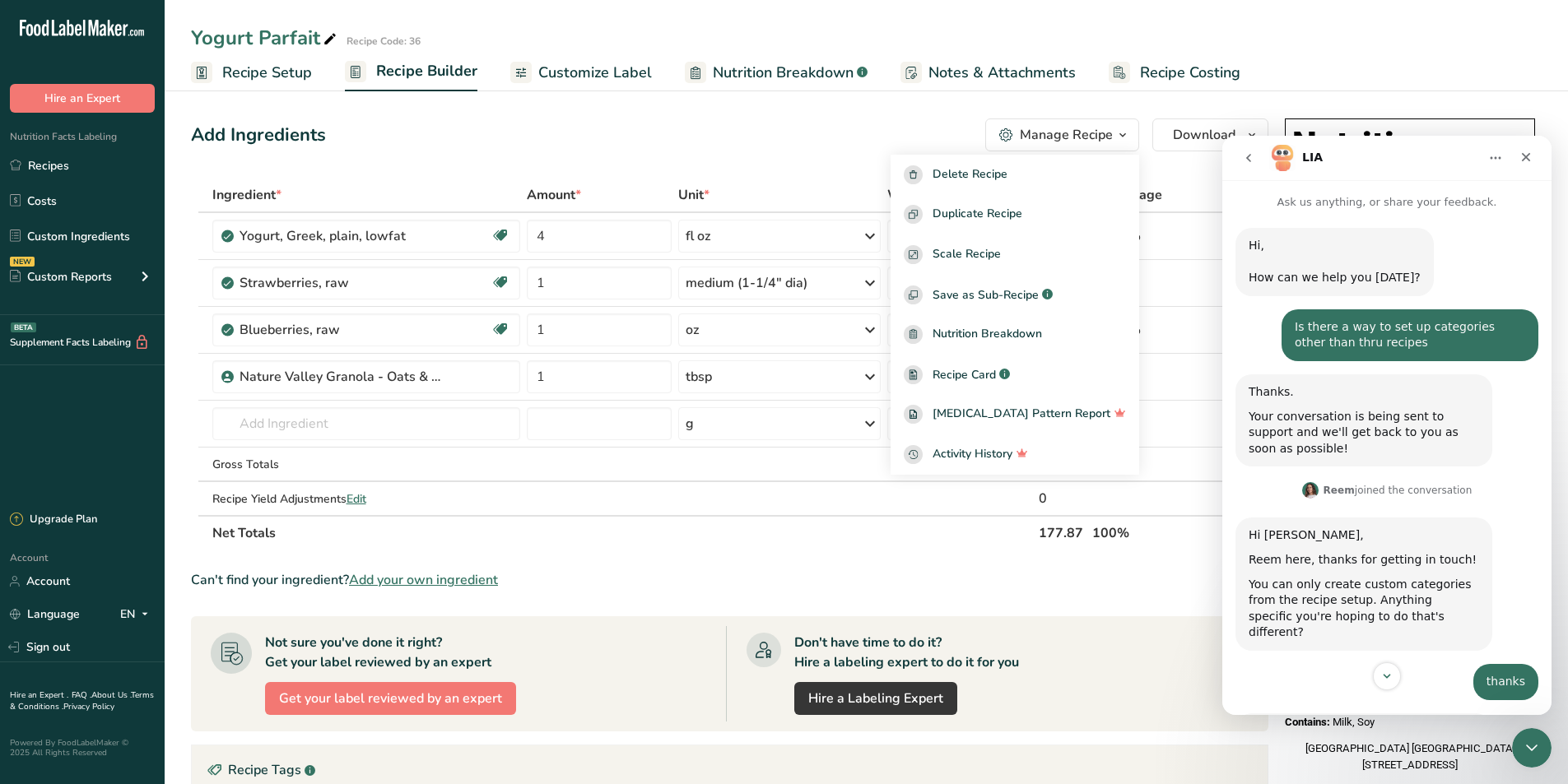
click at [1248, 153] on icon "go back" at bounding box center [1248, 158] width 13 height 13
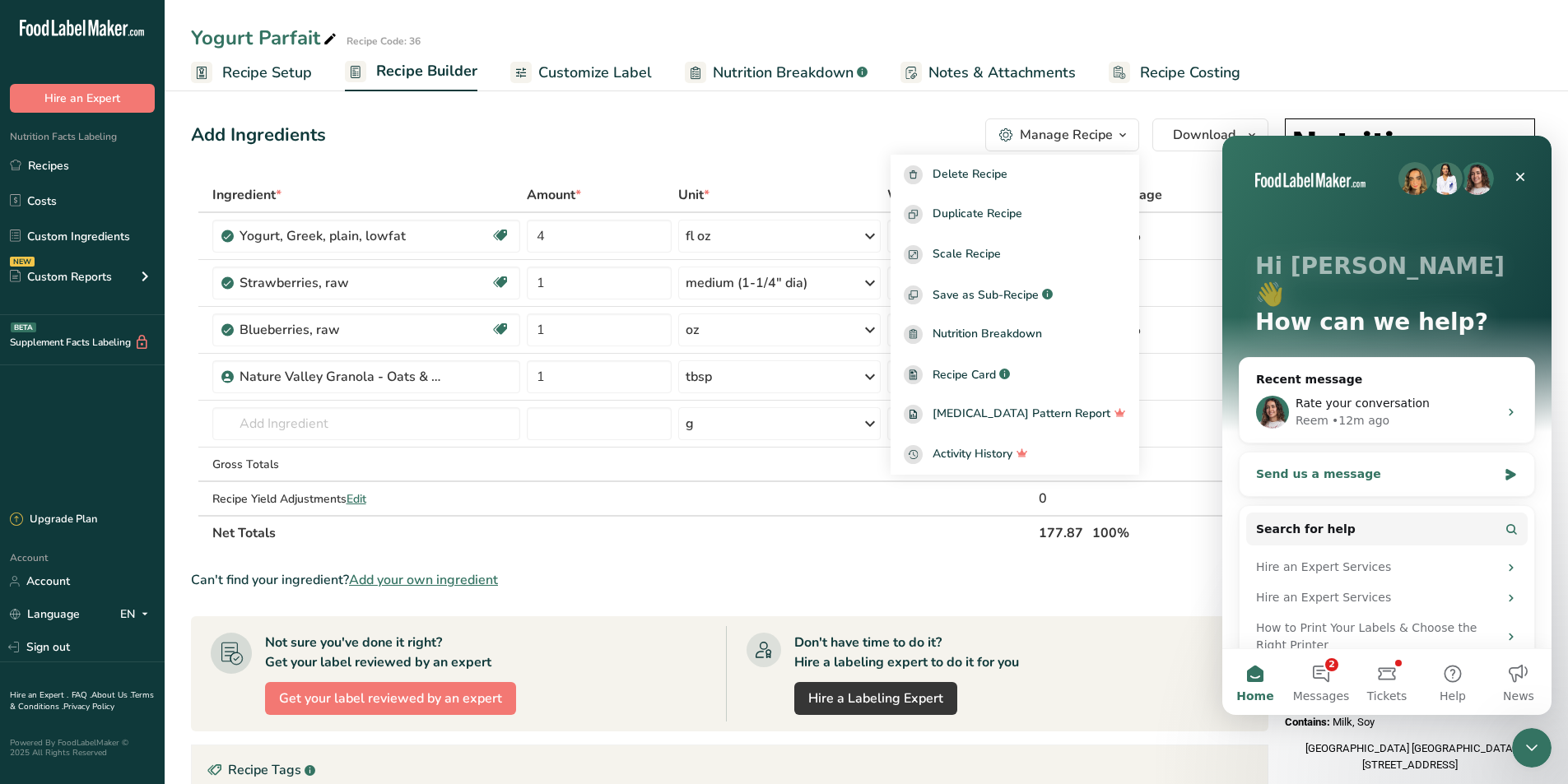
click at [1495, 453] on div "Send us a message" at bounding box center [1387, 474] width 295 height 43
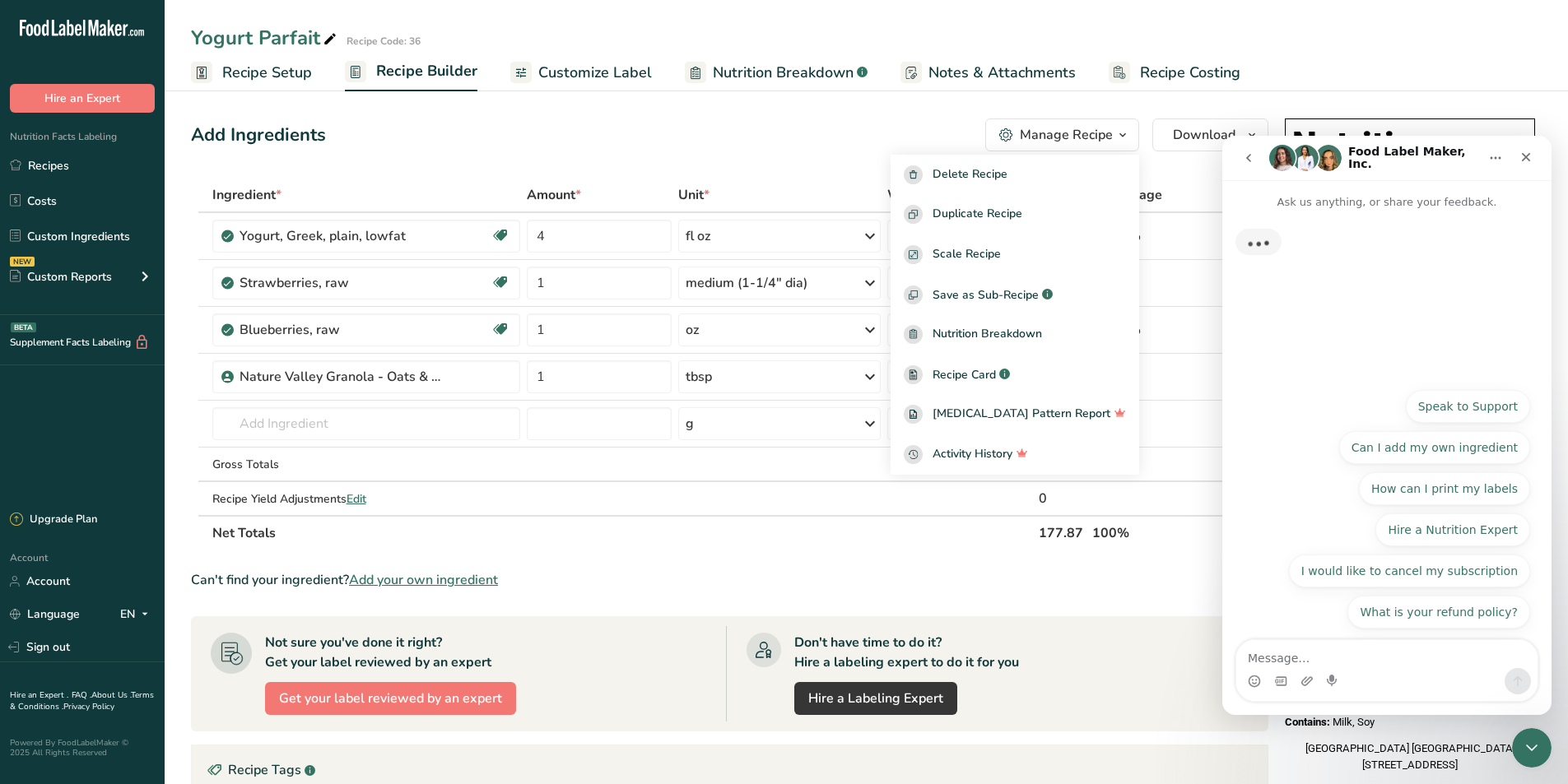
click at [1309, 653] on textarea "Message…" at bounding box center [1387, 654] width 301 height 28
type textarea "hi, can I add custom allergens ?"
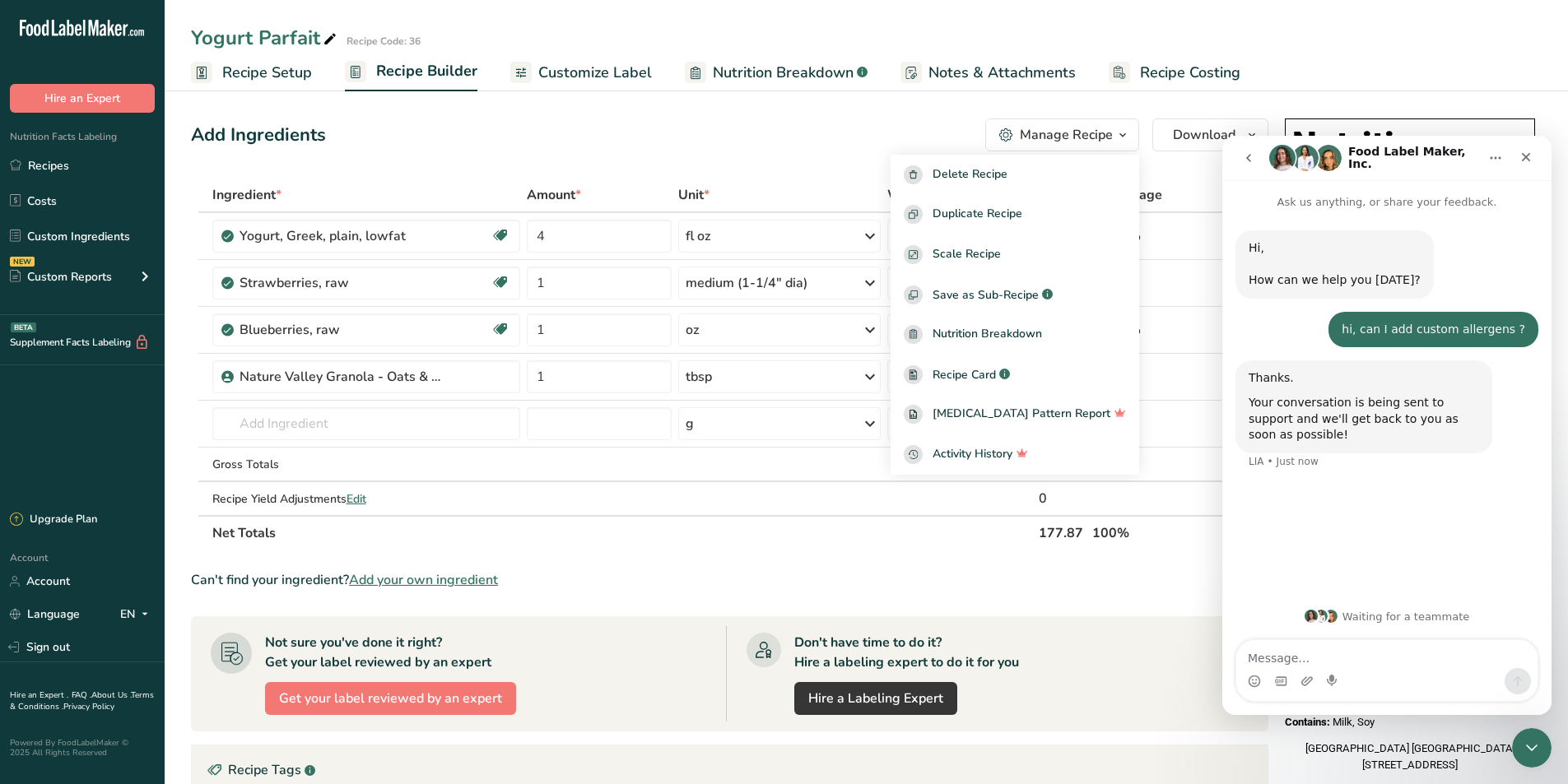
click at [1247, 154] on icon "go back" at bounding box center [1248, 158] width 13 height 13
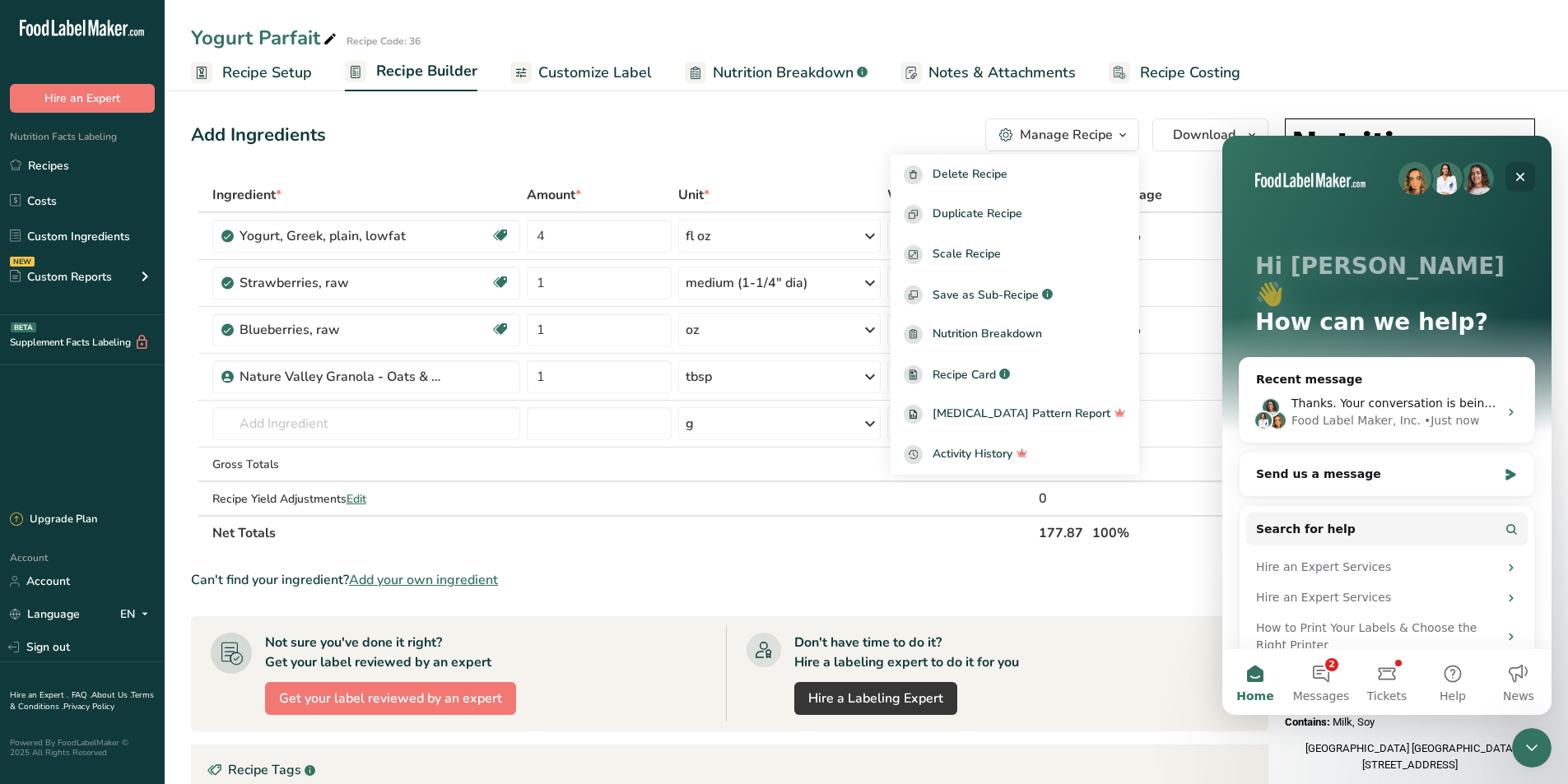
click at [1521, 168] on div "Close" at bounding box center [1520, 177] width 30 height 30
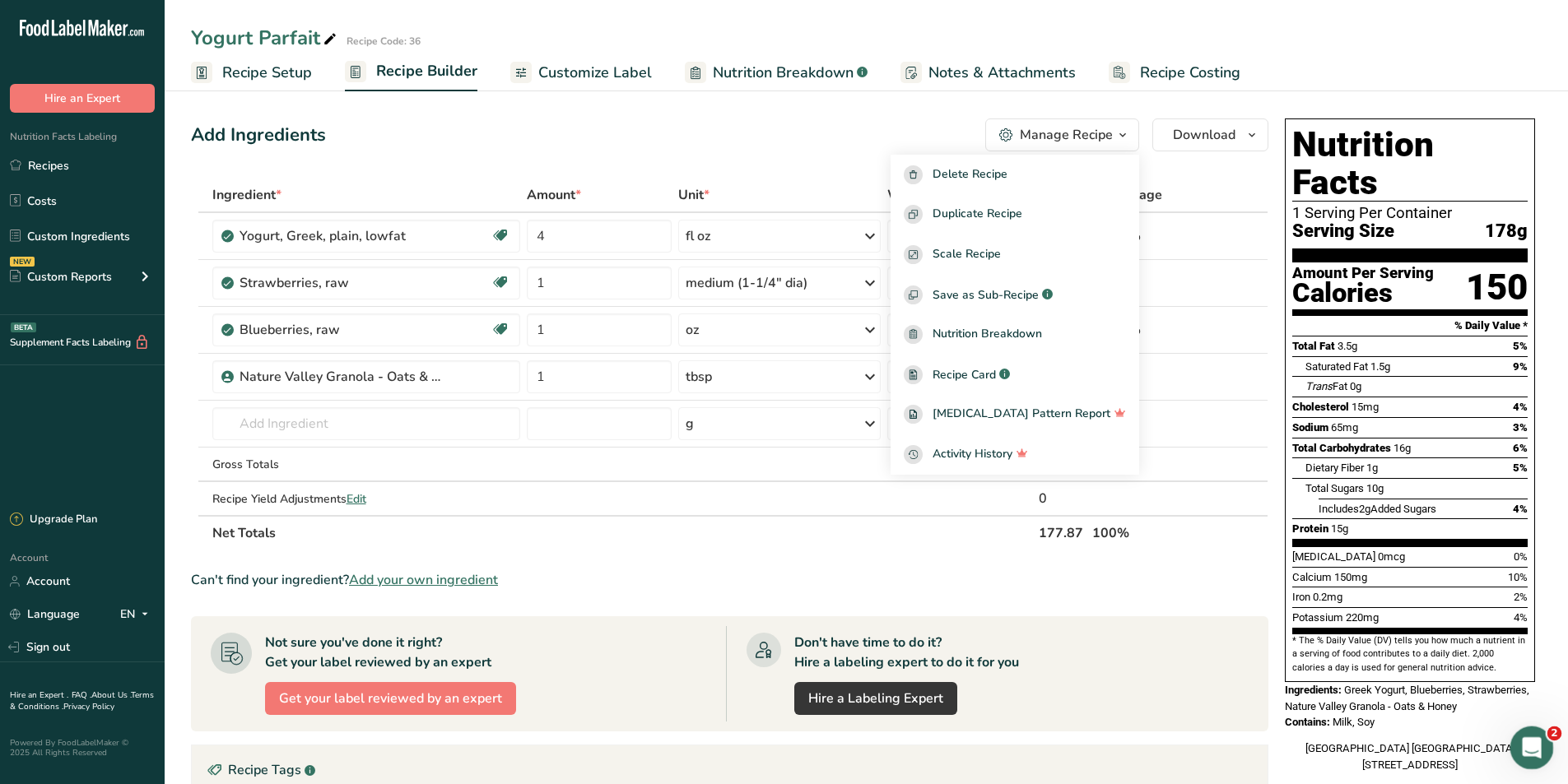
click at [1525, 730] on div "Open Intercom Messenger" at bounding box center [1528, 745] width 54 height 54
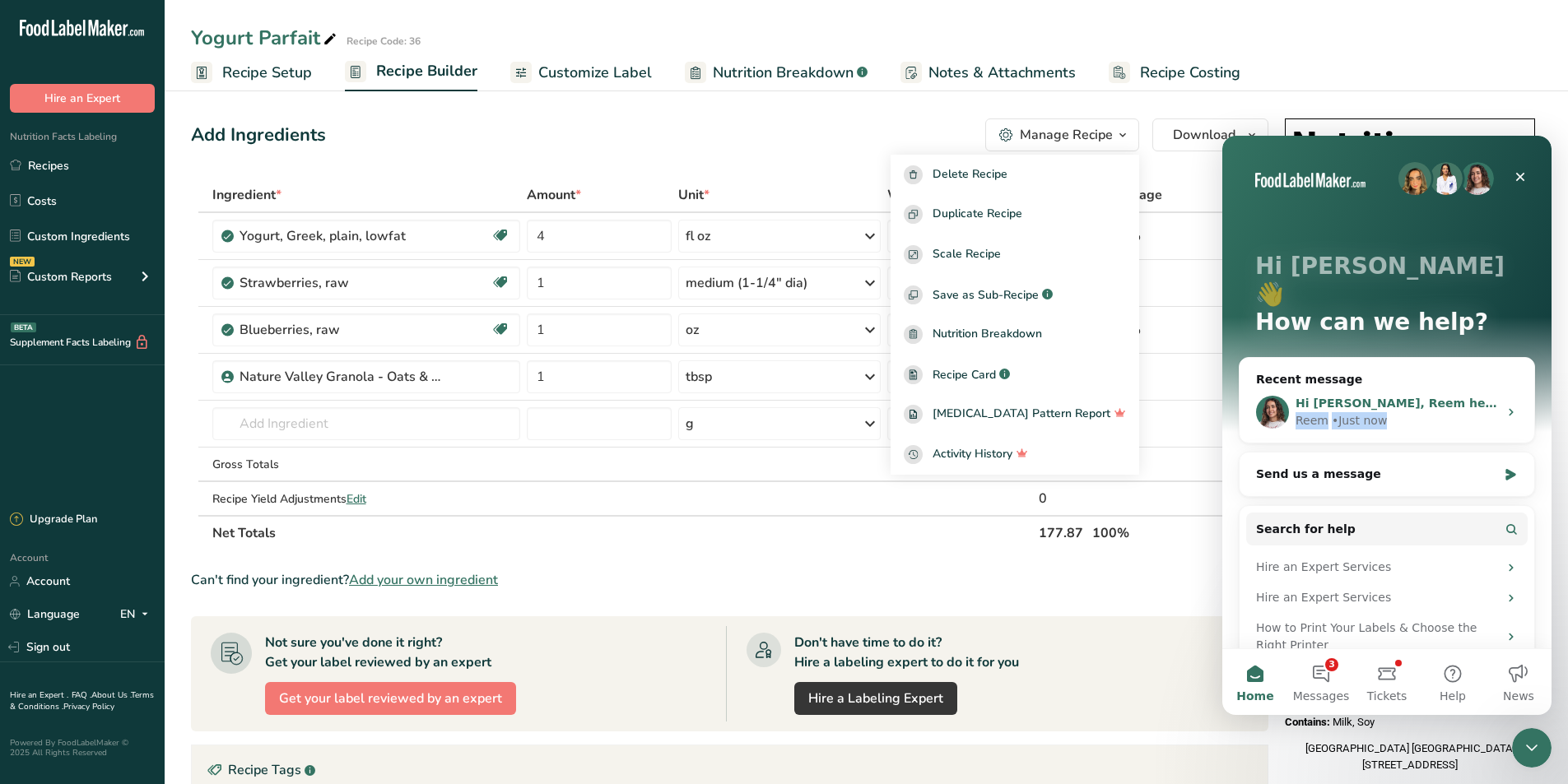
click at [1433, 395] on div "Hi [PERSON_NAME], Reem here, thanks for getting in touch! We already have a pre…" at bounding box center [1396, 413] width 202 height 35
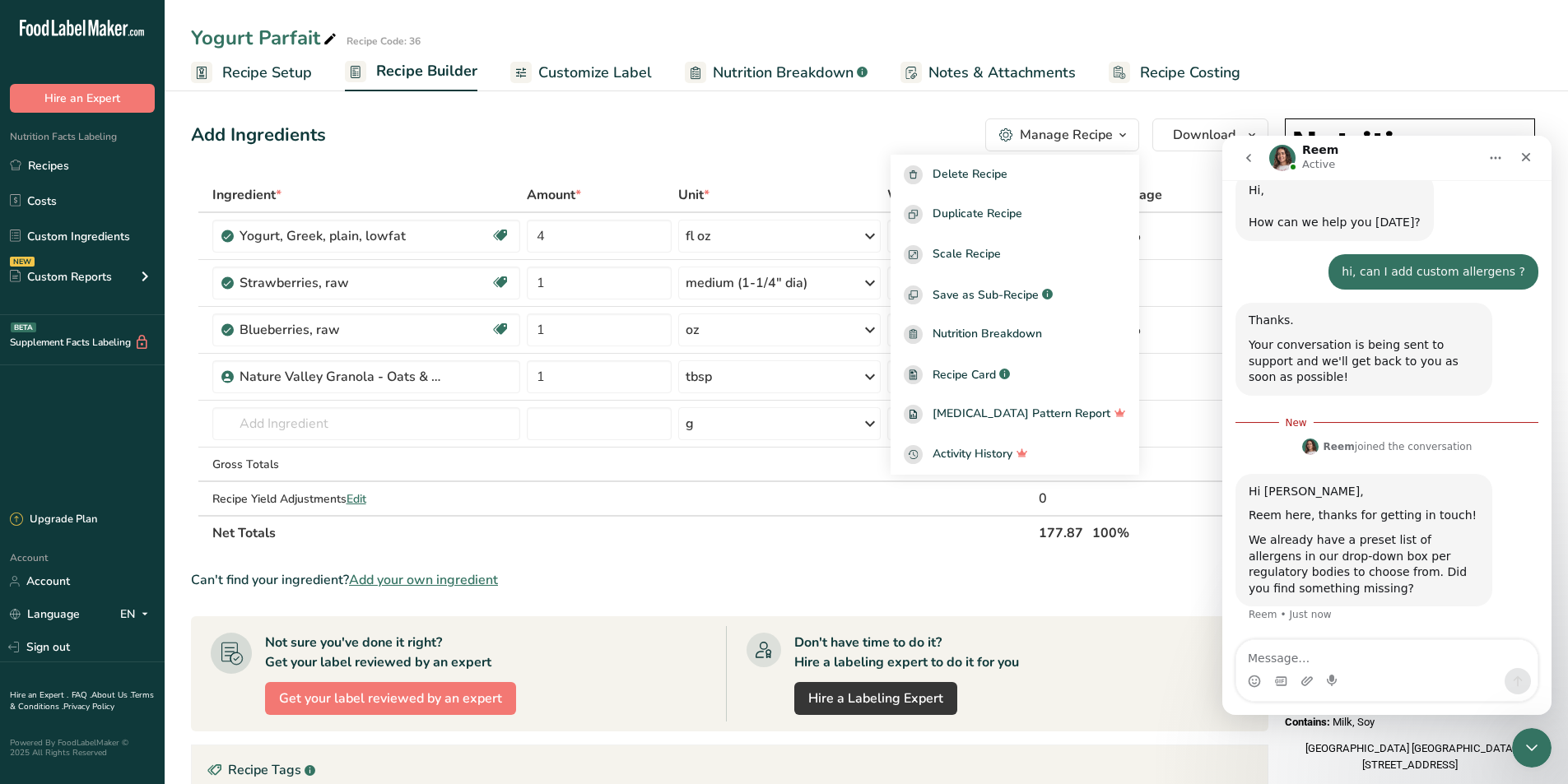
scroll to position [58, 0]
type textarea "can we add to that list? for instance red food coloring?"
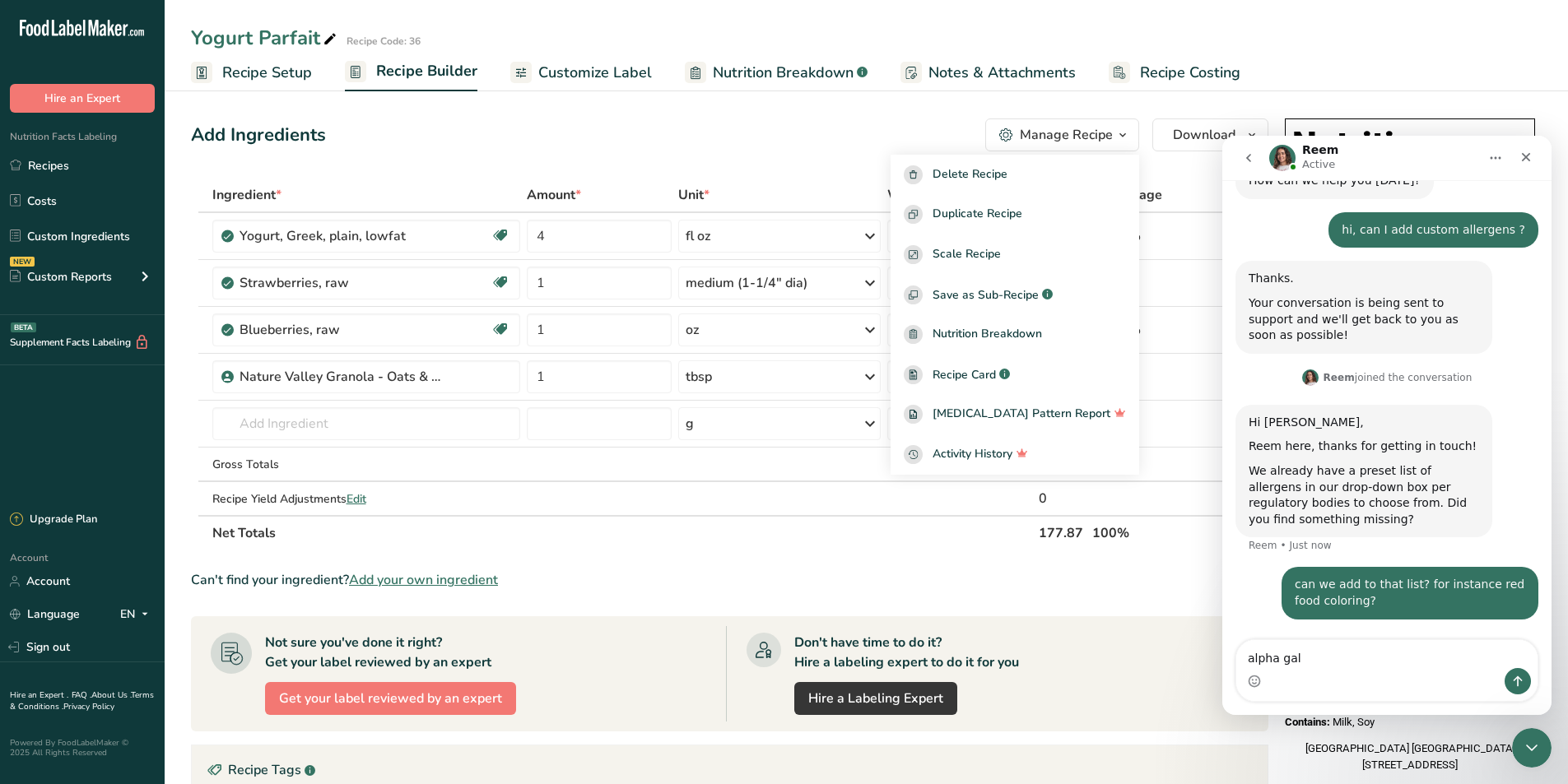
type textarea "alpha gal?"
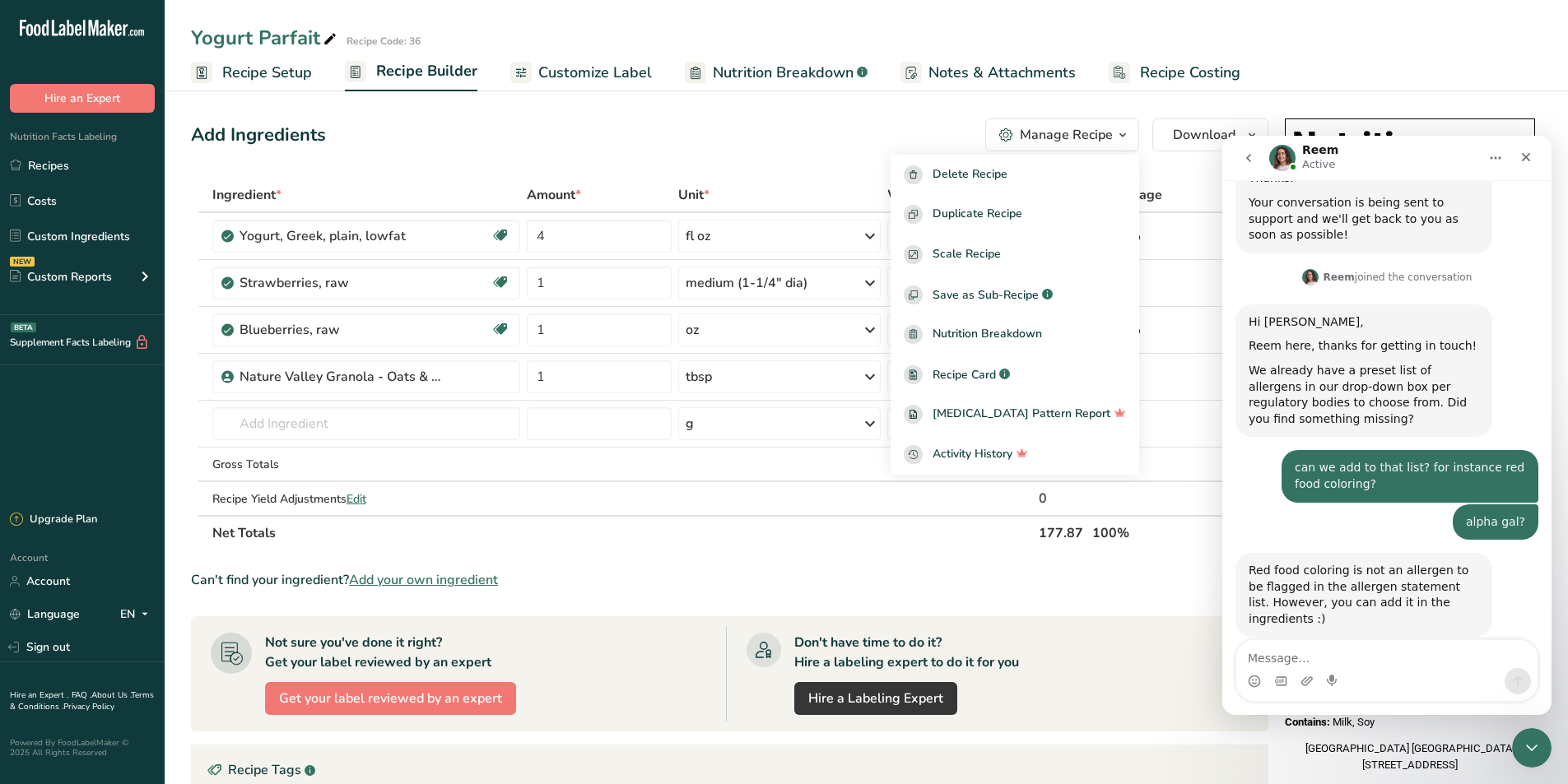
scroll to position [216, 0]
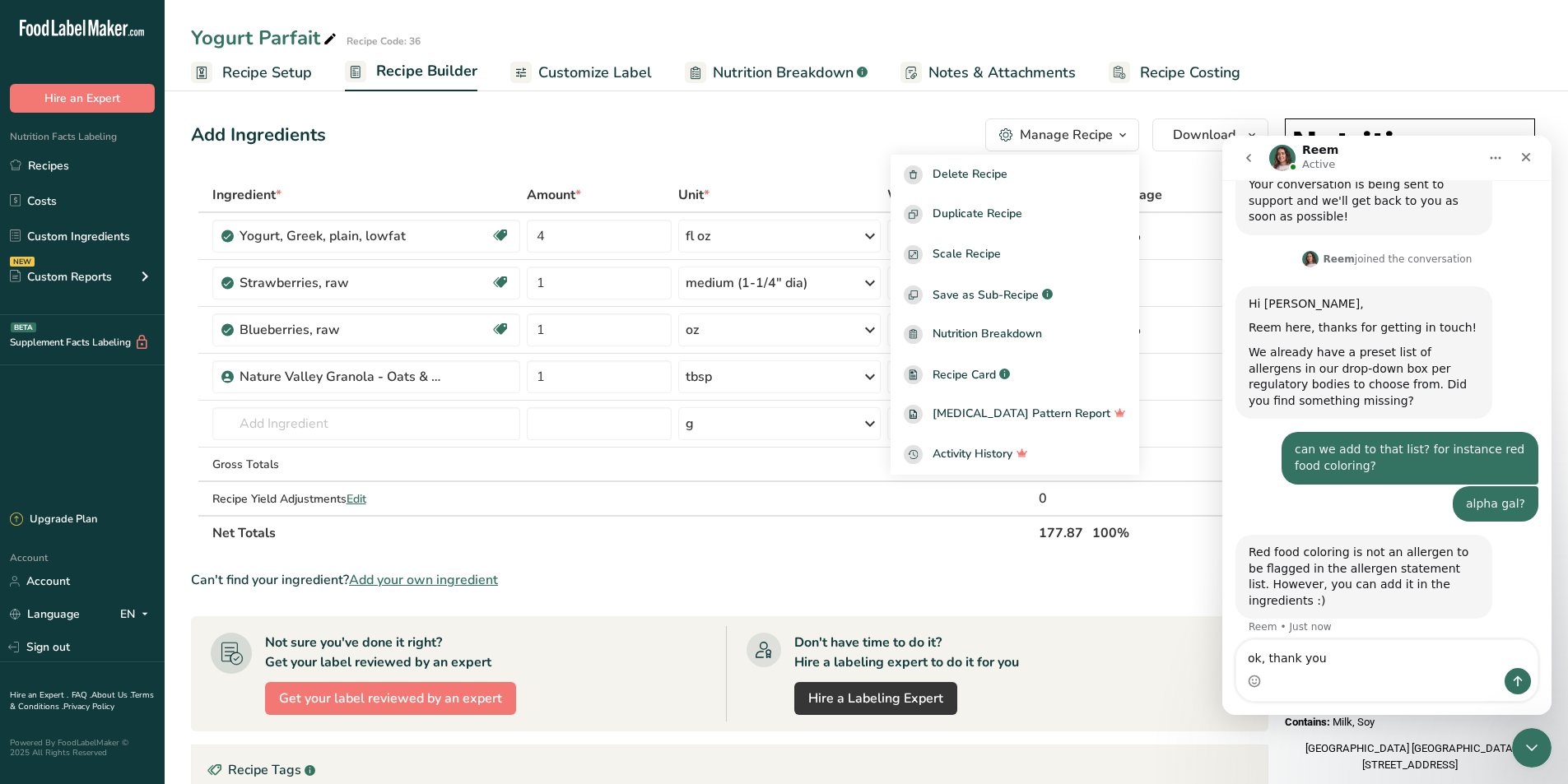
type textarea "ok, thank you"
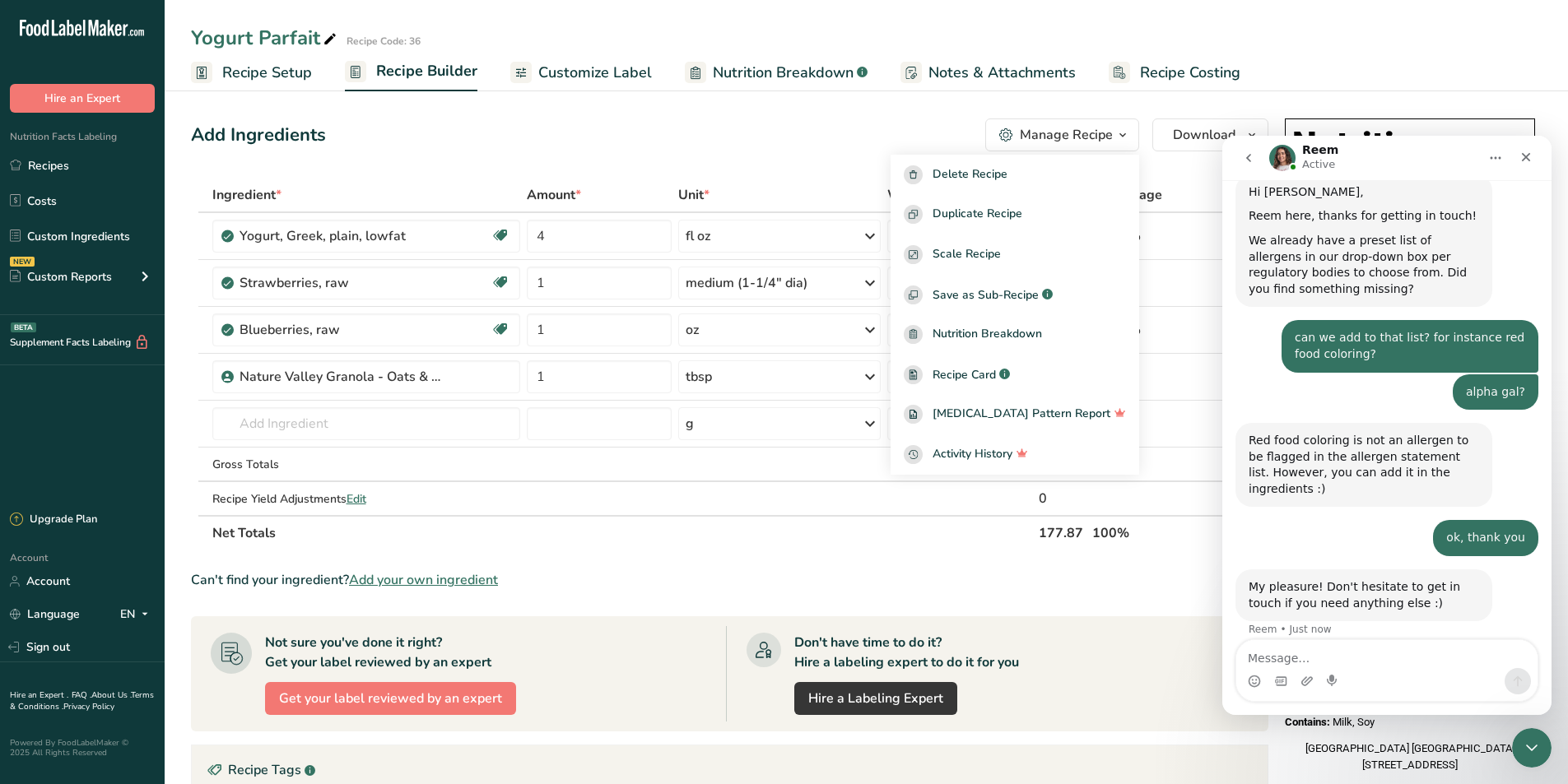
scroll to position [330, 0]
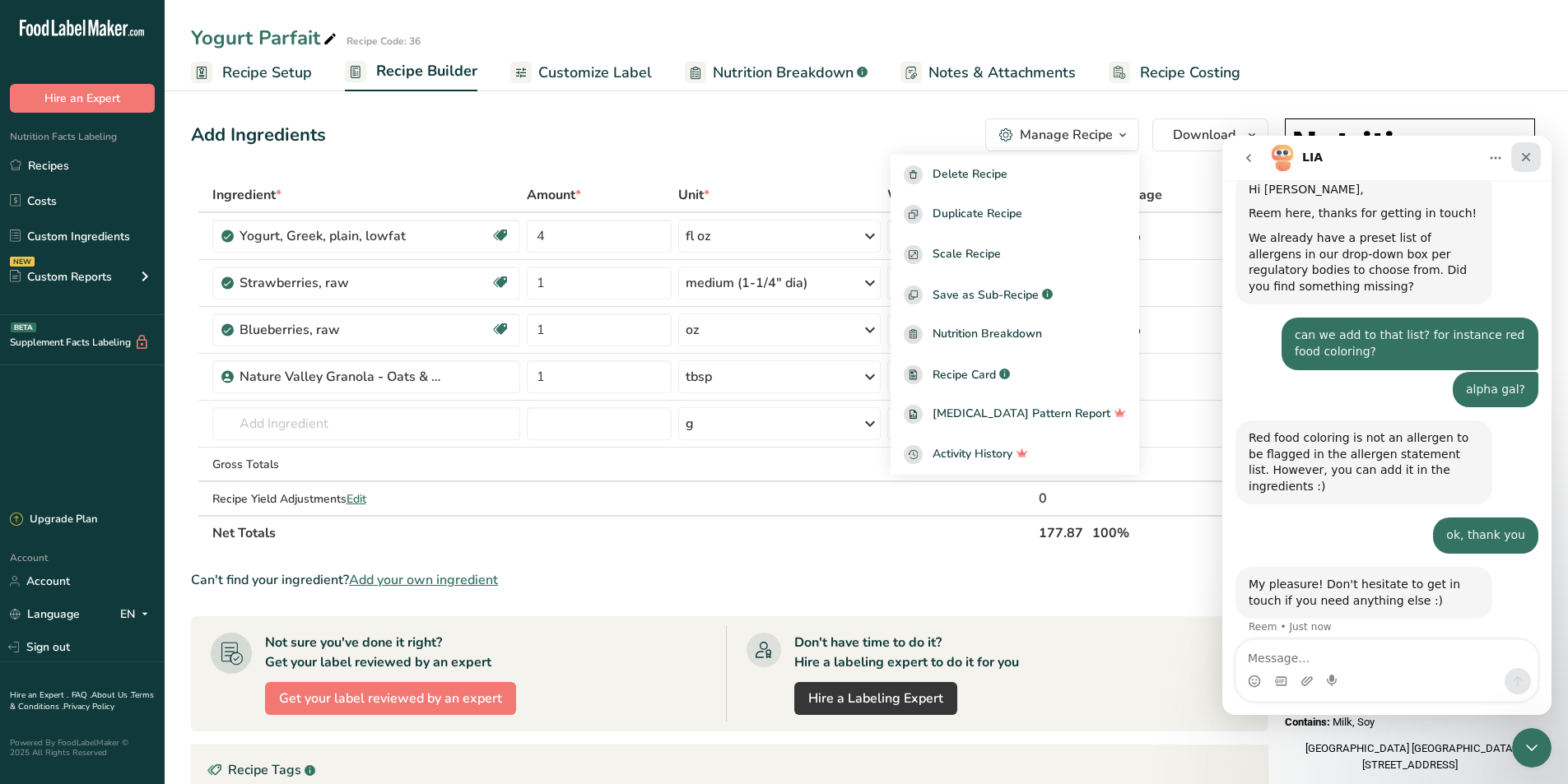
click at [1528, 149] on div "Close" at bounding box center [1526, 157] width 30 height 30
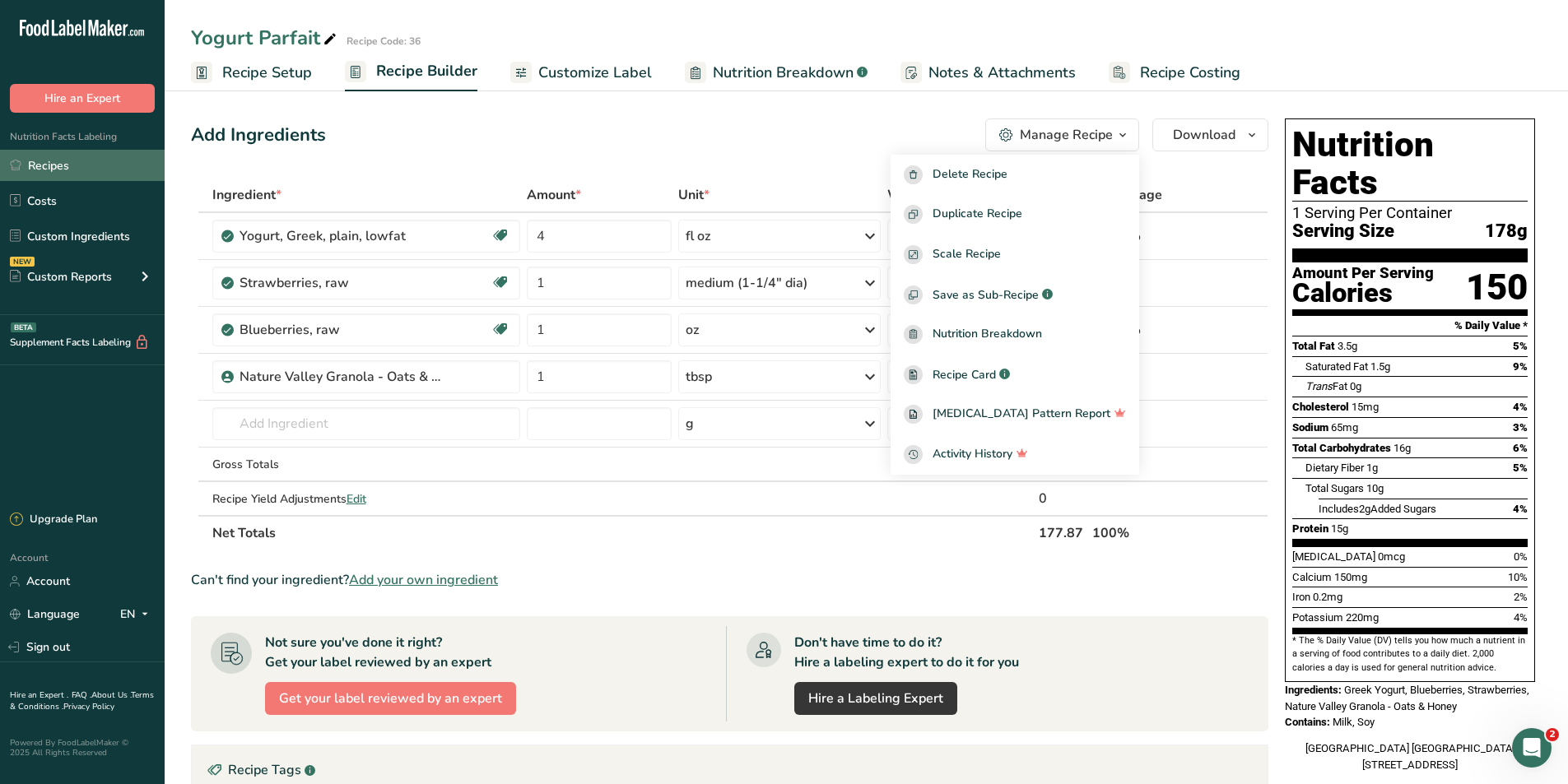
click at [31, 165] on link "Recipes" at bounding box center [82, 166] width 165 height 32
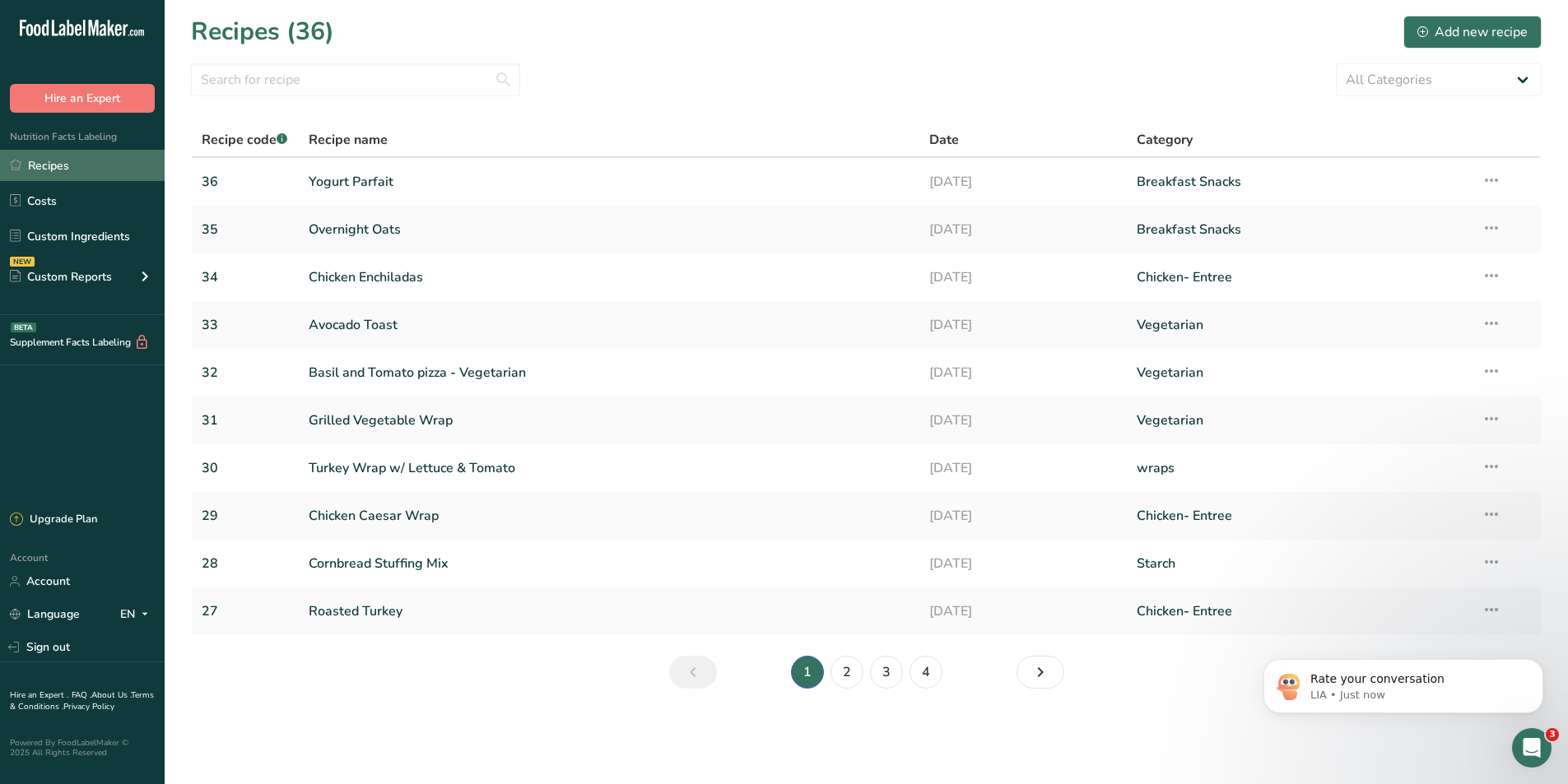
scroll to position [365, 0]
